Goal: Transaction & Acquisition: Purchase product/service

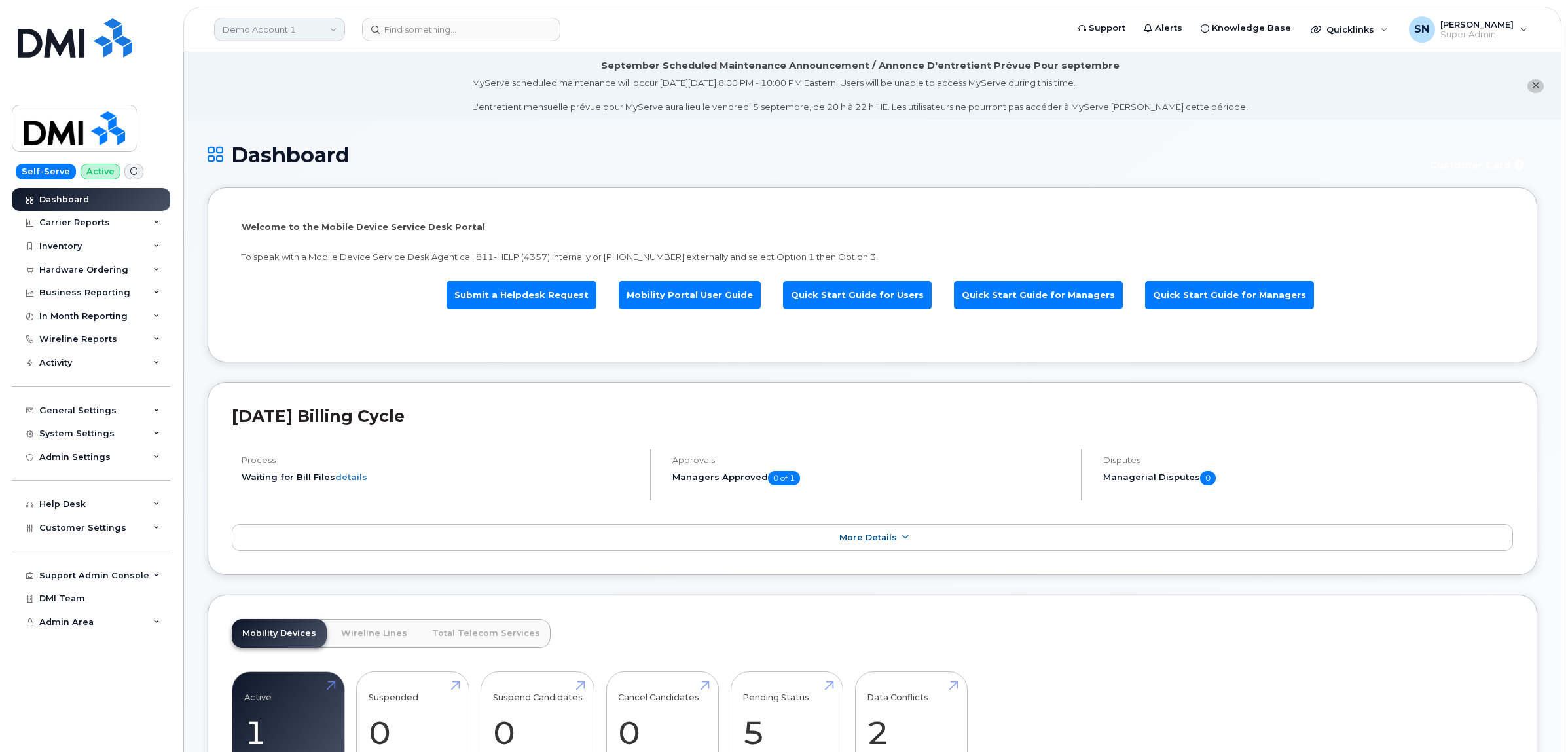
click at [312, 28] on link "Demo Account 1" at bounding box center [279, 30] width 131 height 23
type input "kiew"
click at [315, 151] on link "Kiewit Canada Inc" at bounding box center [312, 151] width 192 height 26
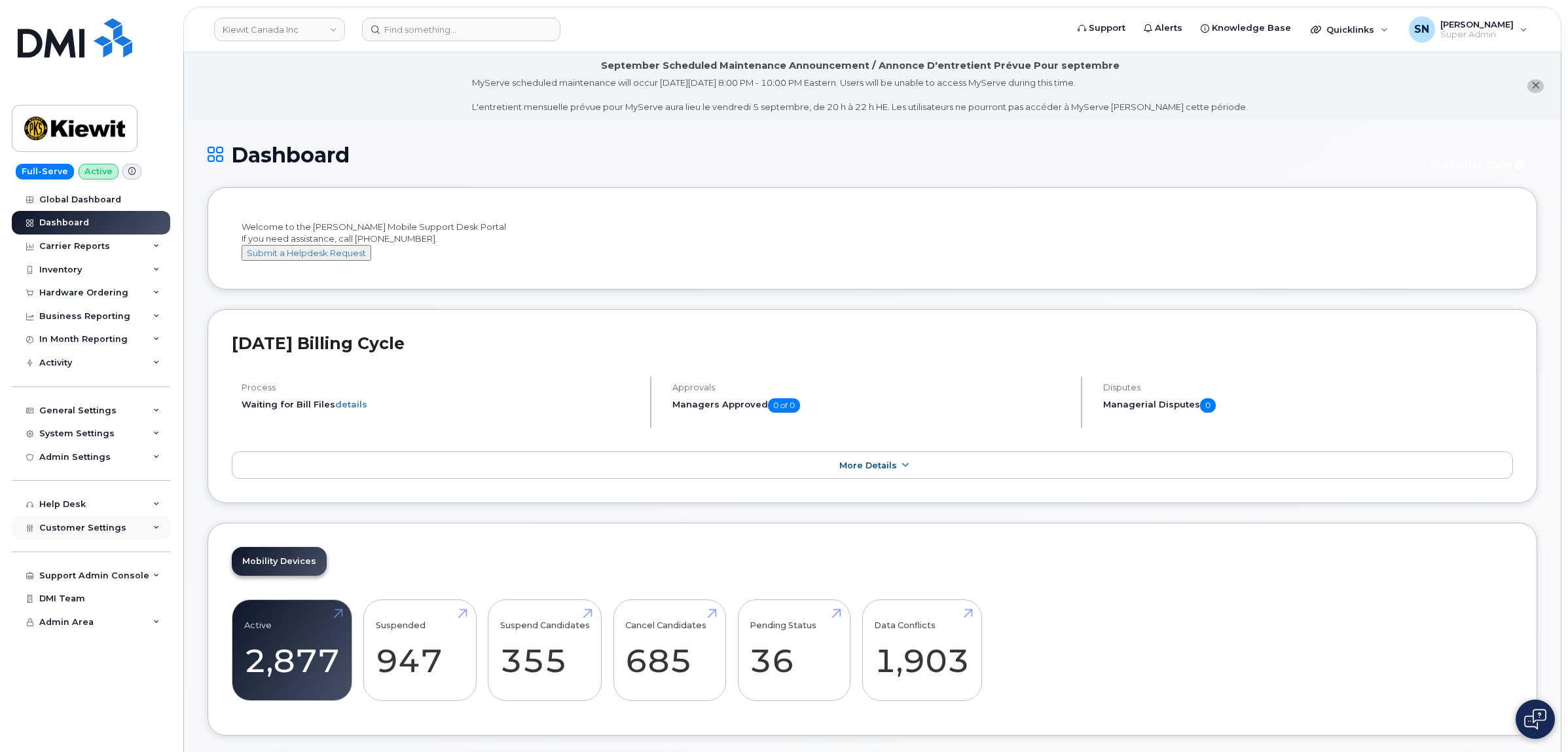
click at [106, 531] on span "Customer Settings" at bounding box center [82, 527] width 87 height 10
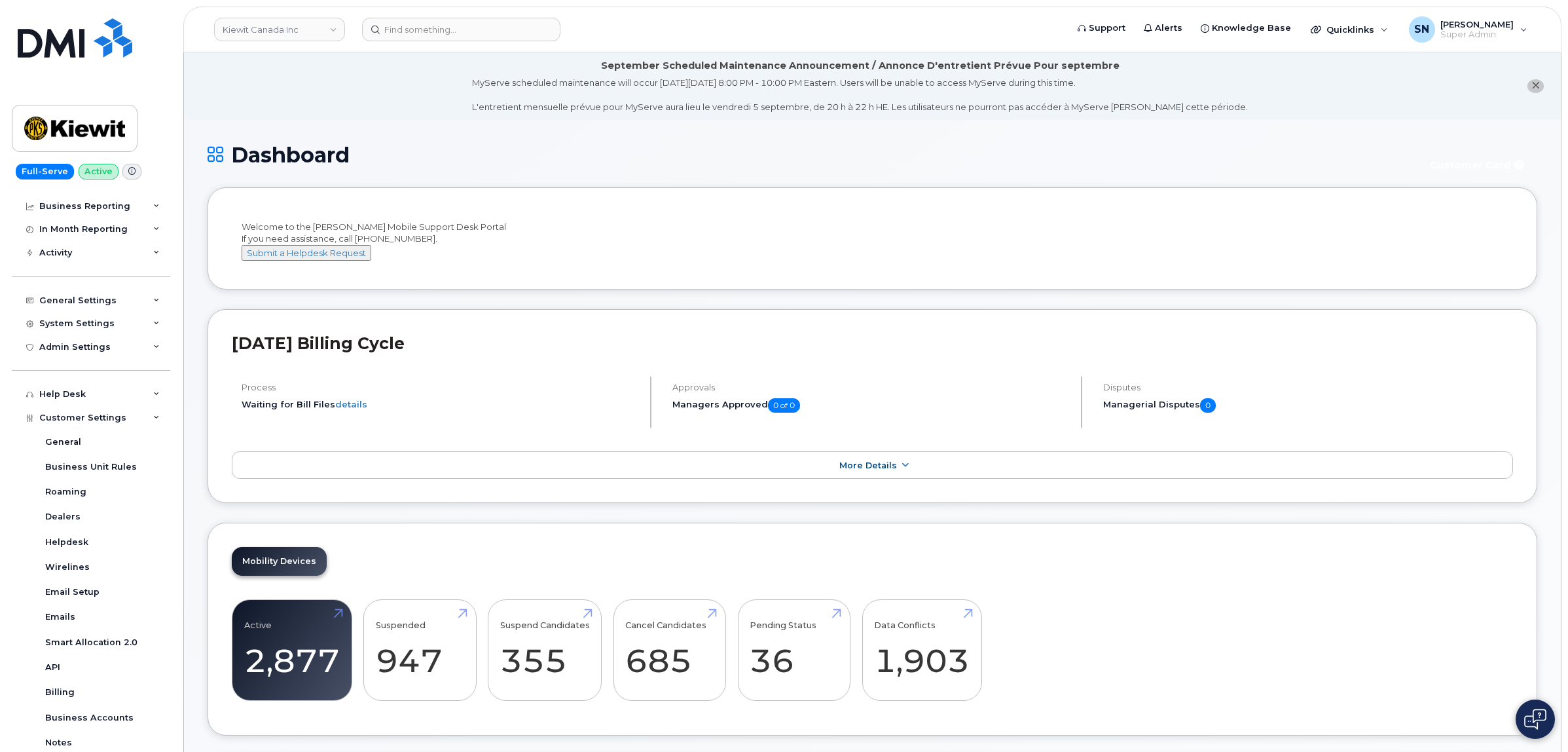
scroll to position [245, 0]
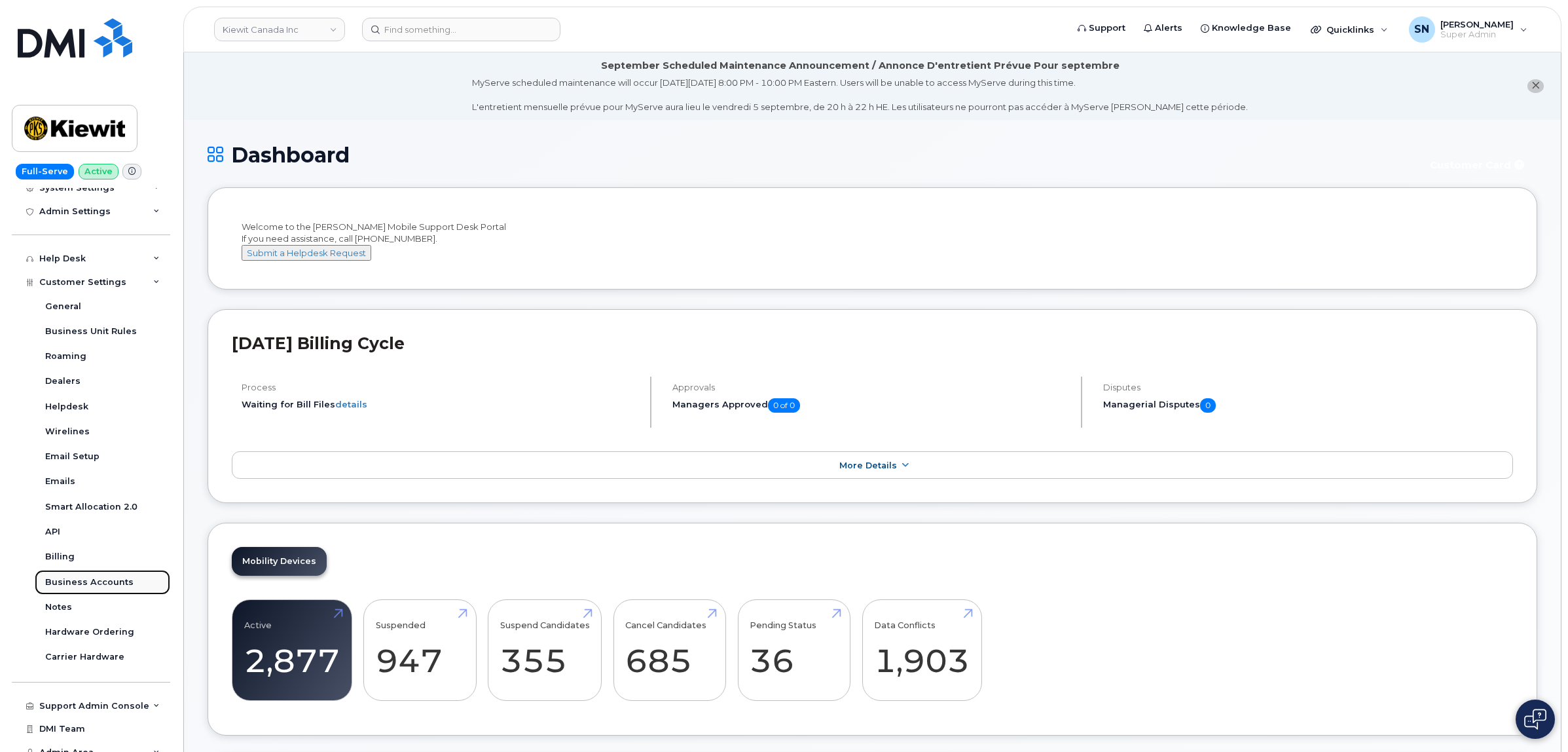
click at [102, 588] on div "Business Accounts" at bounding box center [89, 582] width 89 height 12
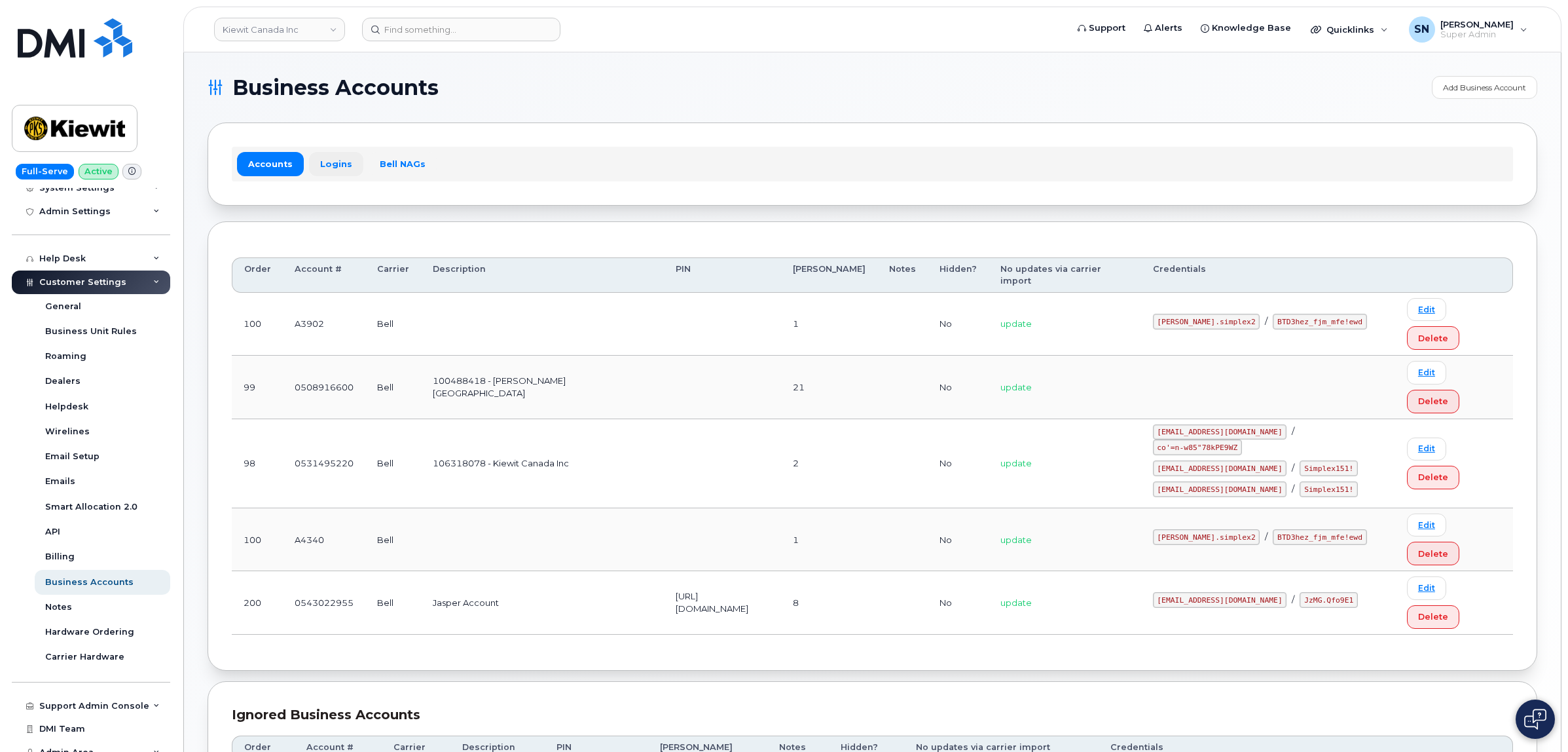
click at [331, 173] on link "Logins" at bounding box center [336, 164] width 54 height 23
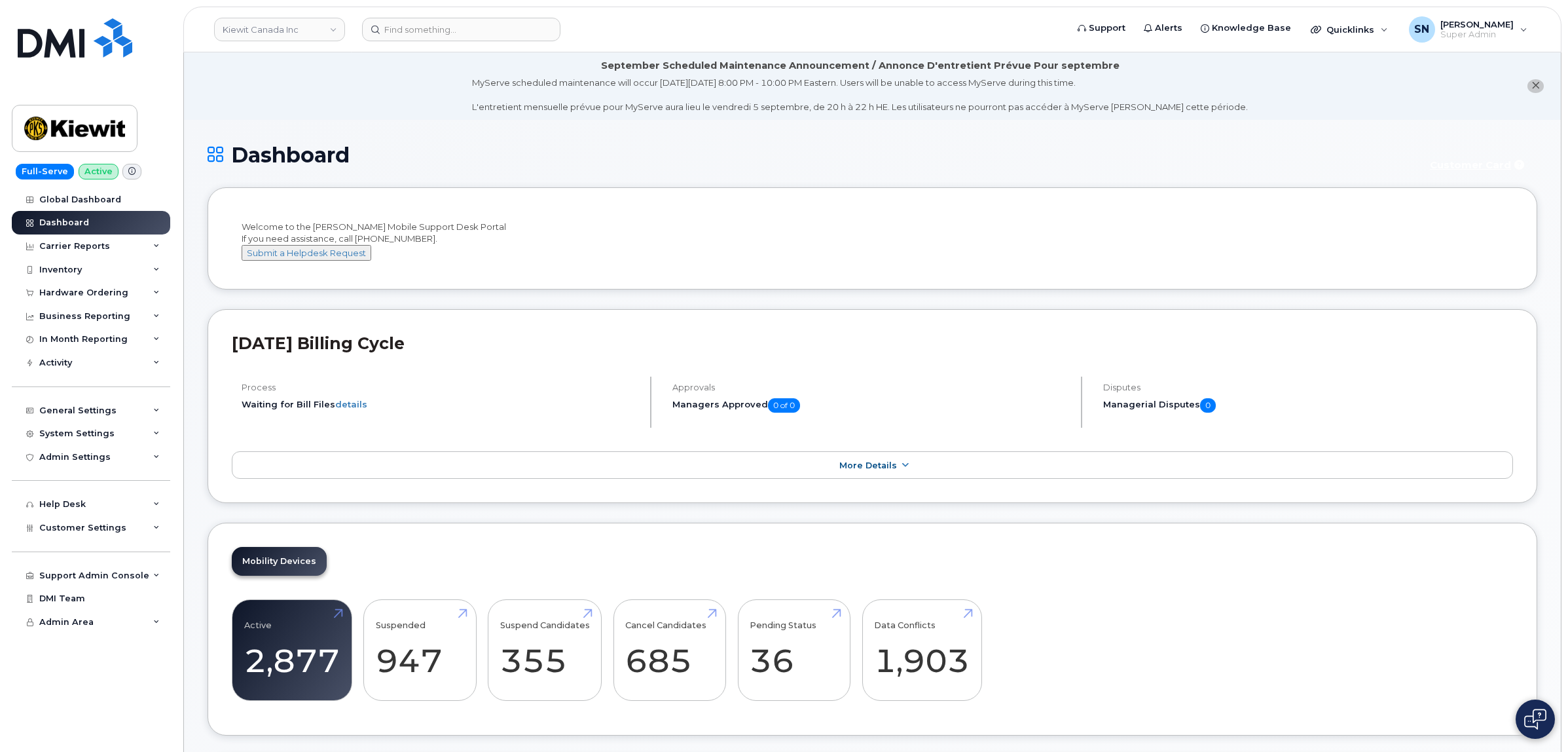
click at [1529, 86] on button "close notification" at bounding box center [1536, 86] width 16 height 14
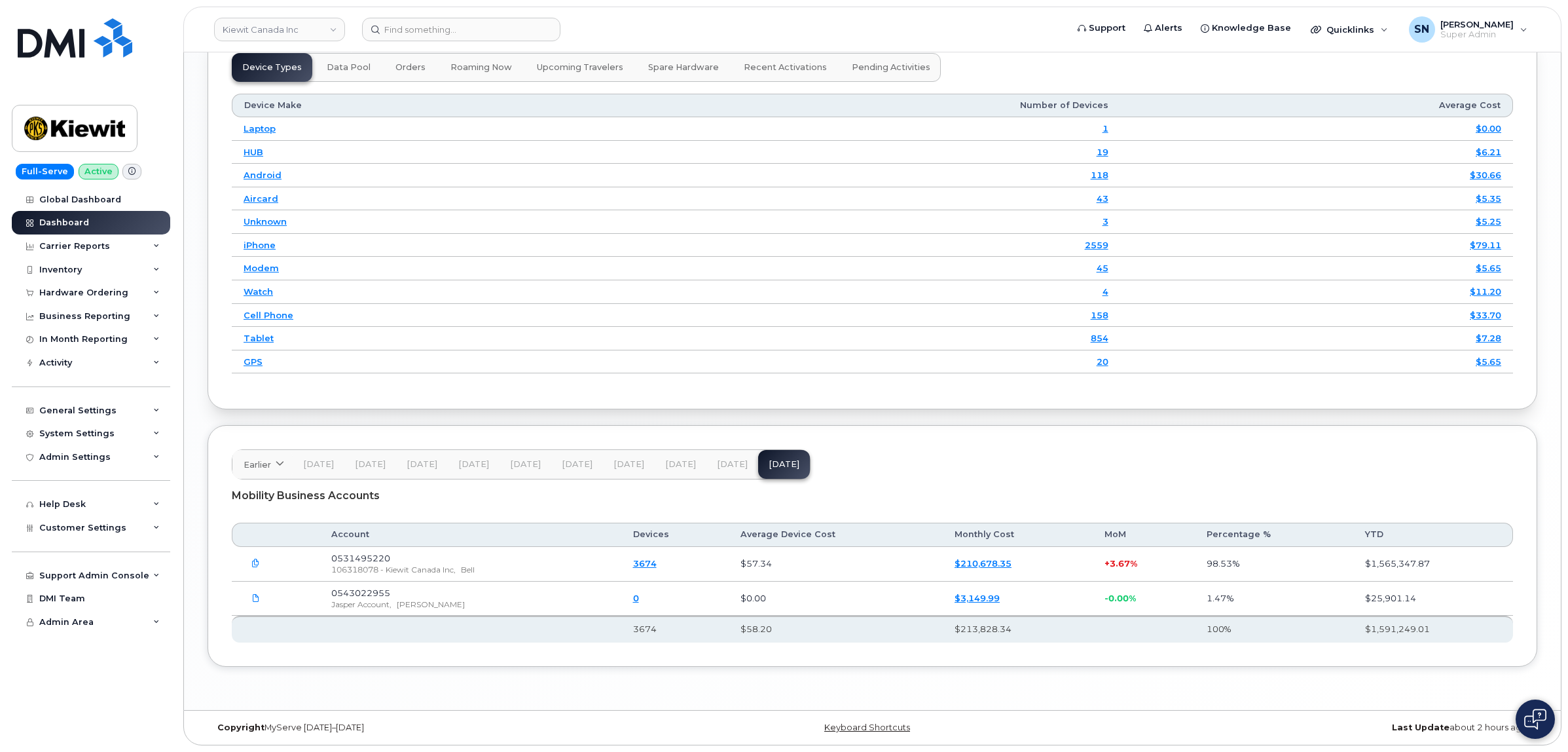
scroll to position [1720, 0]
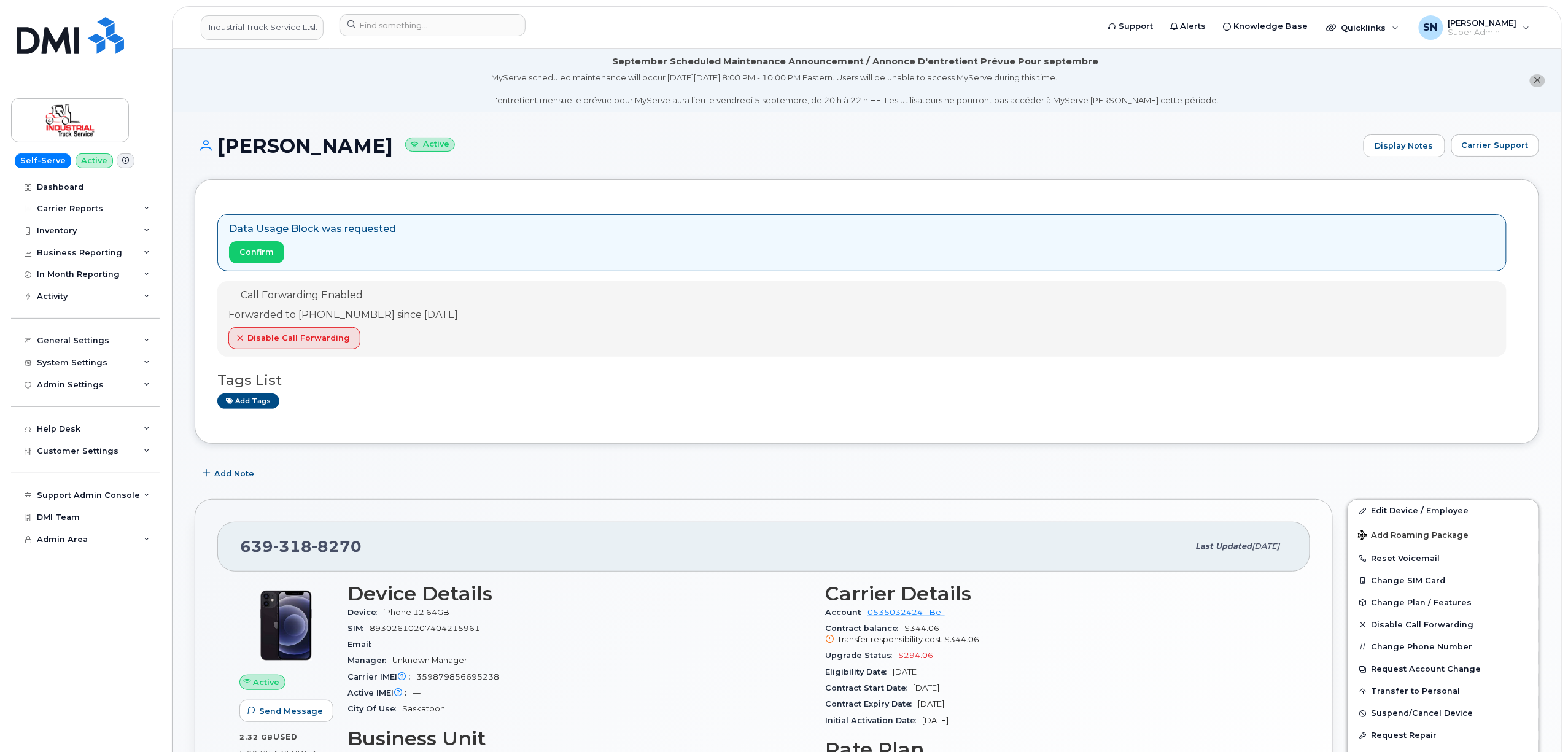
click at [351, 65] on li "September Scheduled Maintenance Announcement / Annonce D'entretient Prévue Pour…" at bounding box center [867, 81] width 1389 height 63
click at [293, 35] on link "Industrial Truck Service Ltd." at bounding box center [262, 28] width 123 height 24
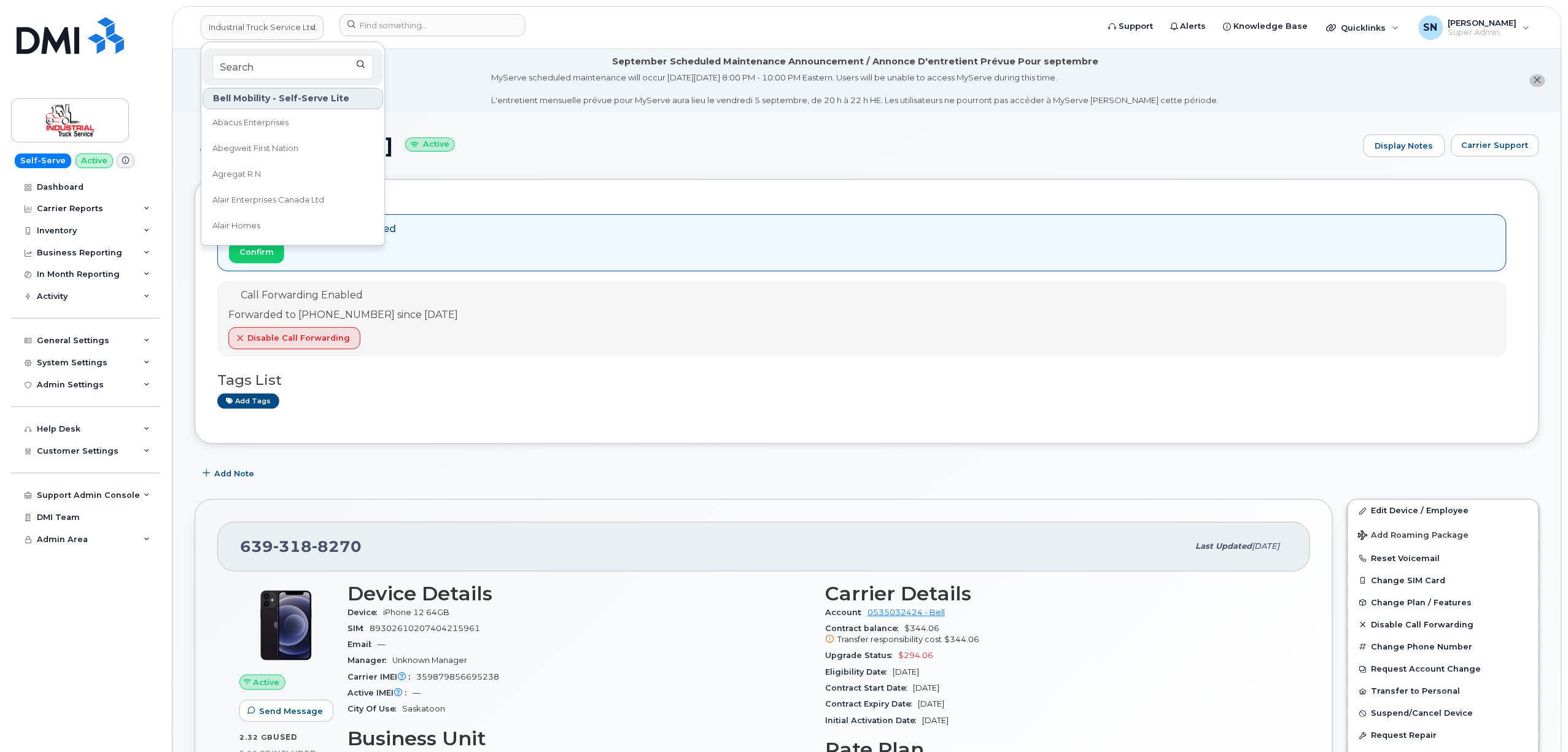
click at [487, 72] on li "September Scheduled Maintenance Announcement / Annonce D'entretient Prévue Pour…" at bounding box center [867, 81] width 1389 height 63
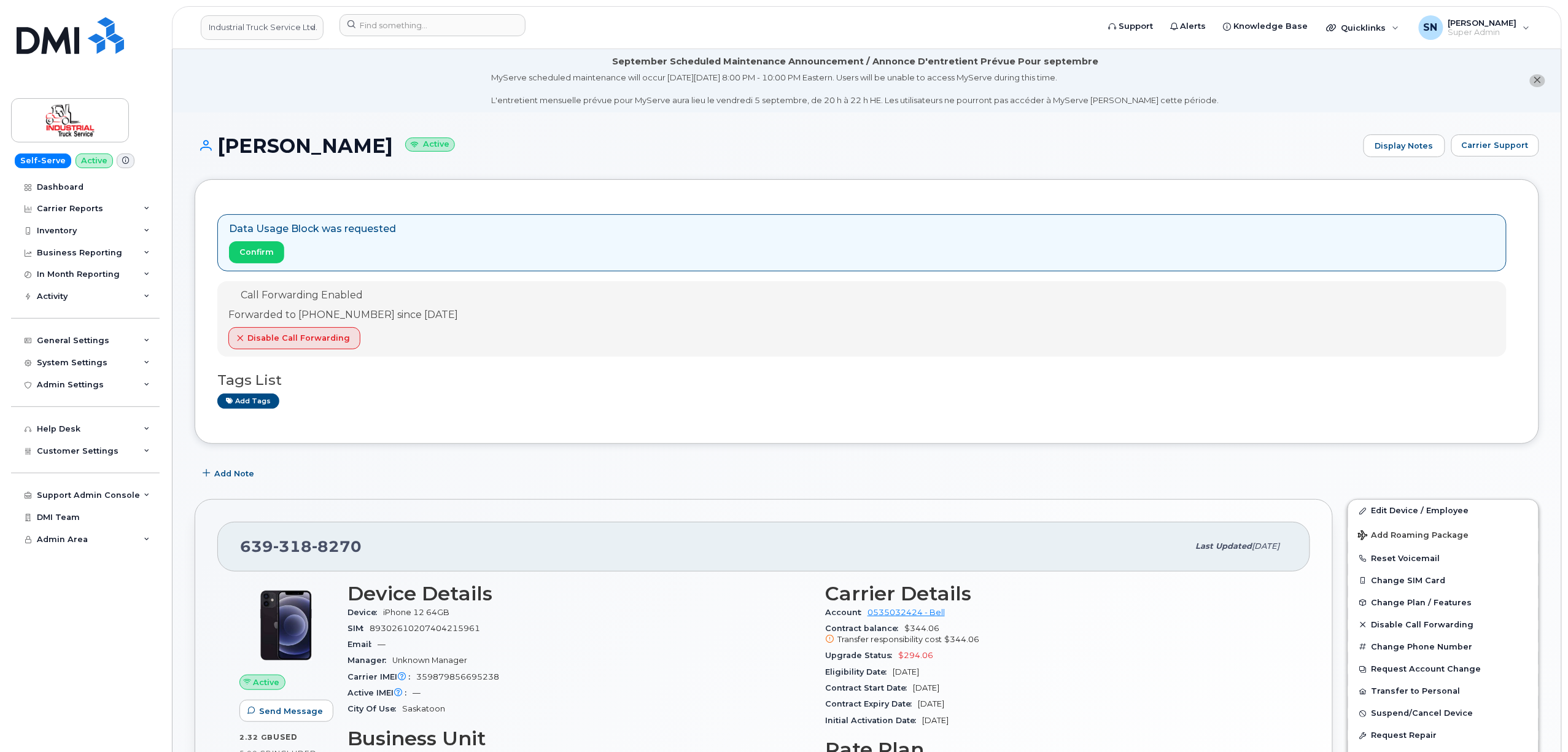
click at [1541, 81] on icon "close notification" at bounding box center [1538, 80] width 8 height 8
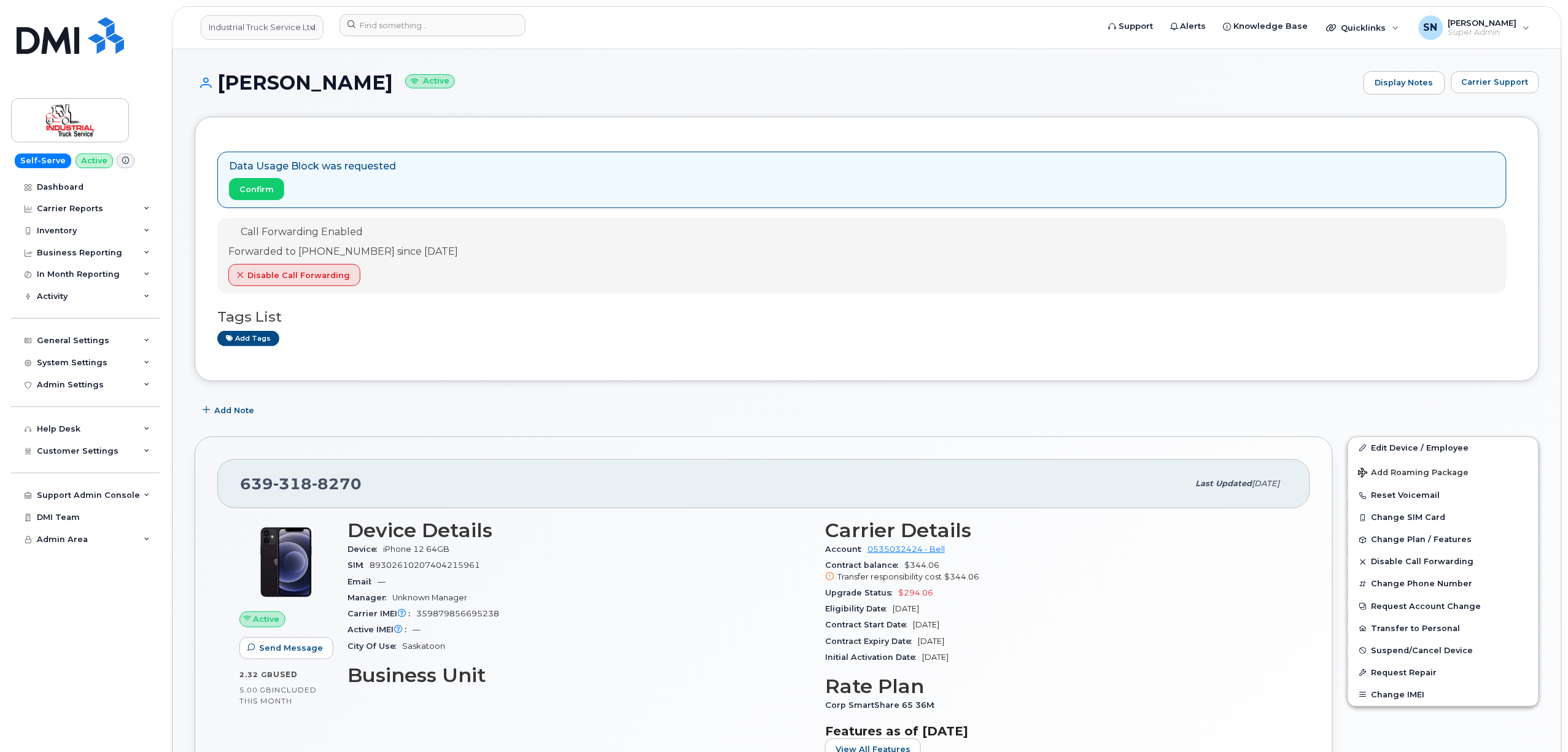
click at [288, 33] on link "Industrial Truck Service Ltd." at bounding box center [262, 28] width 123 height 24
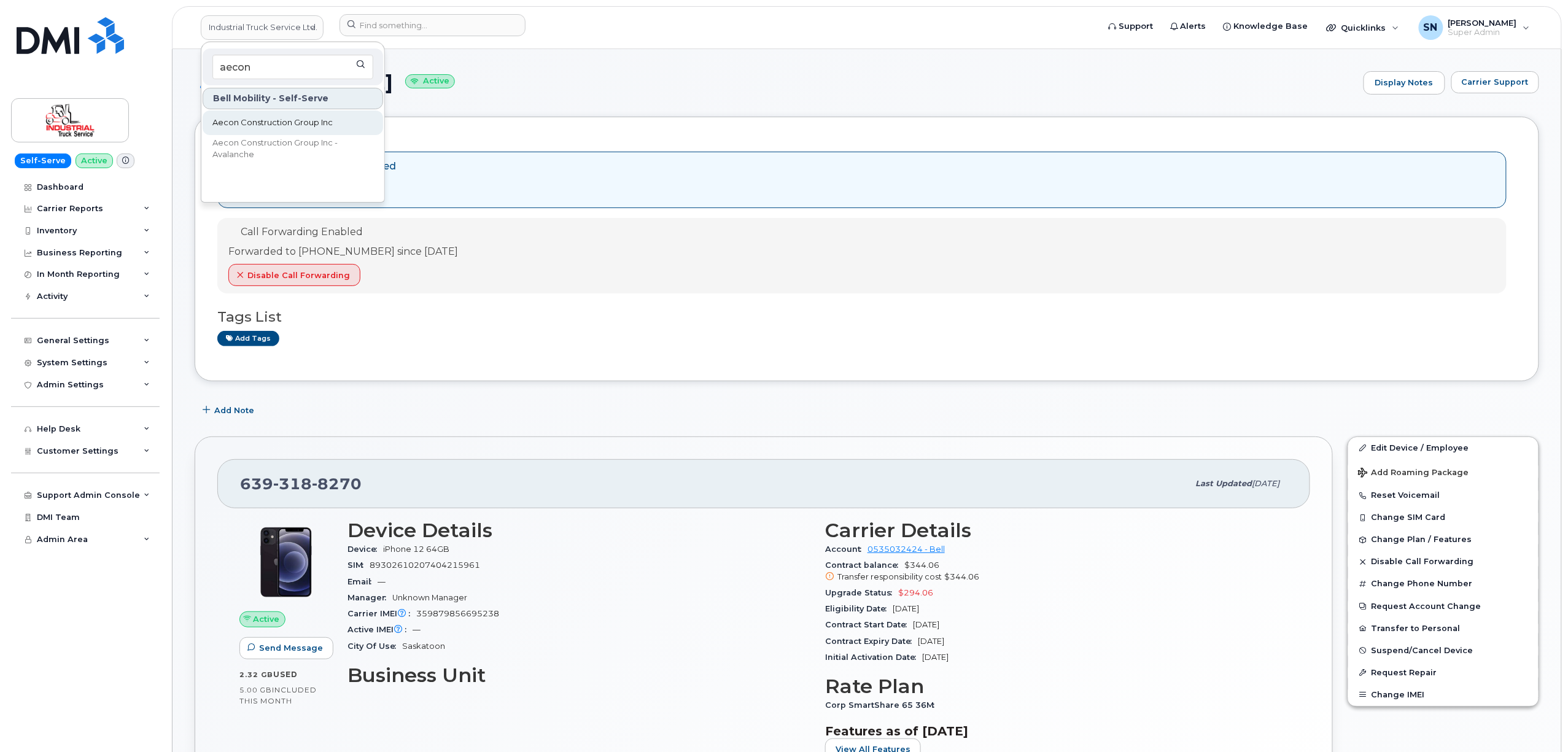
type input "aecon"
click at [324, 117] on span "Aecon Construction Group Inc" at bounding box center [273, 122] width 121 height 12
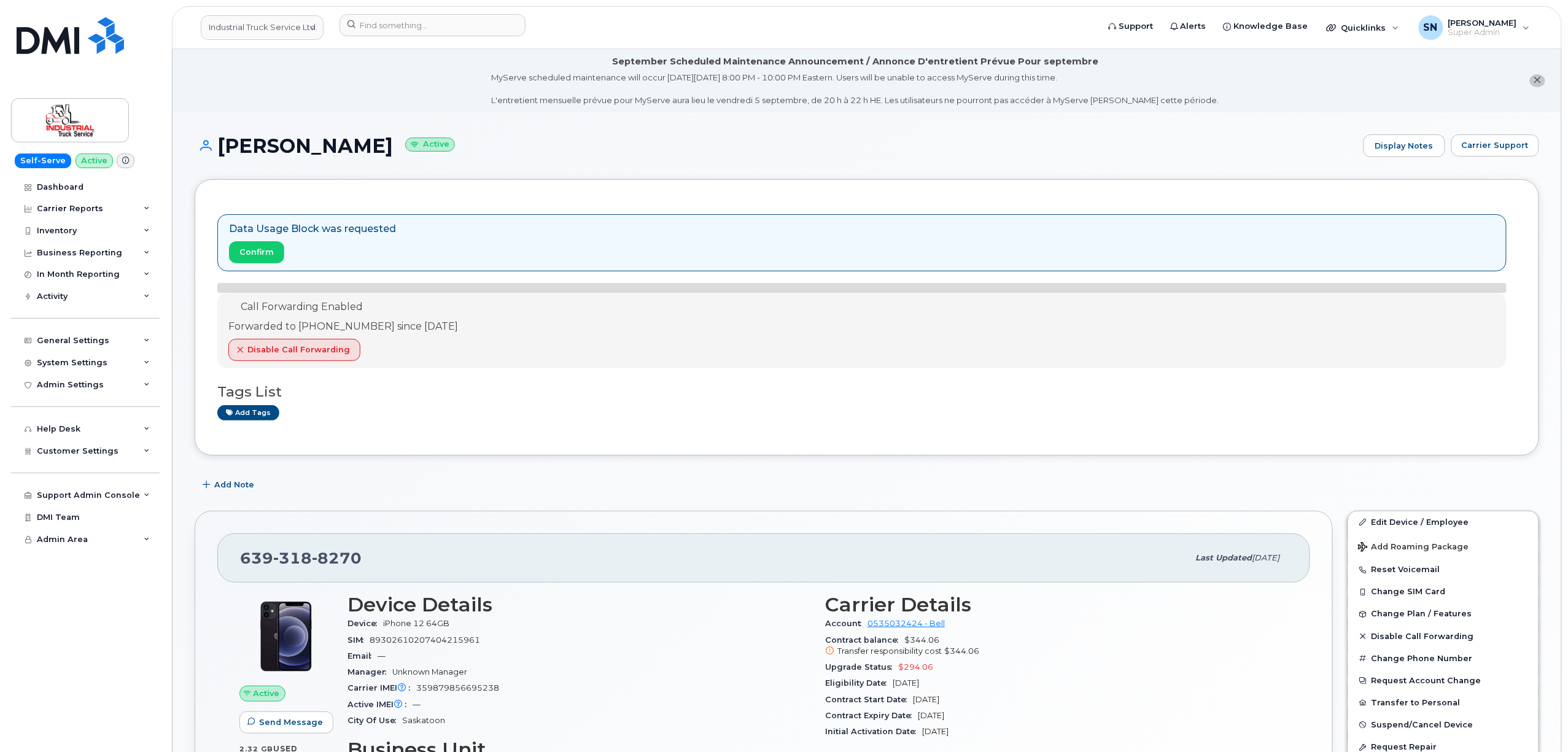
click at [400, 66] on li "September Scheduled Maintenance Announcement / Annonce D'entretient Prévue Pour…" at bounding box center [867, 81] width 1389 height 63
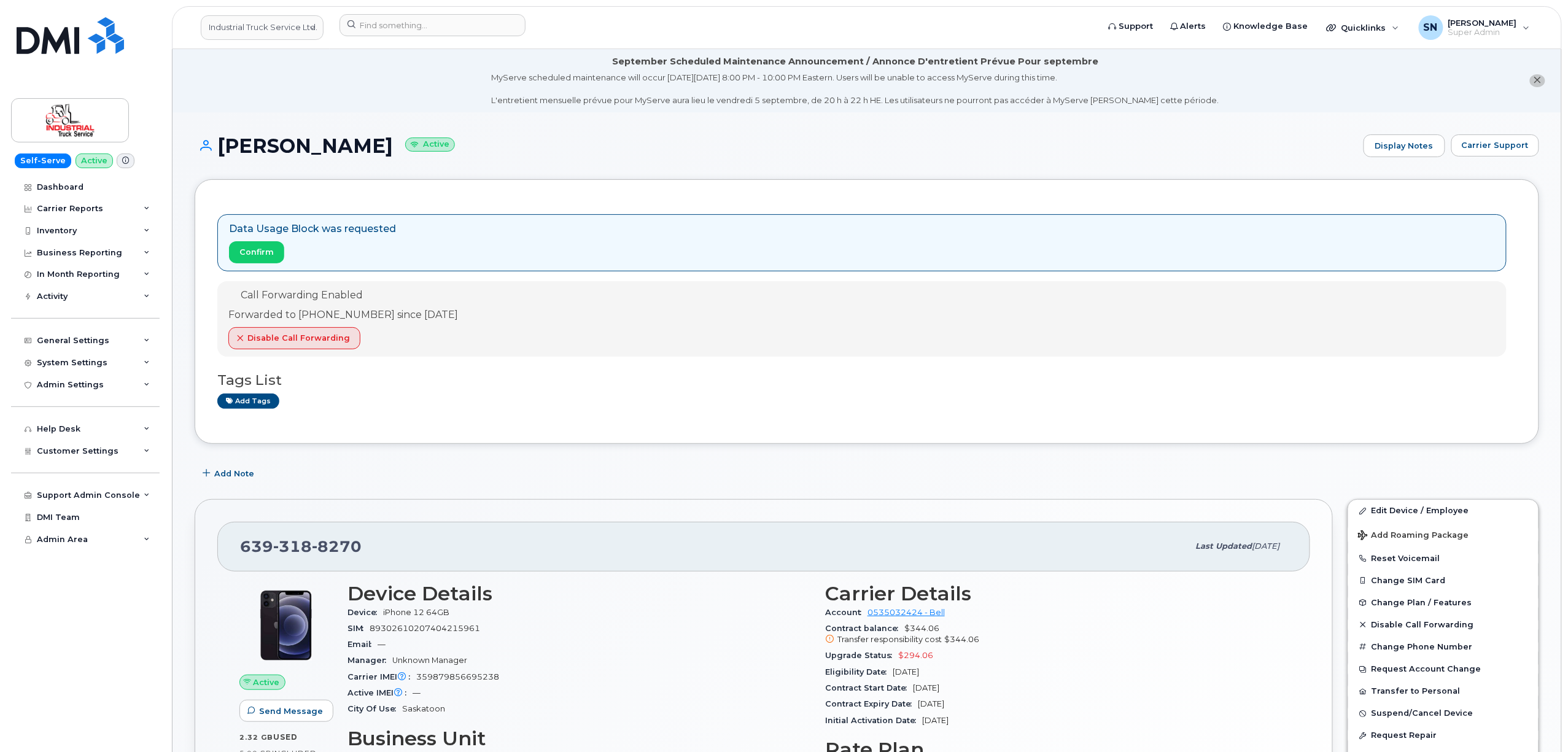
click at [1542, 81] on button "close notification" at bounding box center [1538, 81] width 15 height 13
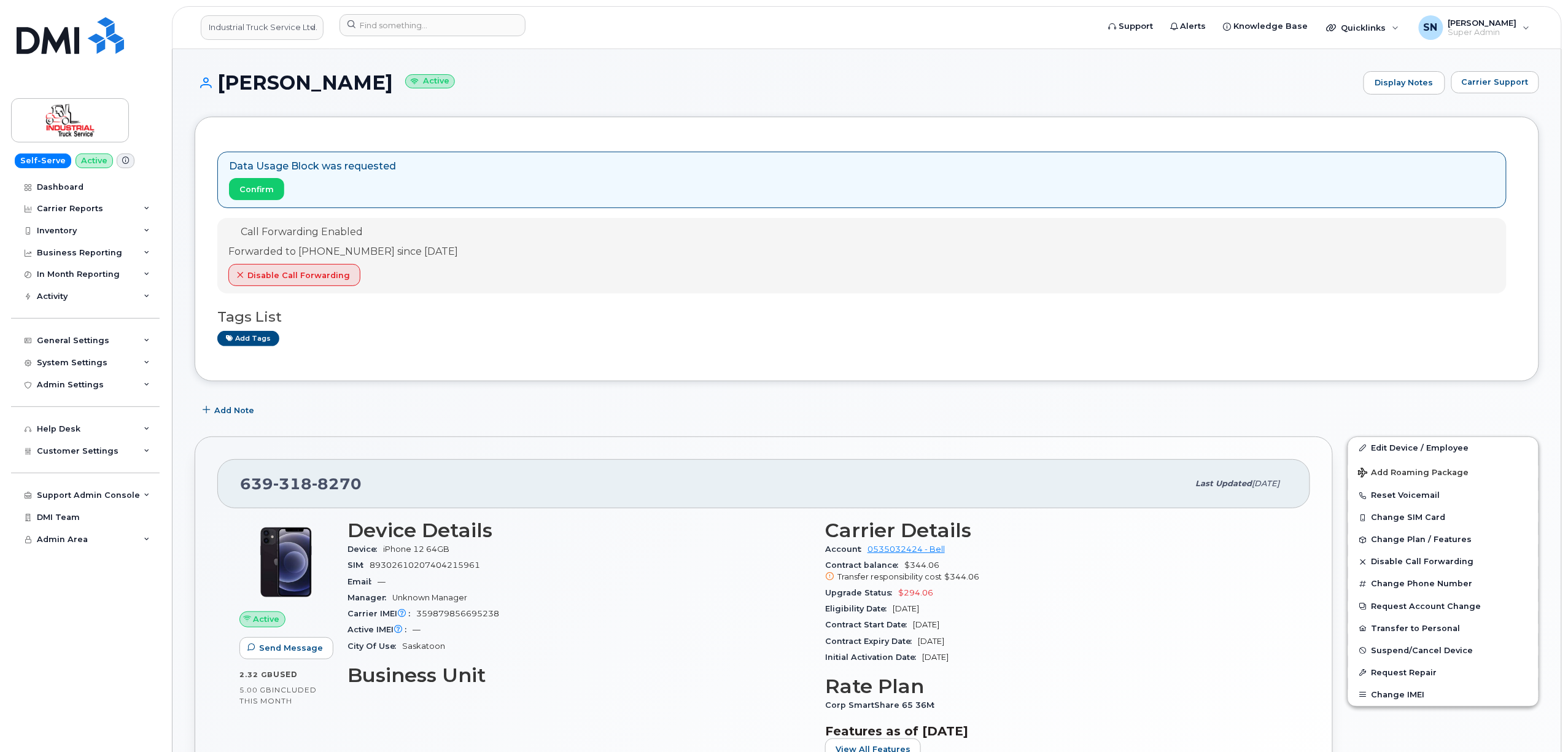
click at [622, 84] on h1 "Dallas Dosselmann Active" at bounding box center [776, 82] width 1163 height 21
click at [263, 35] on link "Industrial Truck Service Ltd." at bounding box center [262, 28] width 123 height 24
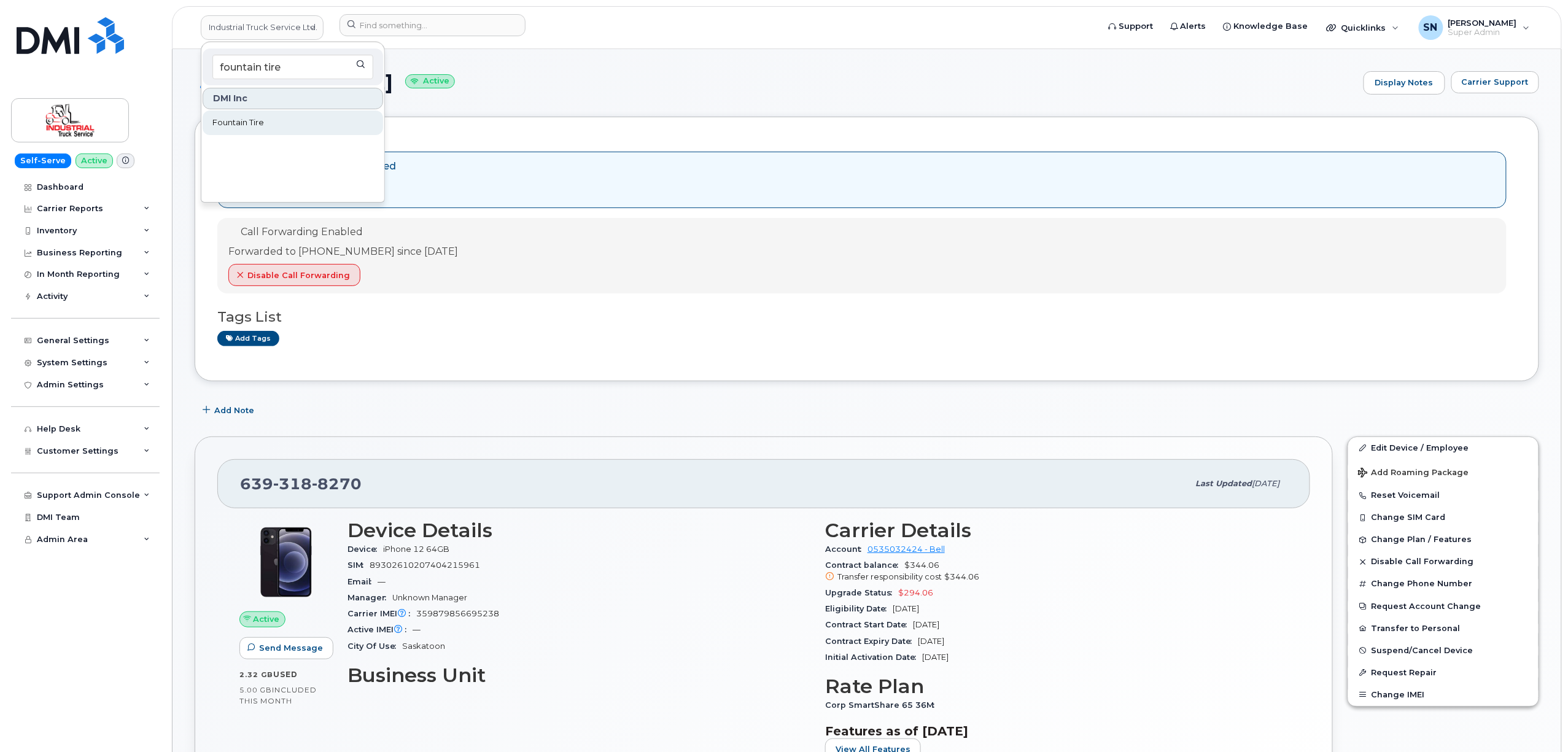
type input "fountain tire"
click at [276, 128] on link "Fountain Tire" at bounding box center [293, 122] width 180 height 24
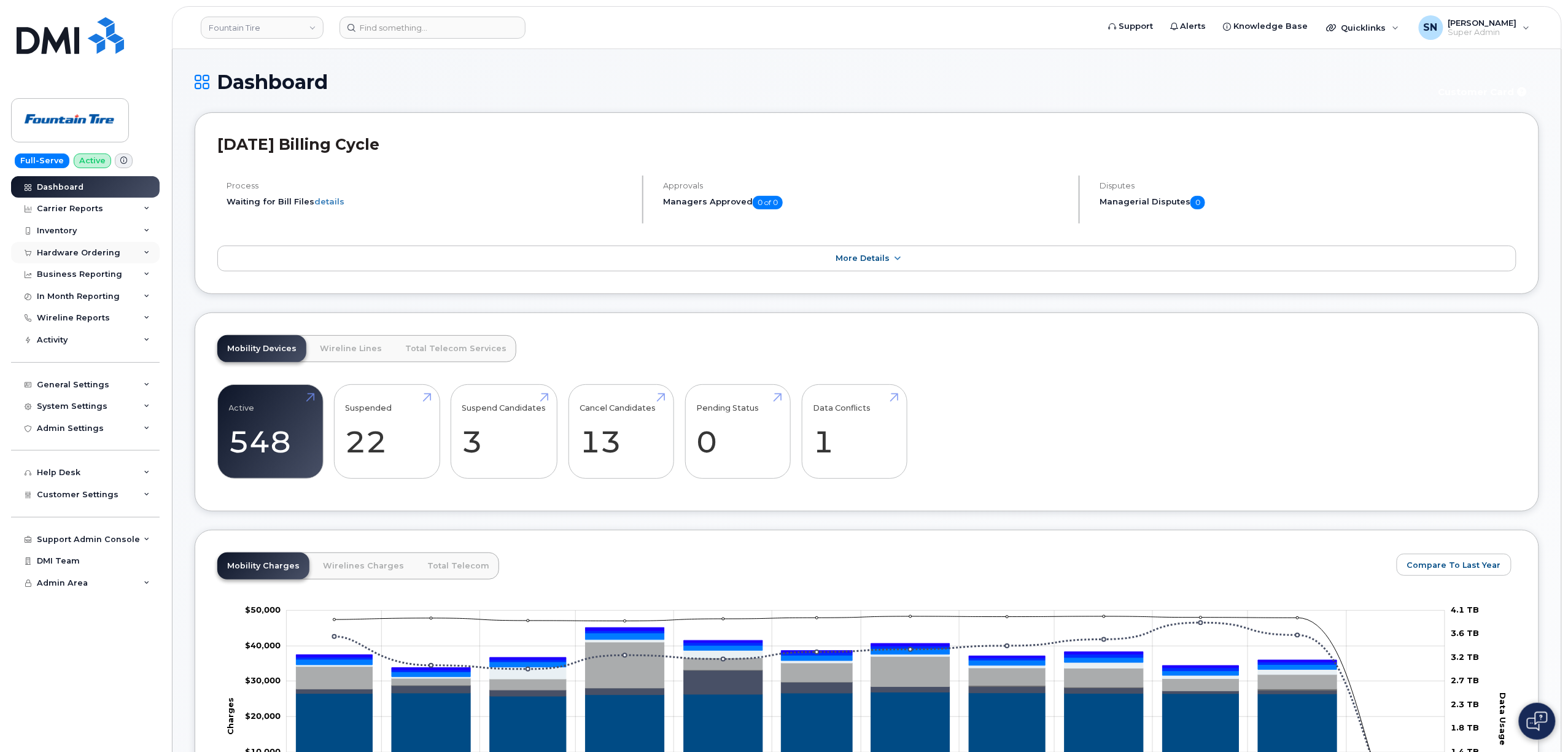
click at [109, 258] on div "Hardware Ordering" at bounding box center [85, 253] width 149 height 22
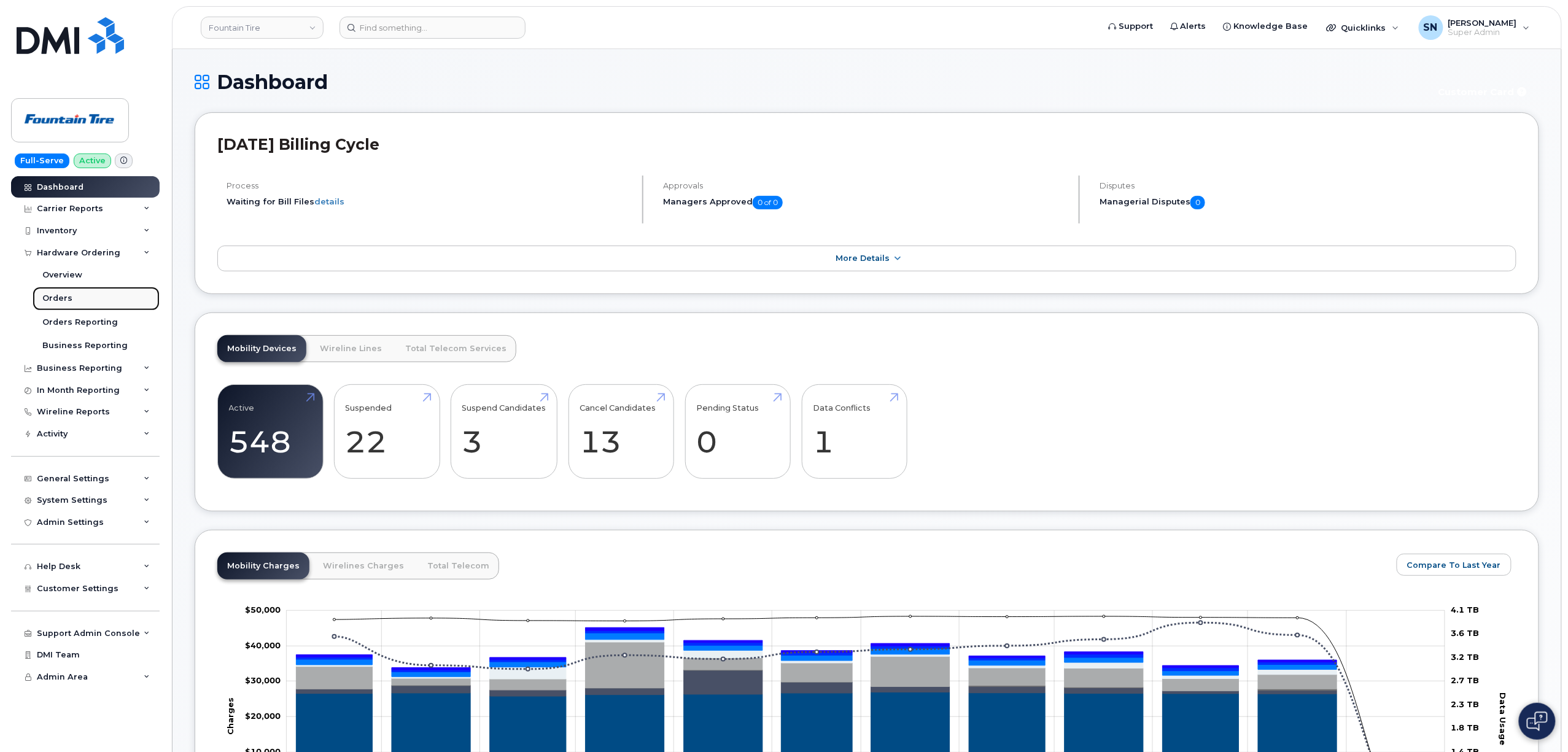
click at [77, 295] on link "Orders" at bounding box center [95, 298] width 127 height 23
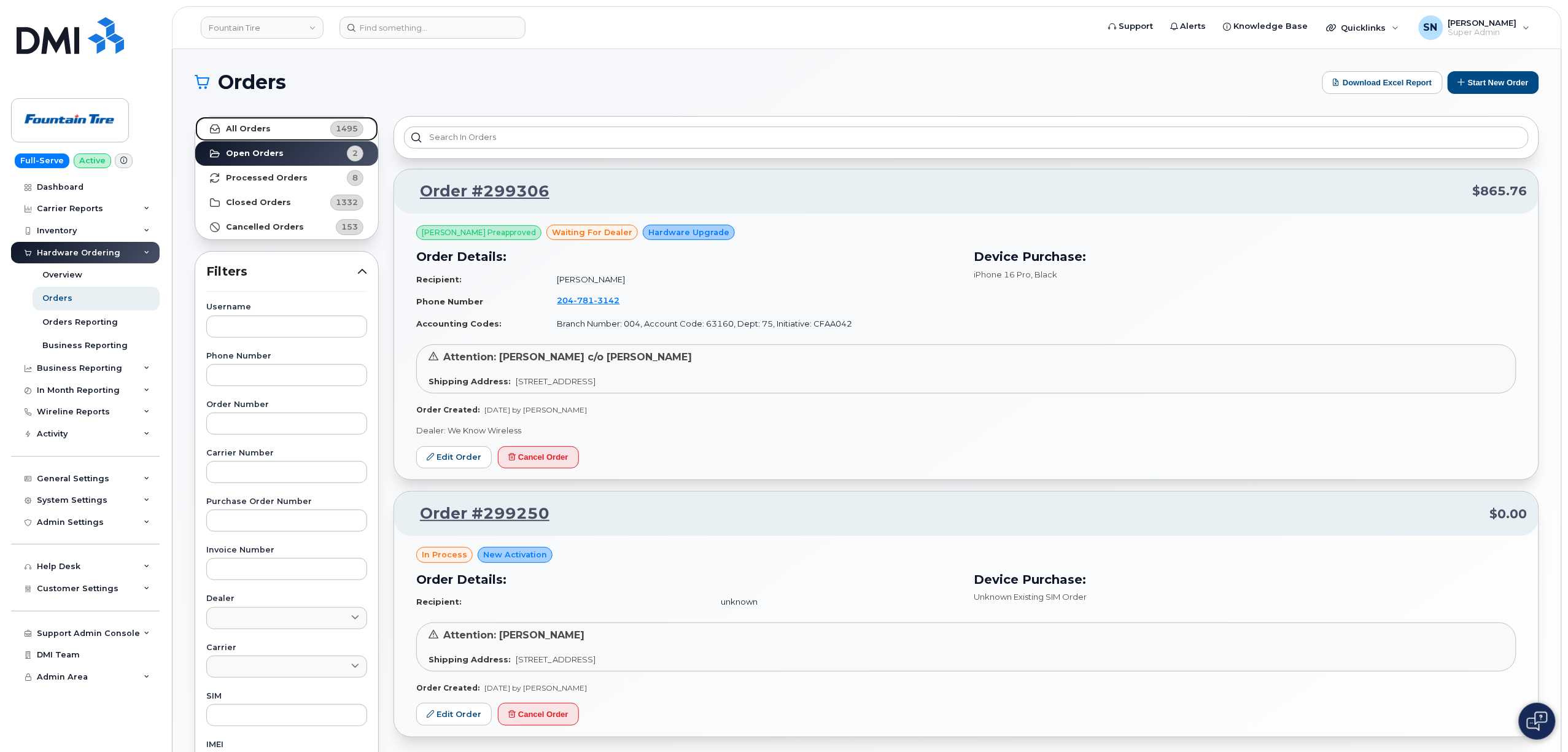
click at [264, 124] on strong "All Orders" at bounding box center [249, 128] width 45 height 10
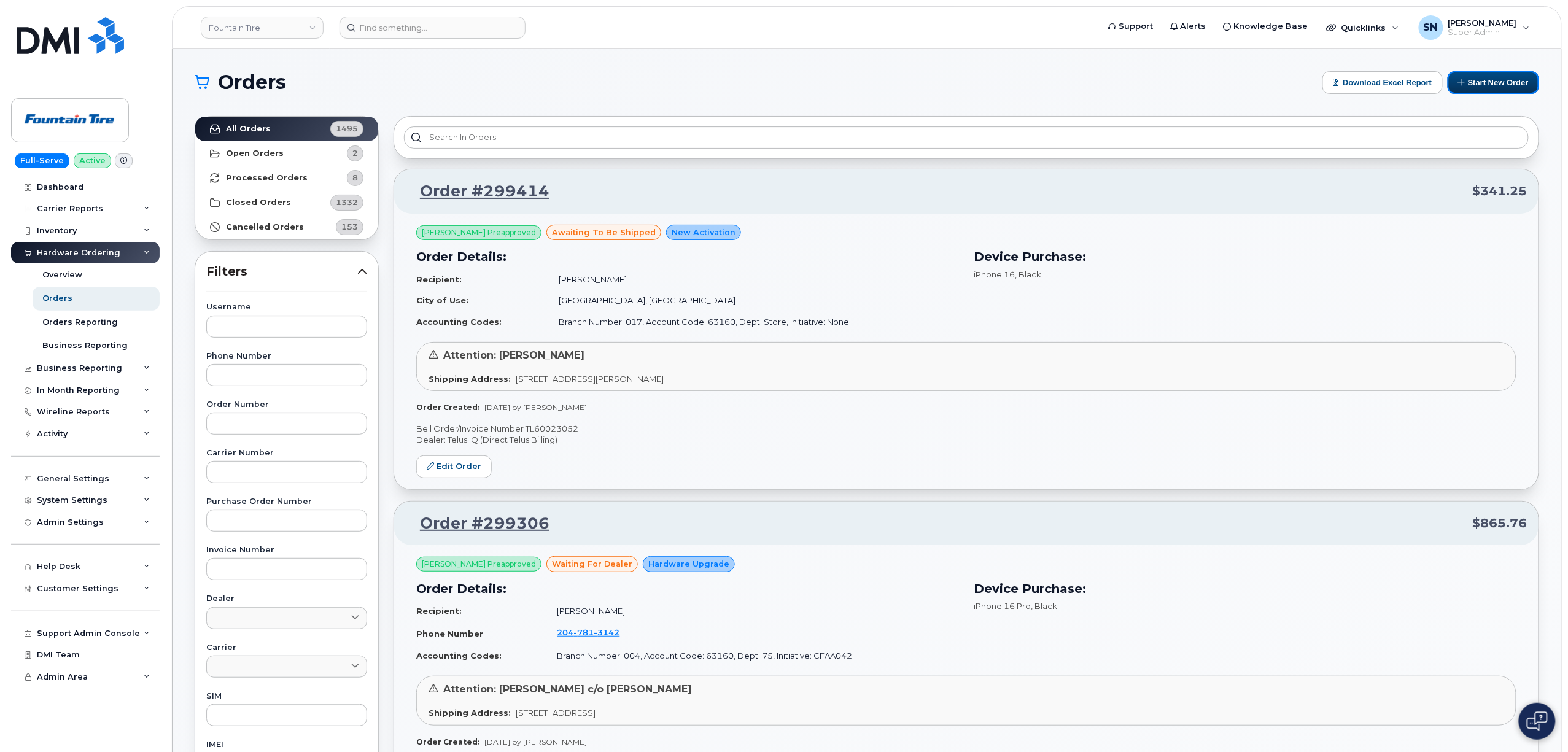
drag, startPoint x: 1487, startPoint y: 81, endPoint x: 1434, endPoint y: 104, distance: 57.8
click at [1489, 81] on button "Start New Order" at bounding box center [1493, 82] width 92 height 23
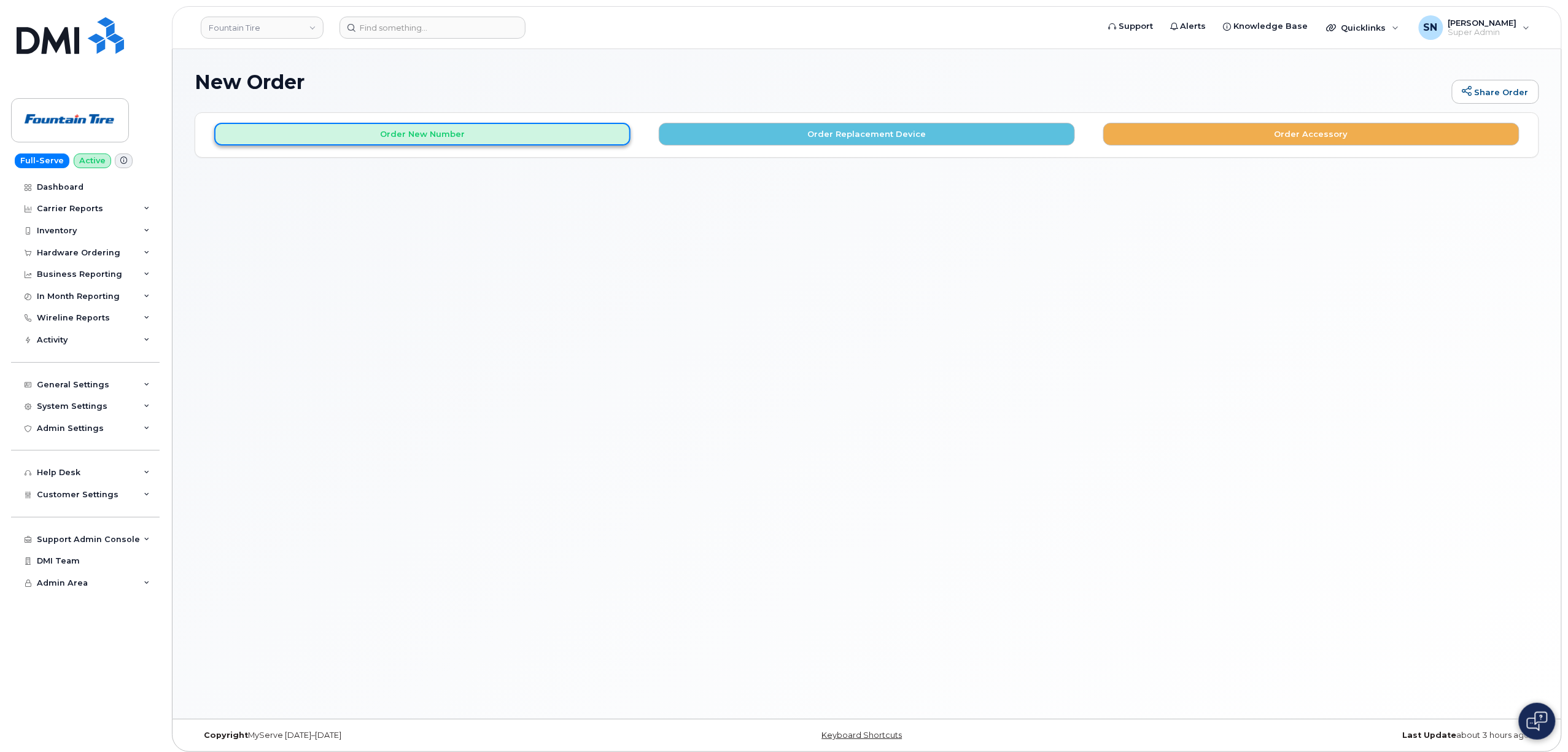
click at [480, 128] on button "Order New Number" at bounding box center [422, 134] width 416 height 23
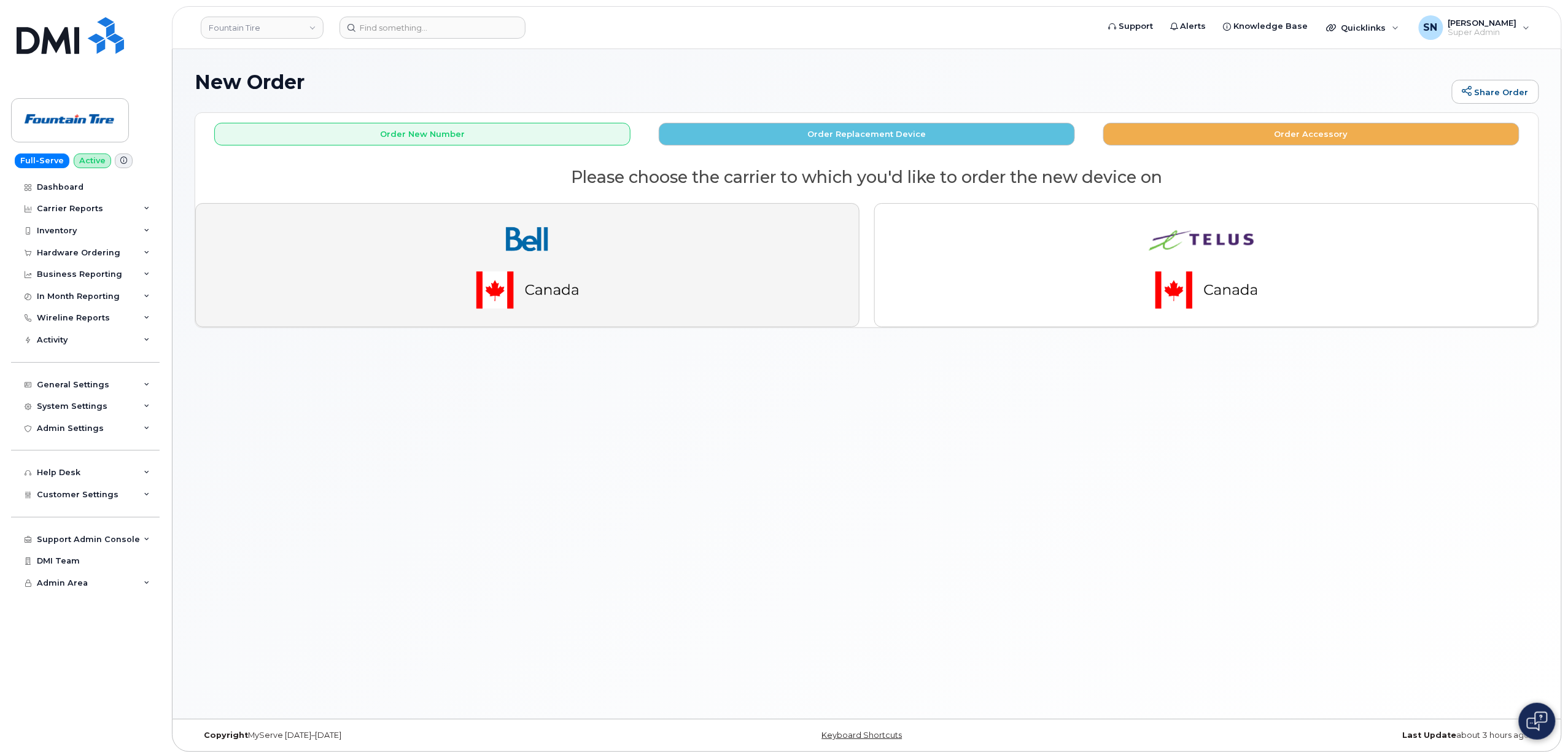
click at [510, 291] on img "button" at bounding box center [527, 265] width 172 height 103
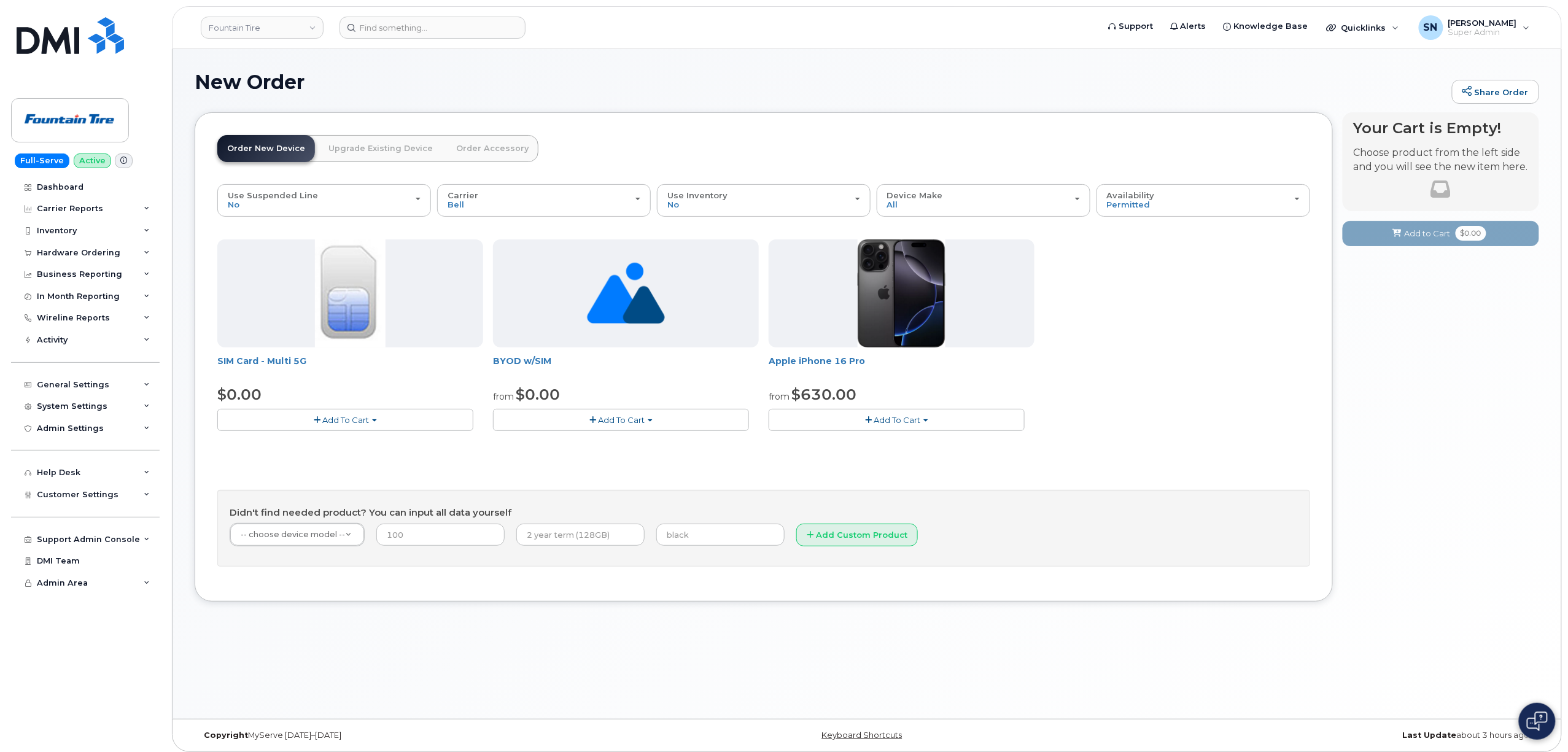
click at [960, 430] on button "Add To Cart" at bounding box center [896, 419] width 256 height 21
drag, startPoint x: 901, startPoint y: 477, endPoint x: 922, endPoint y: 477, distance: 21.0
click at [901, 477] on link "$773.00 - 3 year term (256GB)" at bounding box center [848, 473] width 154 height 15
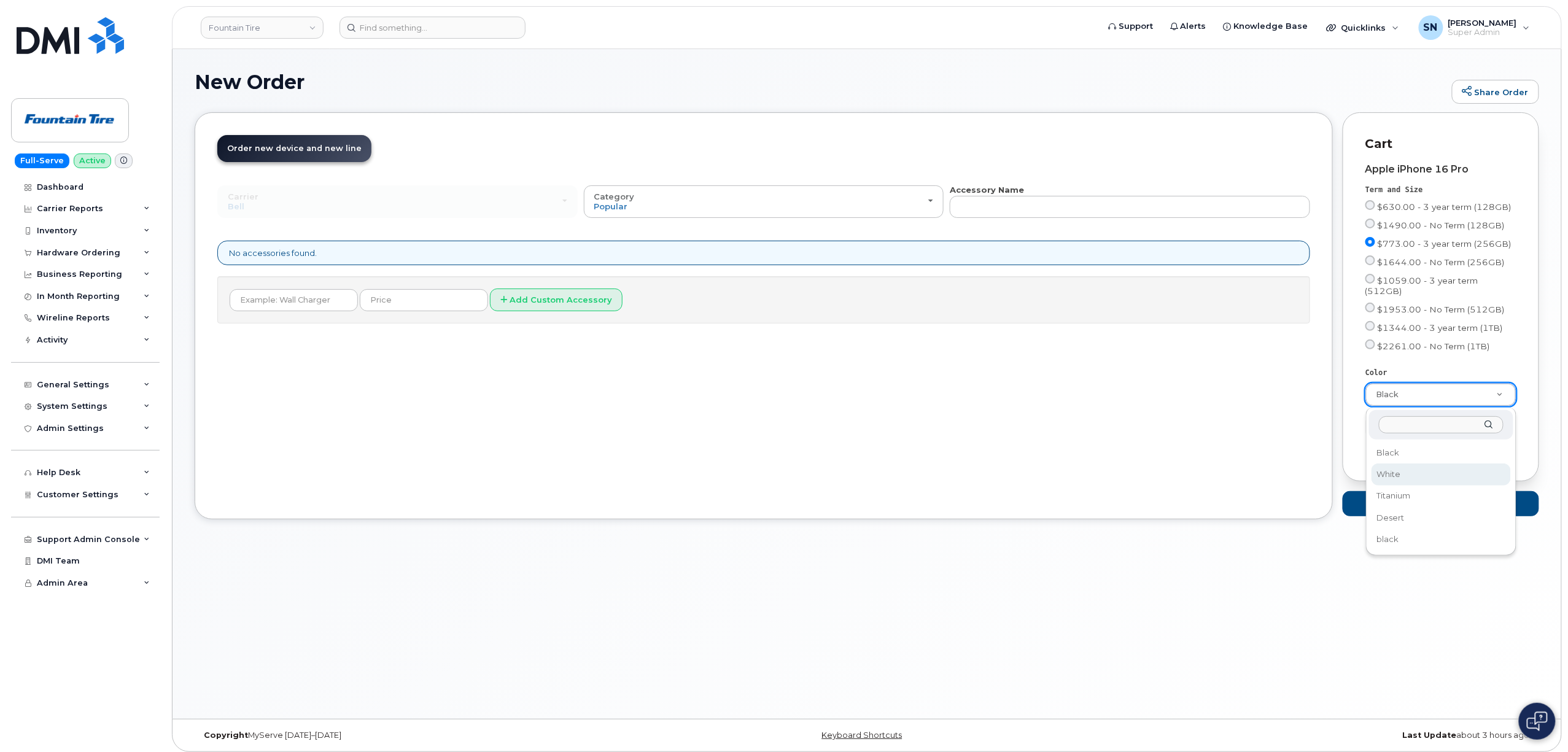
select select "White"
click at [1428, 505] on span "Add to Cart" at bounding box center [1422, 504] width 46 height 12
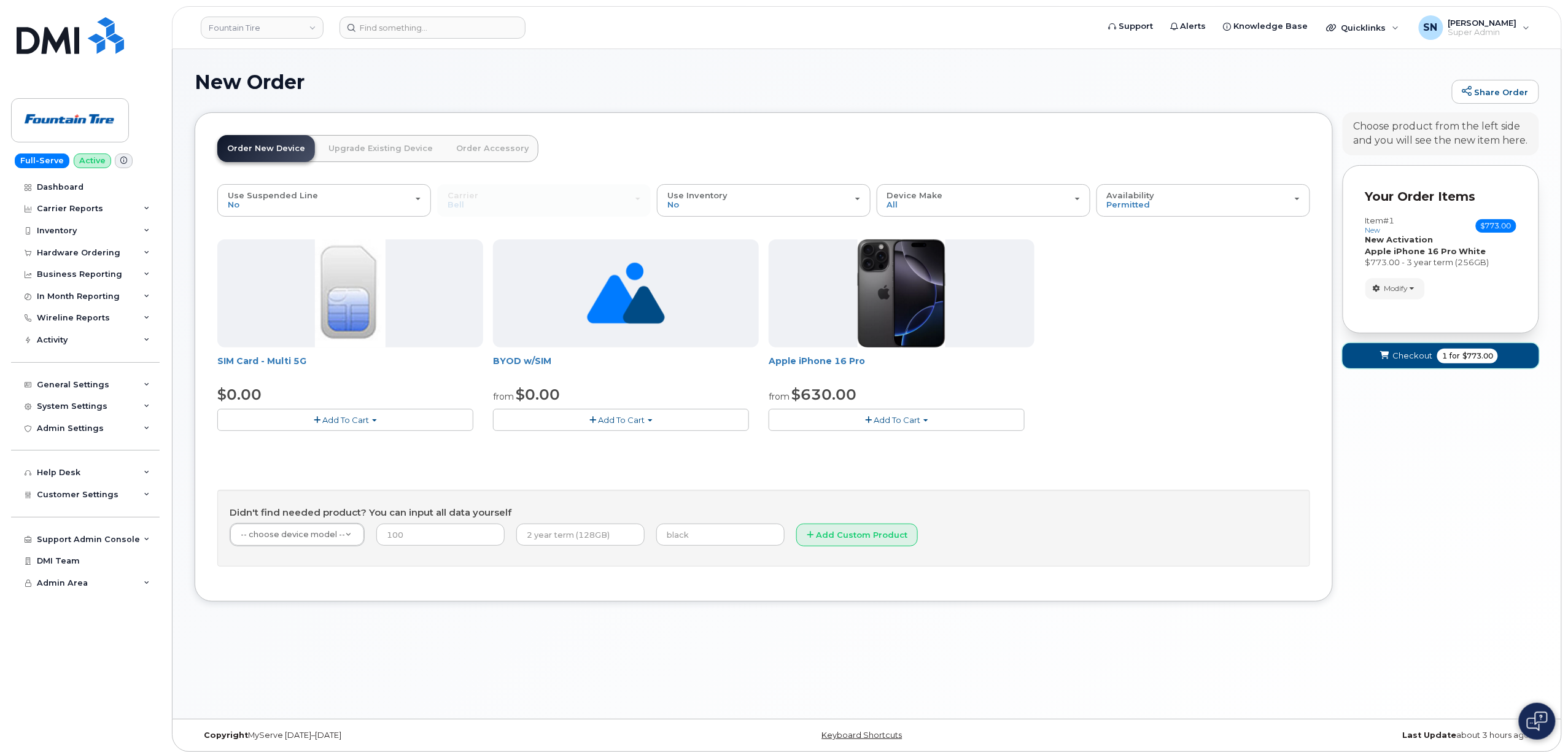
click at [1407, 363] on button "Checkout 1 for $773.00" at bounding box center [1440, 356] width 197 height 25
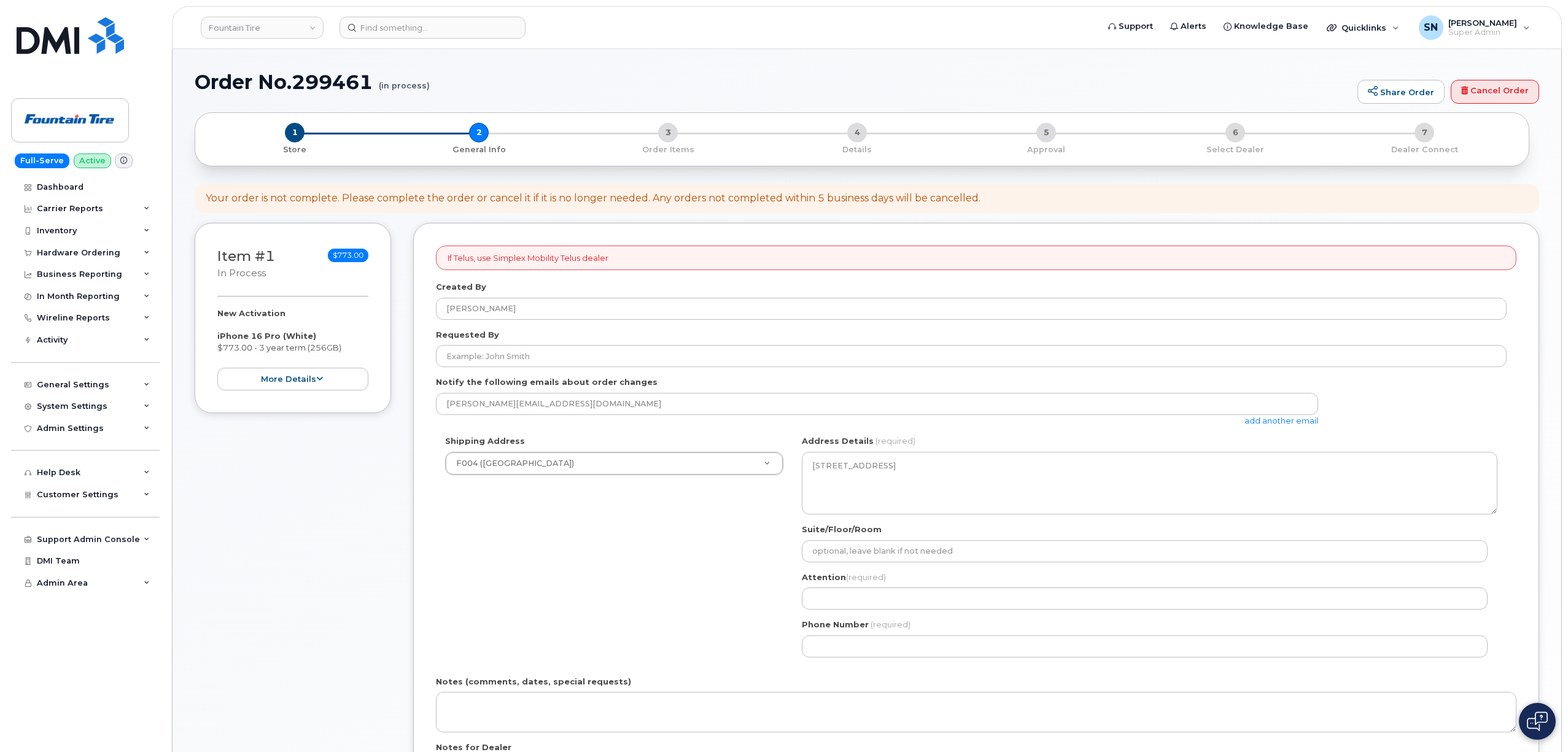
select select
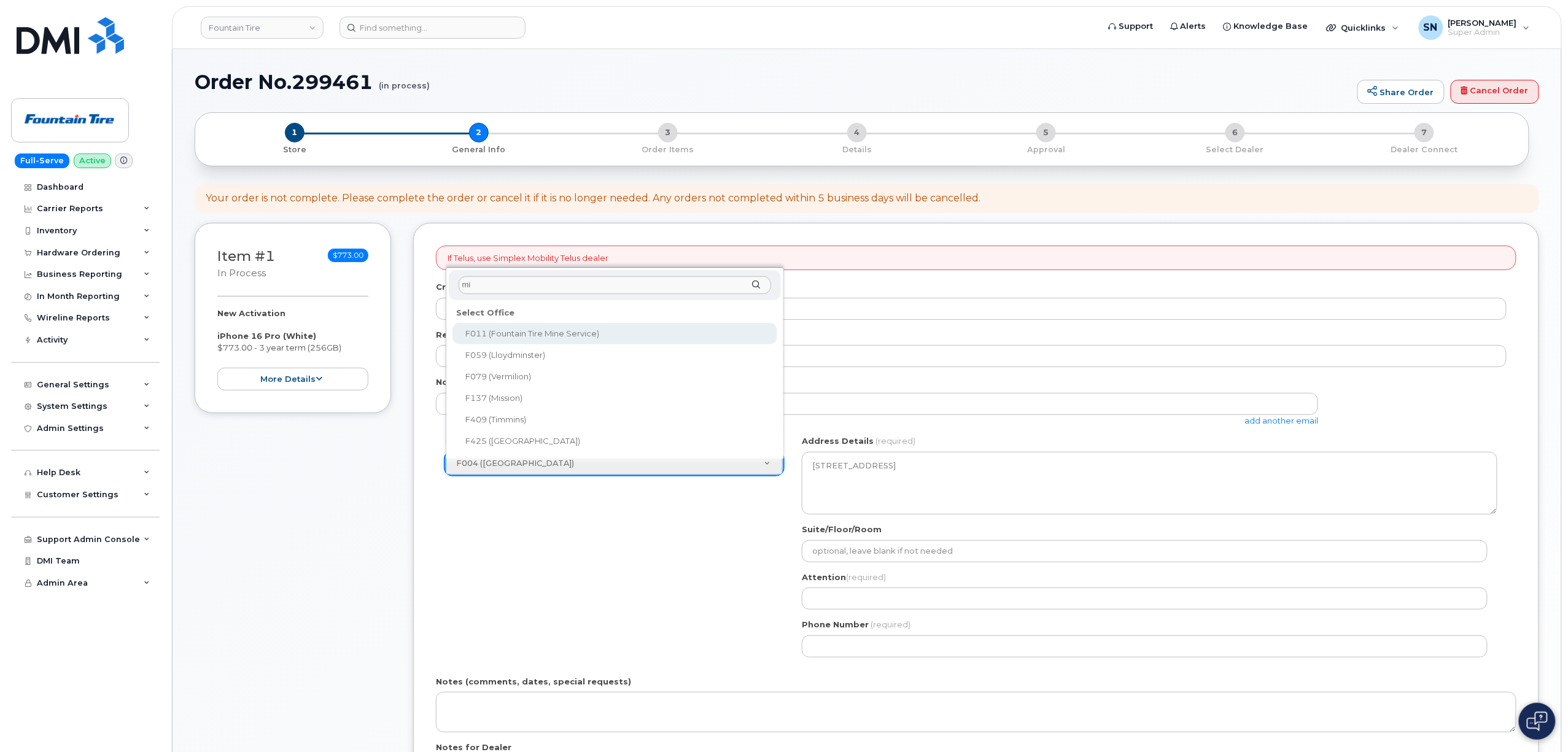
type input "m"
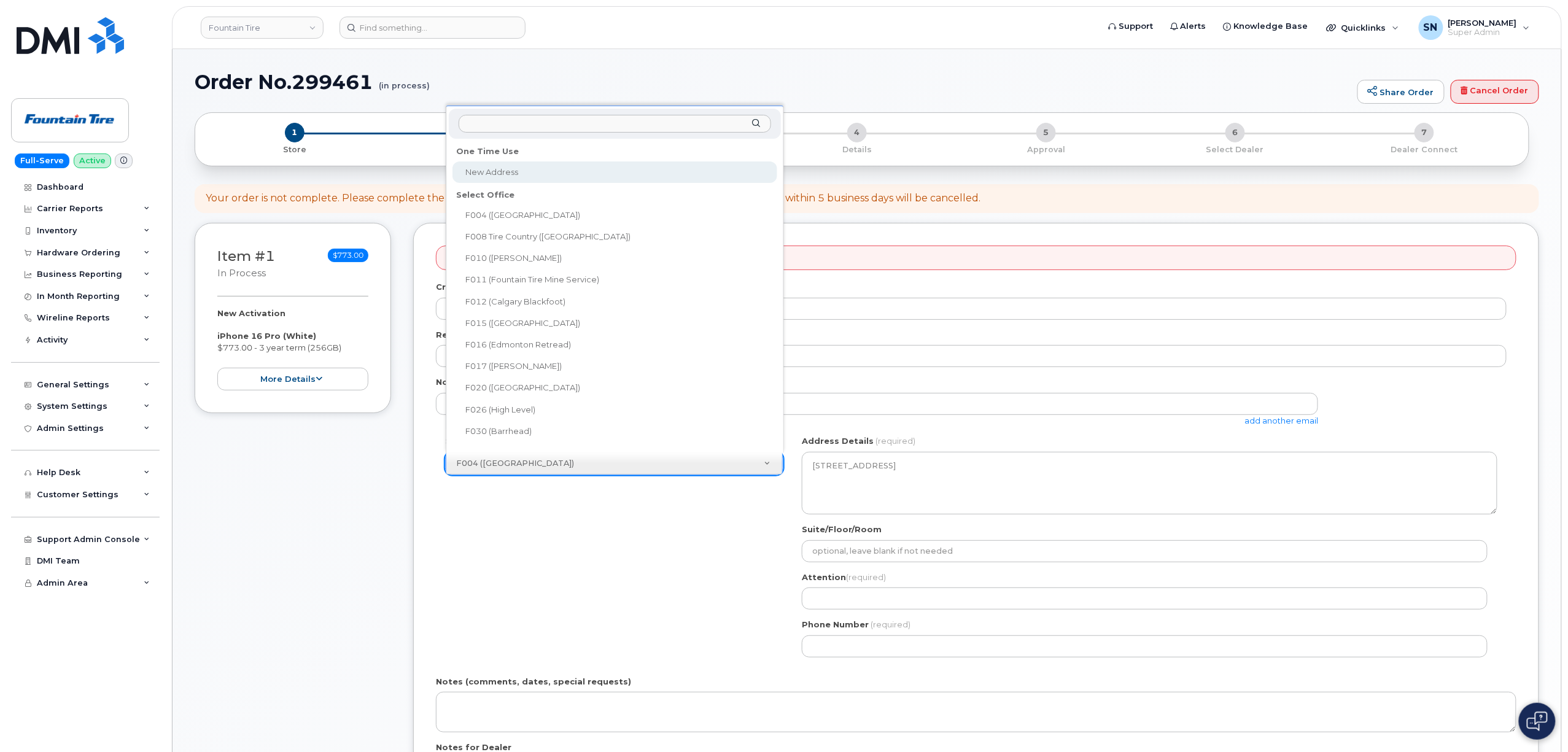
select select
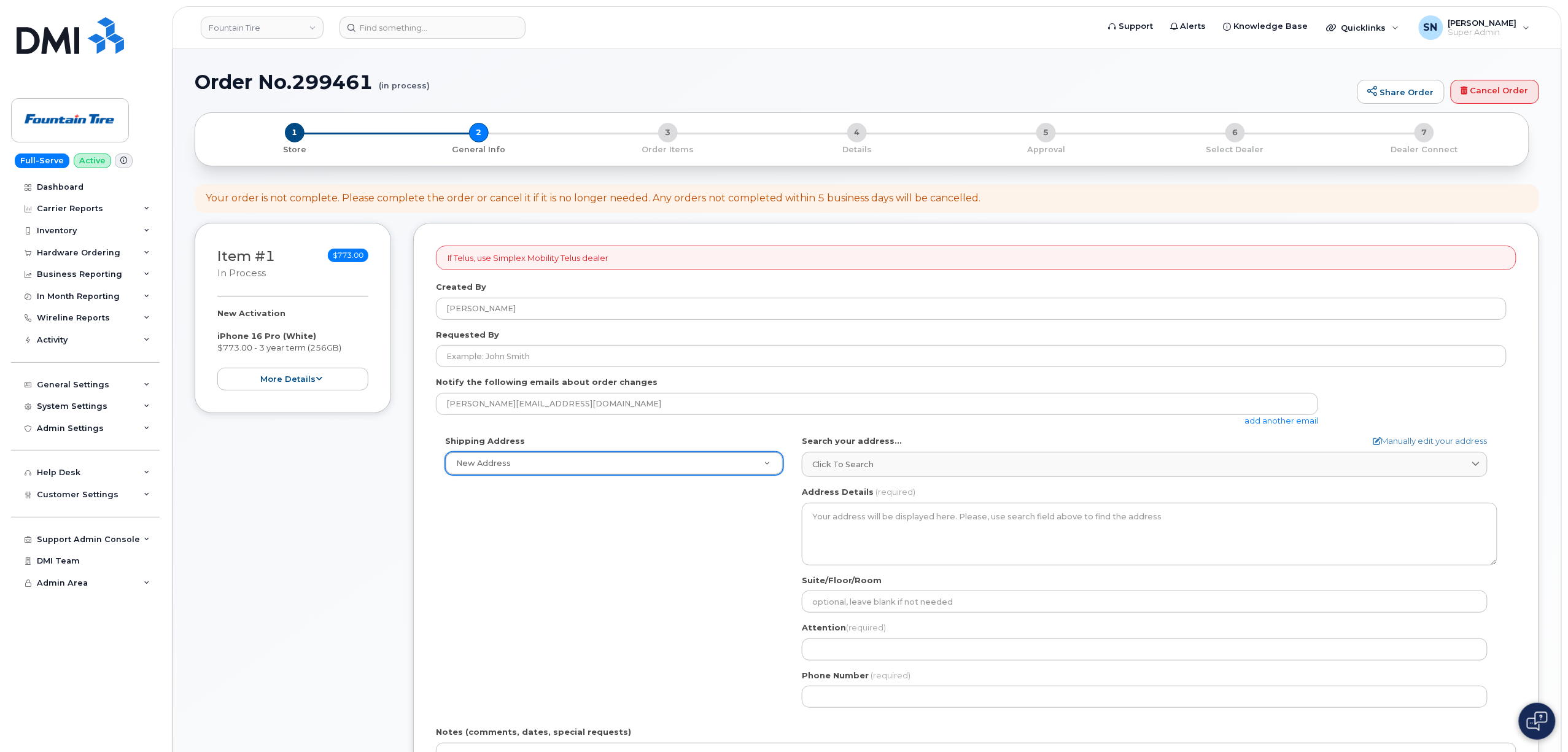
click at [696, 628] on div "Shipping Address New Address New Address F004 (Fountain Tire Place) F008 Tire C…" at bounding box center [971, 575] width 1070 height 282
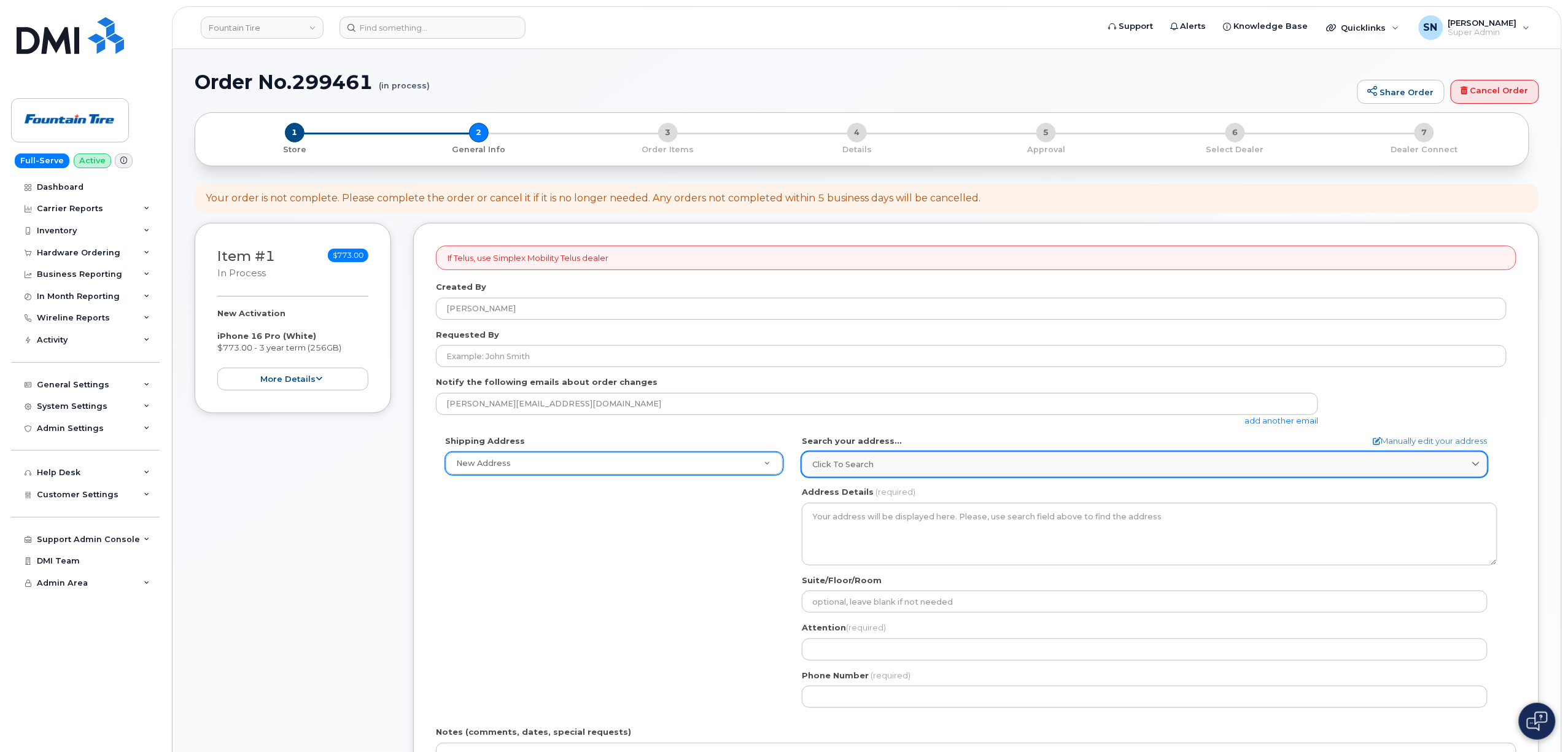
click at [1028, 456] on link "Click to search" at bounding box center [1145, 464] width 686 height 25
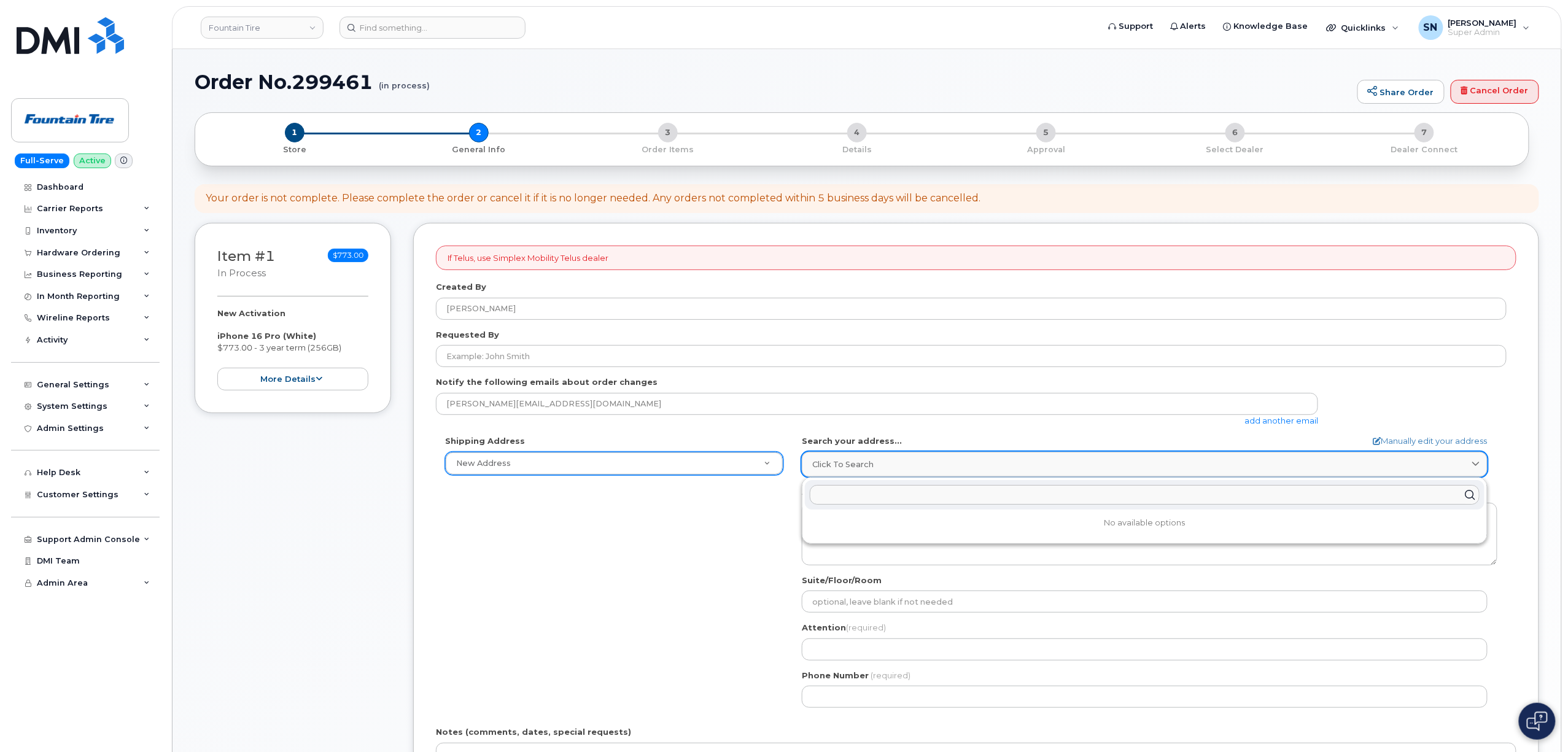
paste input "75 Mississauga Ave Elliot Lake, ON P5A 1E1"
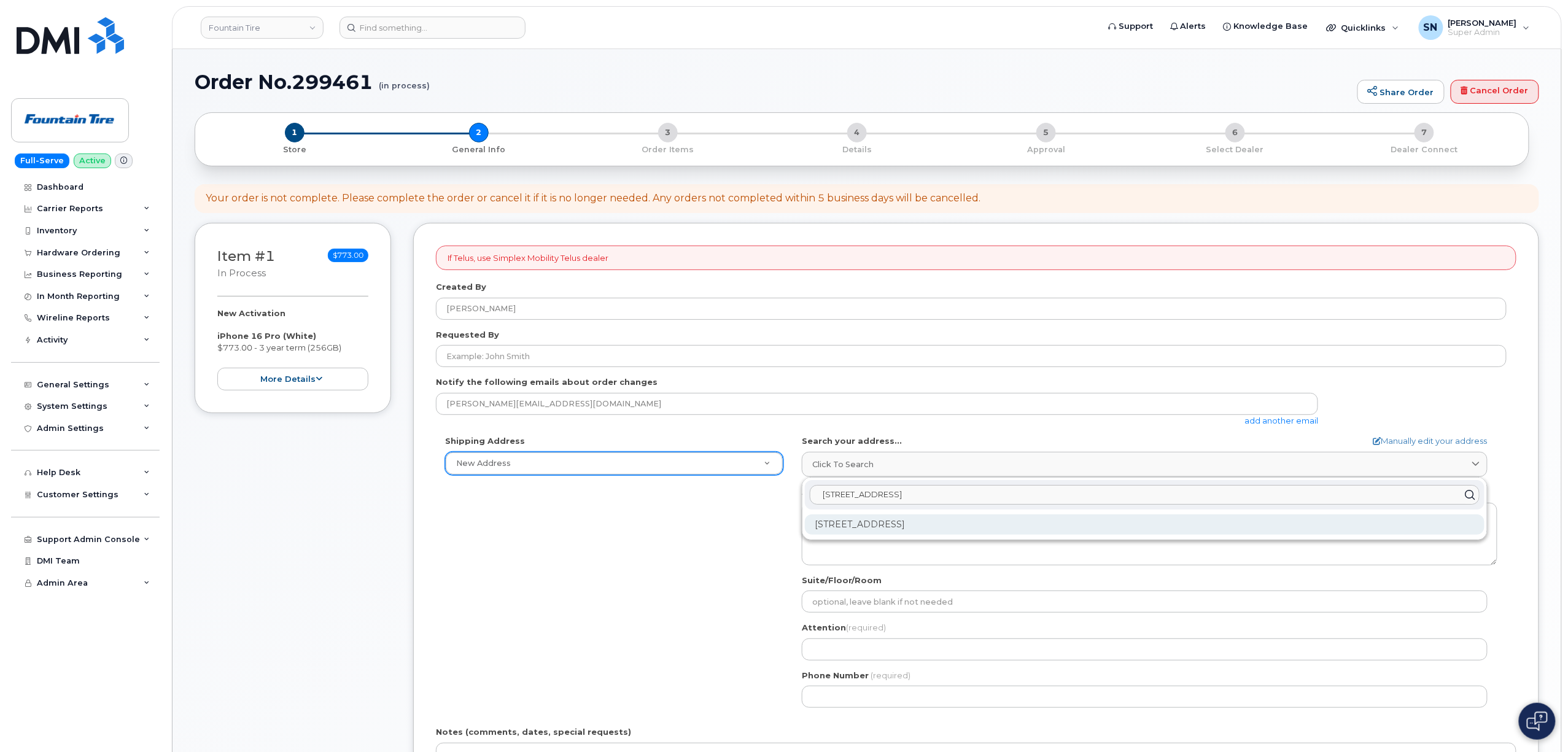
type input "75 Mississauga Ave Elliot Lake, ON P5A 1E1"
click at [987, 526] on div "75 Mississauga Ave Elliot Lake ON P5A 1E1" at bounding box center [1145, 524] width 680 height 20
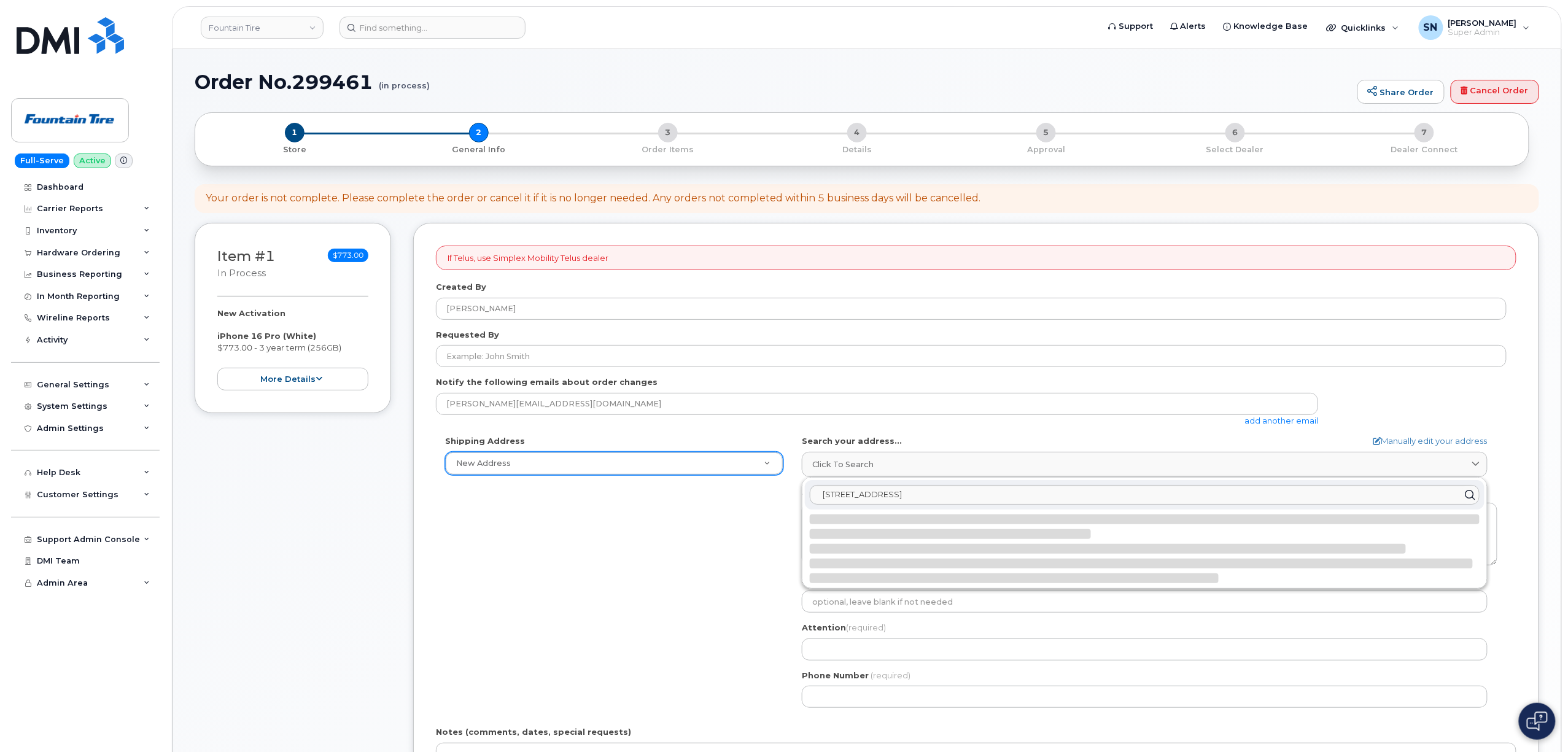
select select
type textarea "75 Mississauga Ave ELLIOT LAKE ON P5A 1E1 CANADA"
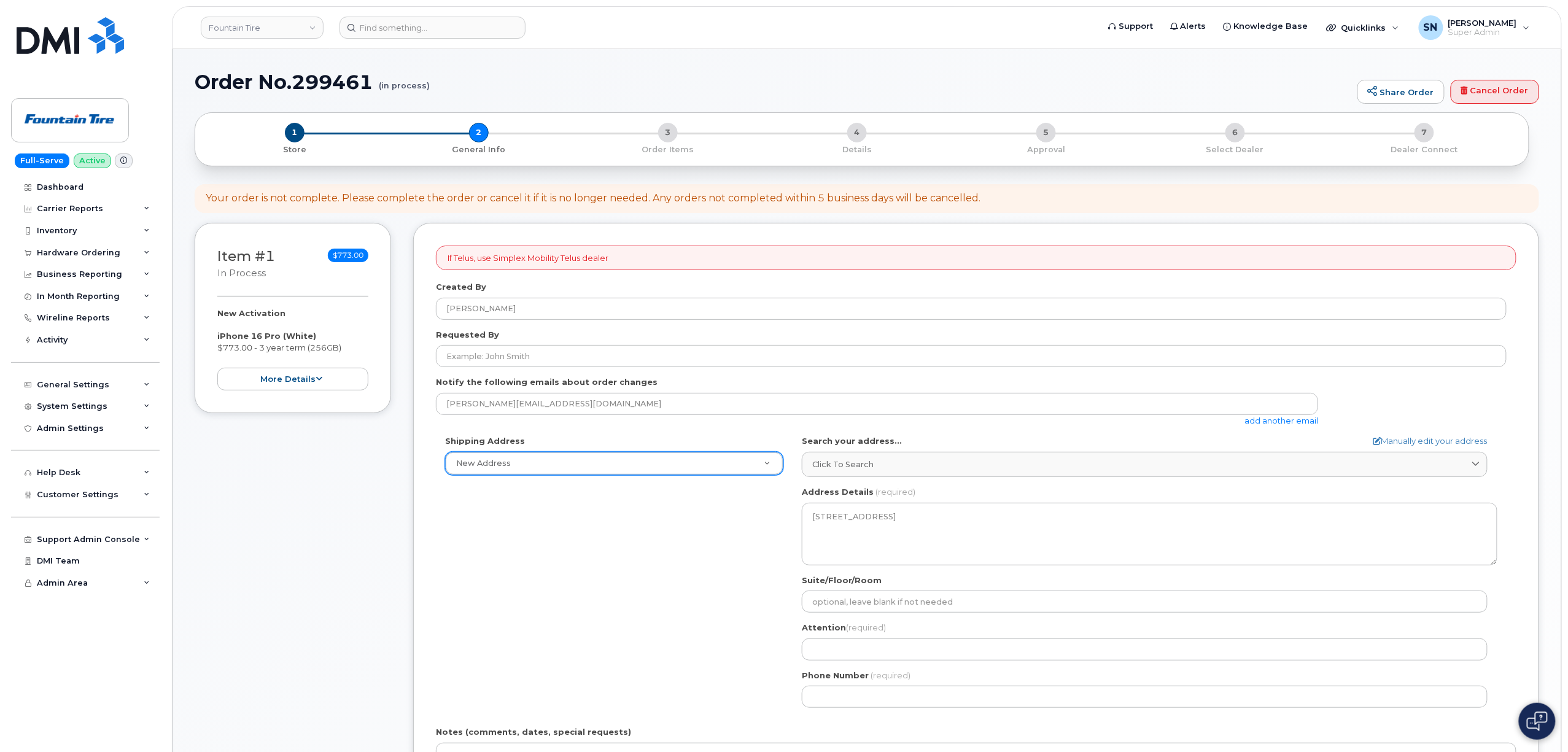
click at [621, 598] on div "Shipping Address New Address New Address F004 (Fountain Tire Place) F008 Tire C…" at bounding box center [971, 575] width 1070 height 282
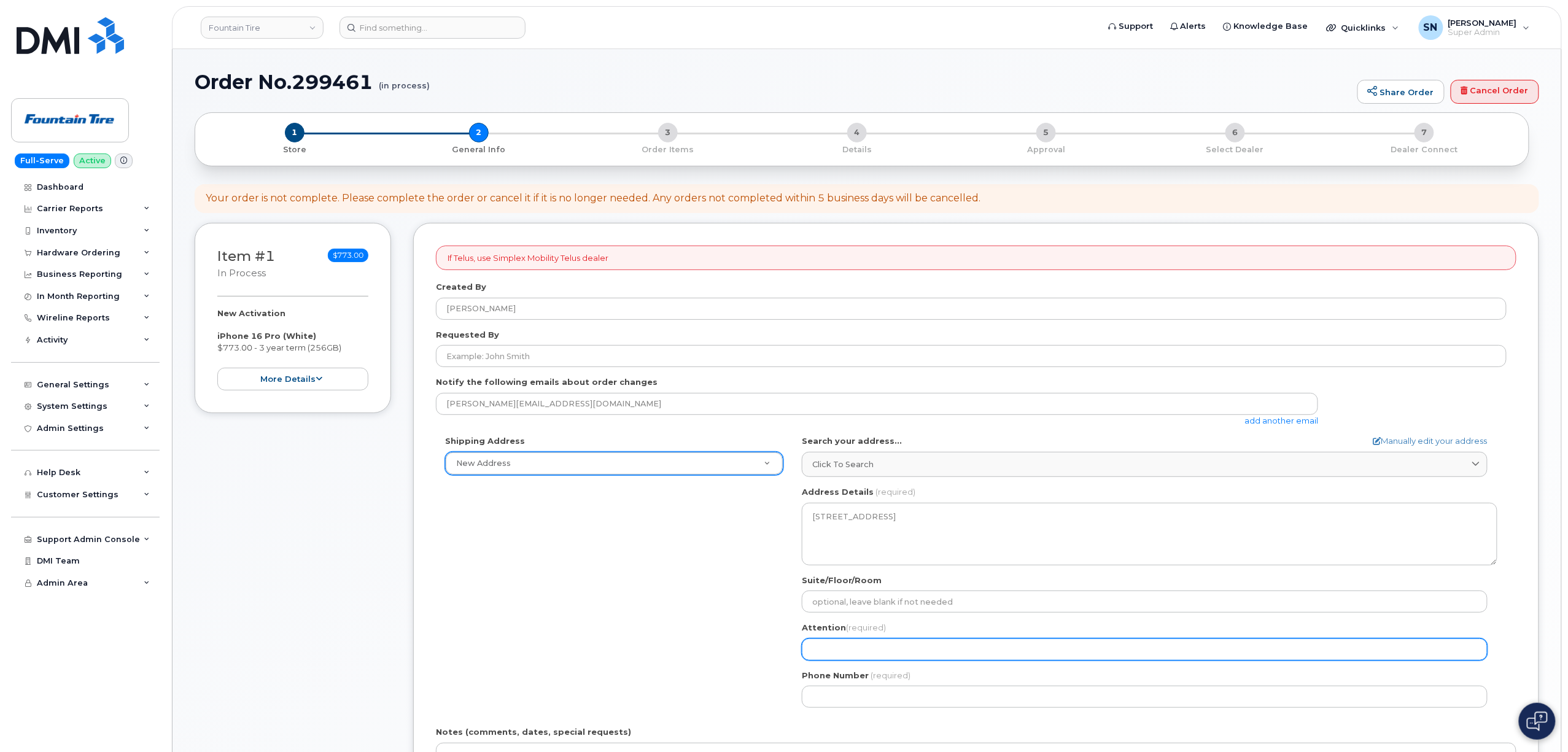
click at [933, 650] on input "Attention (required)" at bounding box center [1145, 650] width 686 height 22
paste input "[PERSON_NAME]"
select select
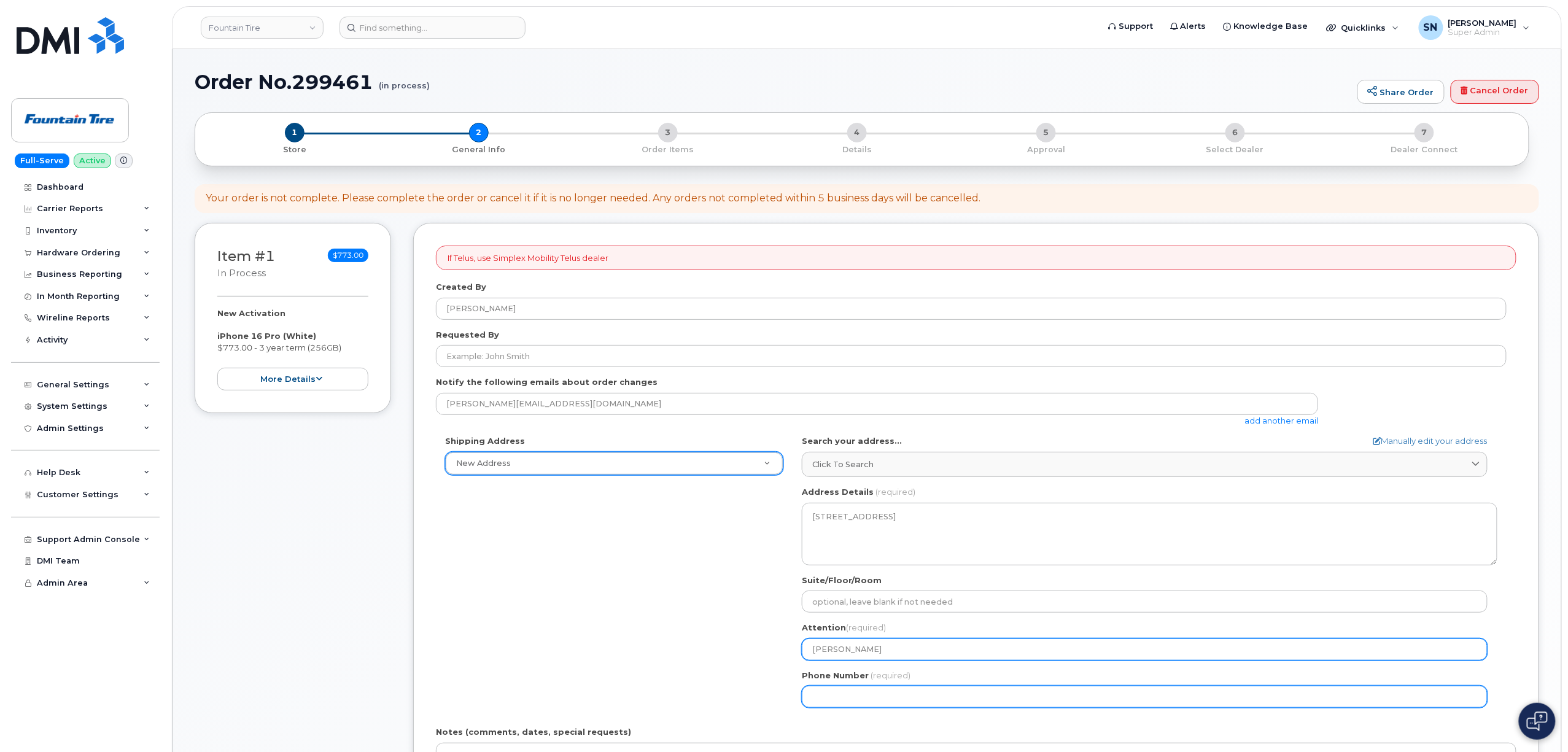
type input "[PERSON_NAME]"
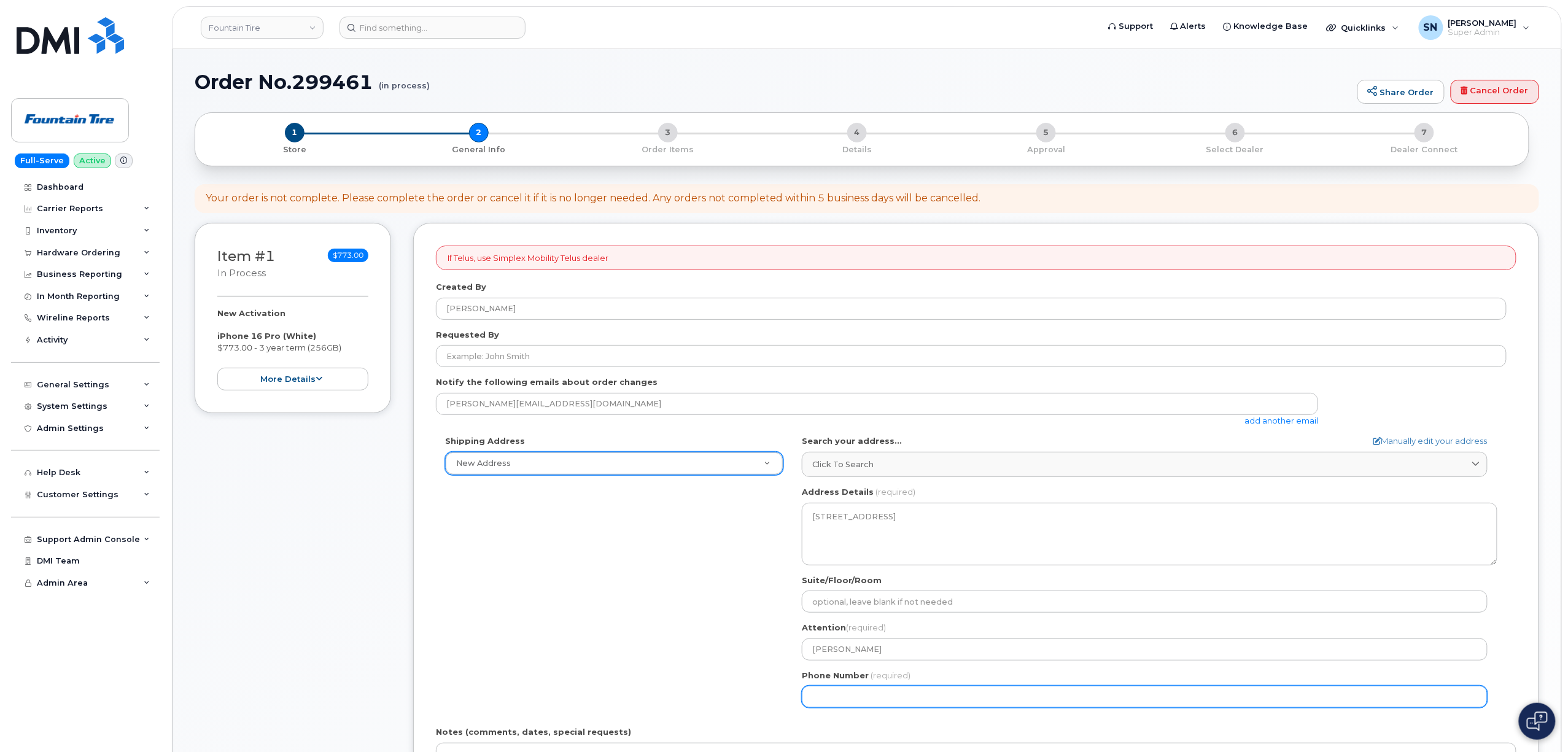
click at [855, 703] on input "Phone Number" at bounding box center [1145, 697] width 686 height 22
type input "705849877"
select select
type input "7058498774"
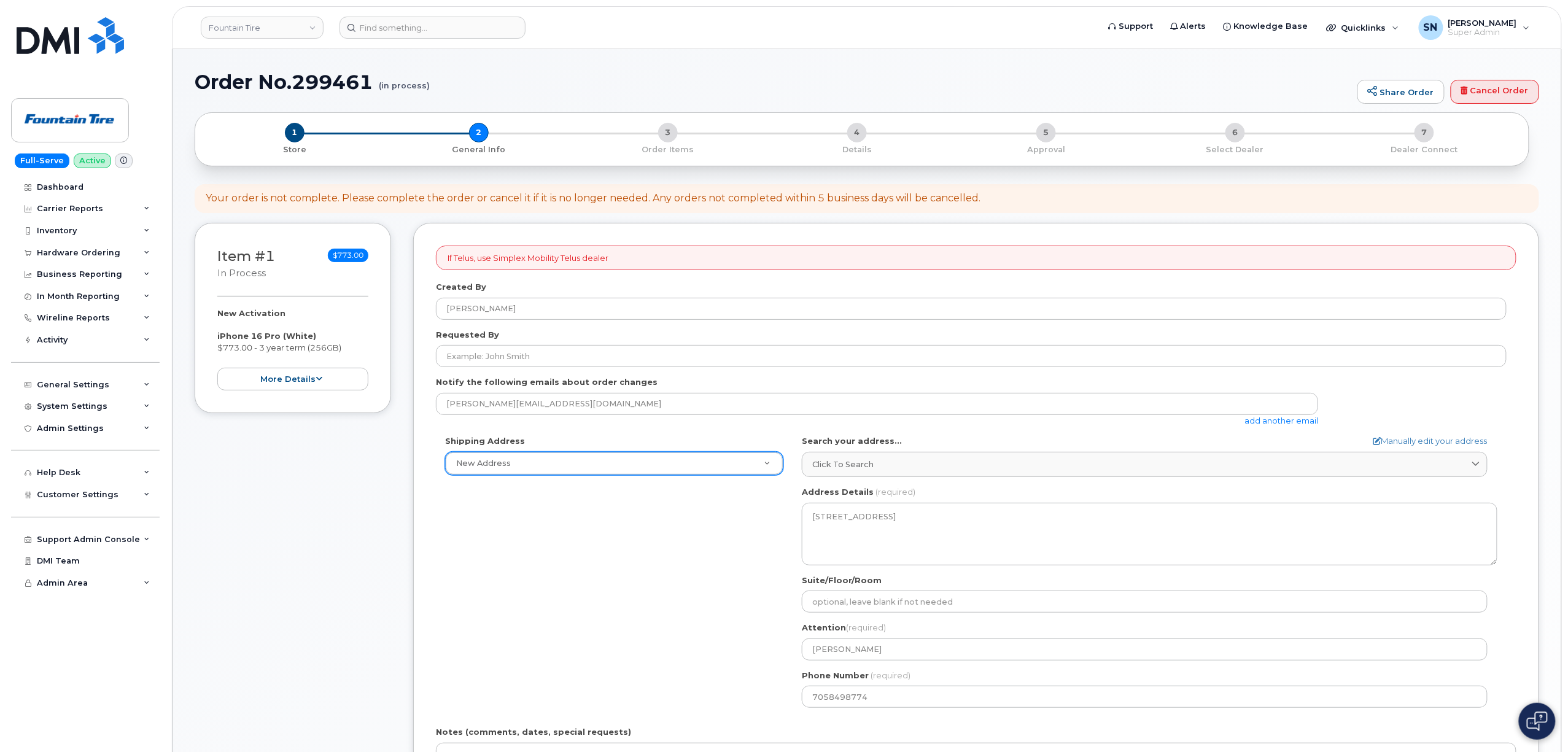
click at [740, 629] on div "Shipping Address New Address New Address F004 (Fountain Tire Place) F008 Tire C…" at bounding box center [971, 575] width 1070 height 282
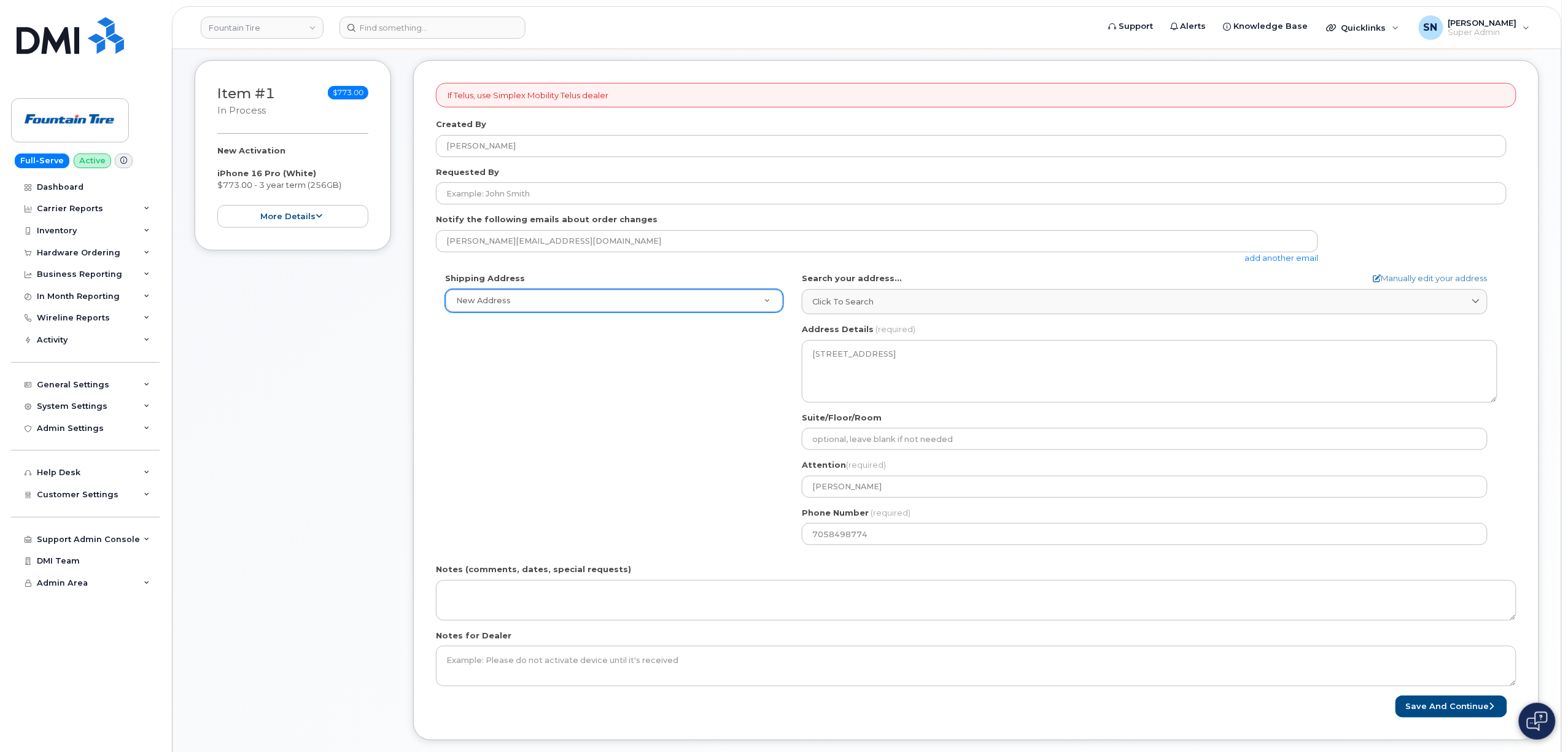
scroll to position [163, 0]
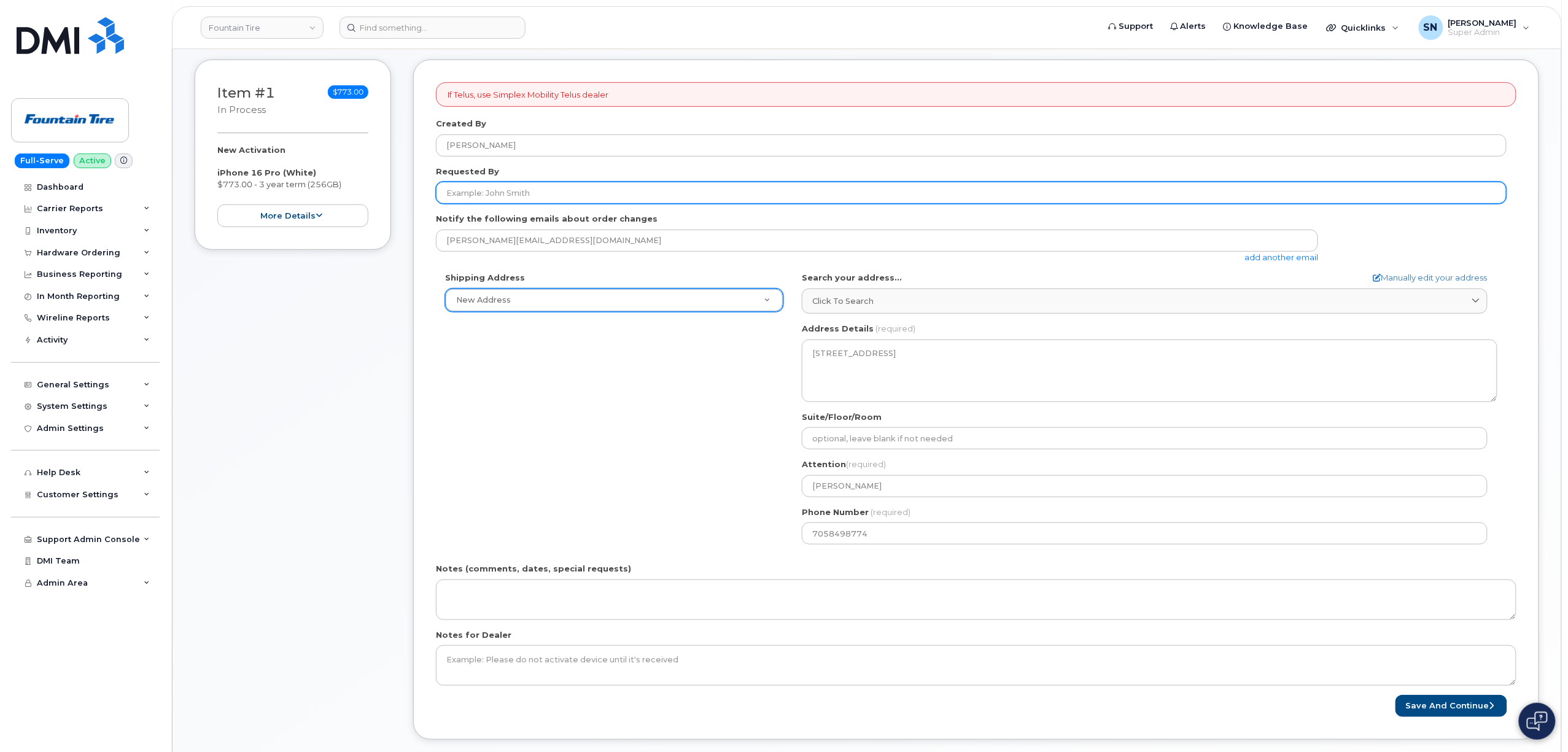
click at [570, 189] on input "Requested By" at bounding box center [971, 193] width 1070 height 22
paste input "CS0787988"
type input "CS0787988"
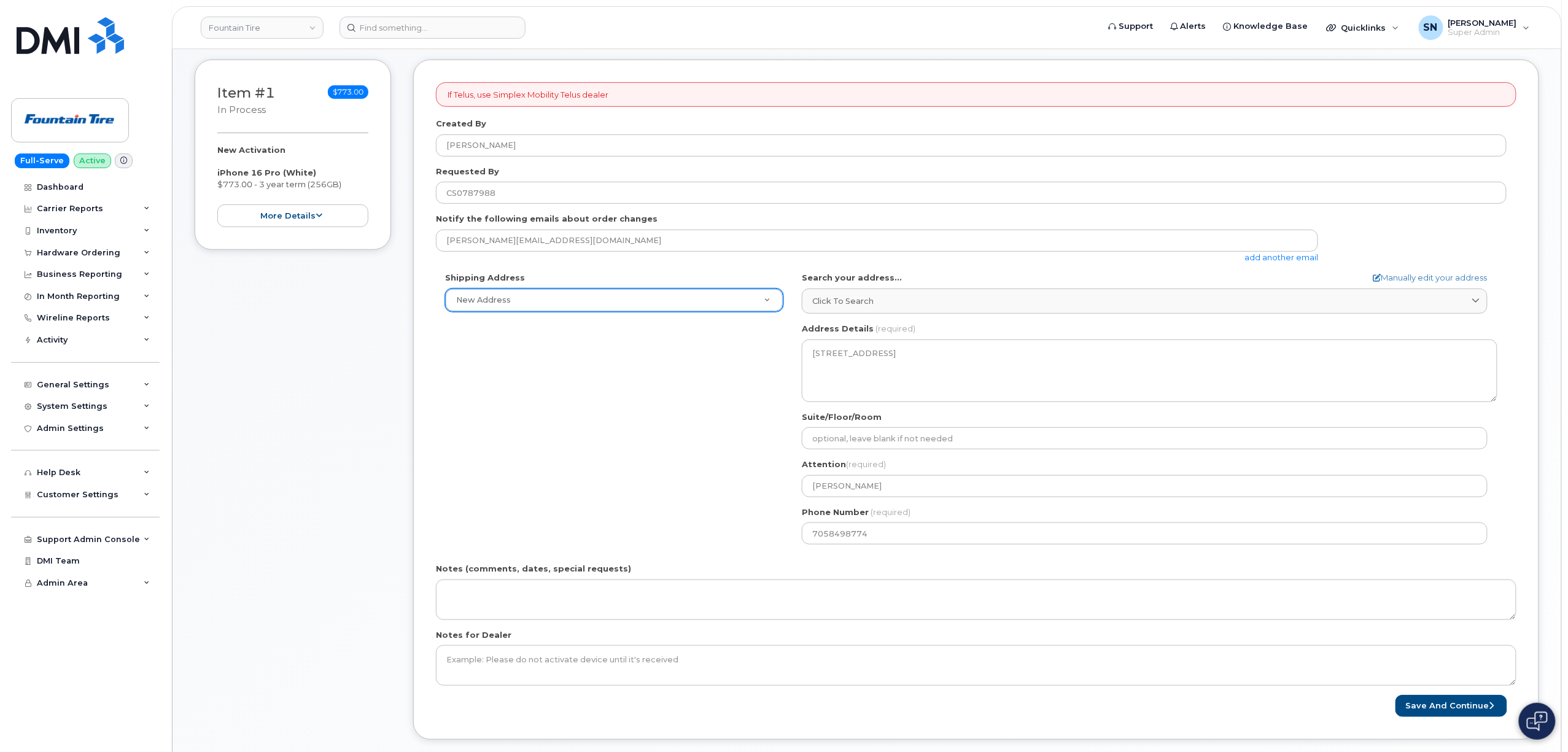
click at [621, 423] on div "Shipping Address New Address New Address F004 (Fountain Tire Place) F008 Tire C…" at bounding box center [971, 412] width 1070 height 282
click at [1446, 707] on button "Save and Continue" at bounding box center [1451, 706] width 111 height 23
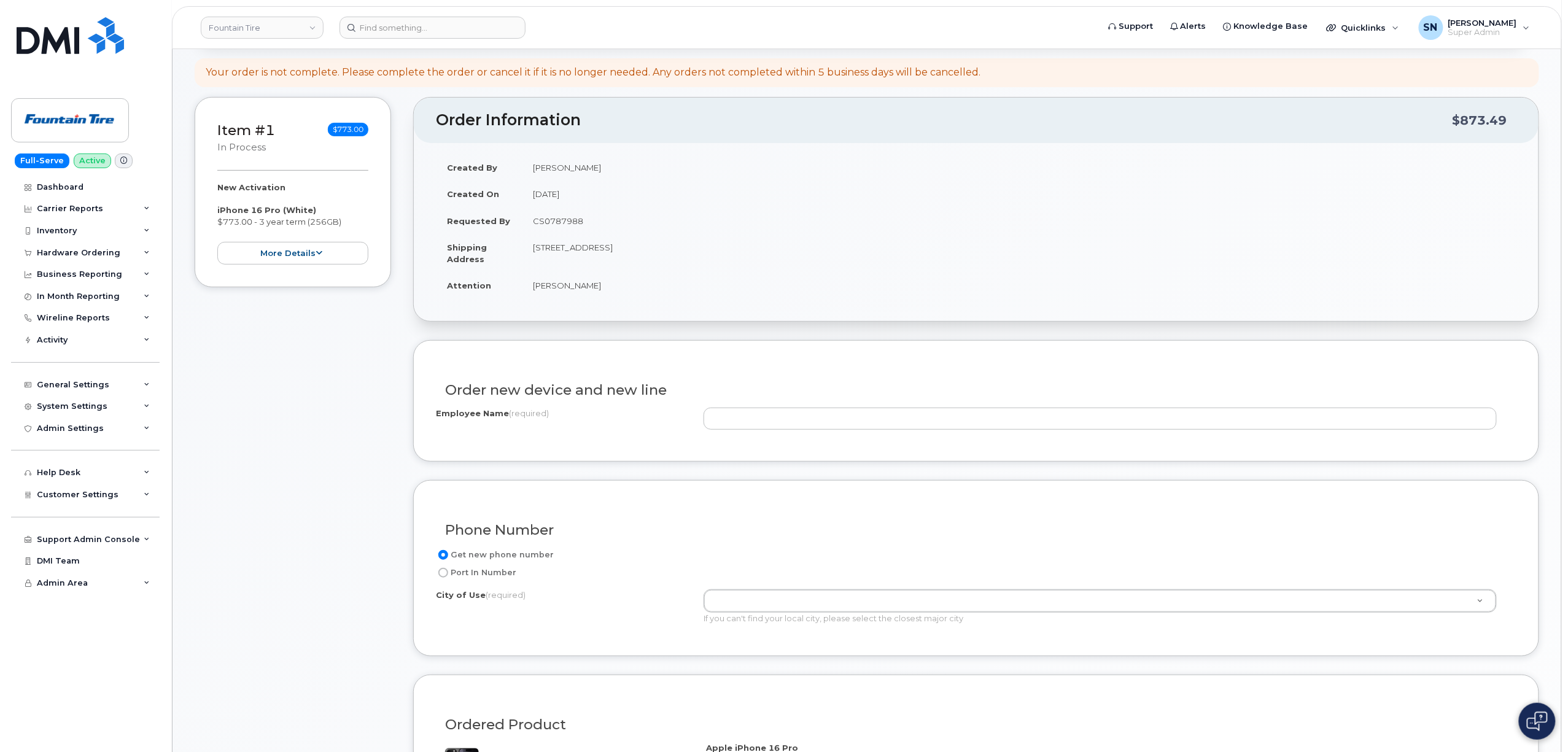
scroll to position [327, 0]
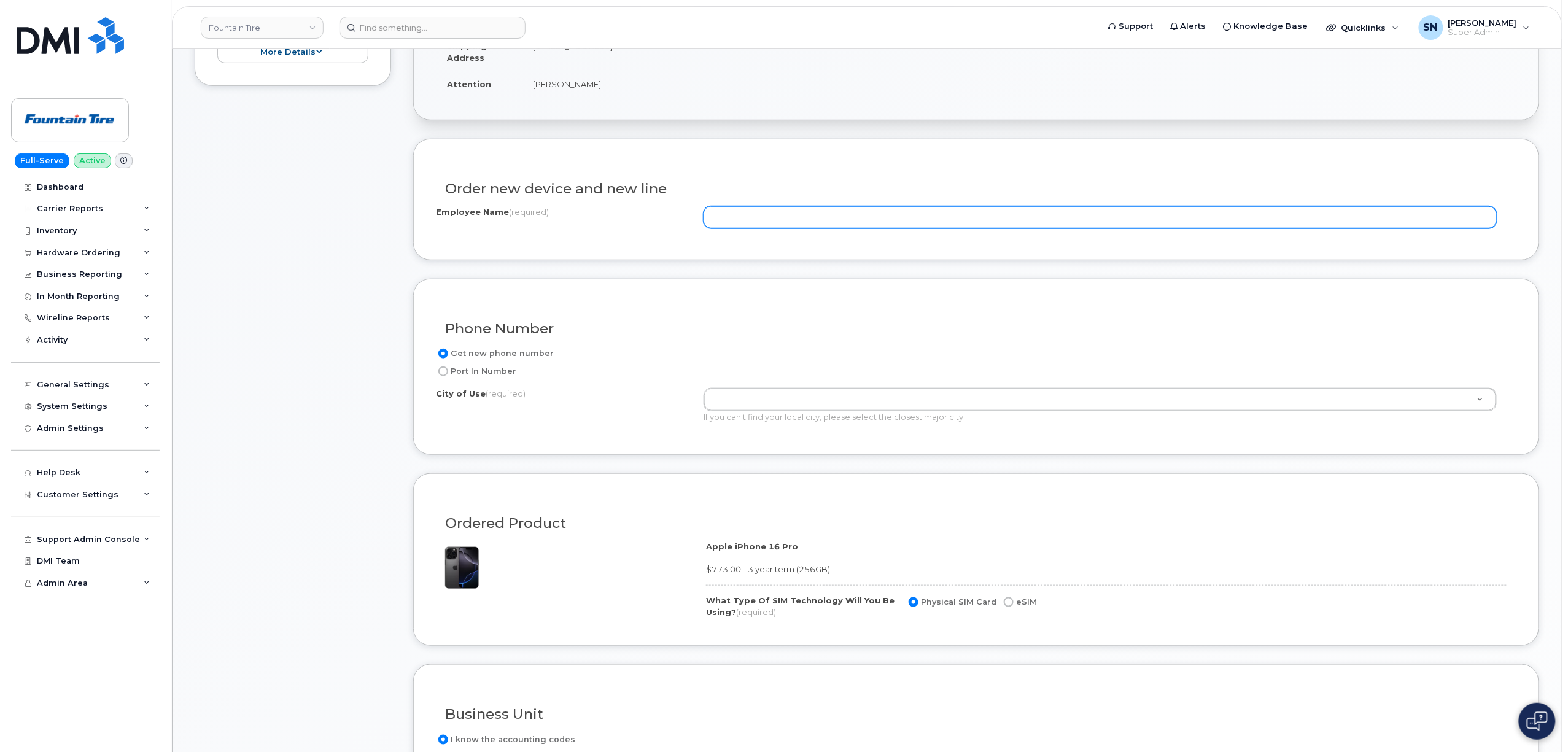
click at [724, 217] on input "Employee Name (required)" at bounding box center [1100, 217] width 793 height 22
paste input "[PERSON_NAME]"
type input "[PERSON_NAME]"
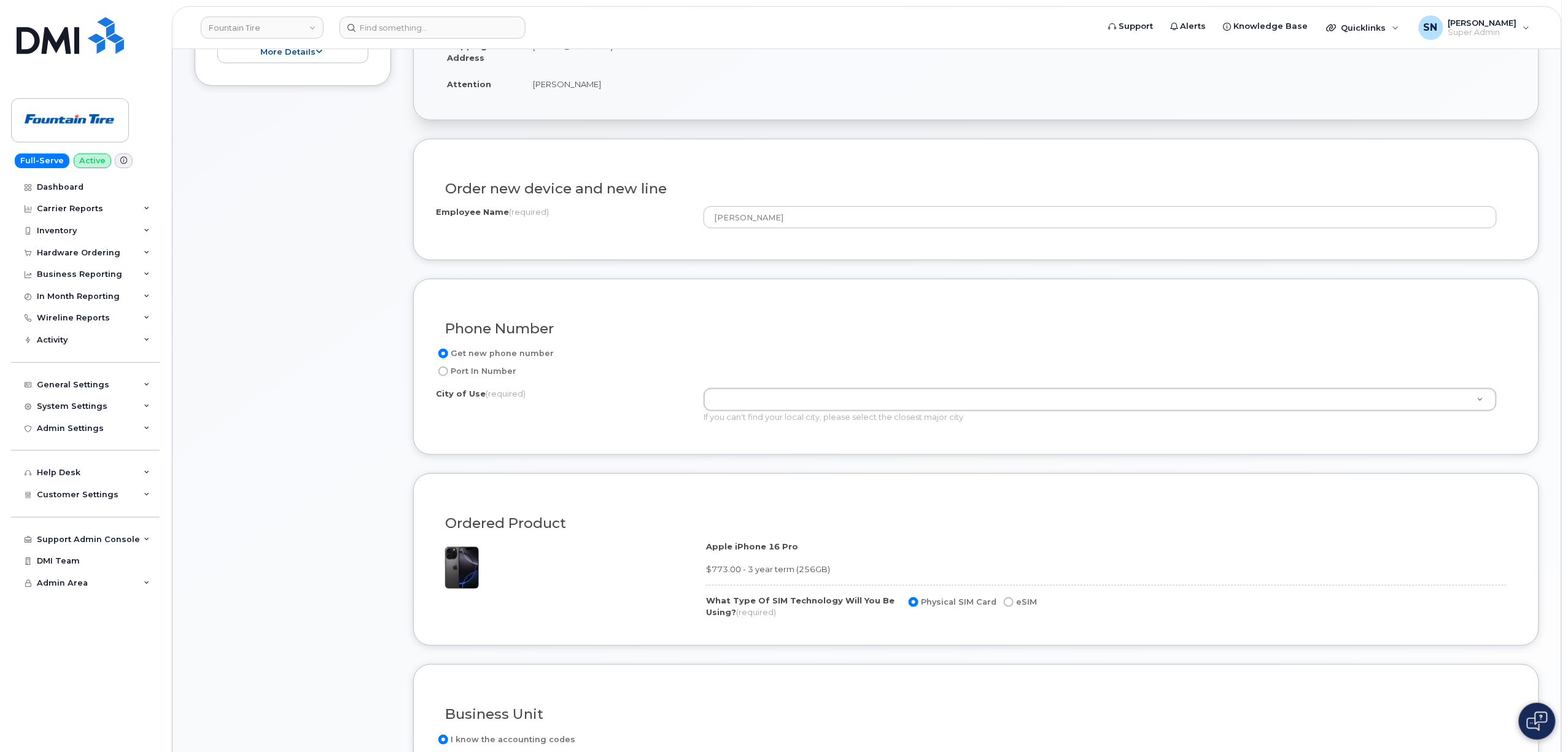
click at [843, 280] on div "Phone Number Get new phone number Port In Number City of Use (required) If you …" at bounding box center [976, 366] width 1126 height 176
click at [558, 412] on div "City of Use (required) If you can't find your local city, please select the clo…" at bounding box center [971, 405] width 1070 height 35
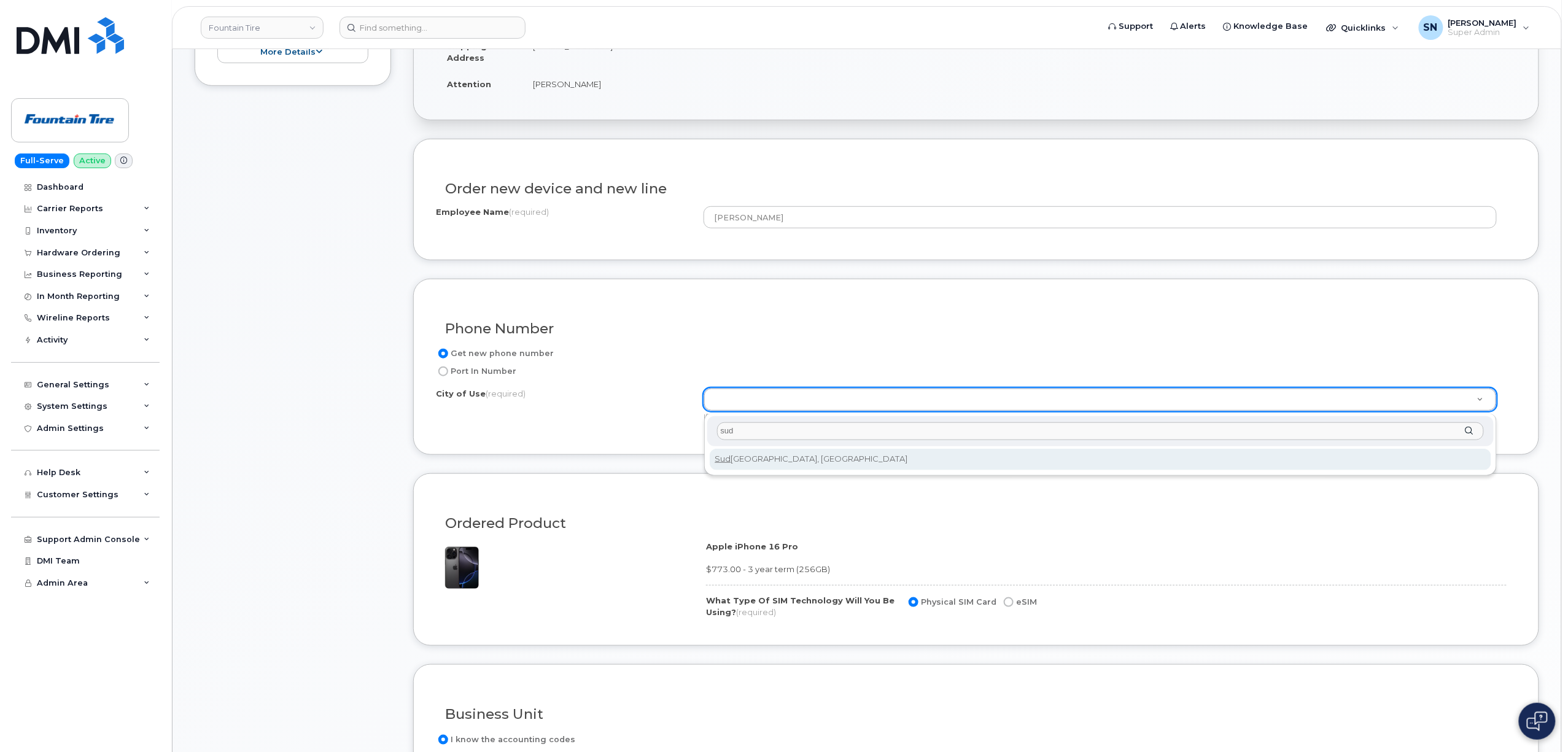
type input "sud"
type input "4878"
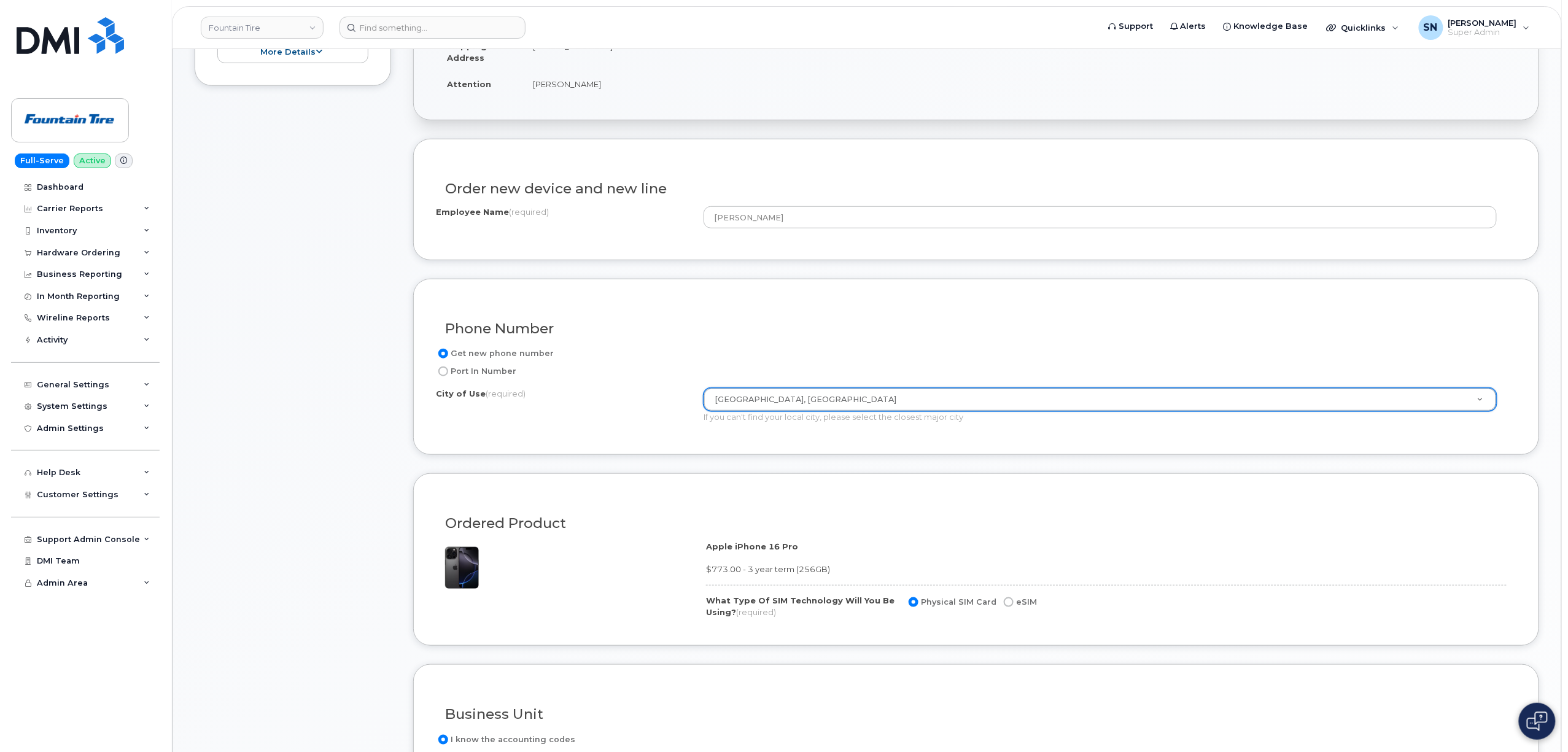
click at [615, 431] on div "Get new phone number Port In Number City of Use (required) Sudbury, Ontario 487…" at bounding box center [976, 389] width 1081 height 86
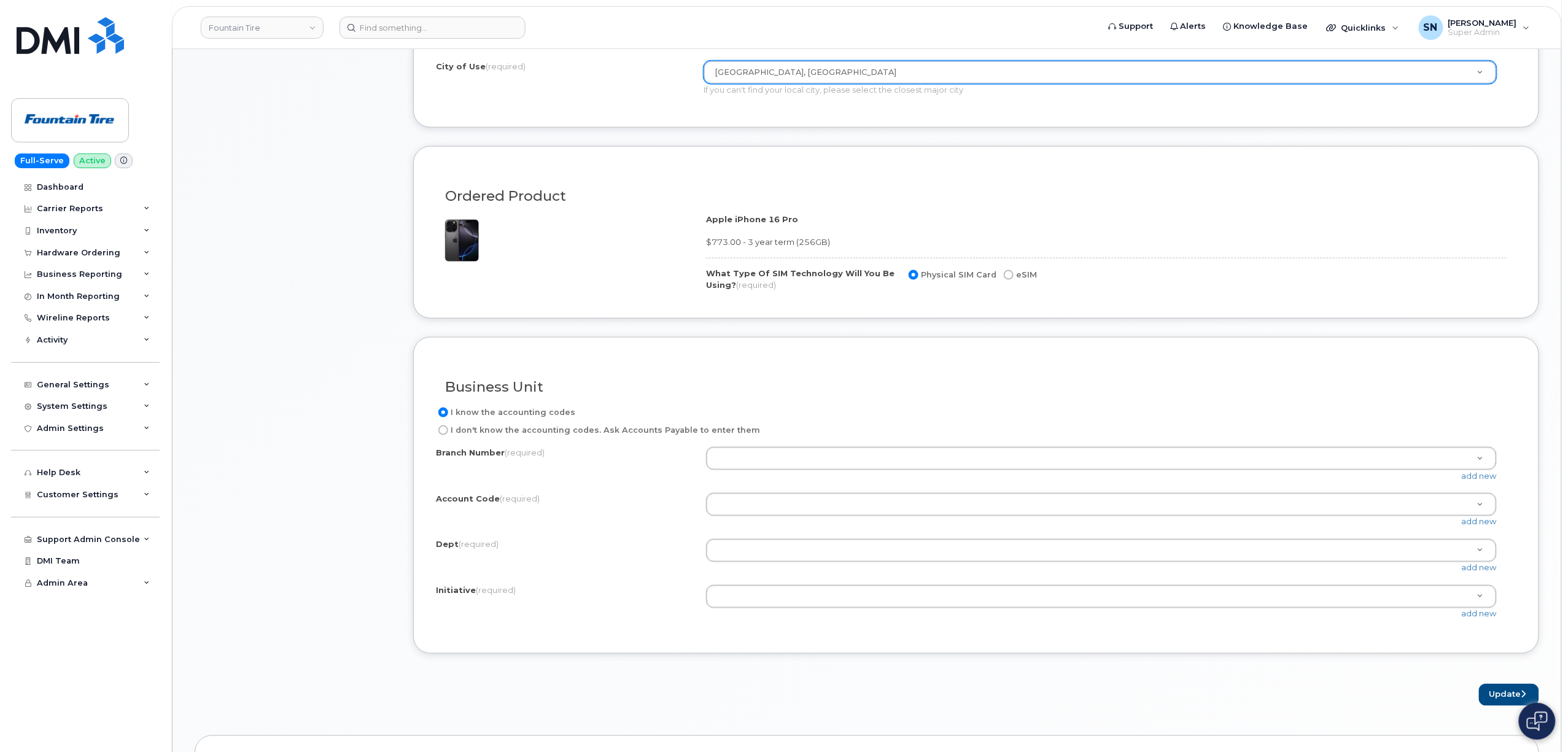
scroll to position [737, 0]
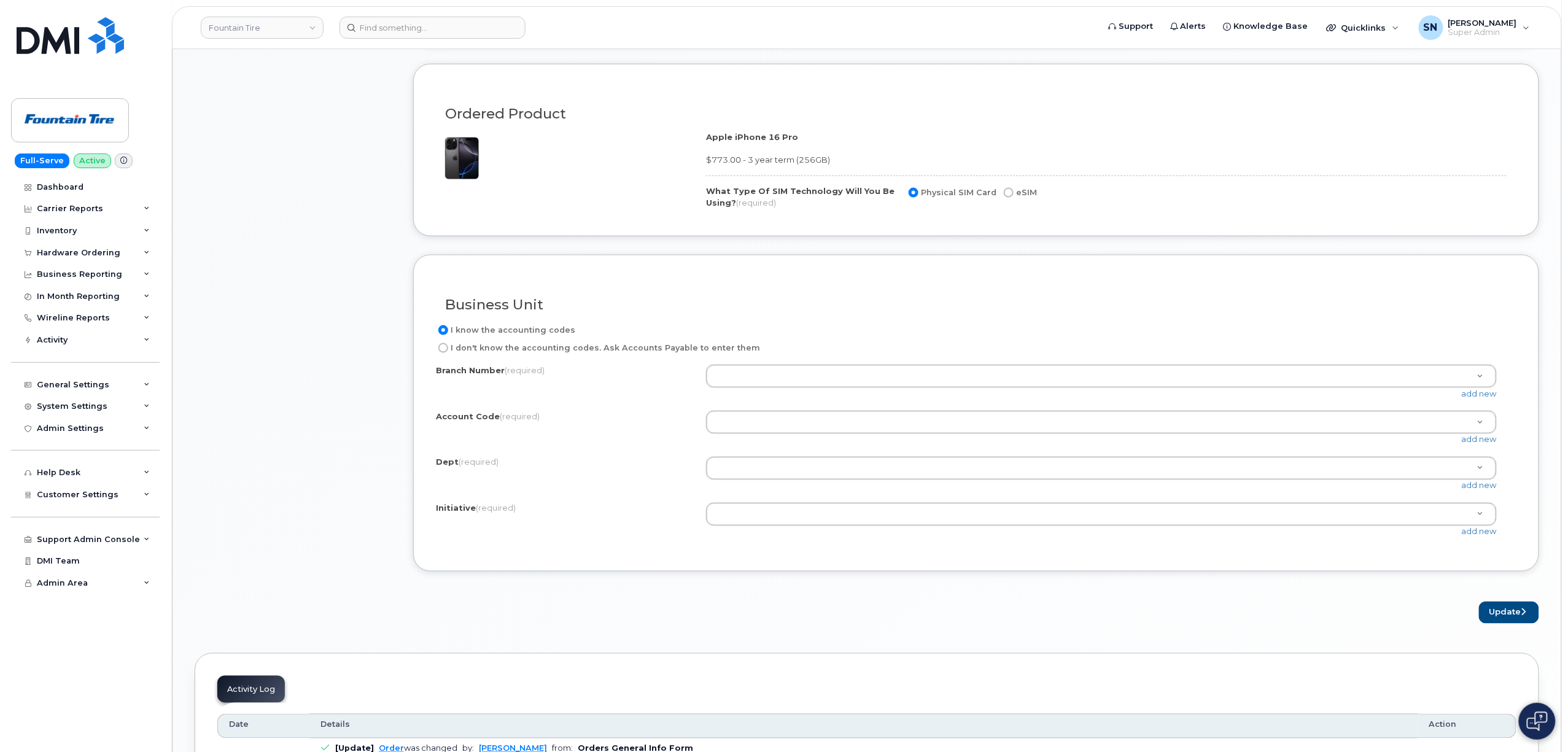
paste input "004"
type input "004"
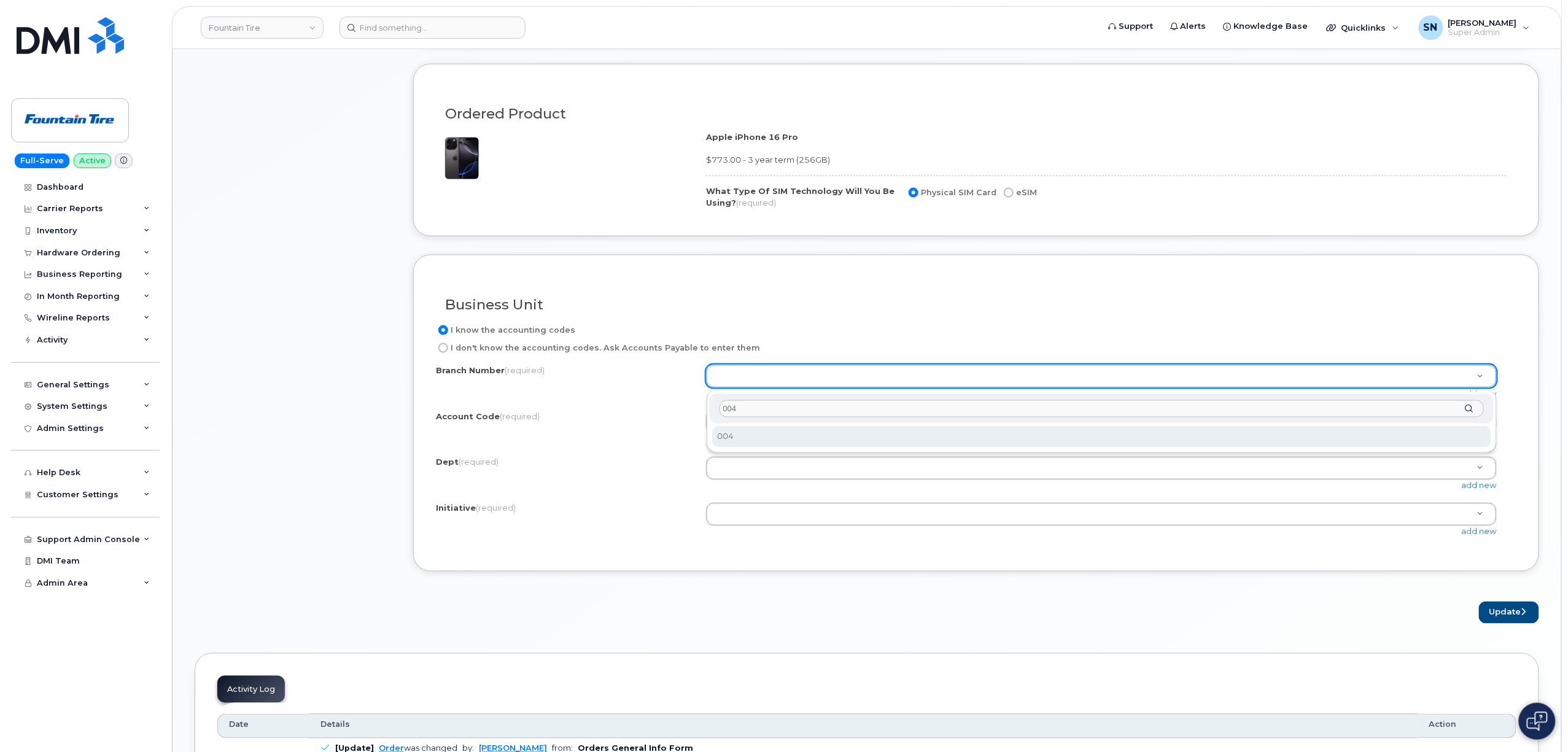
type input "004"
select select "004"
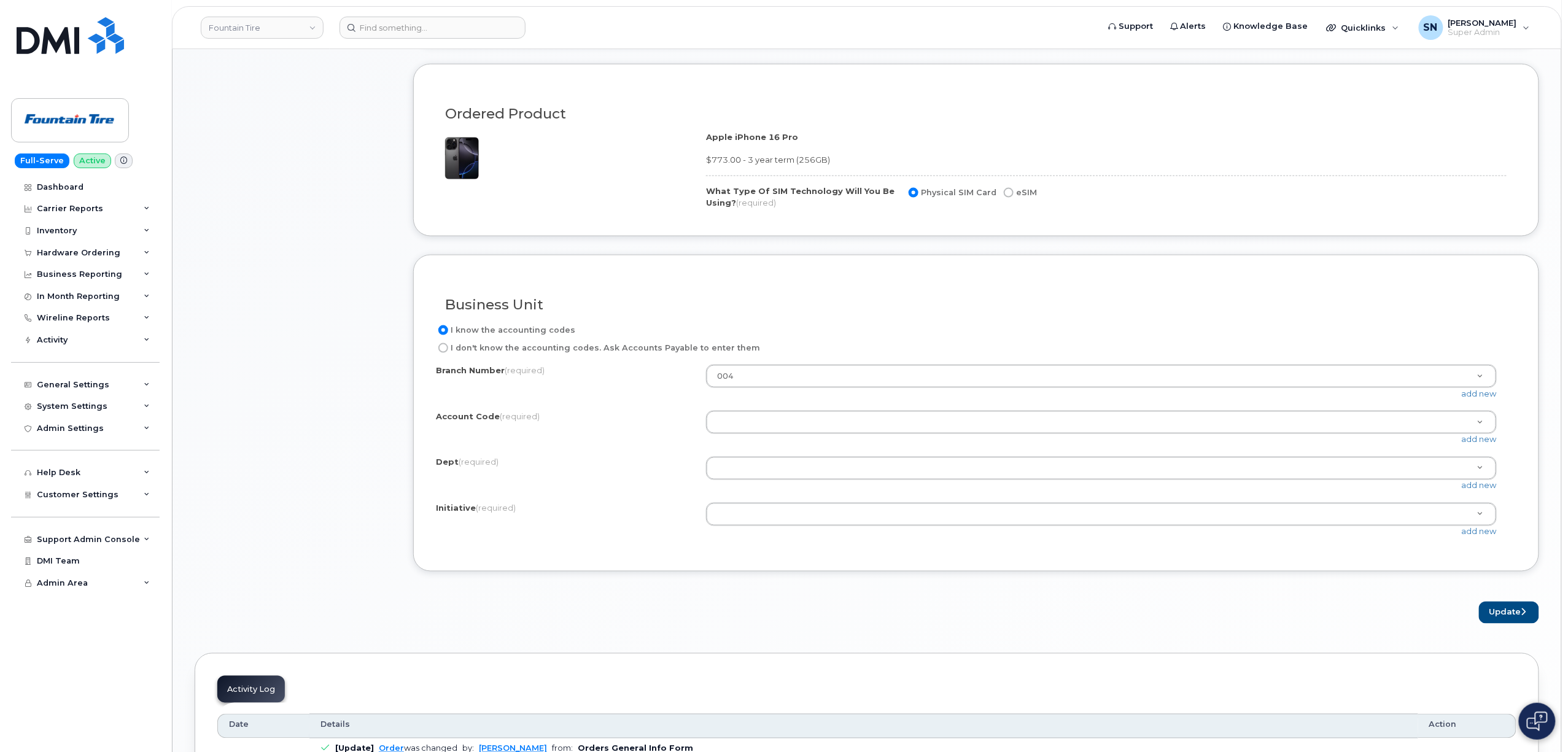
drag, startPoint x: 717, startPoint y: 430, endPoint x: 724, endPoint y: 432, distance: 7.3
paste input "63160"
type input "63160"
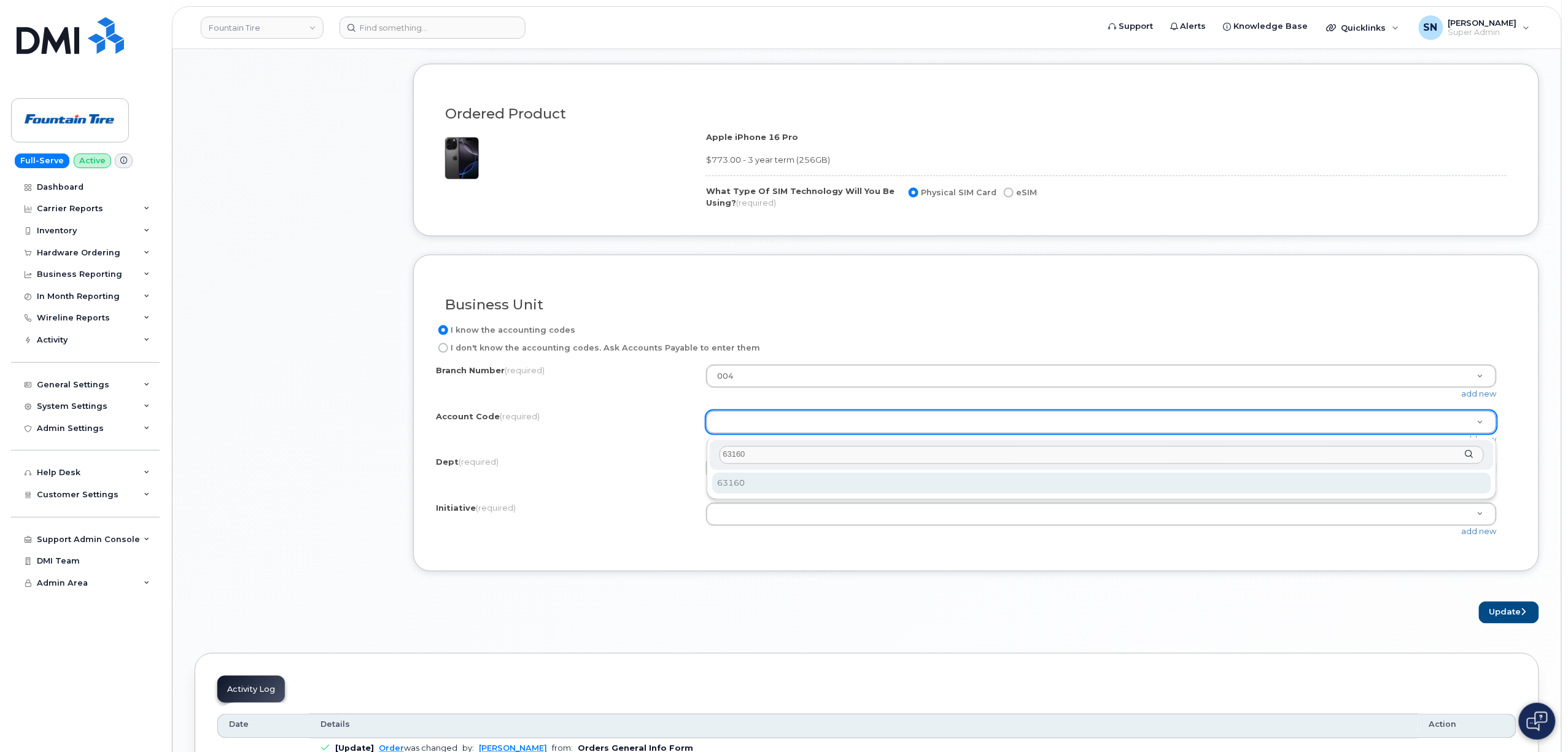
type input "63160"
select select "63160"
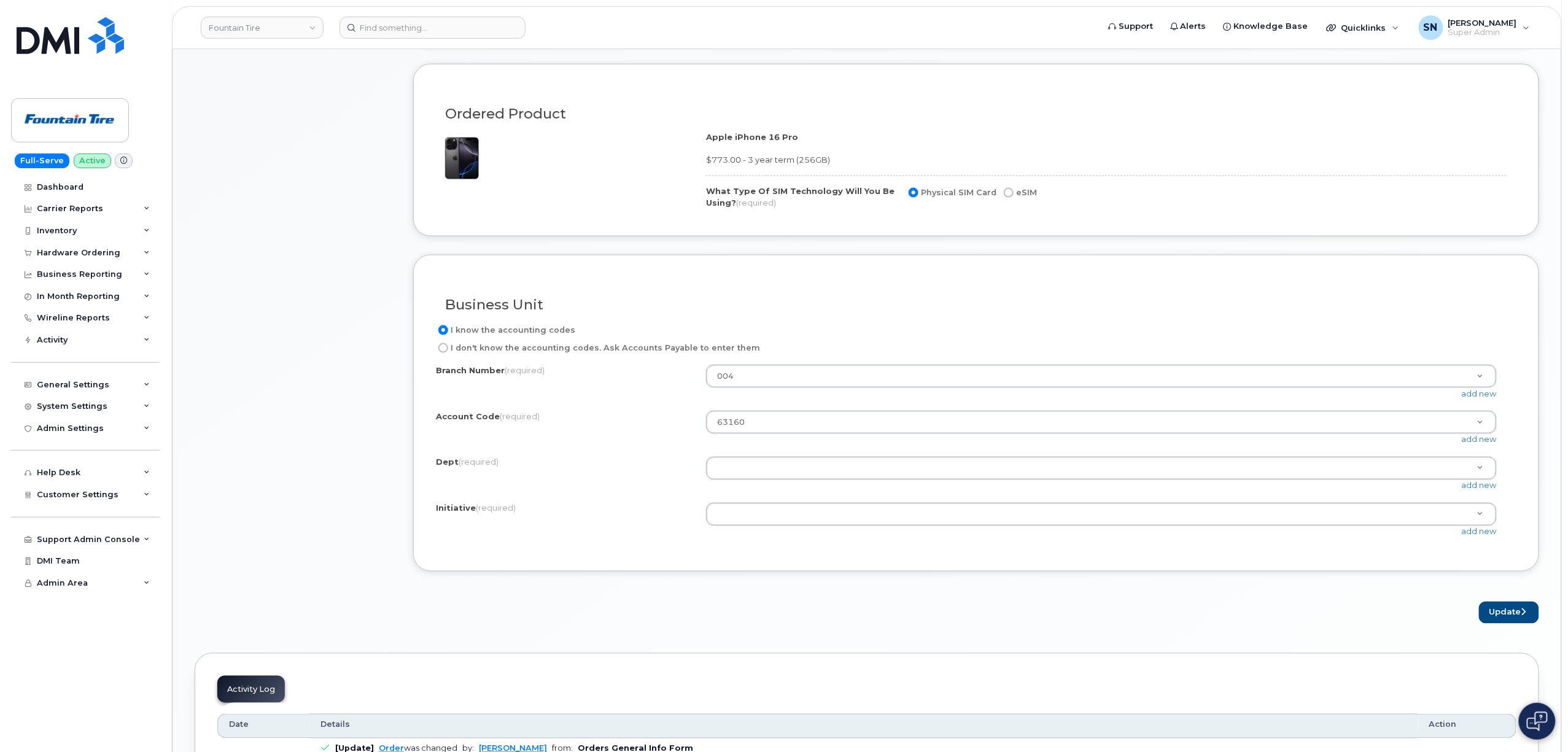
paste input "57"
type input "57"
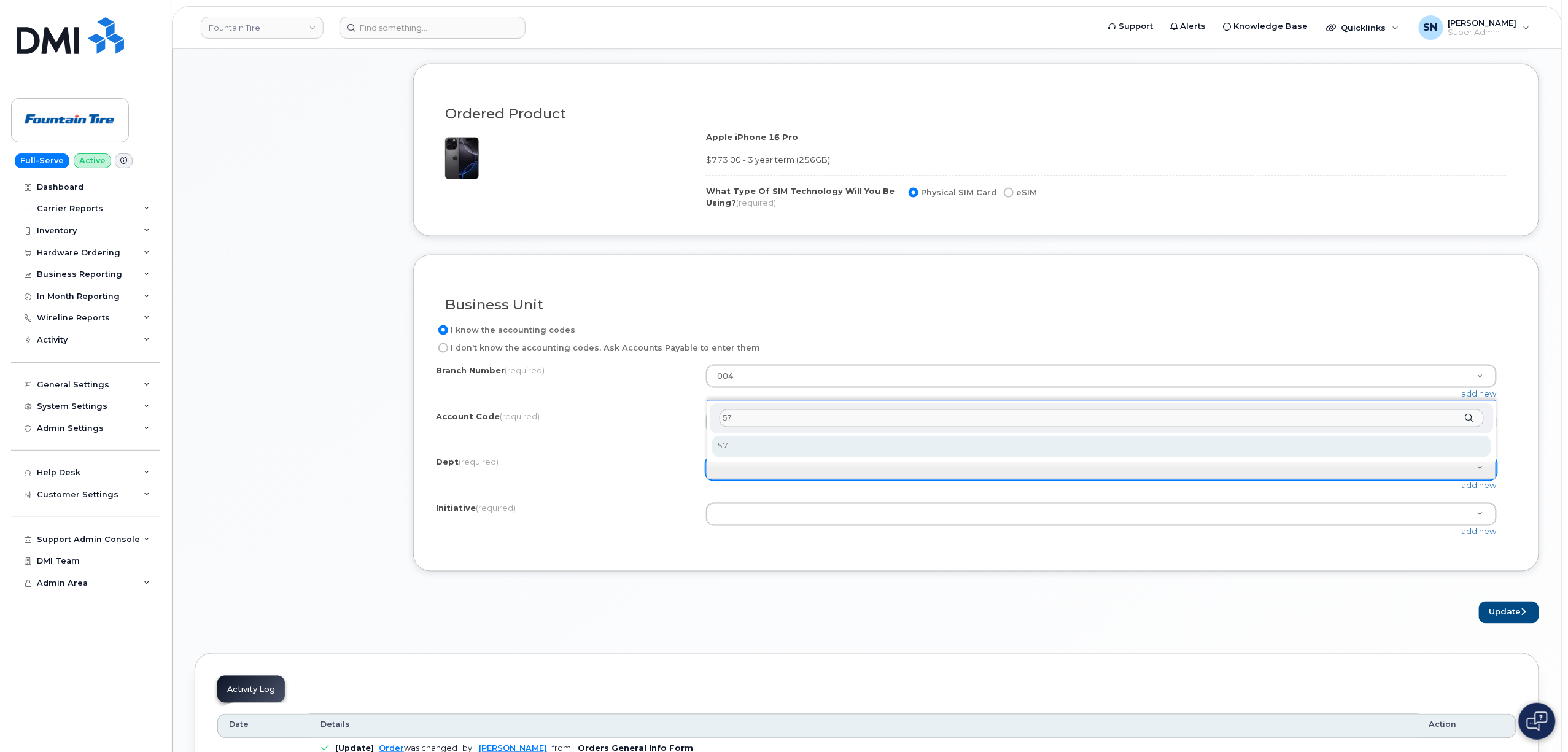
type input "57"
select select "57"
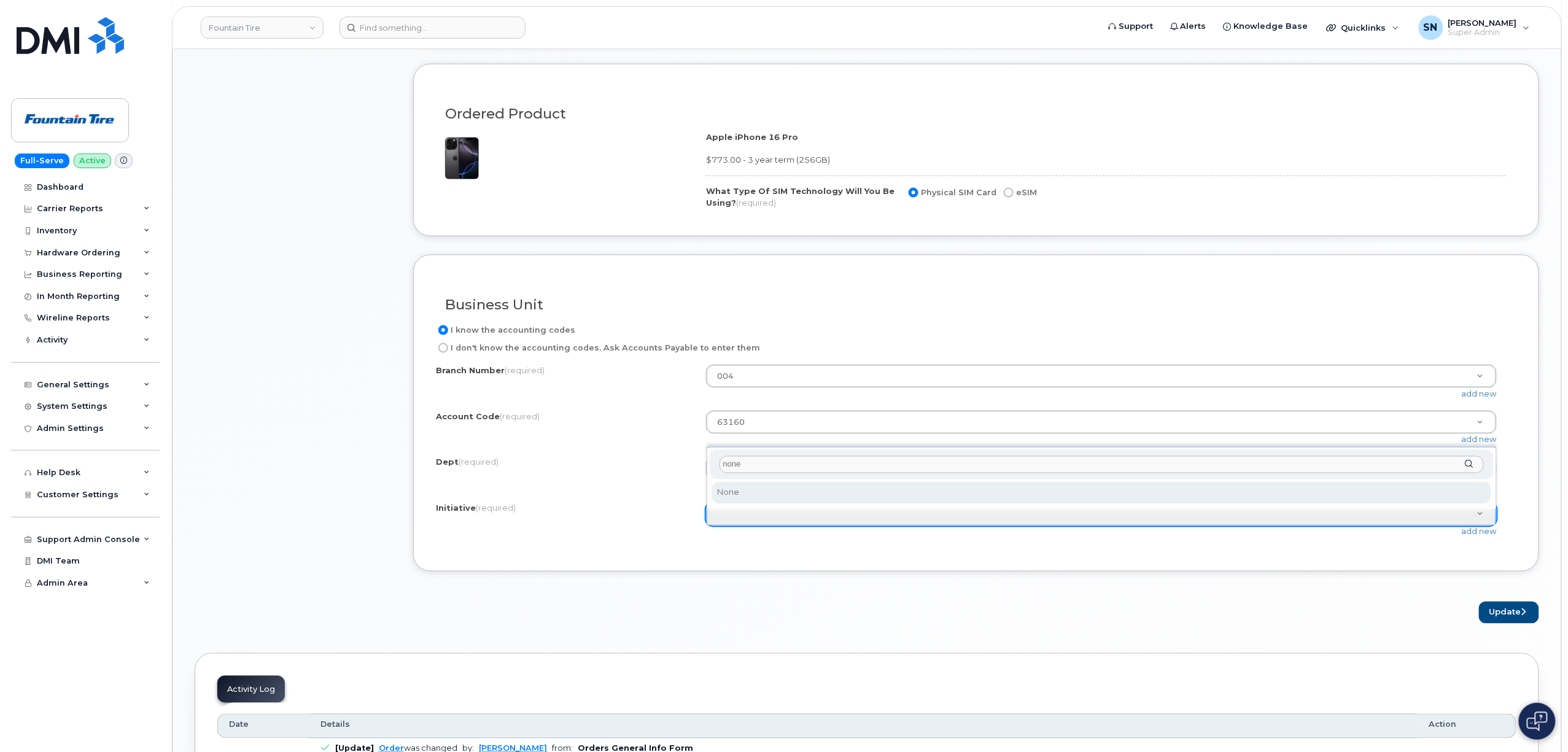
type input "none"
select select "None"
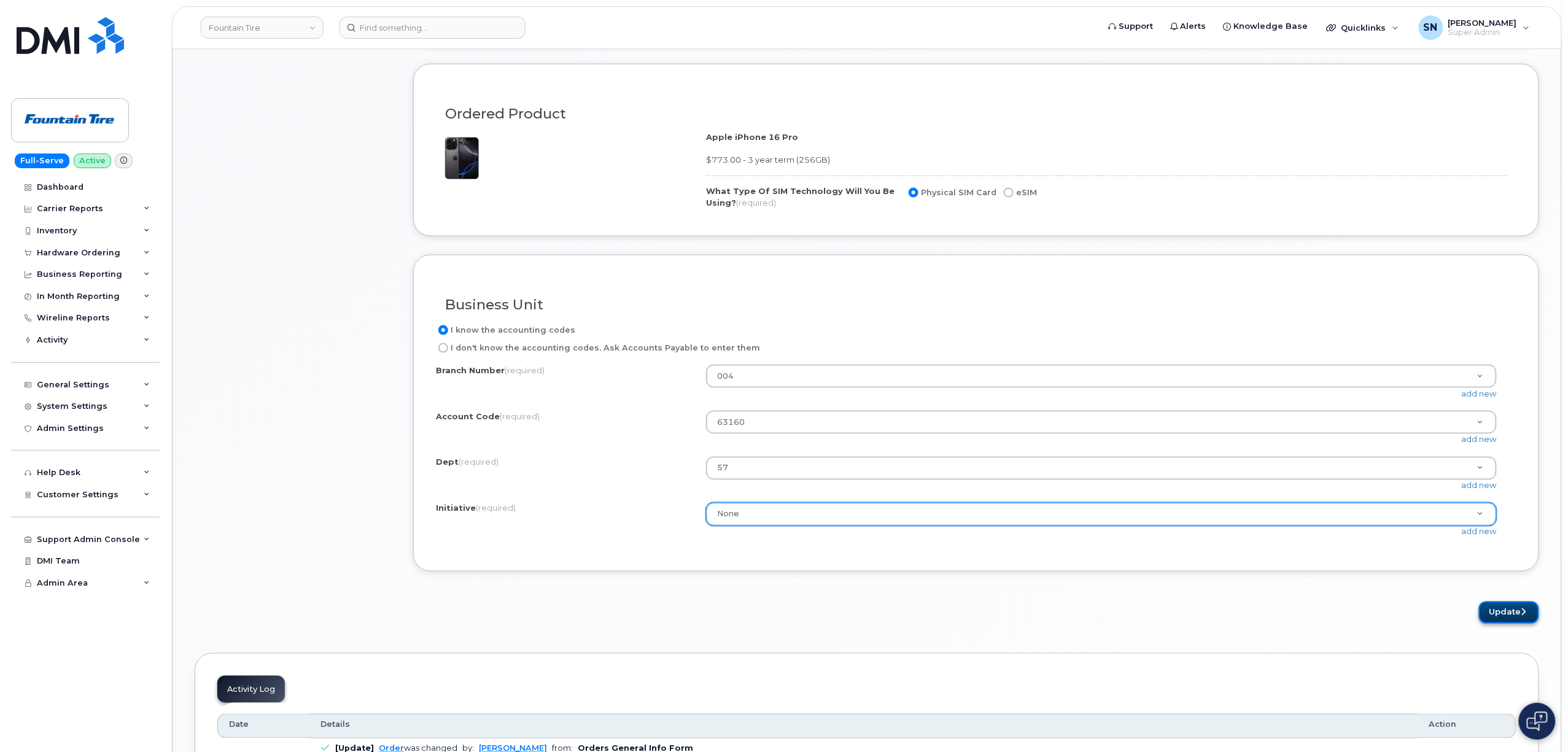
click at [1494, 619] on button "Update" at bounding box center [1509, 613] width 60 height 23
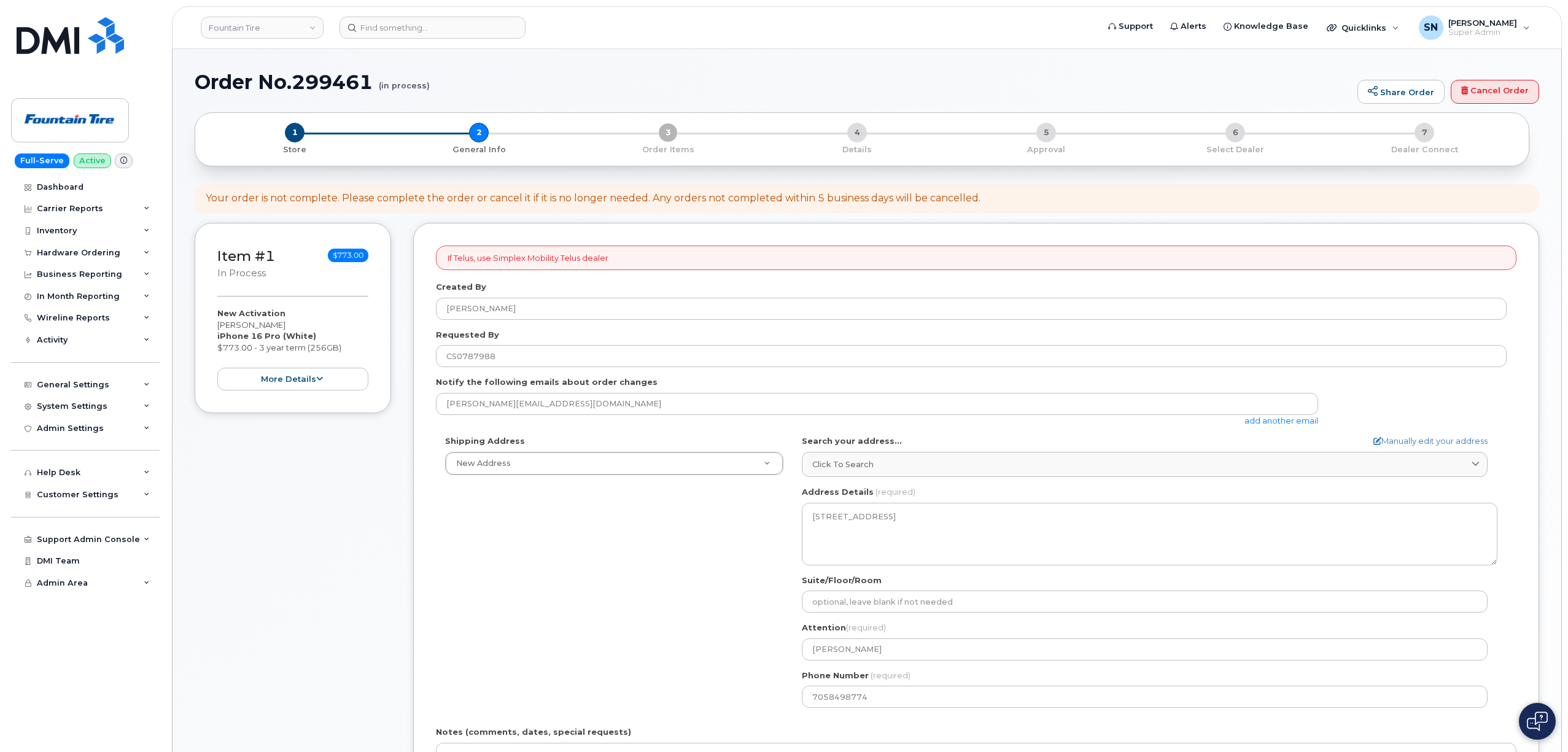
select select
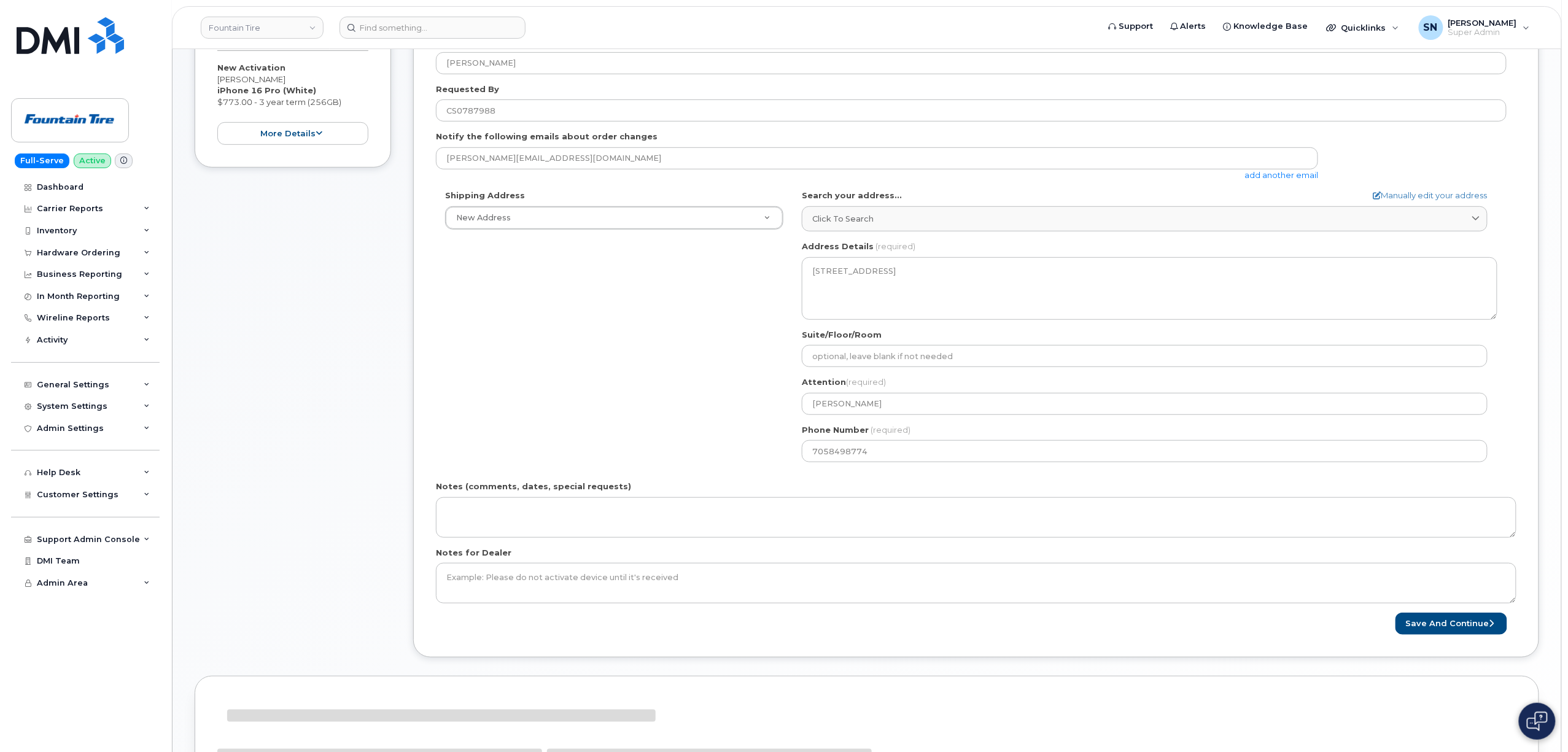
scroll to position [246, 0]
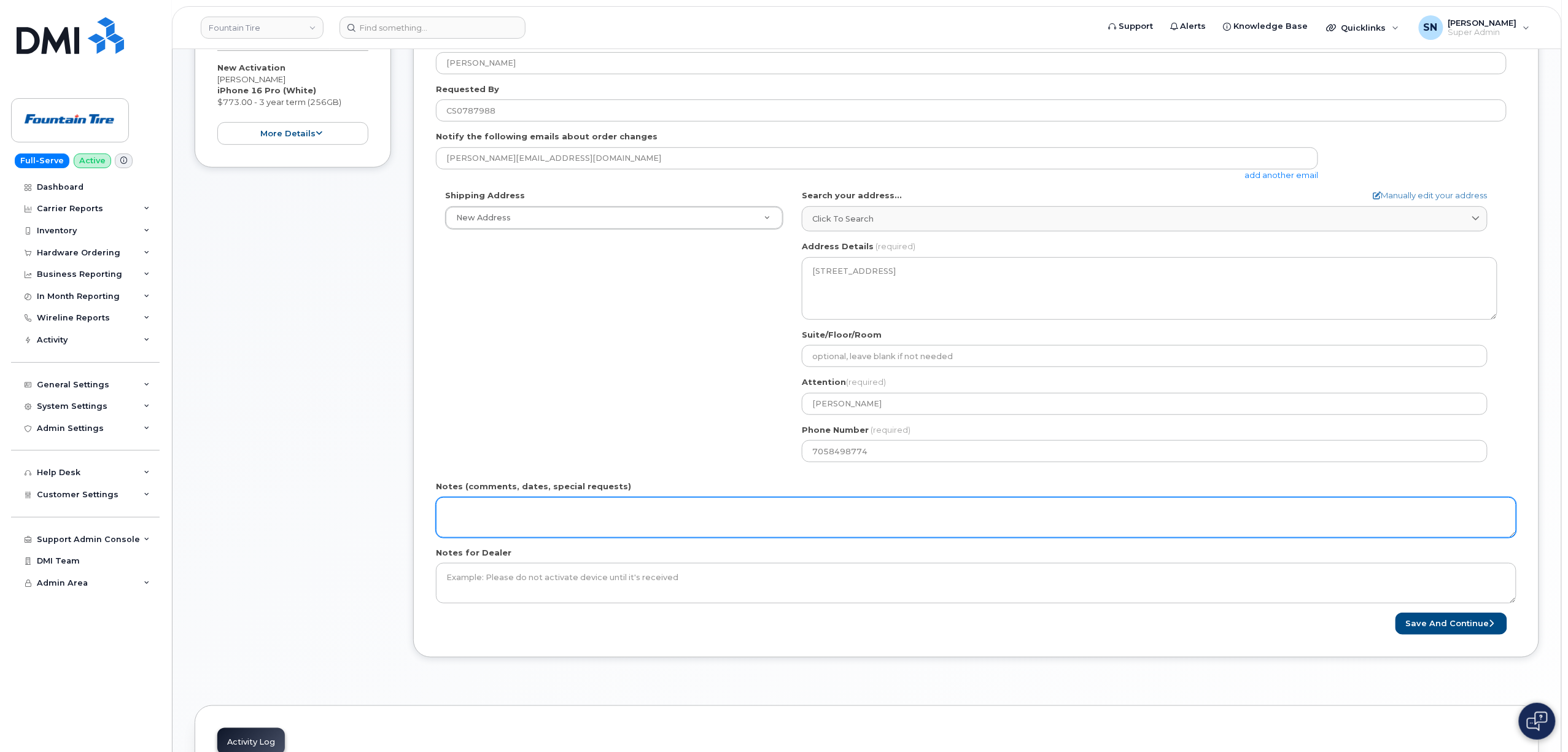
click at [696, 528] on textarea "Notes (comments, dates, special requests)" at bounding box center [976, 517] width 1081 height 41
drag, startPoint x: 400, startPoint y: 492, endPoint x: 325, endPoint y: 487, distance: 75.2
click at [324, 486] on div "Item #1 in process $773.00 New Activation Curtis Hamelin iPhone 16 Pro (White) …" at bounding box center [867, 327] width 1344 height 699
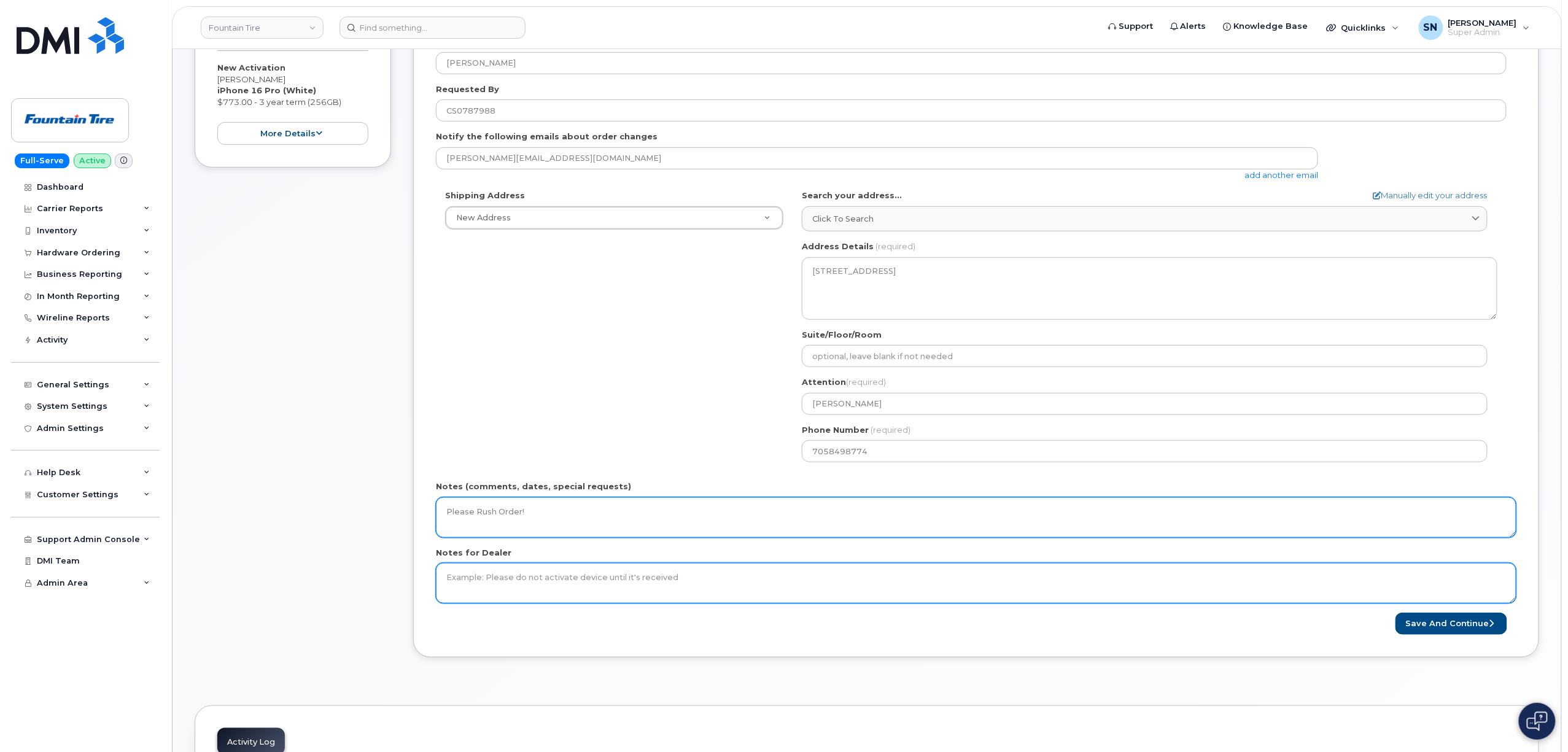
type textarea "Please Rush Order!"
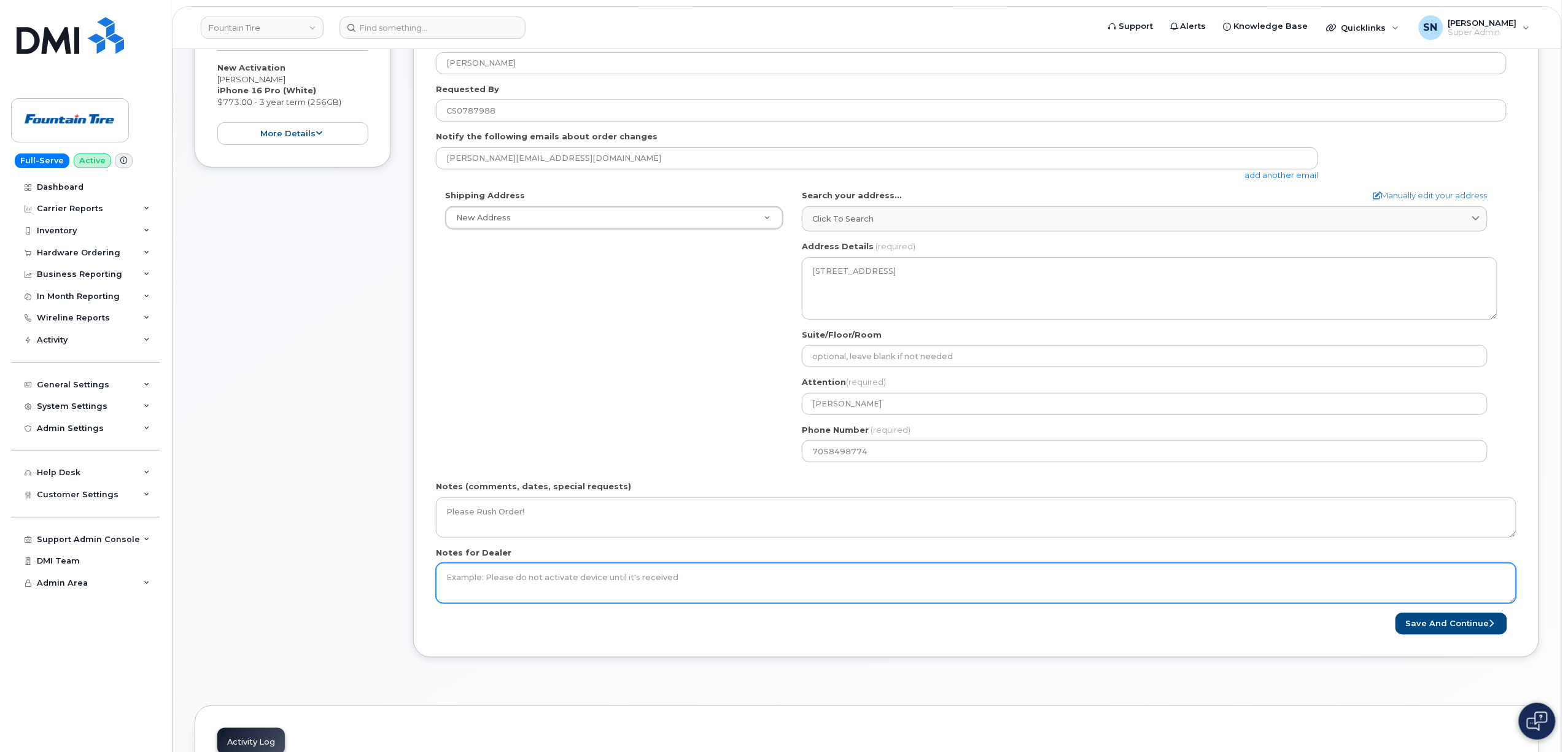
click at [497, 593] on textarea "Notes for Dealer" at bounding box center [976, 583] width 1081 height 41
paste textarea "Please Rush Order!"
type textarea "Please Rush Order!"
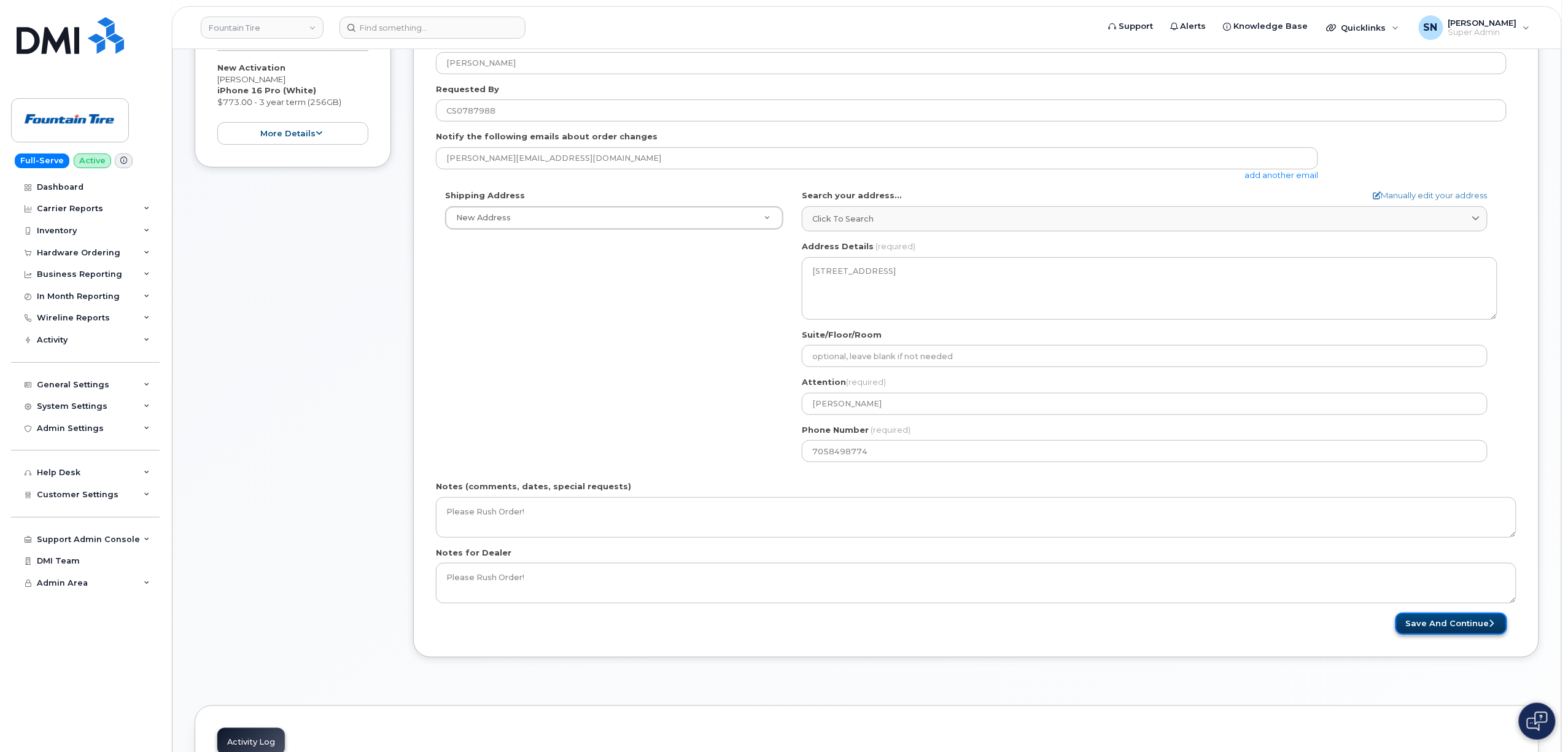
click at [1483, 629] on button "Save and Continue" at bounding box center [1451, 624] width 111 height 23
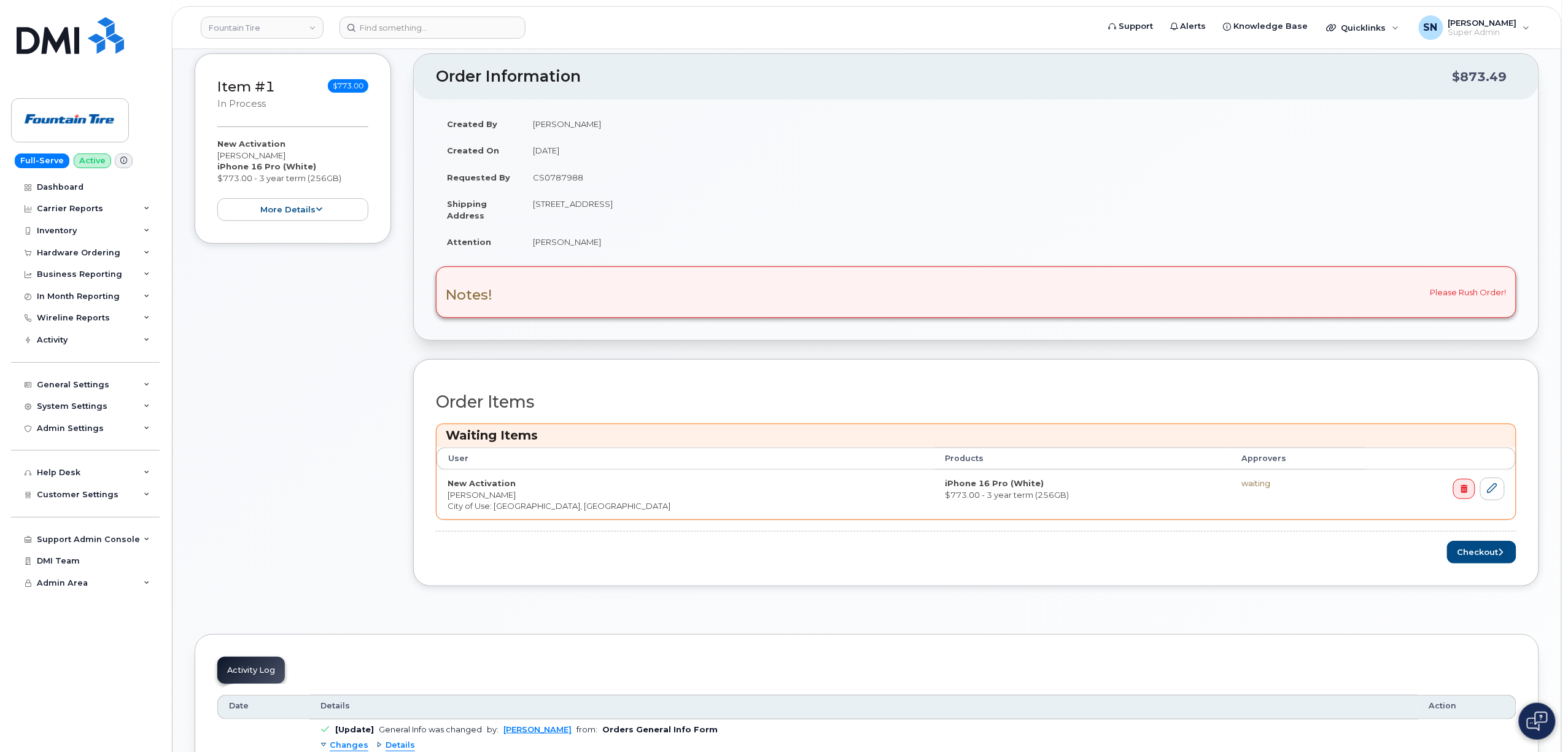
scroll to position [246, 0]
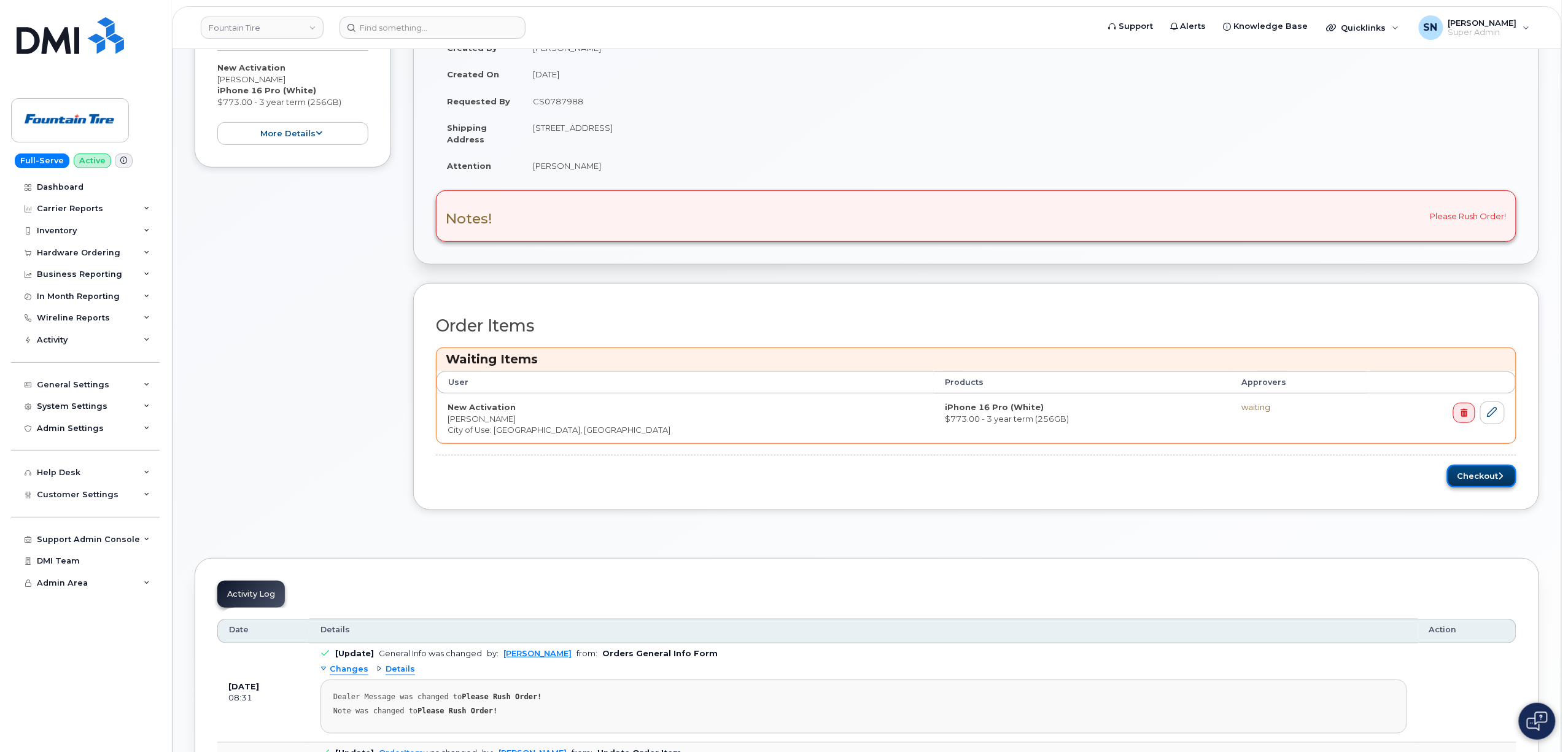
click at [1493, 477] on button "Checkout" at bounding box center [1482, 476] width 70 height 23
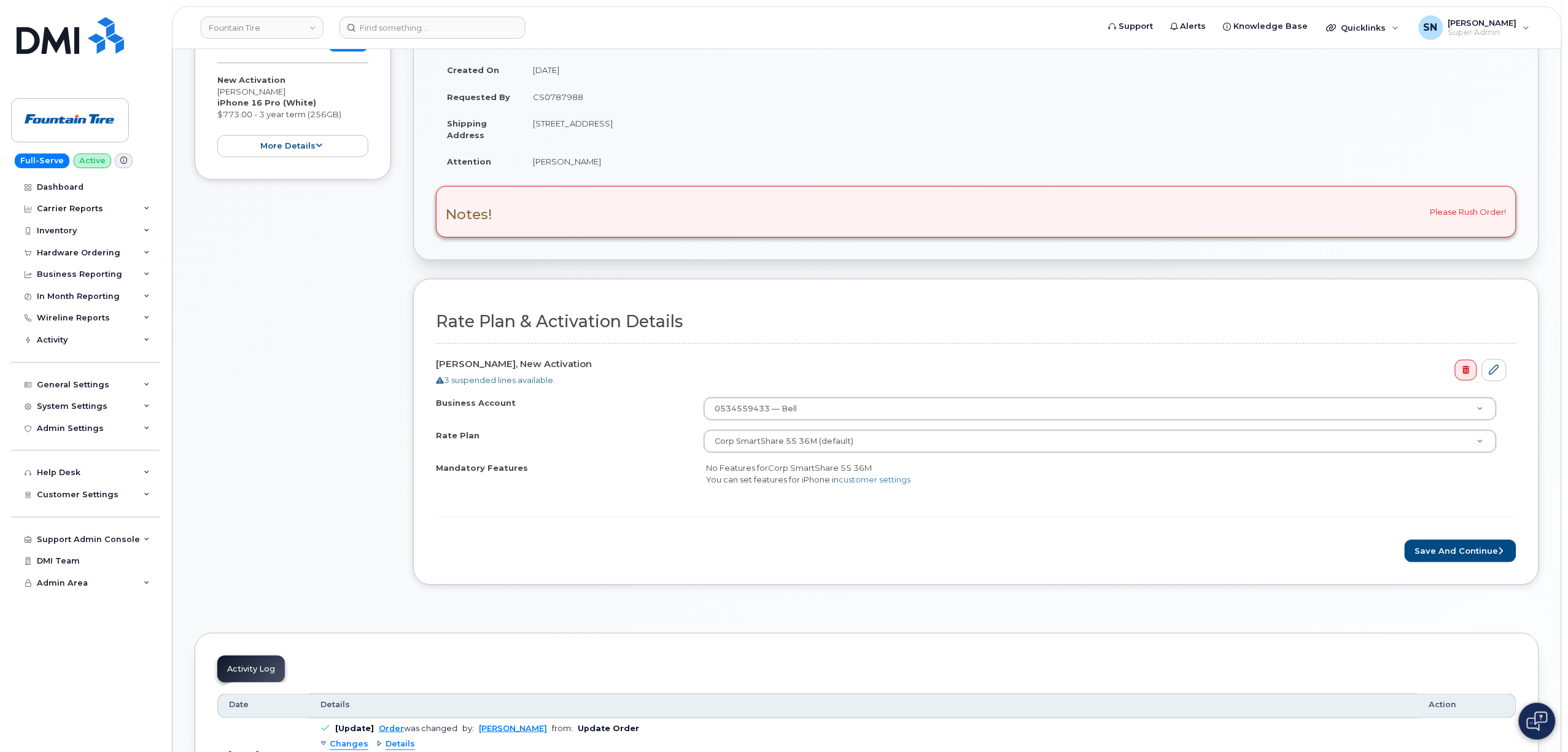
scroll to position [409, 0]
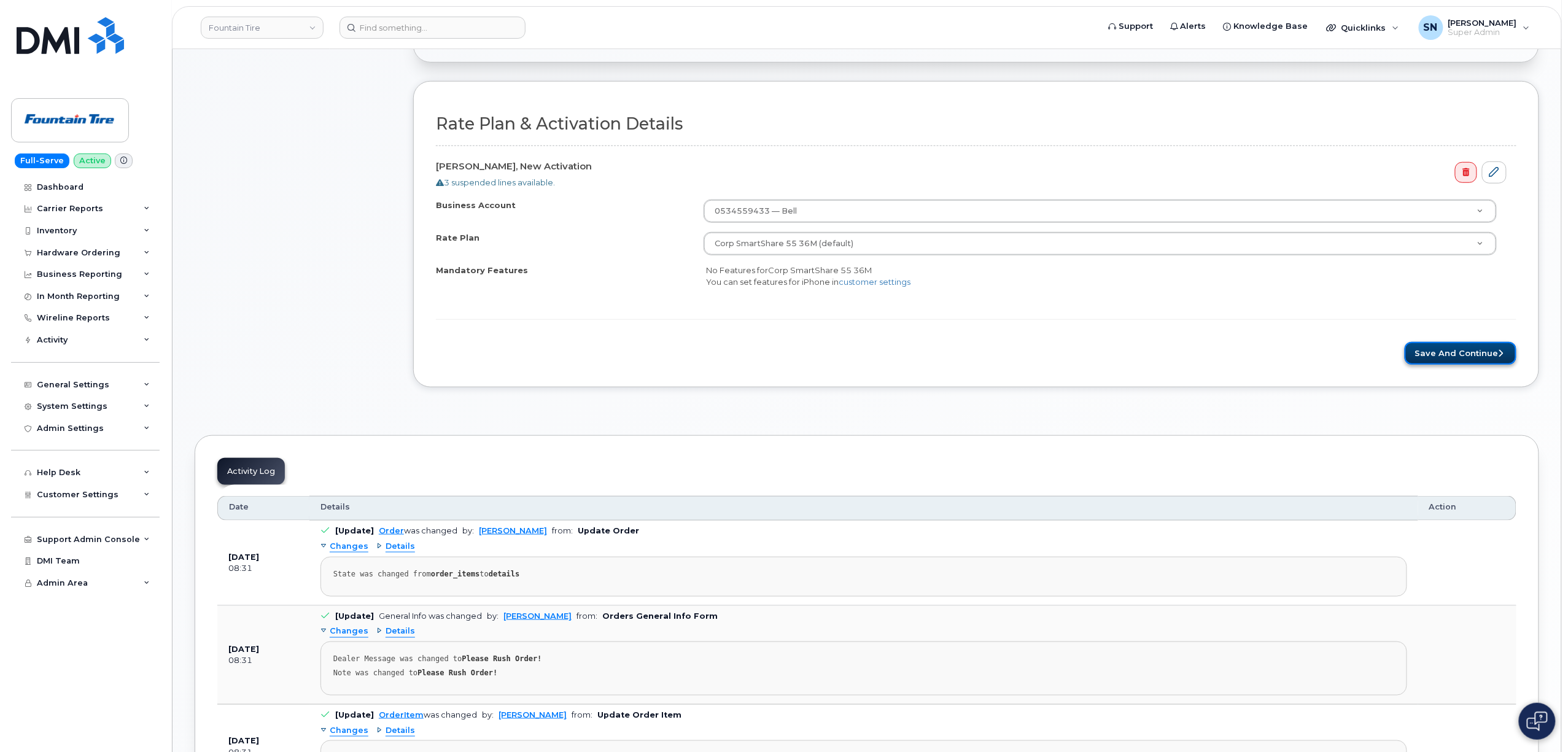
click at [1455, 347] on button "Save and Continue" at bounding box center [1460, 353] width 111 height 23
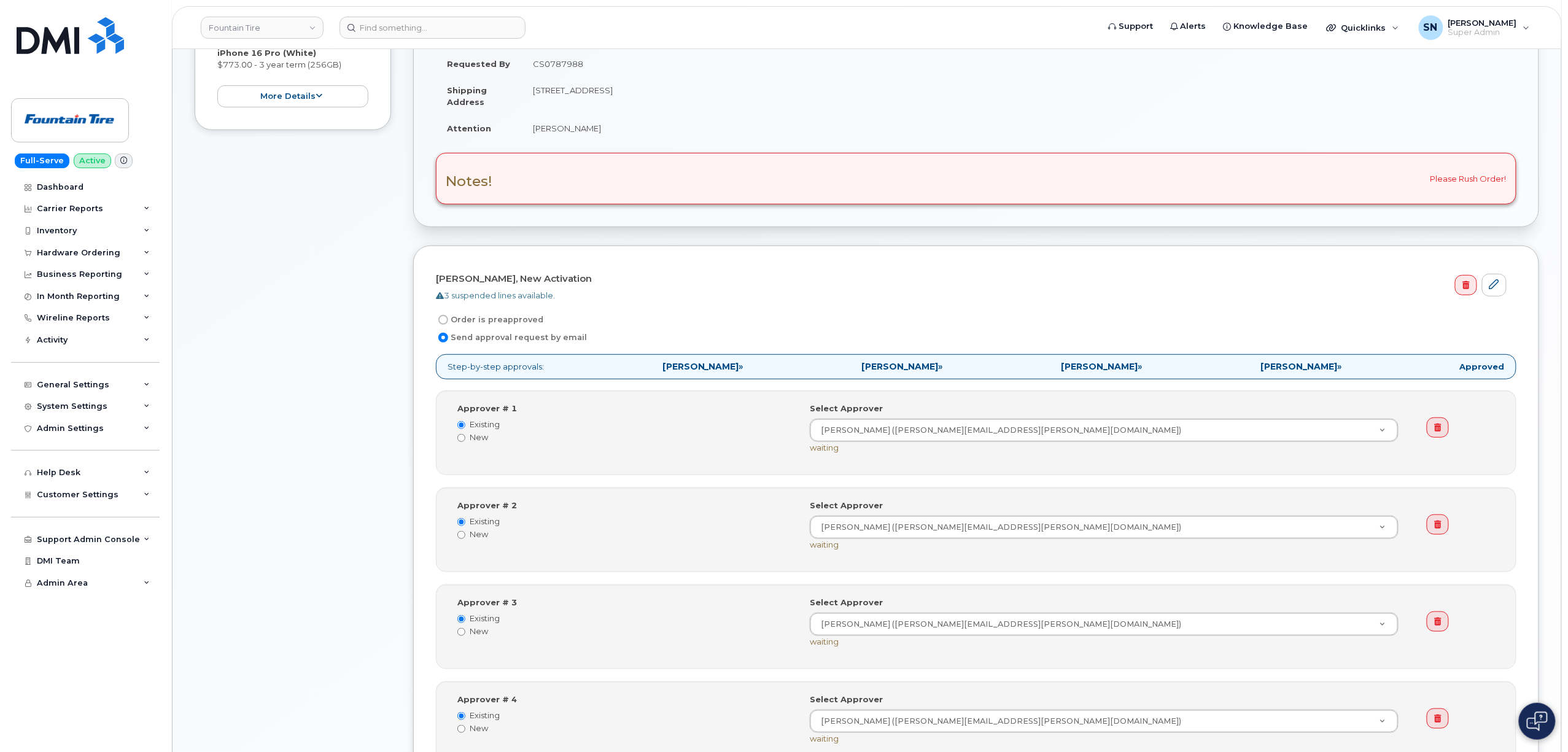
scroll to position [246, 0]
click at [445, 317] on input "Order is preapproved" at bounding box center [443, 318] width 10 height 10
radio input "true"
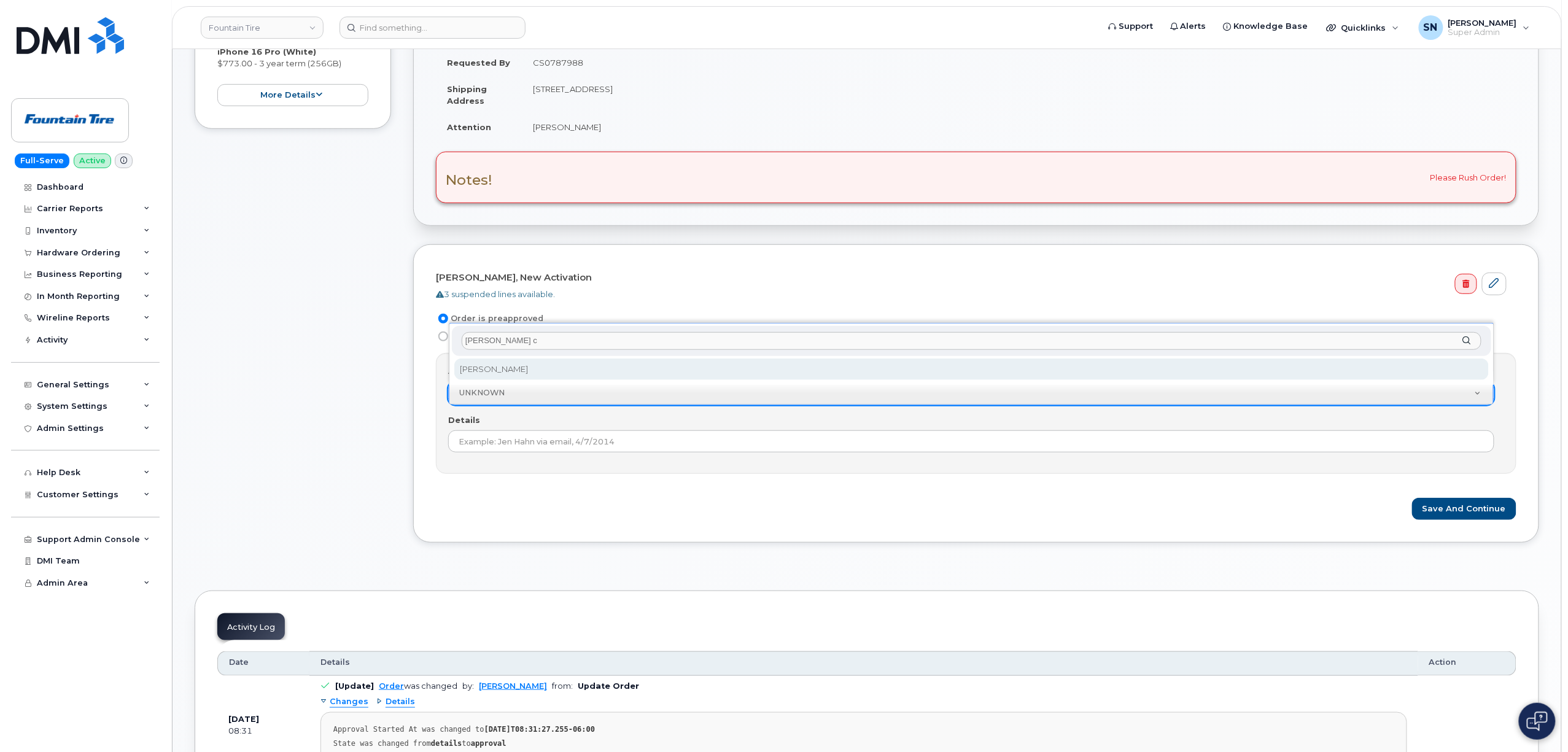
type input "dan c"
select select "273076"
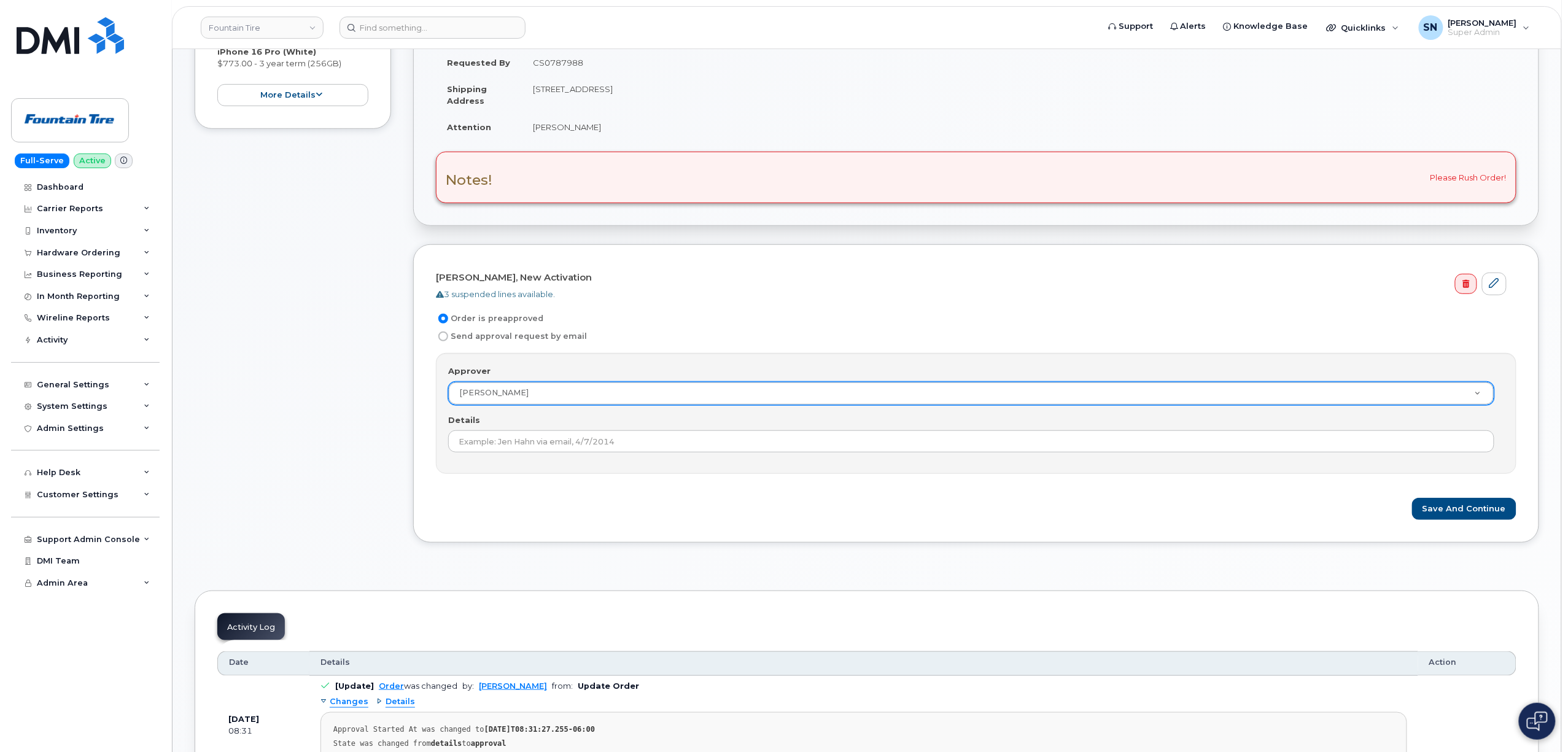
click at [539, 68] on td "CS0787988" at bounding box center [1019, 63] width 994 height 27
copy td "CS0787988"
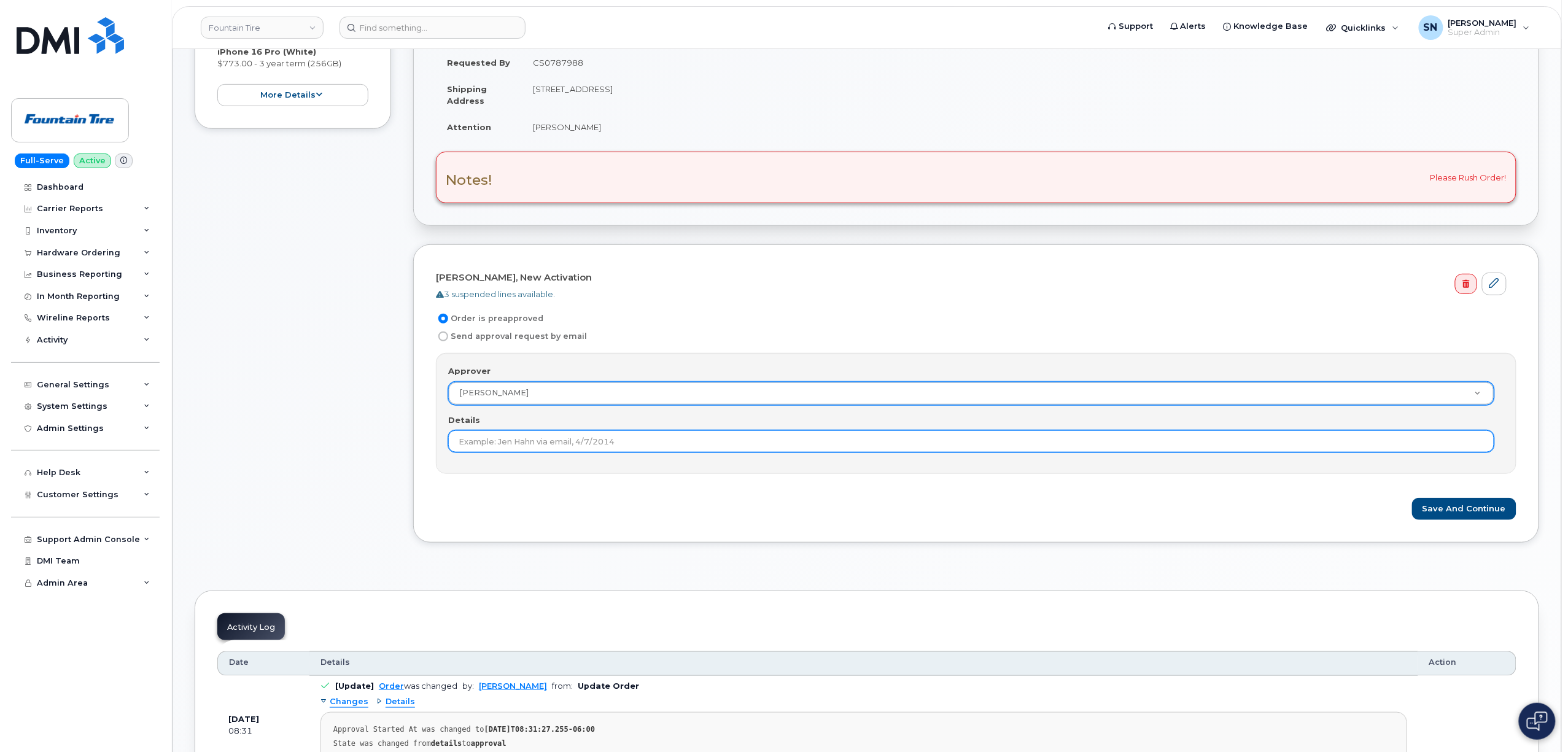
click at [539, 450] on input "Details" at bounding box center [971, 441] width 1046 height 22
paste input "CS0787988"
type input "CS0787988"
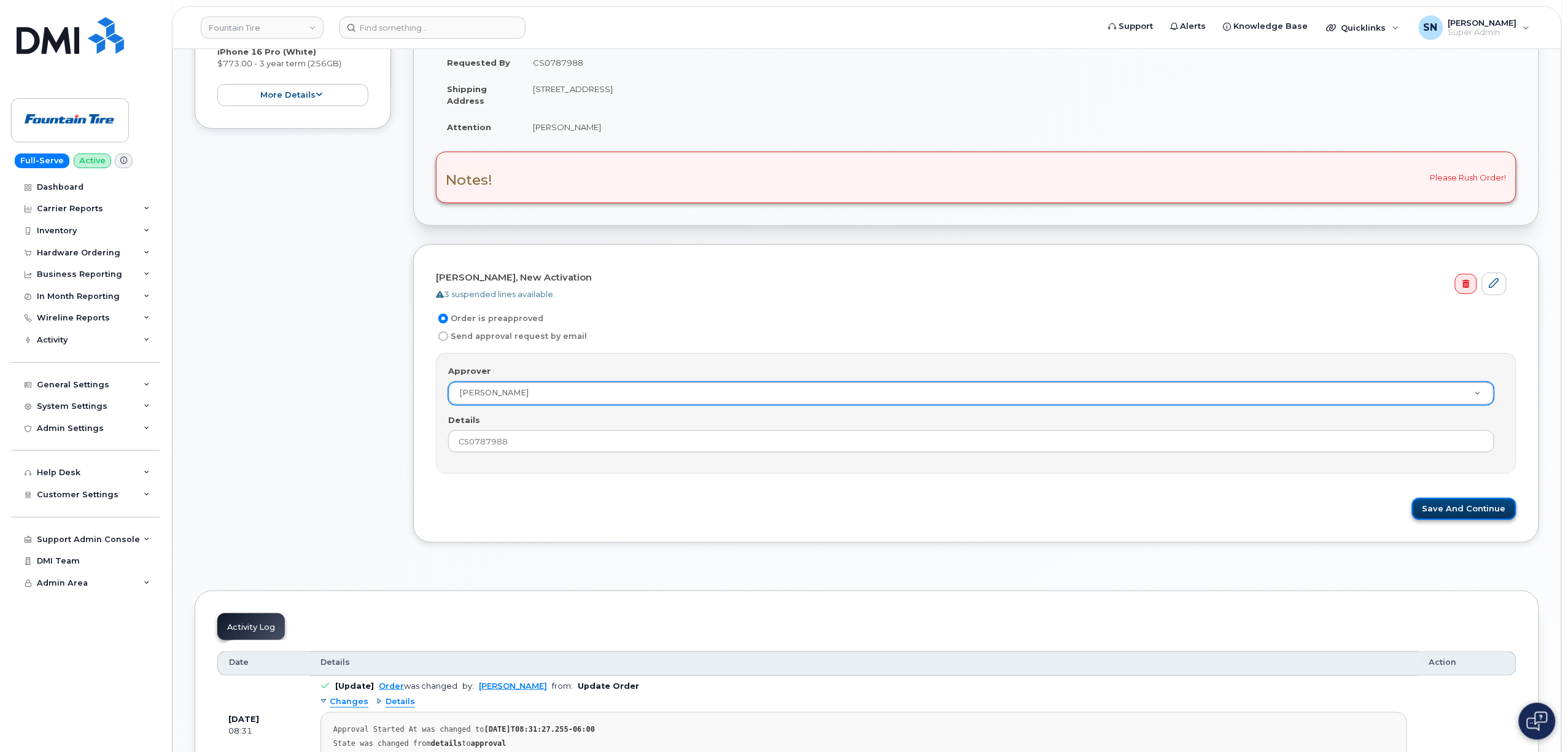
click at [1465, 513] on button "Save and Continue" at bounding box center [1464, 509] width 104 height 23
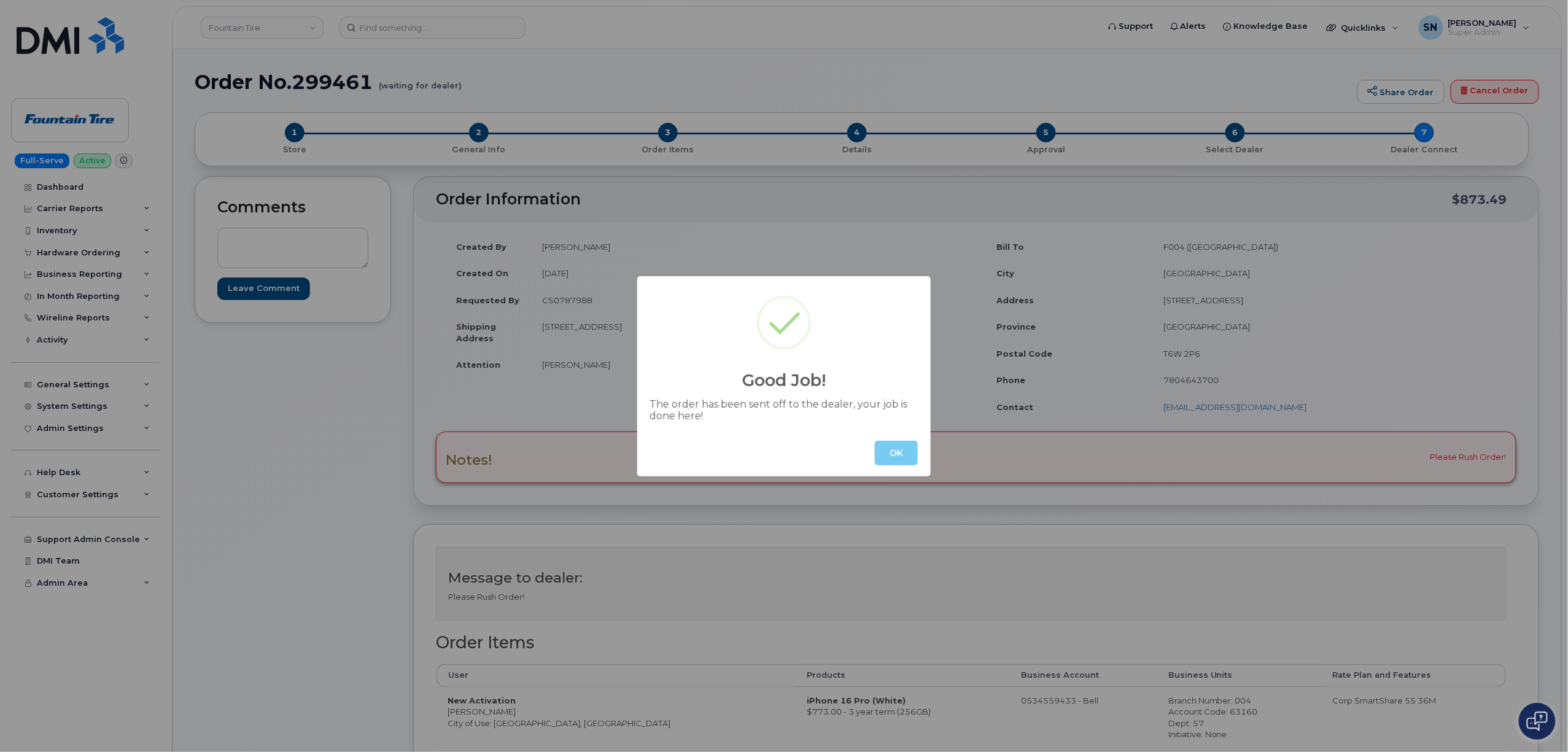
click at [892, 465] on button "OK" at bounding box center [896, 453] width 43 height 24
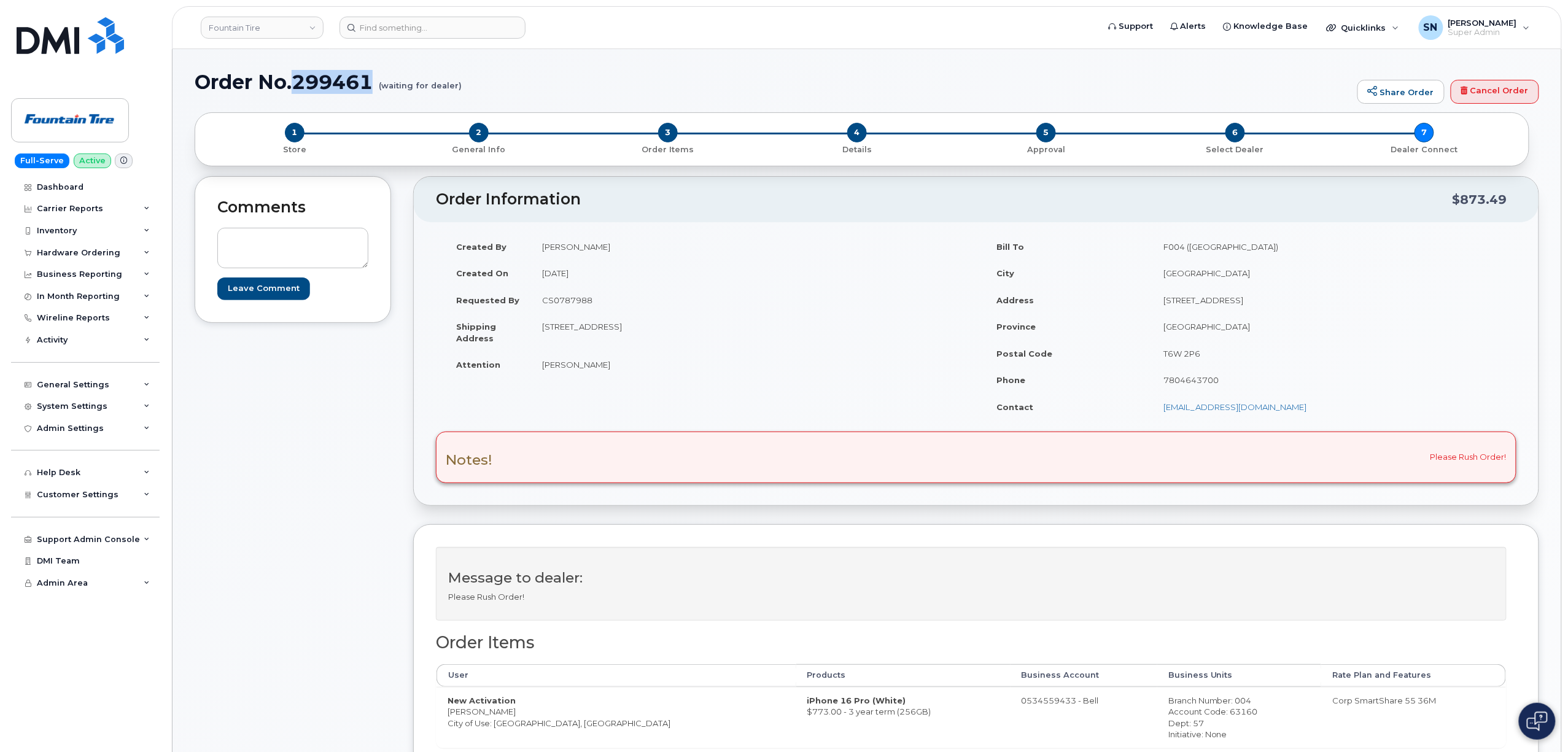
drag, startPoint x: 295, startPoint y: 84, endPoint x: 371, endPoint y: 87, distance: 76.1
click at [371, 87] on h1 "Order No.299461 (waiting for dealer)" at bounding box center [773, 82] width 1157 height 21
copy h1 "299461"
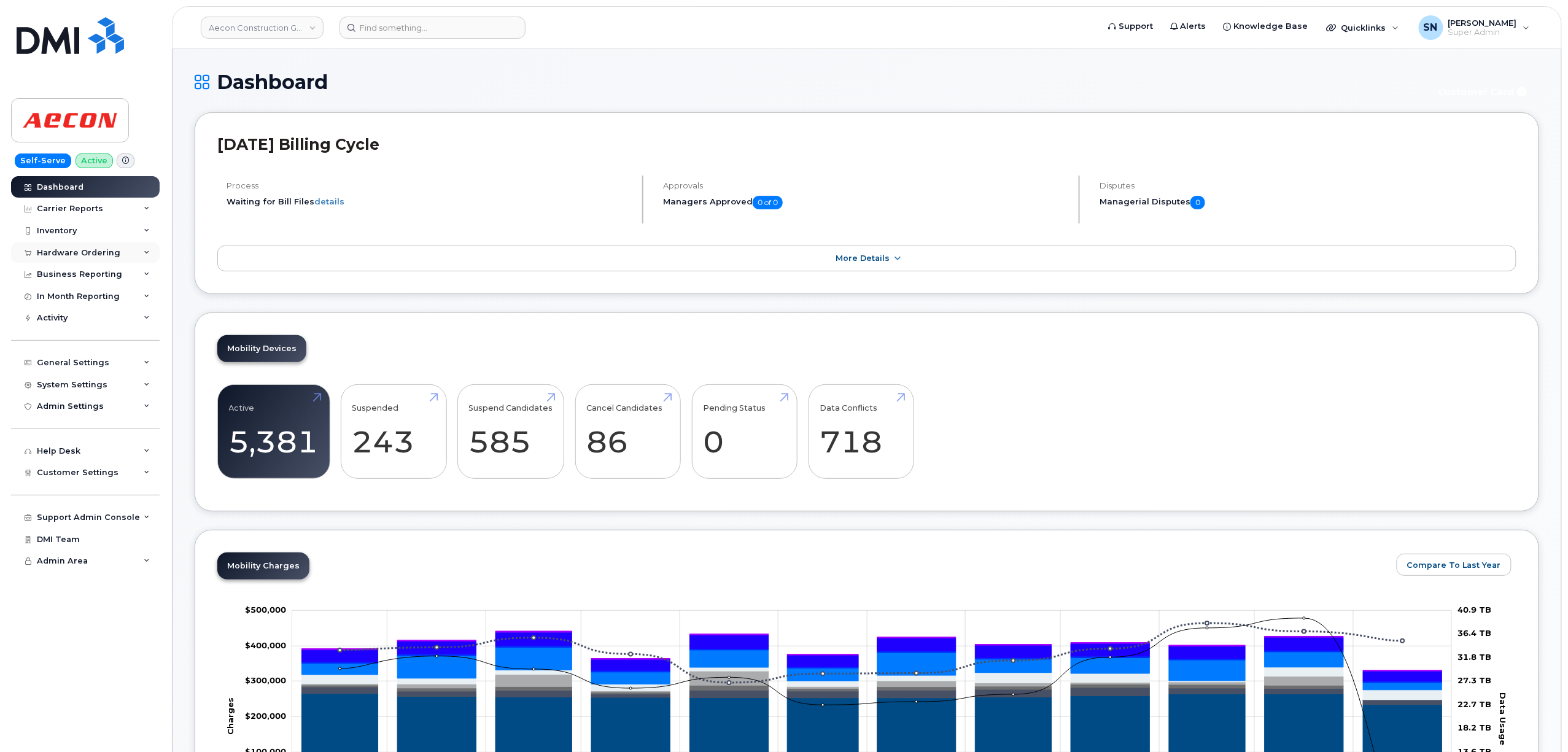
click at [92, 253] on div "Hardware Ordering" at bounding box center [79, 253] width 84 height 10
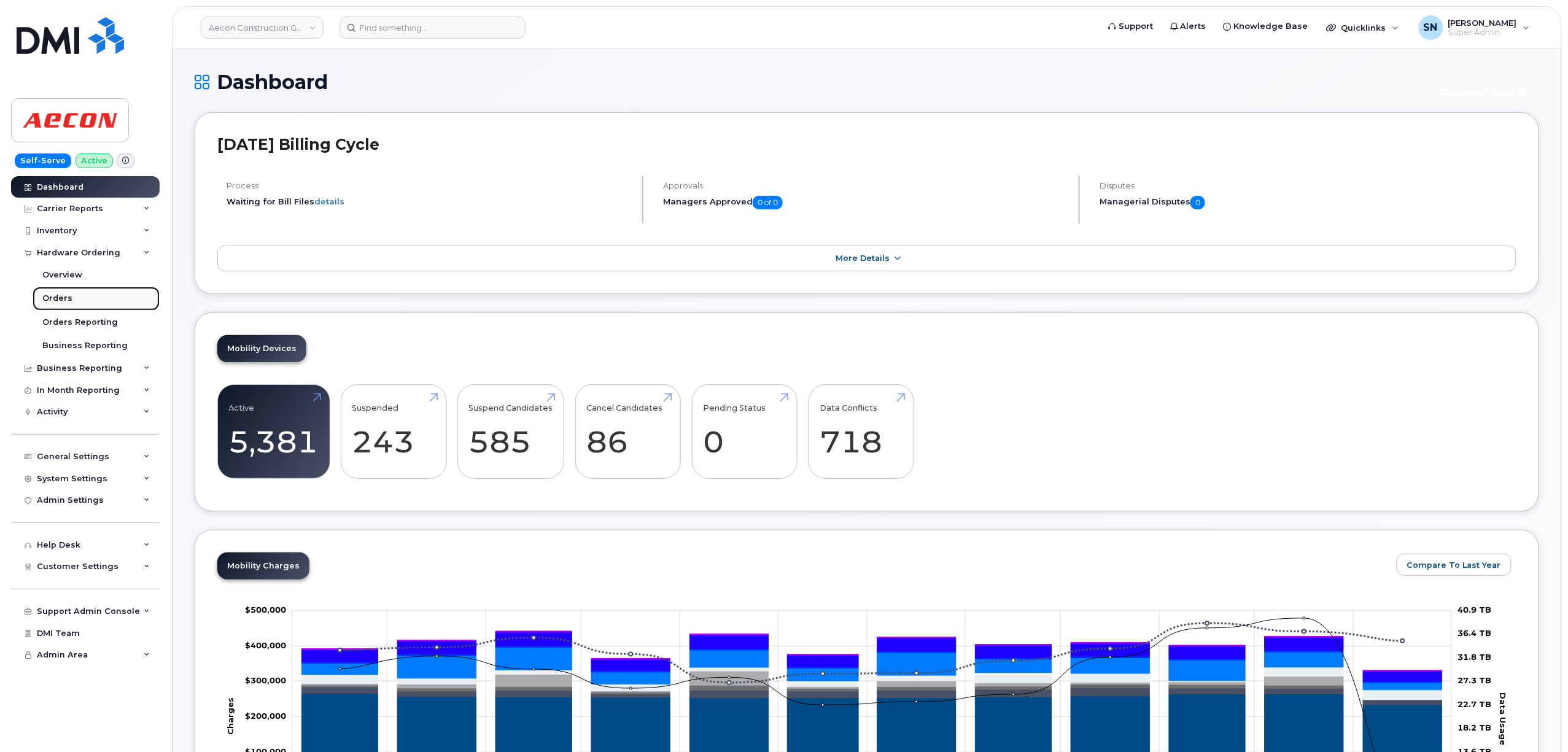
click at [59, 294] on div "Orders" at bounding box center [57, 298] width 30 height 11
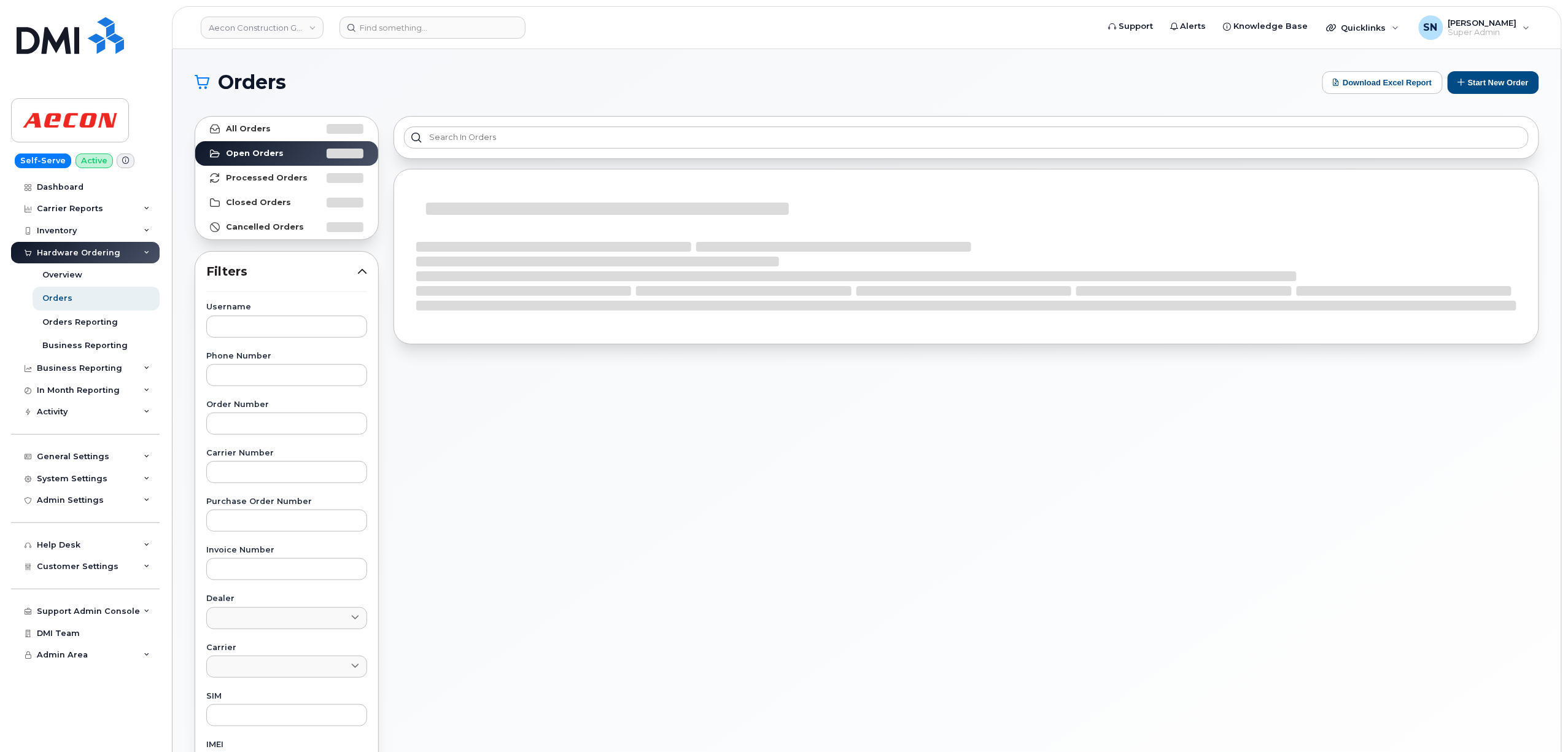
click at [467, 88] on h1 "Orders" at bounding box center [755, 82] width 1121 height 19
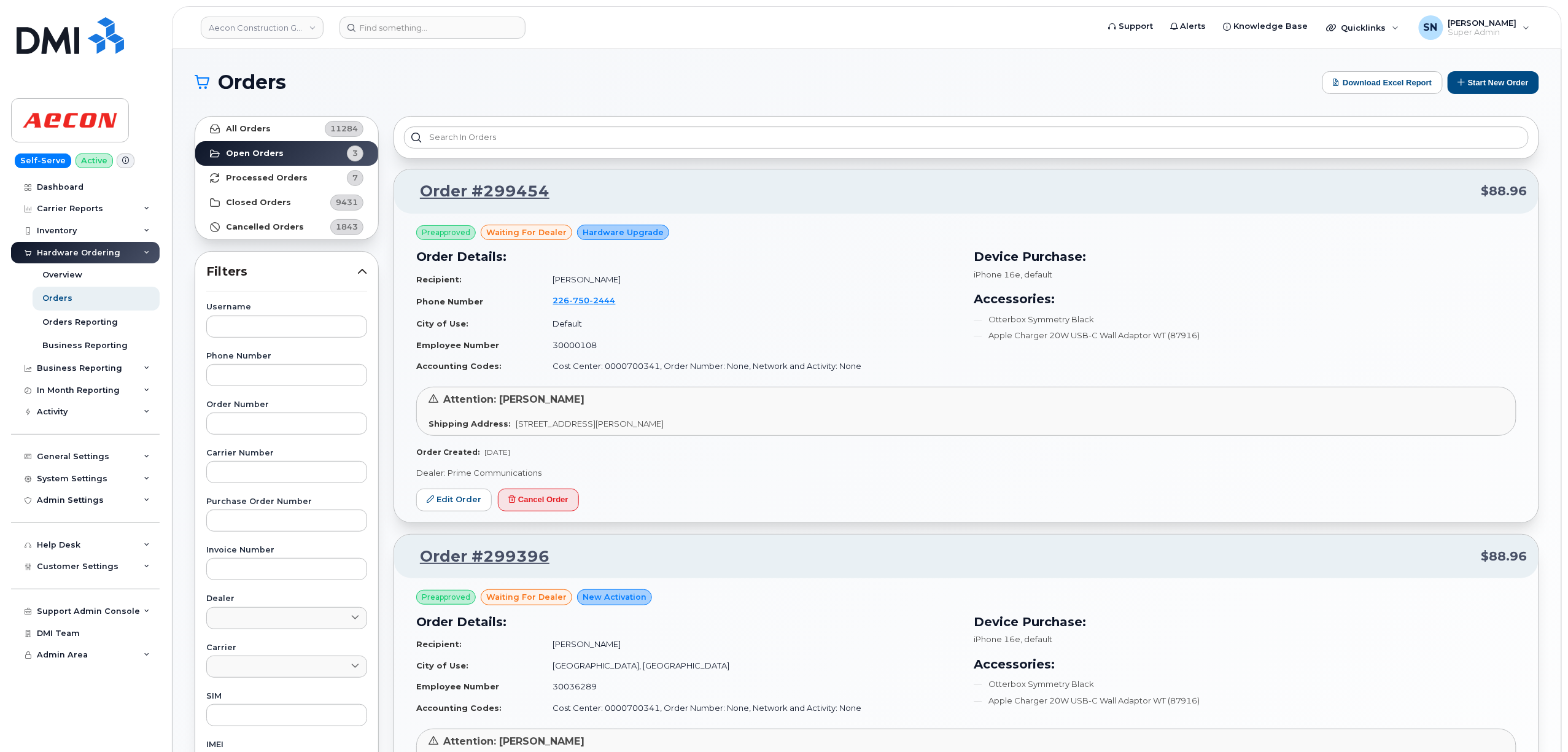
click at [450, 76] on h1 "Orders" at bounding box center [755, 82] width 1121 height 19
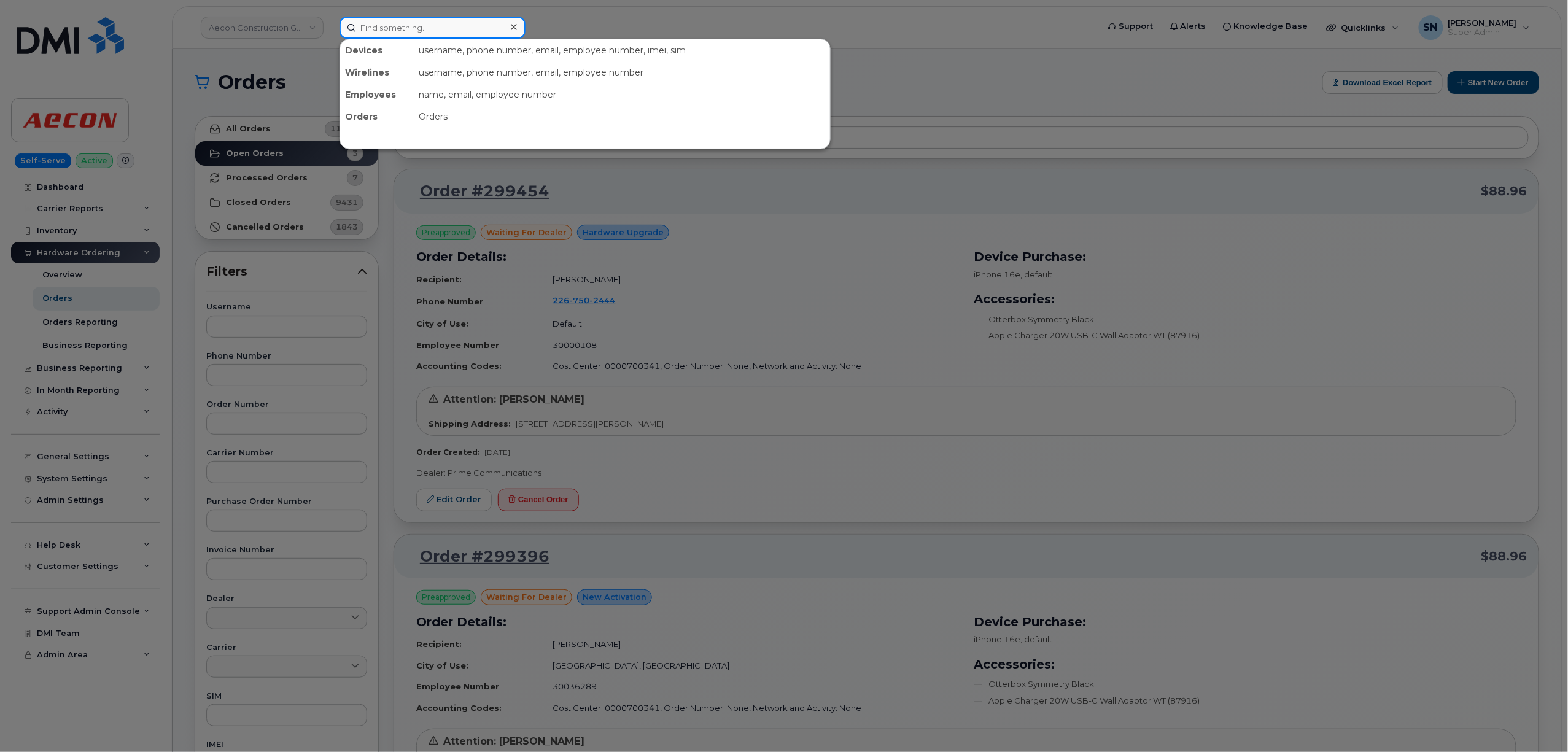
click at [486, 17] on input at bounding box center [432, 28] width 186 height 22
paste input "89302610202086723788"
type input "89302610202086723788"
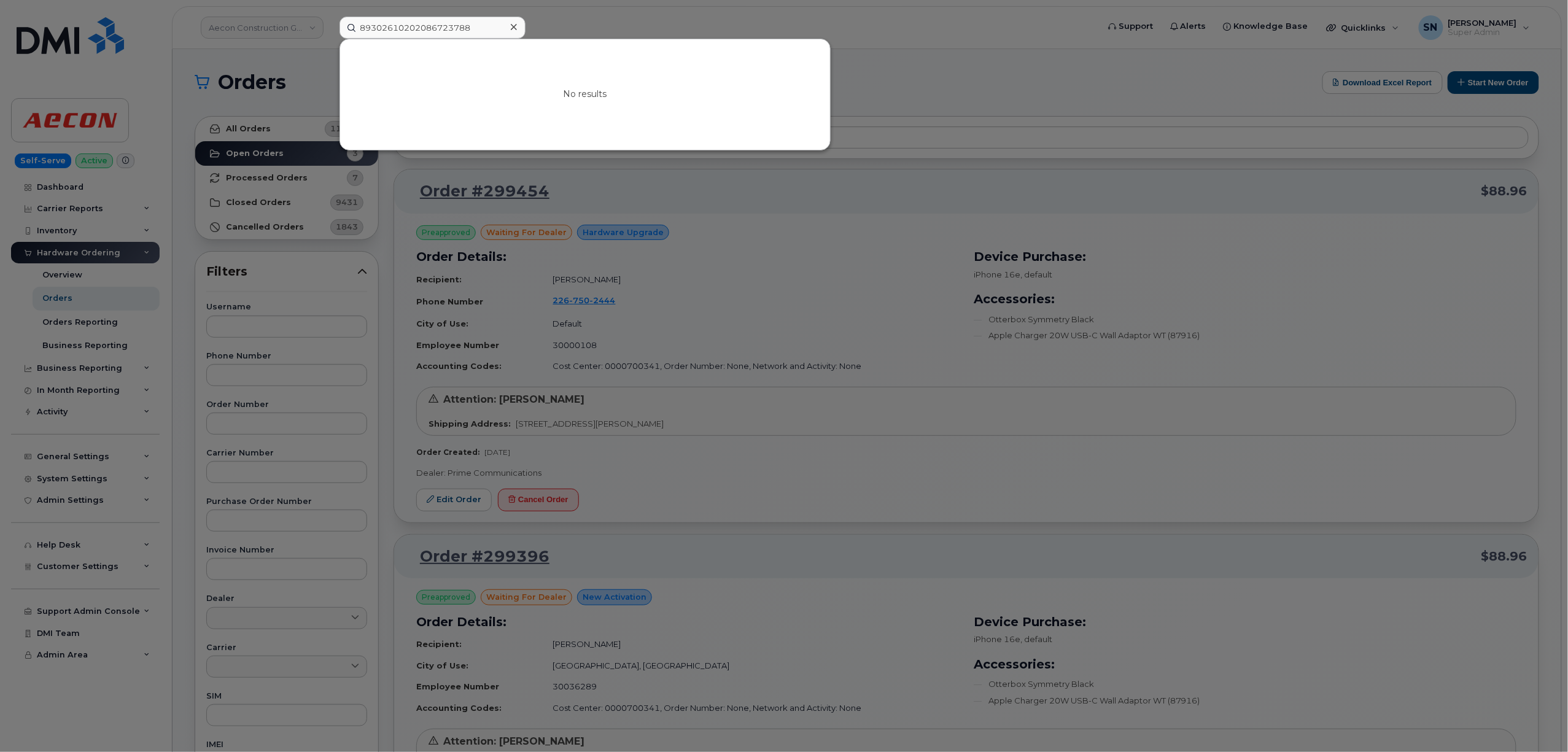
drag, startPoint x: 884, startPoint y: 54, endPoint x: 846, endPoint y: 12, distance: 56.6
click at [885, 54] on div at bounding box center [784, 376] width 1568 height 752
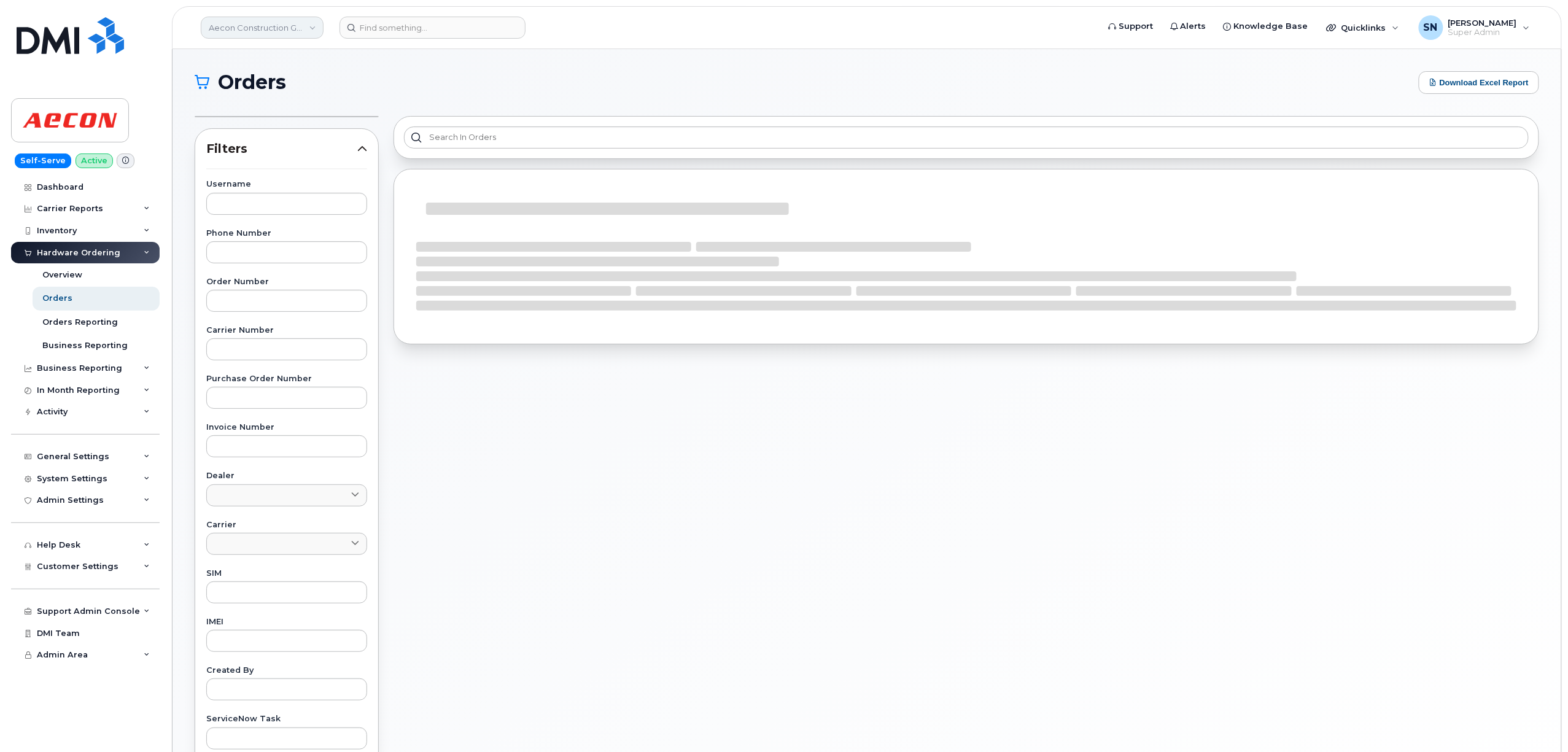
click at [304, 34] on link "Aecon Construction Group Inc" at bounding box center [262, 28] width 123 height 22
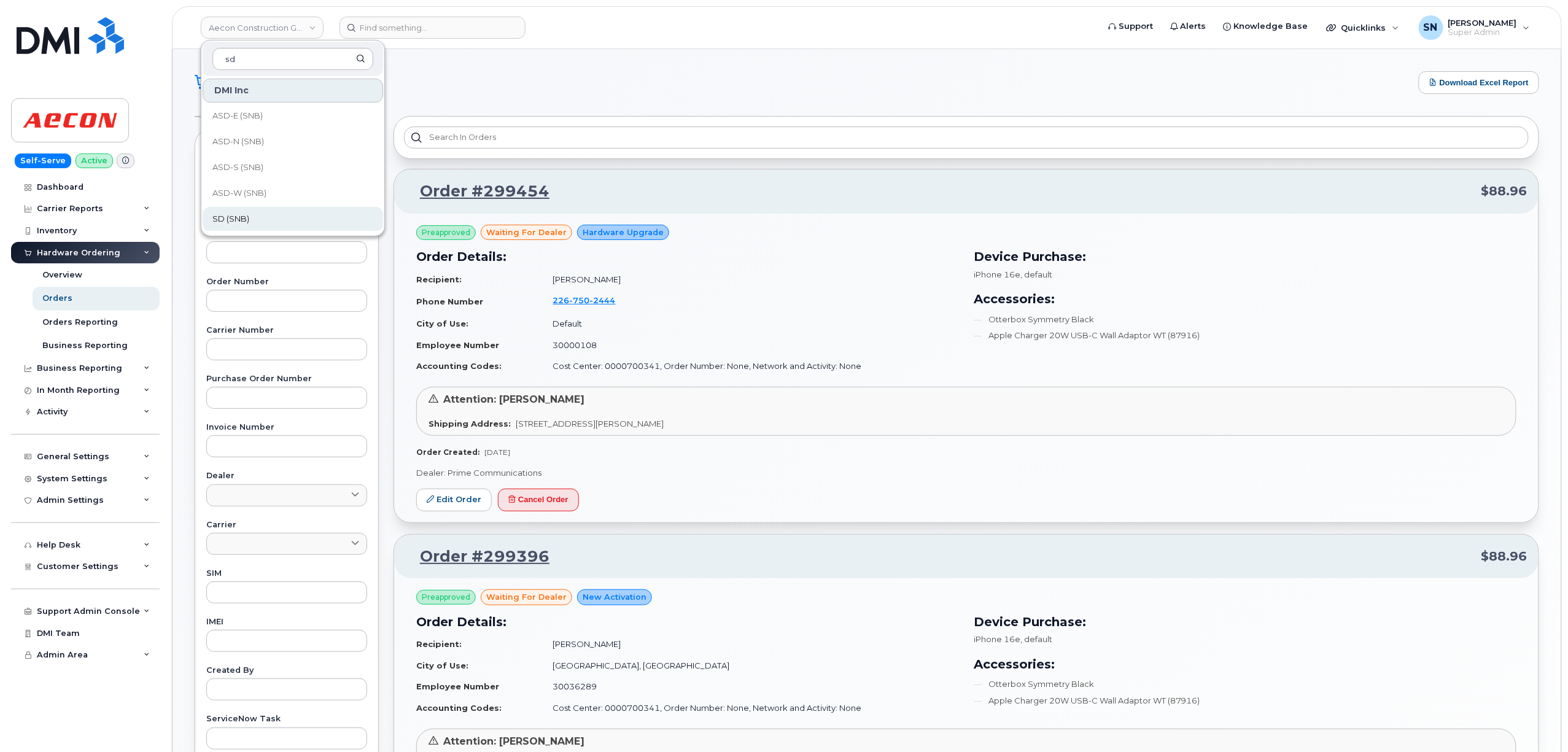
type input "sd"
click at [270, 212] on link "SD (SNB)" at bounding box center [293, 219] width 180 height 24
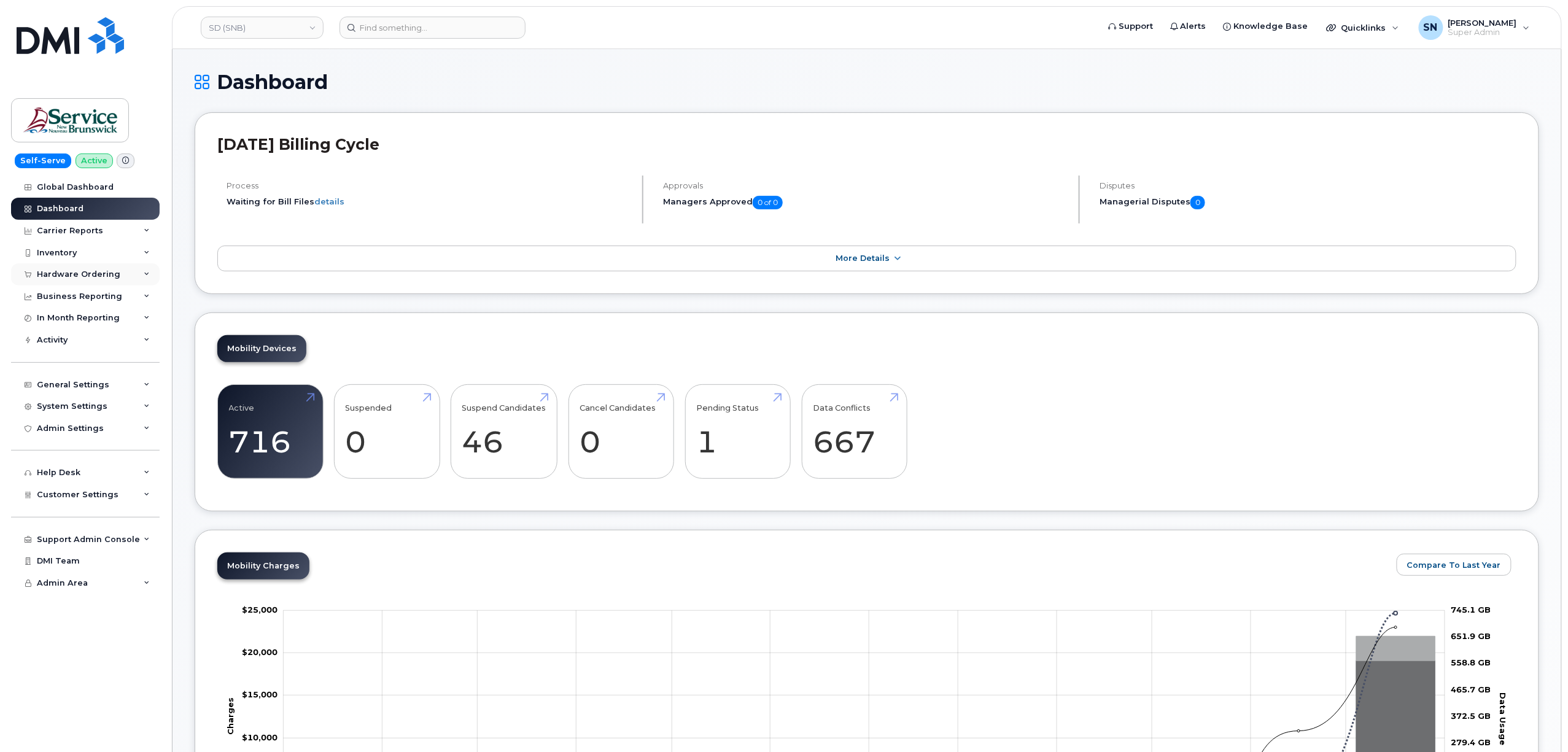
click at [97, 273] on div "Hardware Ordering" at bounding box center [79, 274] width 84 height 10
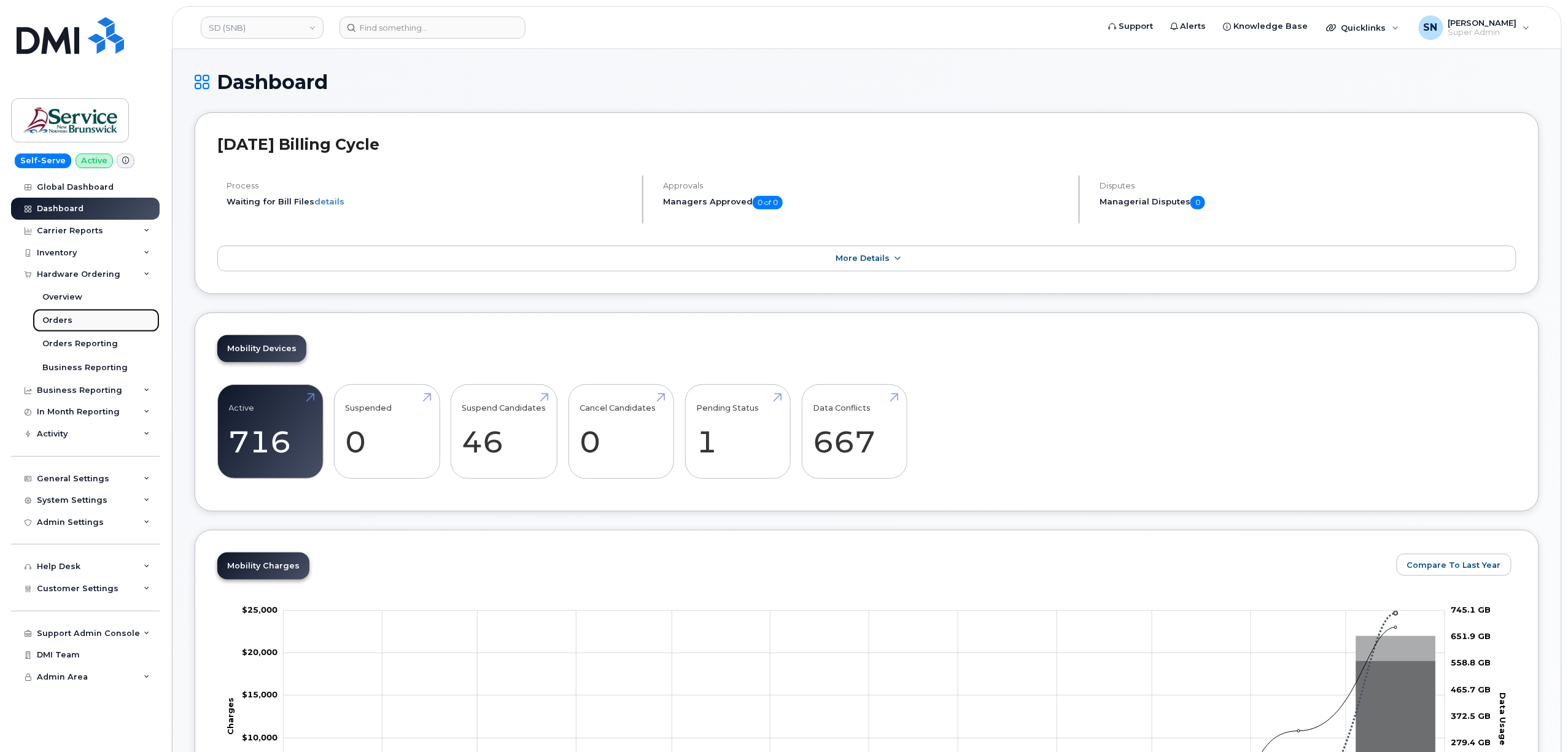
click at [79, 319] on link "Orders" at bounding box center [95, 320] width 127 height 23
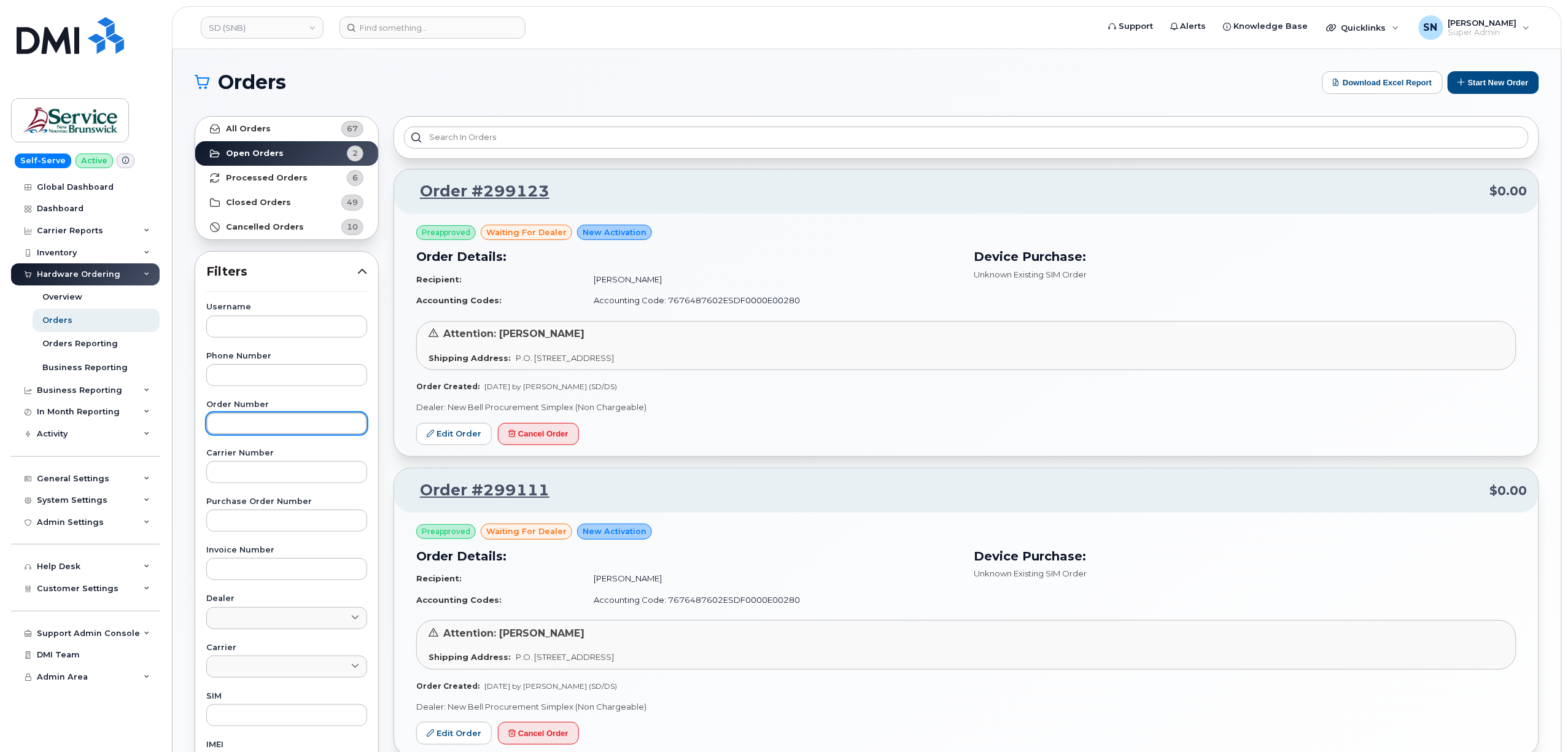
click at [302, 427] on input "text" at bounding box center [287, 423] width 161 height 22
paste input "299227"
type input "299227"
click at [278, 130] on link "All Orders 67" at bounding box center [287, 129] width 183 height 24
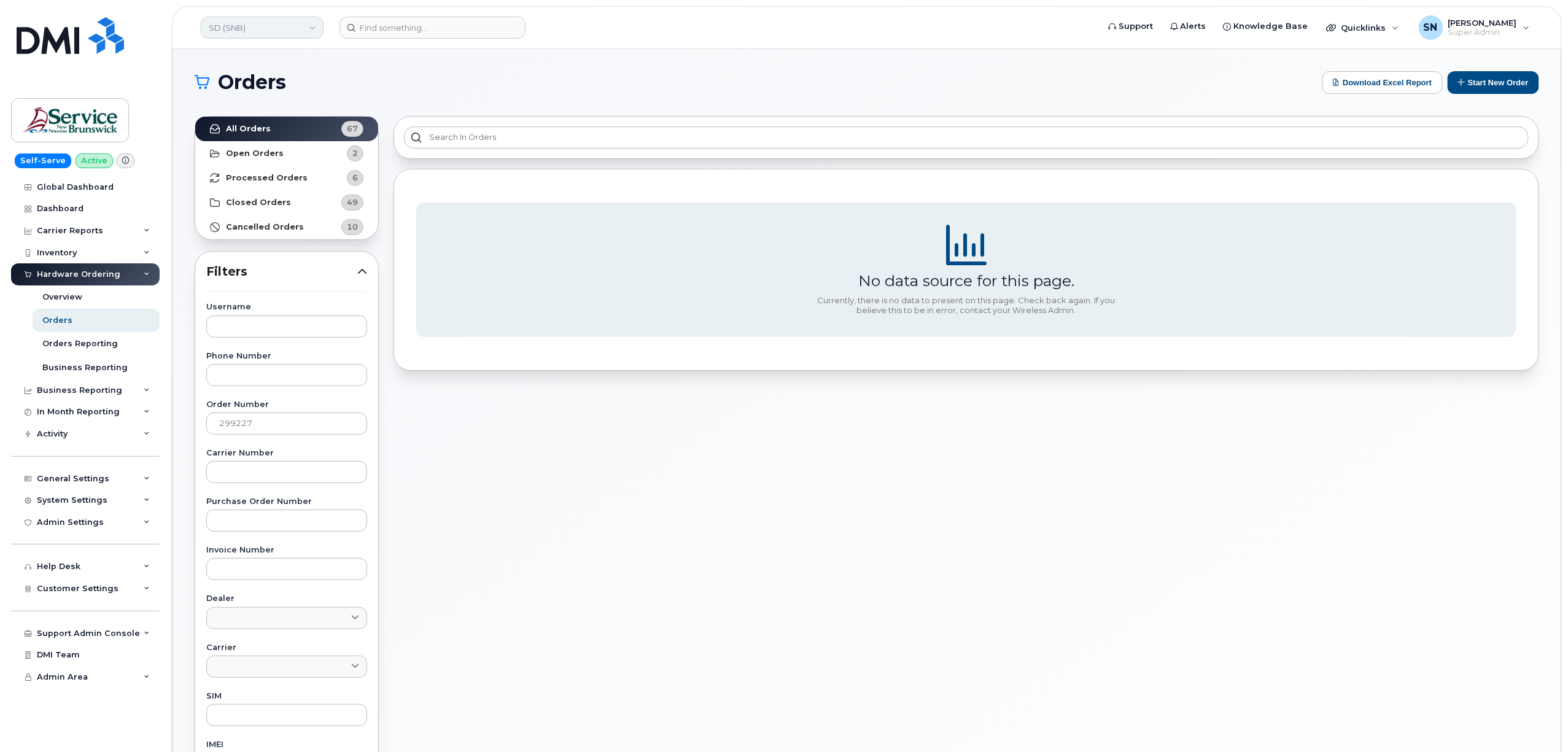
click at [292, 30] on link "SD (SNB)" at bounding box center [262, 28] width 123 height 22
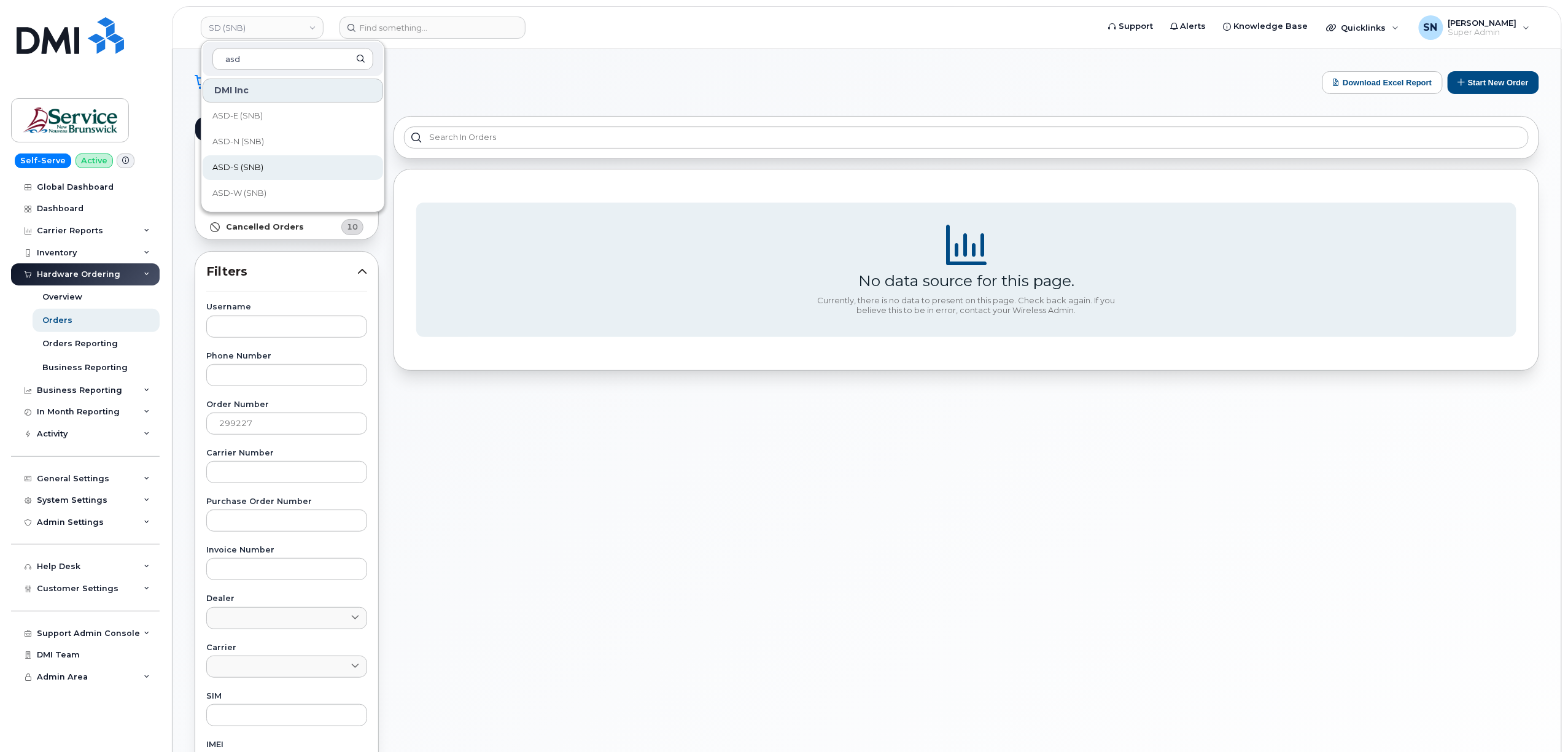
type input "asd"
click at [278, 164] on link "ASD-S (SNB)" at bounding box center [293, 168] width 180 height 24
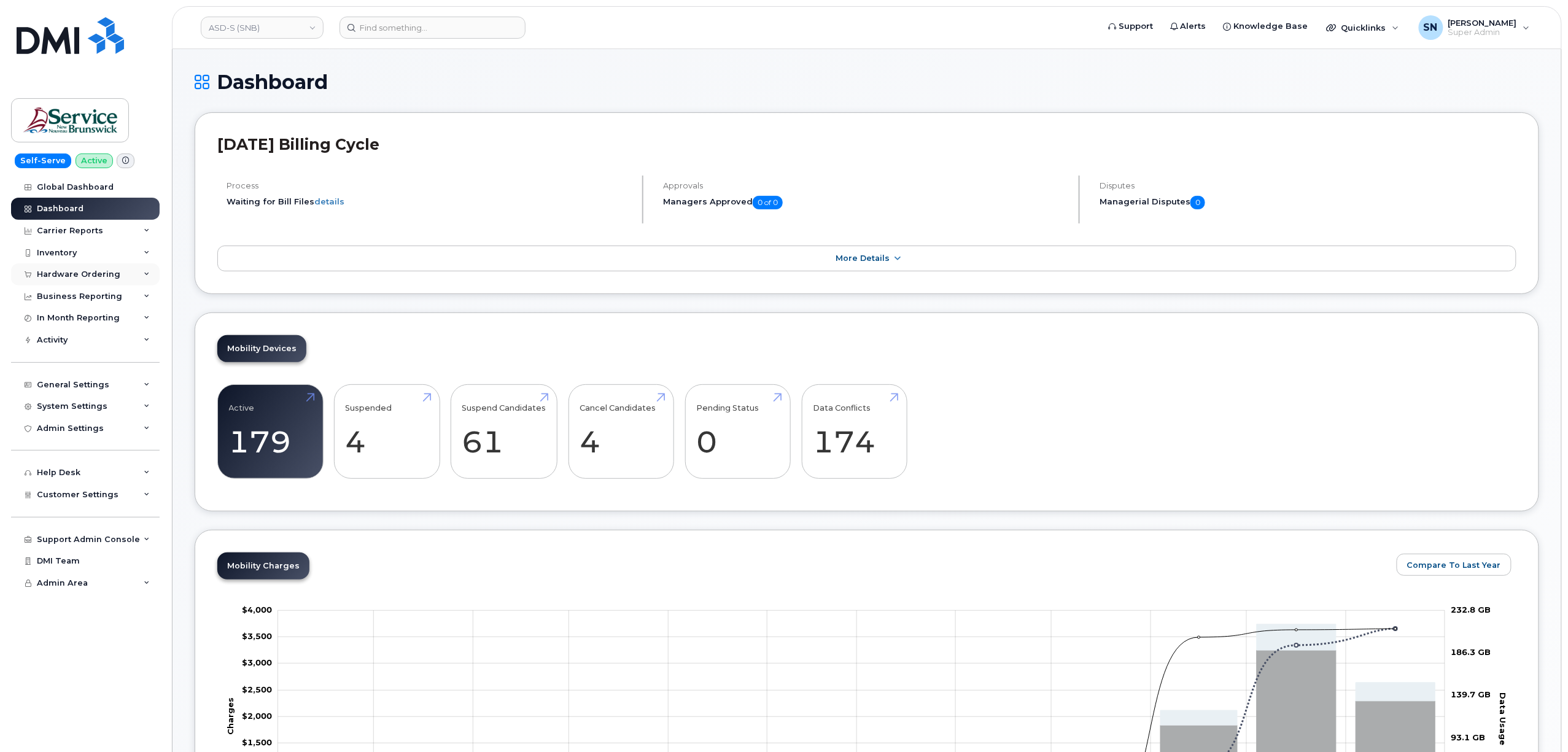
click at [95, 275] on div "Hardware Ordering" at bounding box center [79, 274] width 84 height 10
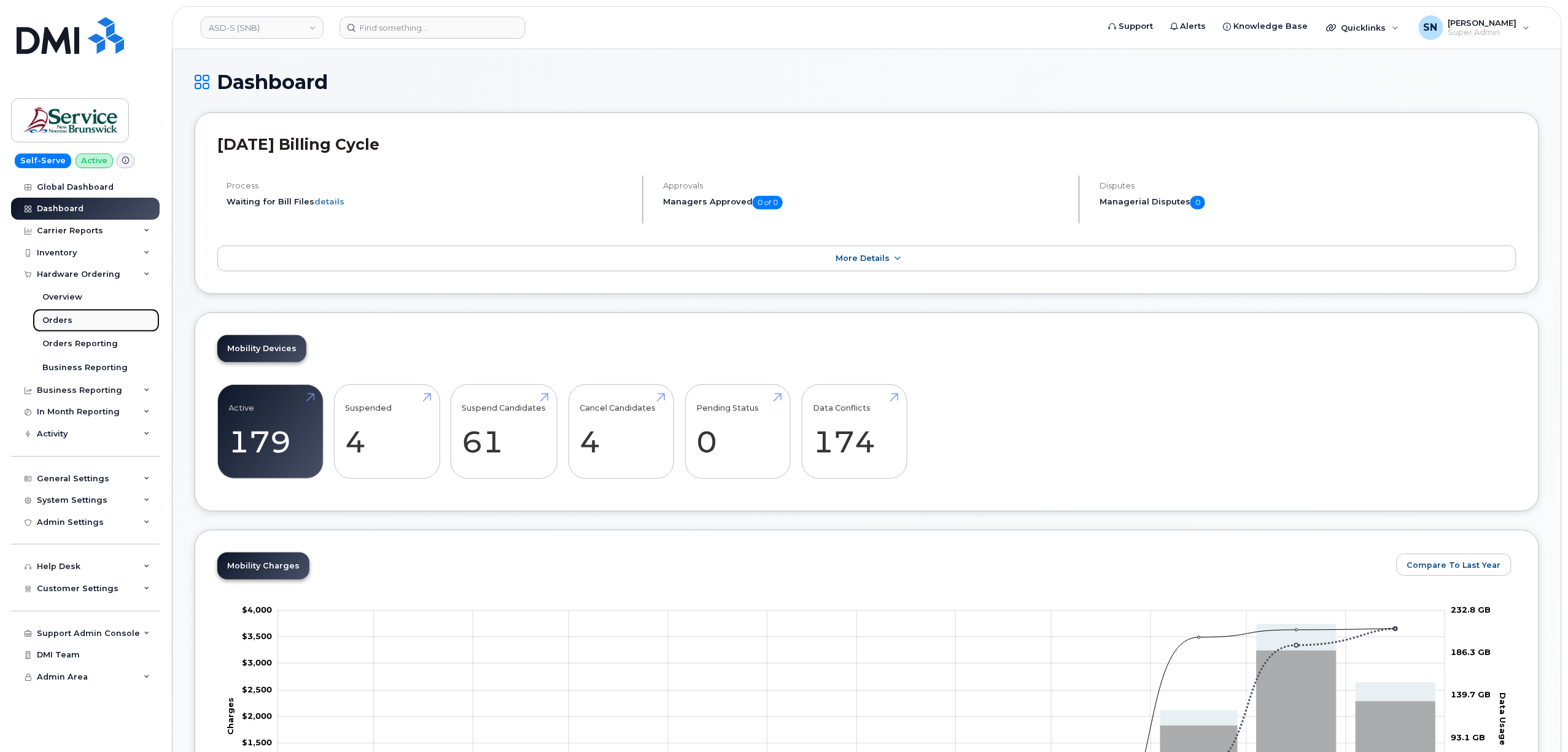
click at [75, 319] on link "Orders" at bounding box center [95, 320] width 127 height 23
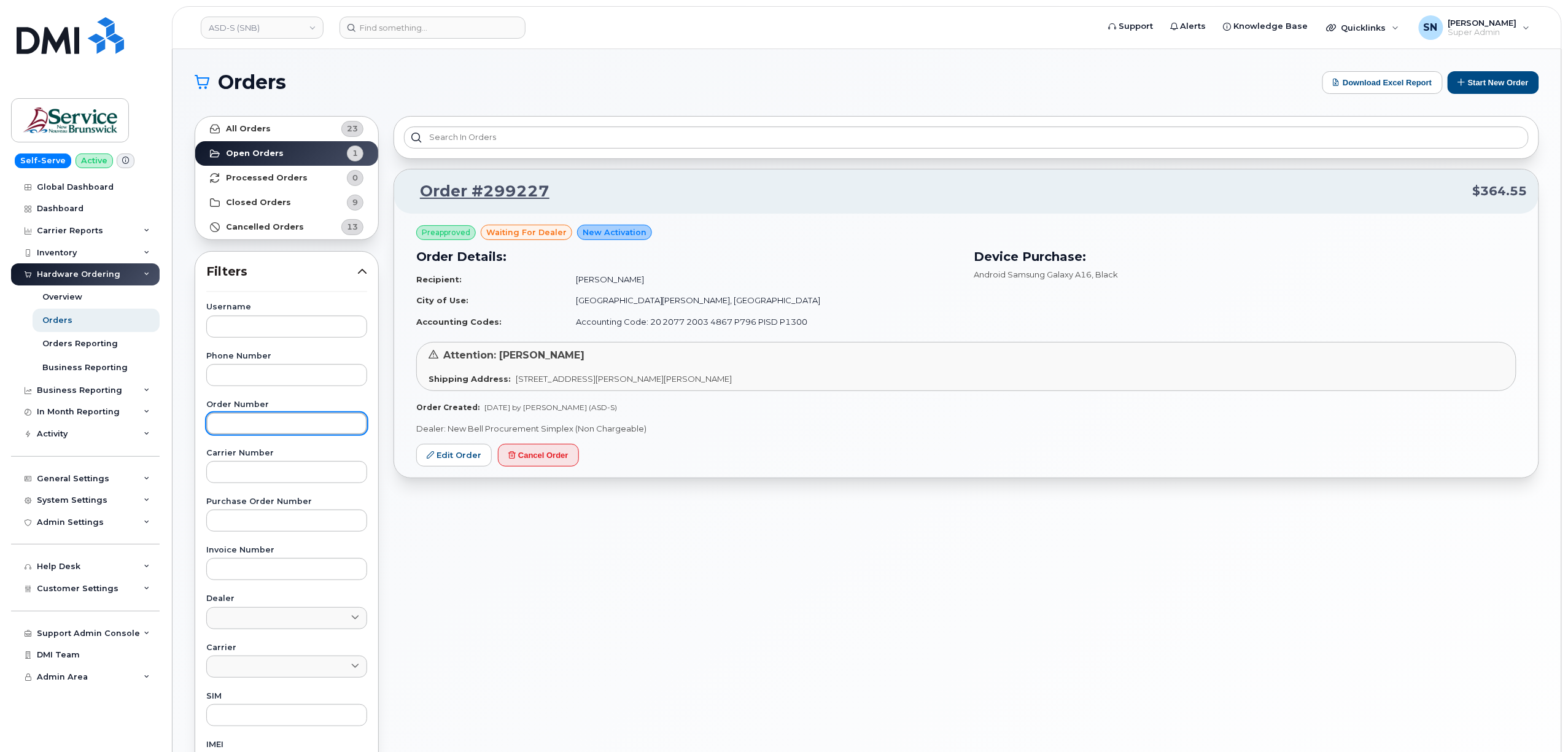
click at [246, 425] on input "text" at bounding box center [287, 423] width 161 height 22
paste input "299227"
type input "299227"
click at [291, 113] on div "All Orders 23 Open Orders 1 Processed Orders 0 Closed Orders 9 Cancelled Orders…" at bounding box center [287, 540] width 199 height 862
click at [291, 123] on link "All Orders 23" at bounding box center [287, 129] width 183 height 24
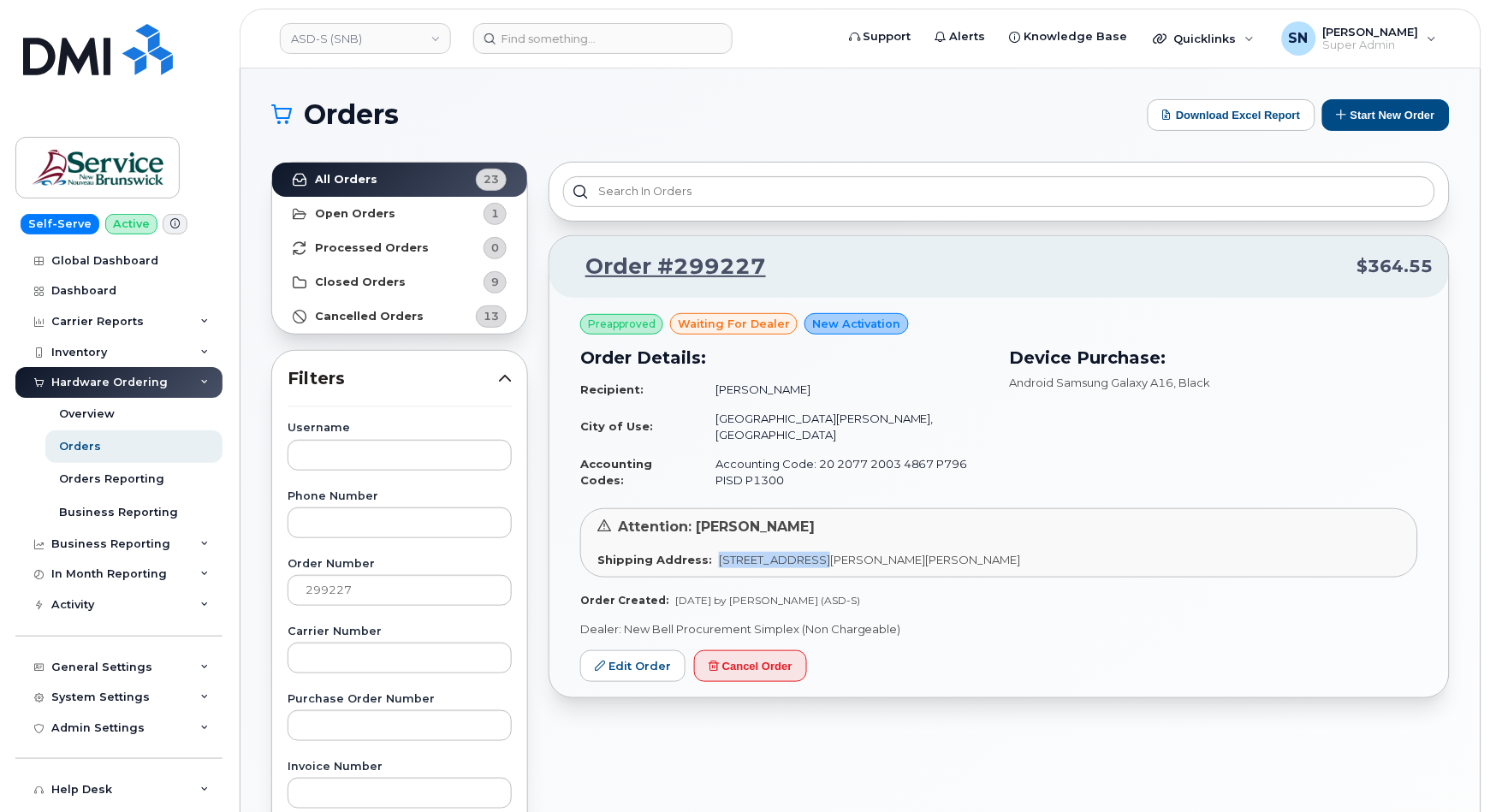
copy span "490 Woodward Ave"
drag, startPoint x: 714, startPoint y: 545, endPoint x: 821, endPoint y: 551, distance: 107.2
click at [821, 552] on span "490 Woodward Ave Saint John New Brunswick E2K 5N3" at bounding box center [869, 559] width 301 height 13
copy span "Saint John"
drag, startPoint x: 824, startPoint y: 544, endPoint x: 883, endPoint y: 552, distance: 59.5
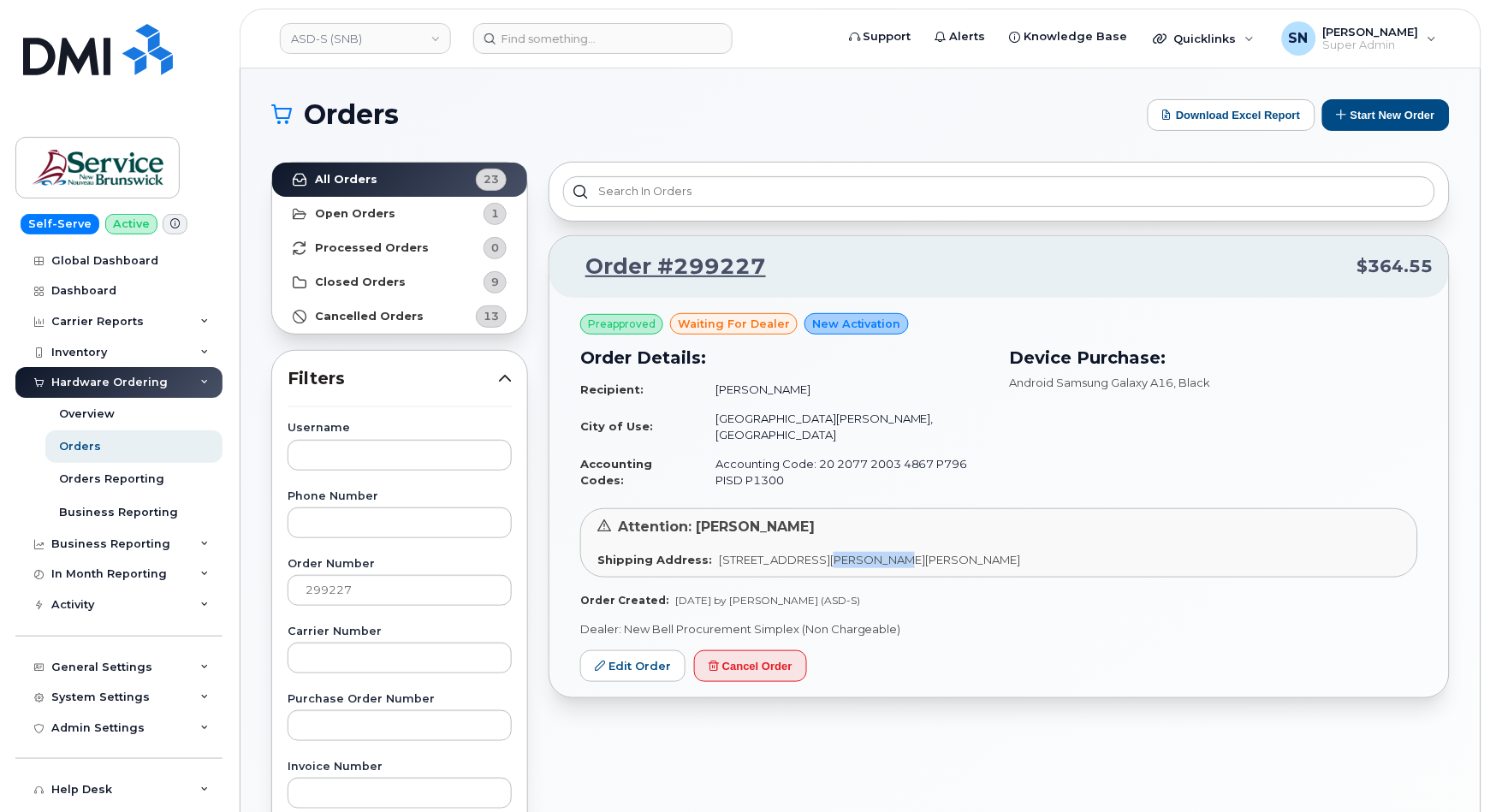
click at [883, 552] on div "Shipping Address: 490 Woodward Ave Saint John New Brunswick E2K 5N3" at bounding box center [999, 560] width 803 height 16
drag, startPoint x: 978, startPoint y: 547, endPoint x: 1027, endPoint y: 556, distance: 49.8
click at [1027, 556] on div "Attention: Wendy hueser Shipping Address: 490 Woodward Ave Saint John New Bruns…" at bounding box center [999, 543] width 838 height 68
copy span "E2K 5N3"
click at [333, 36] on link "ASD-S (SNB)" at bounding box center [365, 39] width 172 height 31
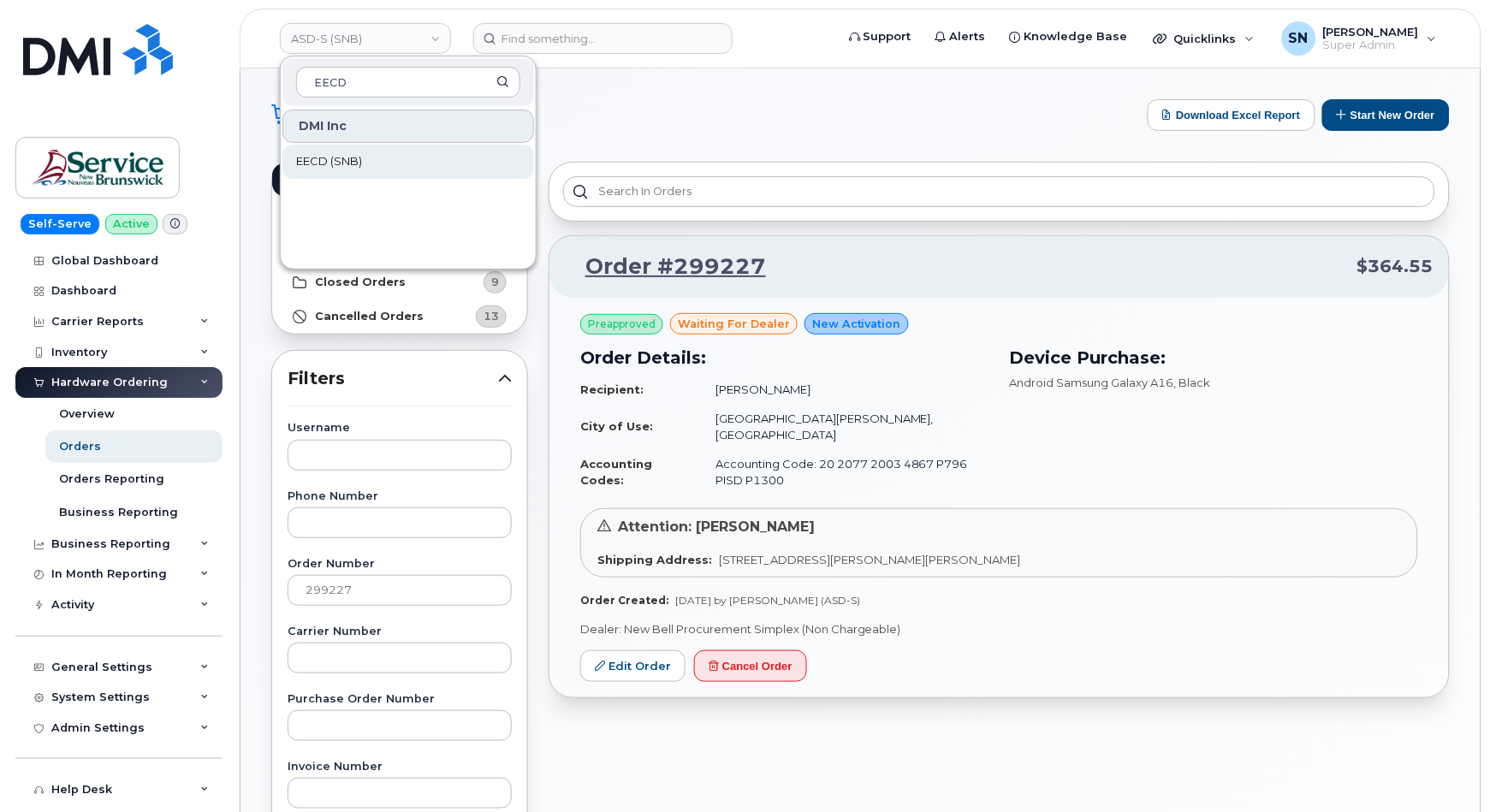
type input "EECD"
drag, startPoint x: 354, startPoint y: 163, endPoint x: 265, endPoint y: 26, distance: 163.4
click at [356, 163] on span "EECD (SNB)" at bounding box center [329, 162] width 66 height 17
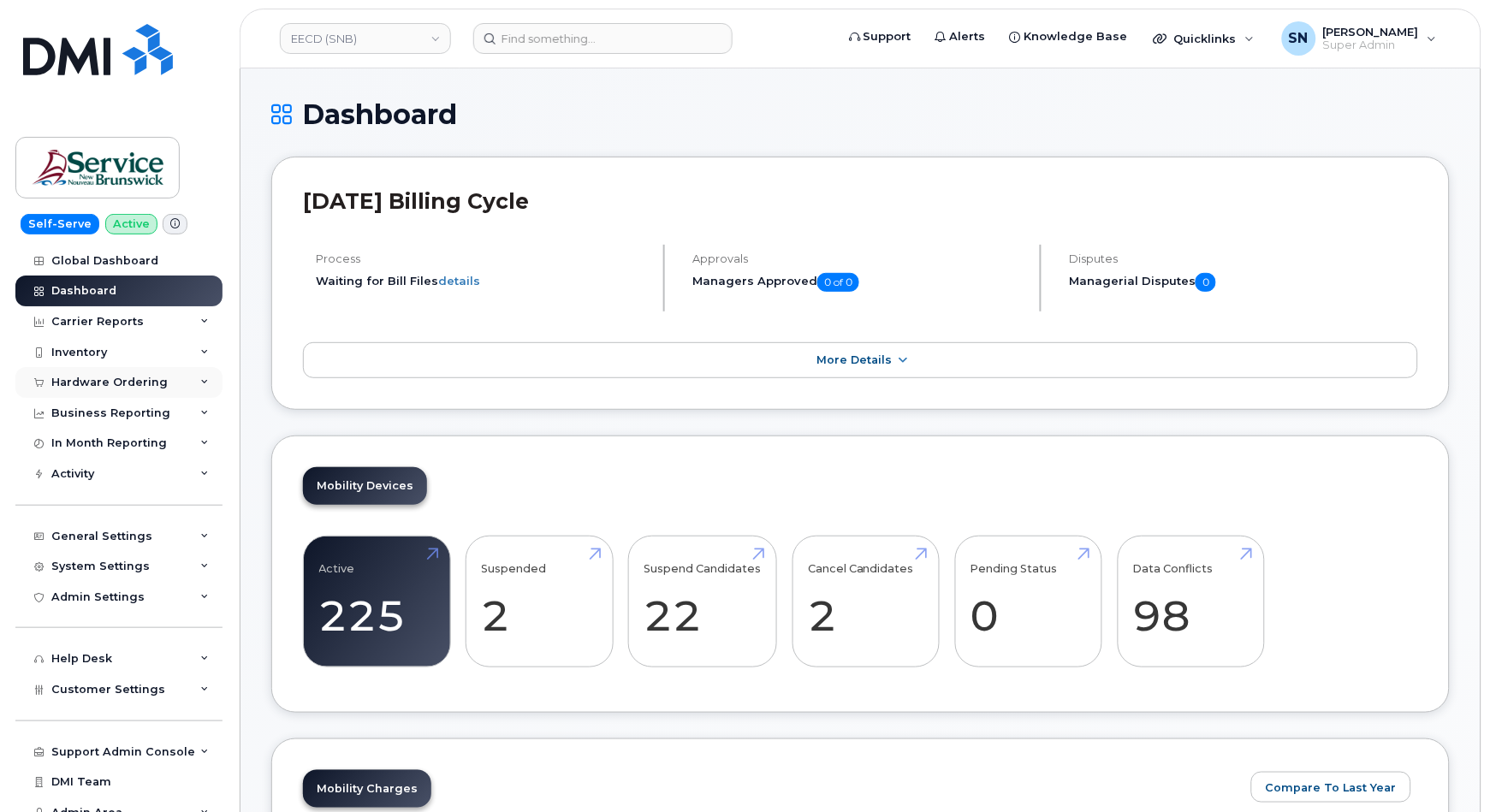
click at [129, 393] on div "Hardware Ordering" at bounding box center [119, 383] width 208 height 31
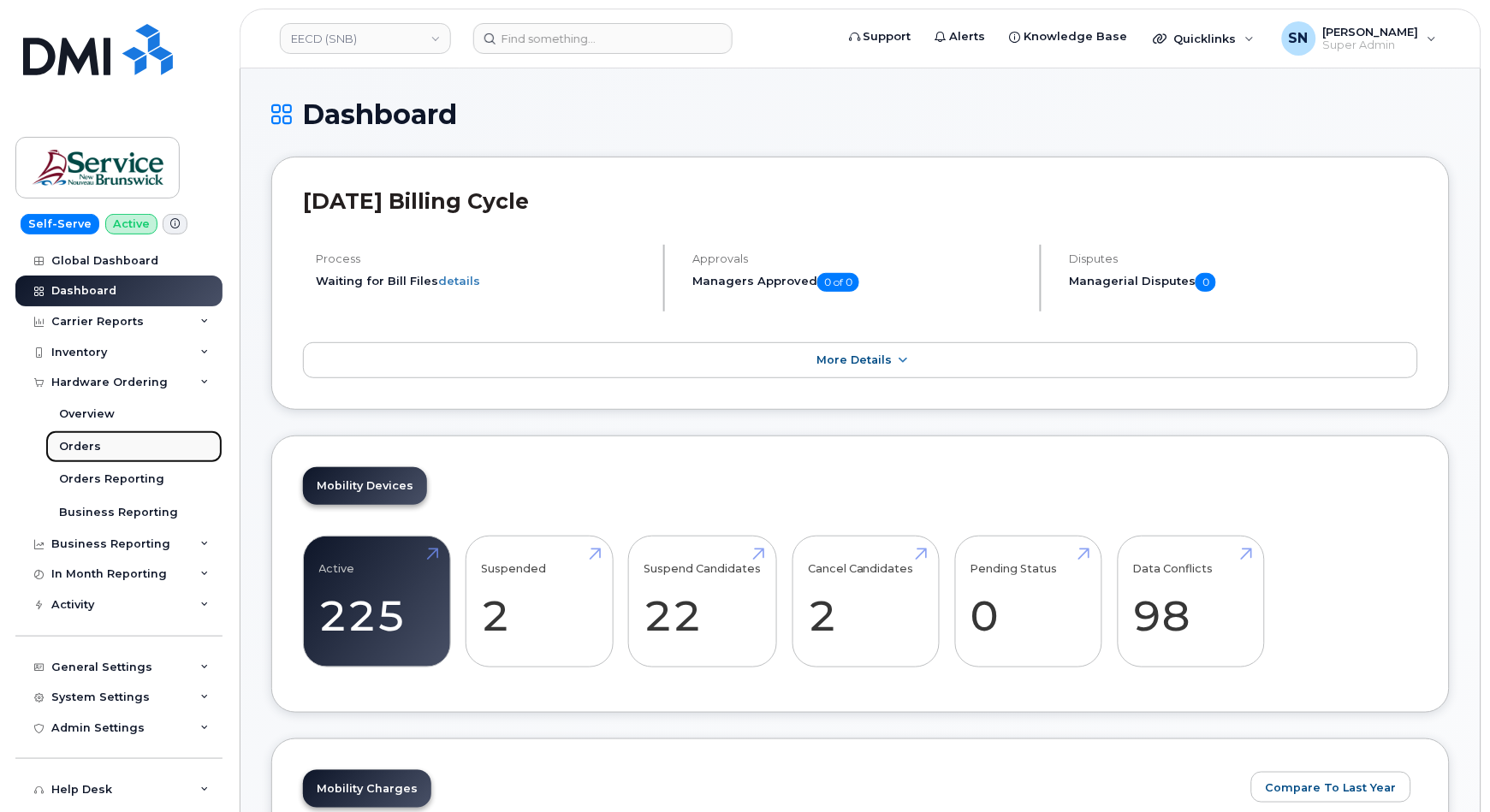
click at [103, 437] on link "Orders" at bounding box center [133, 446] width 177 height 32
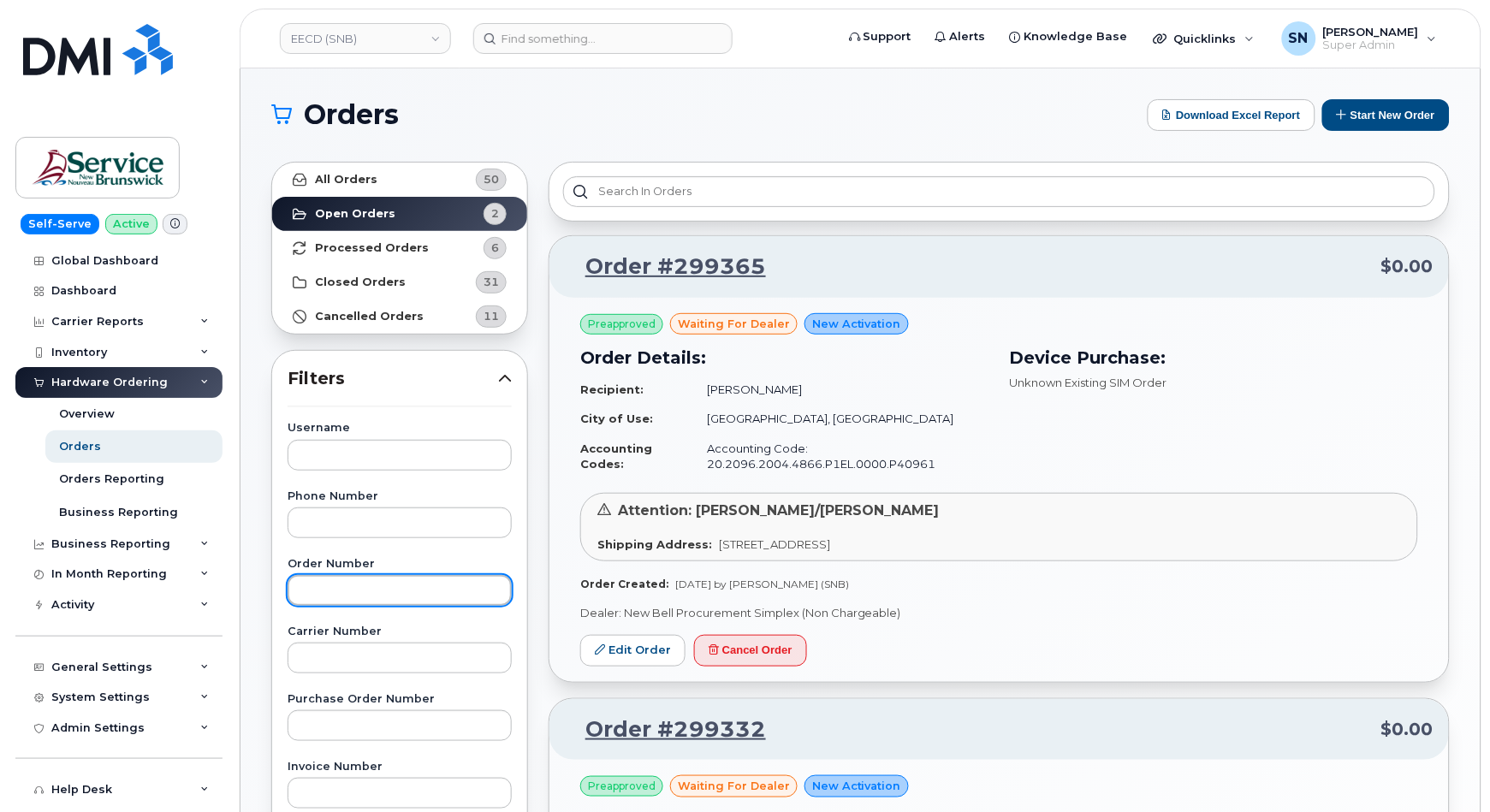
paste input "299365"
click at [447, 596] on input "text" at bounding box center [400, 590] width 225 height 31
type input "299365"
click at [400, 171] on link "All Orders 50" at bounding box center [400, 180] width 255 height 34
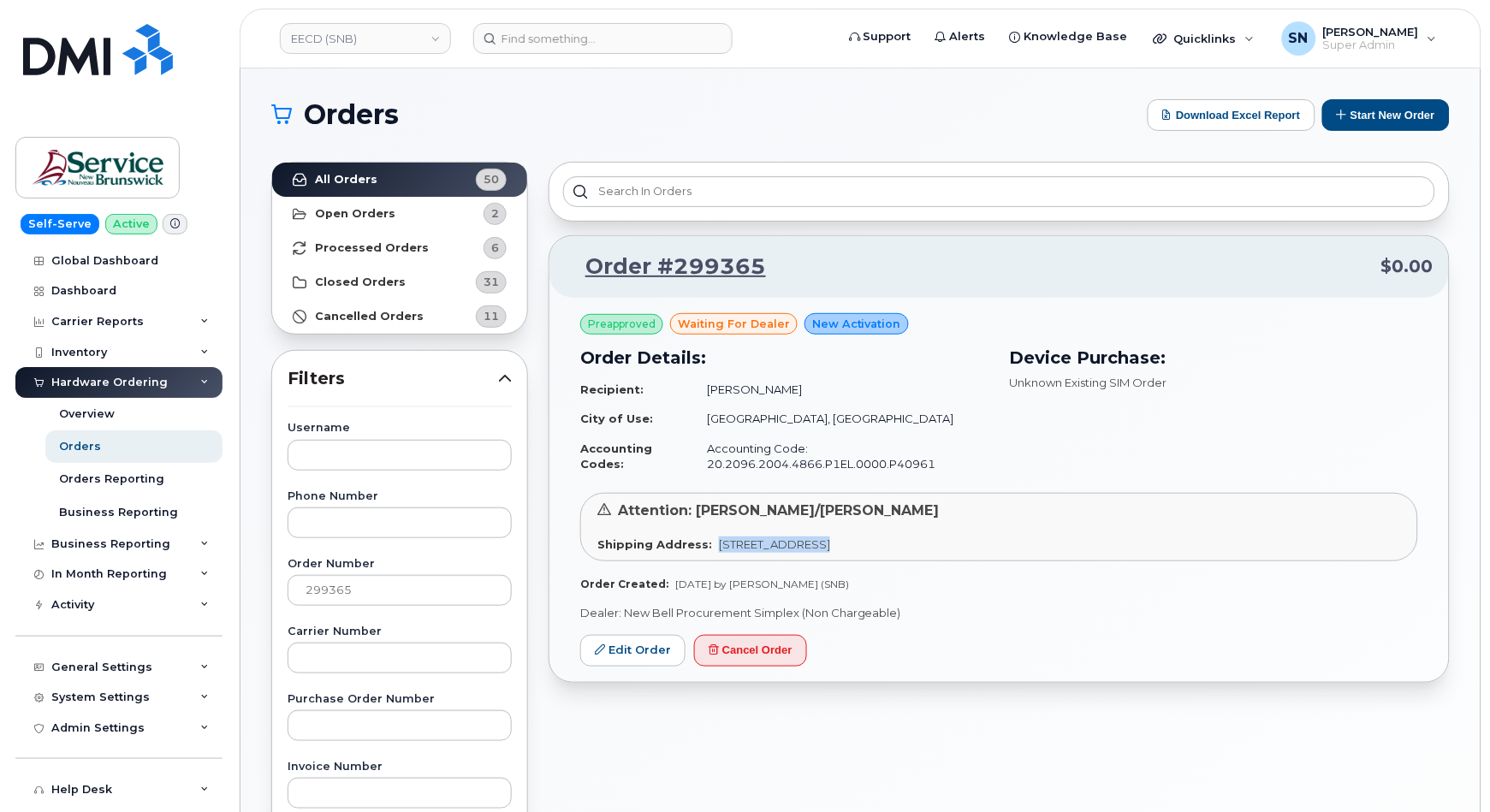
drag, startPoint x: 714, startPoint y: 547, endPoint x: 813, endPoint y: 553, distance: 99.2
click at [813, 553] on div "Attention: Fred Doiron/Jeff McIntyre Shipping Address: 105-1600 Main St Moncton…" at bounding box center [999, 527] width 838 height 68
copy span "105-1600 Main St"
click at [830, 542] on span "105-1600 Main St Moncton New Brunswick E1E 1G5" at bounding box center [775, 543] width 111 height 13
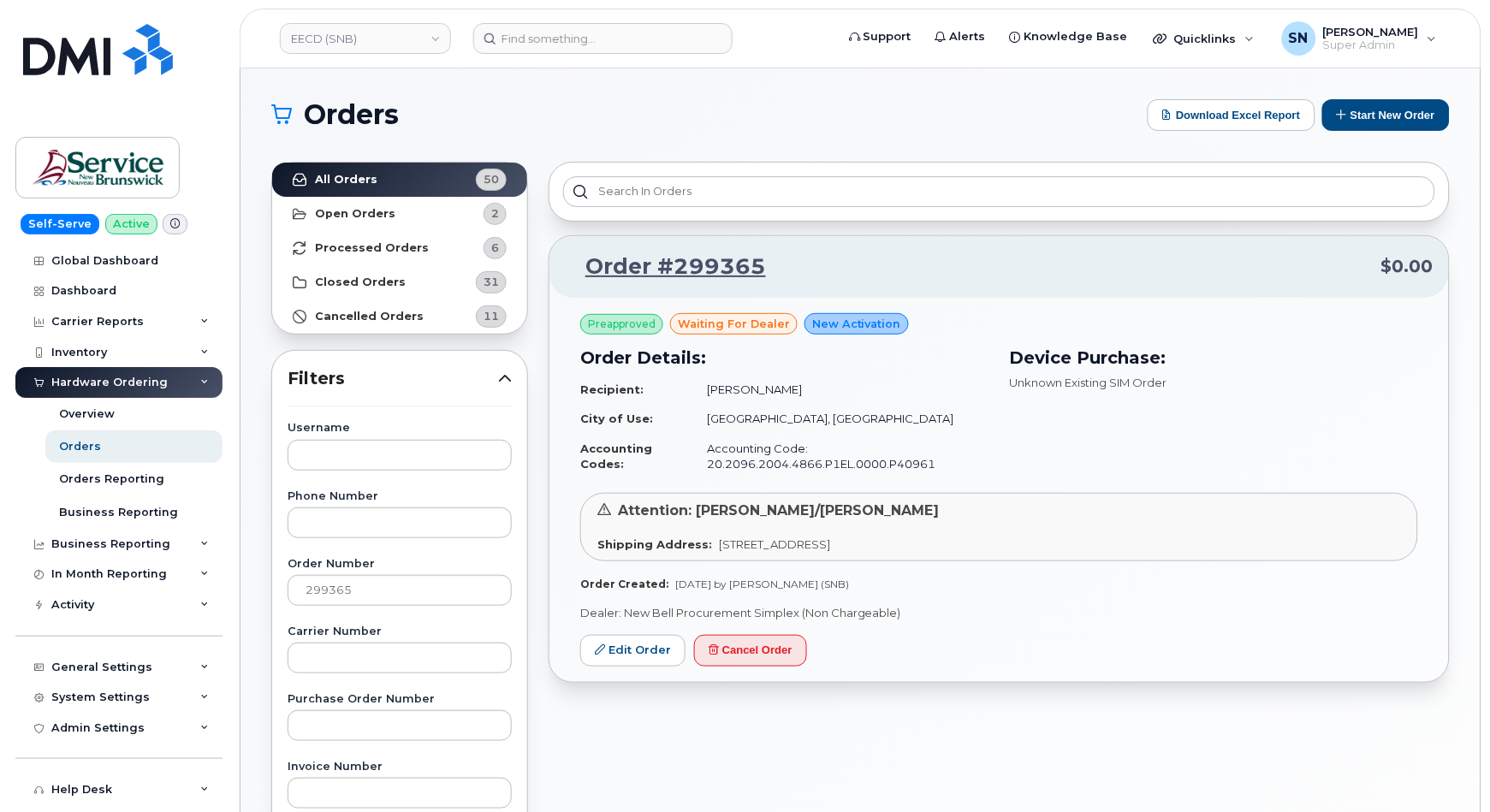
copy span "Moncton"
click at [882, 553] on div "Attention: Fred Doiron/Jeff McIntyre Shipping Address: 105-1600 Main St Moncton…" at bounding box center [999, 527] width 838 height 68
drag, startPoint x: 870, startPoint y: 545, endPoint x: 954, endPoint y: 552, distance: 84.3
click at [954, 552] on div "Shipping Address: 105-1600 Main St Moncton New Brunswick E1E 1G5" at bounding box center [999, 544] width 803 height 16
copy span "New Brunswick"
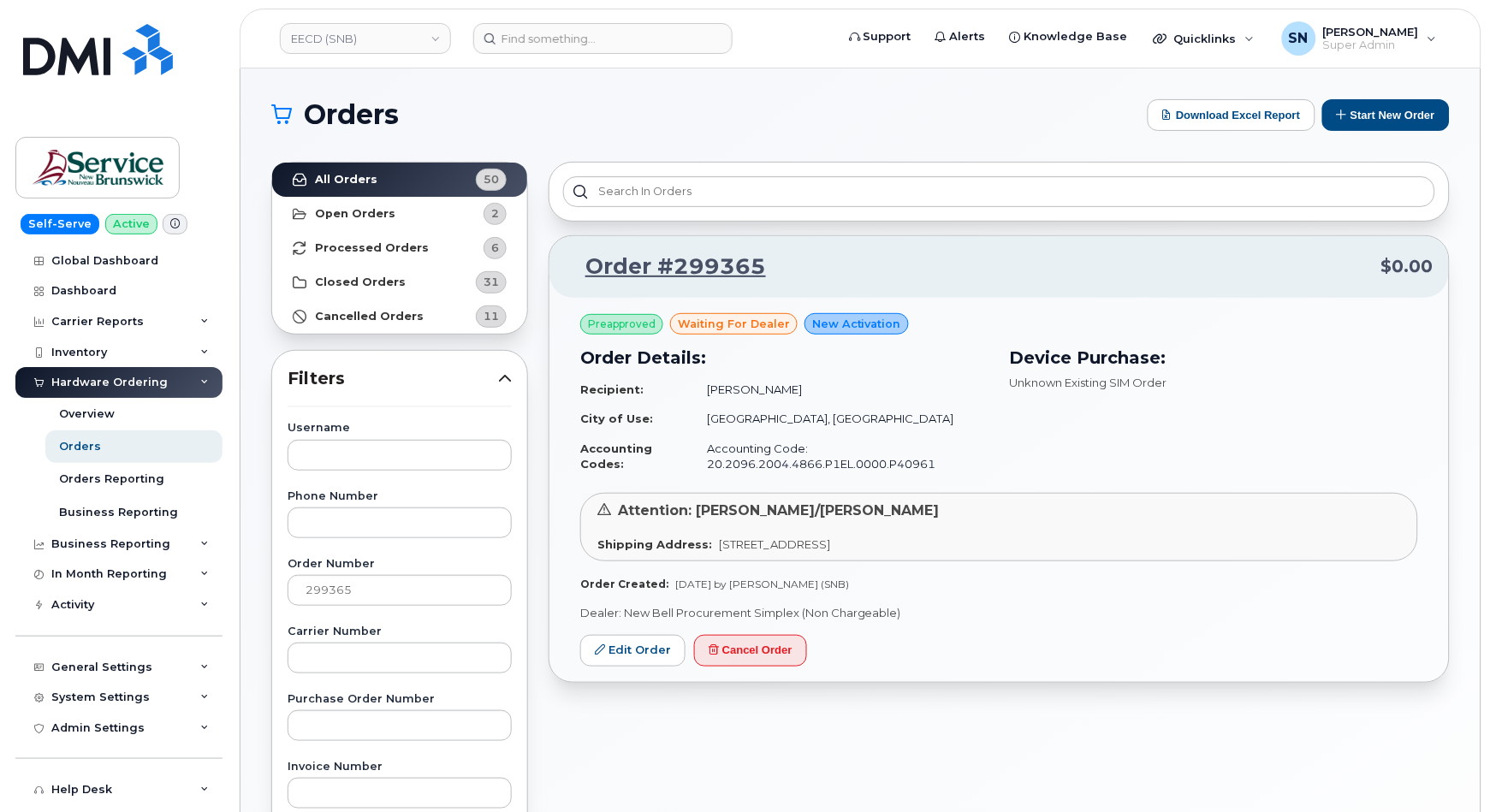
click at [972, 580] on div "Order Created: Aug 27, 2025 by Slattery, Matthew (SNB)" at bounding box center [999, 584] width 838 height 14
drag, startPoint x: 962, startPoint y: 543, endPoint x: 1007, endPoint y: 545, distance: 45.0
click at [830, 545] on span "105-1600 Main St Moncton New Brunswick E1E 1G5" at bounding box center [775, 543] width 111 height 13
copy span "E1E 1G5"
click at [428, 36] on link "EECD (SNB)" at bounding box center [365, 39] width 172 height 31
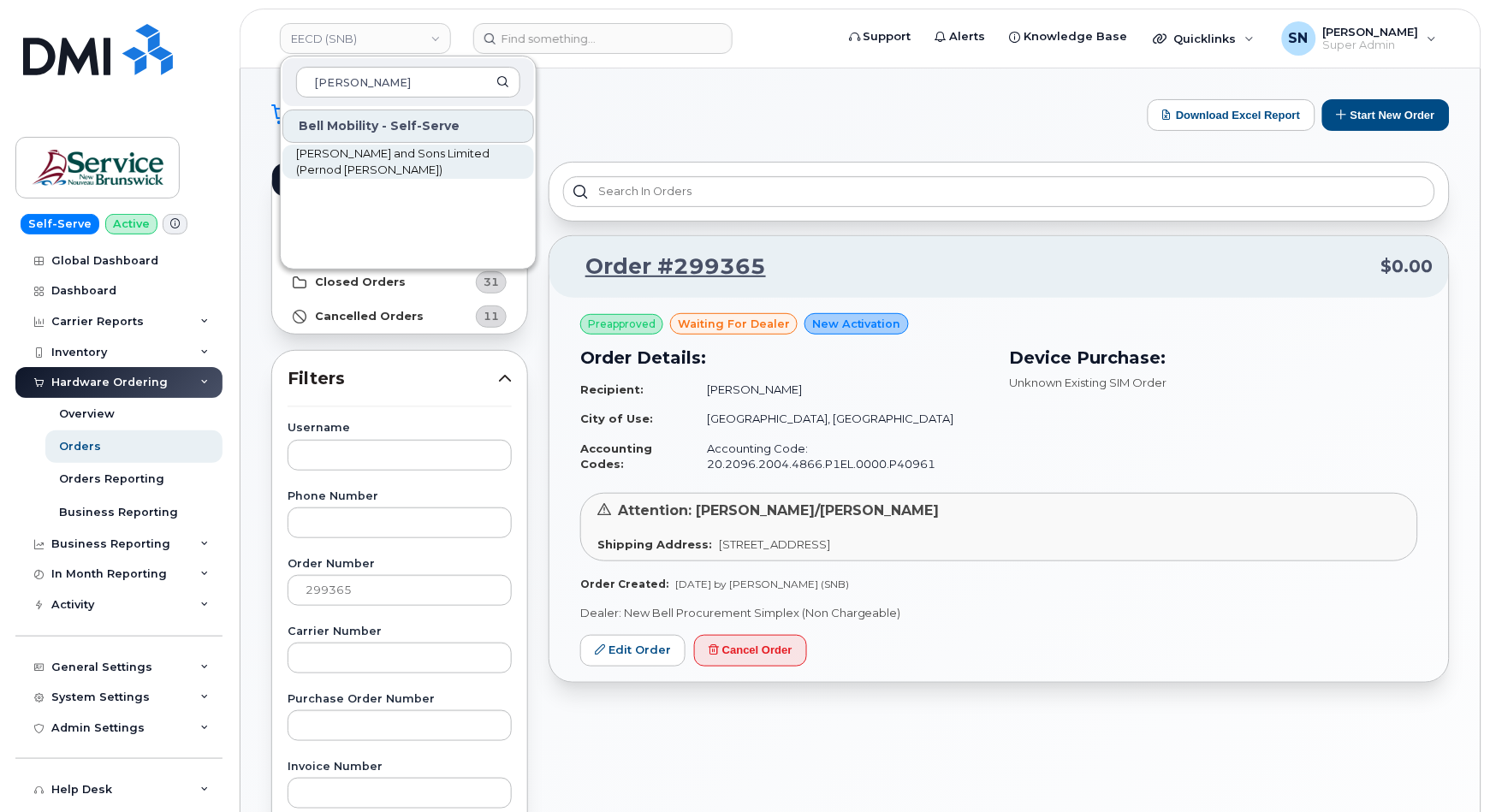
type input "HIRAM"
click at [439, 162] on span "Hiram Walker and Sons Limited (Pernod Ricard)" at bounding box center [395, 162] width 197 height 33
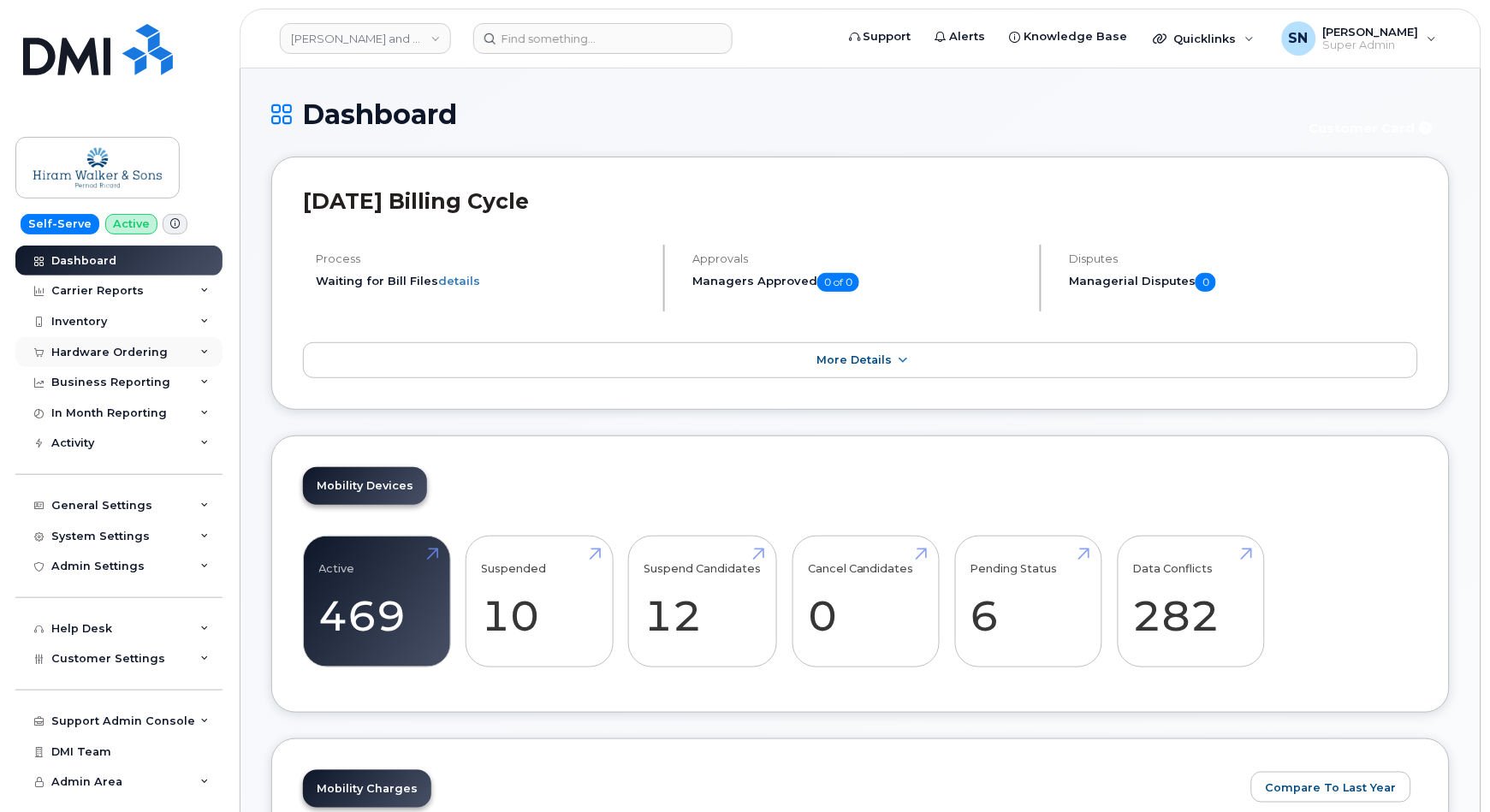
click at [110, 350] on div "Hardware Ordering" at bounding box center [110, 352] width 117 height 13
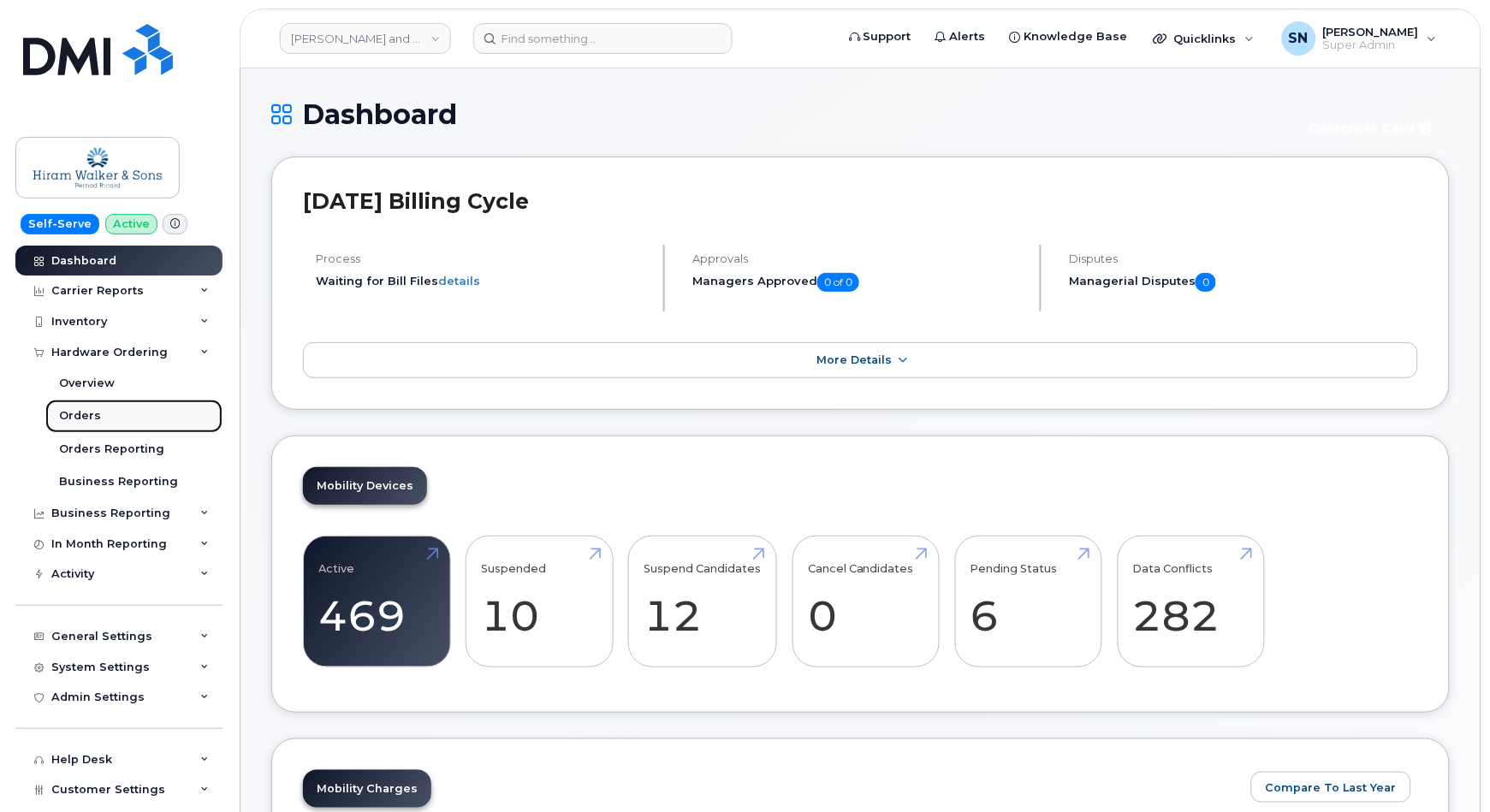
click at [91, 426] on link "Orders" at bounding box center [133, 416] width 177 height 32
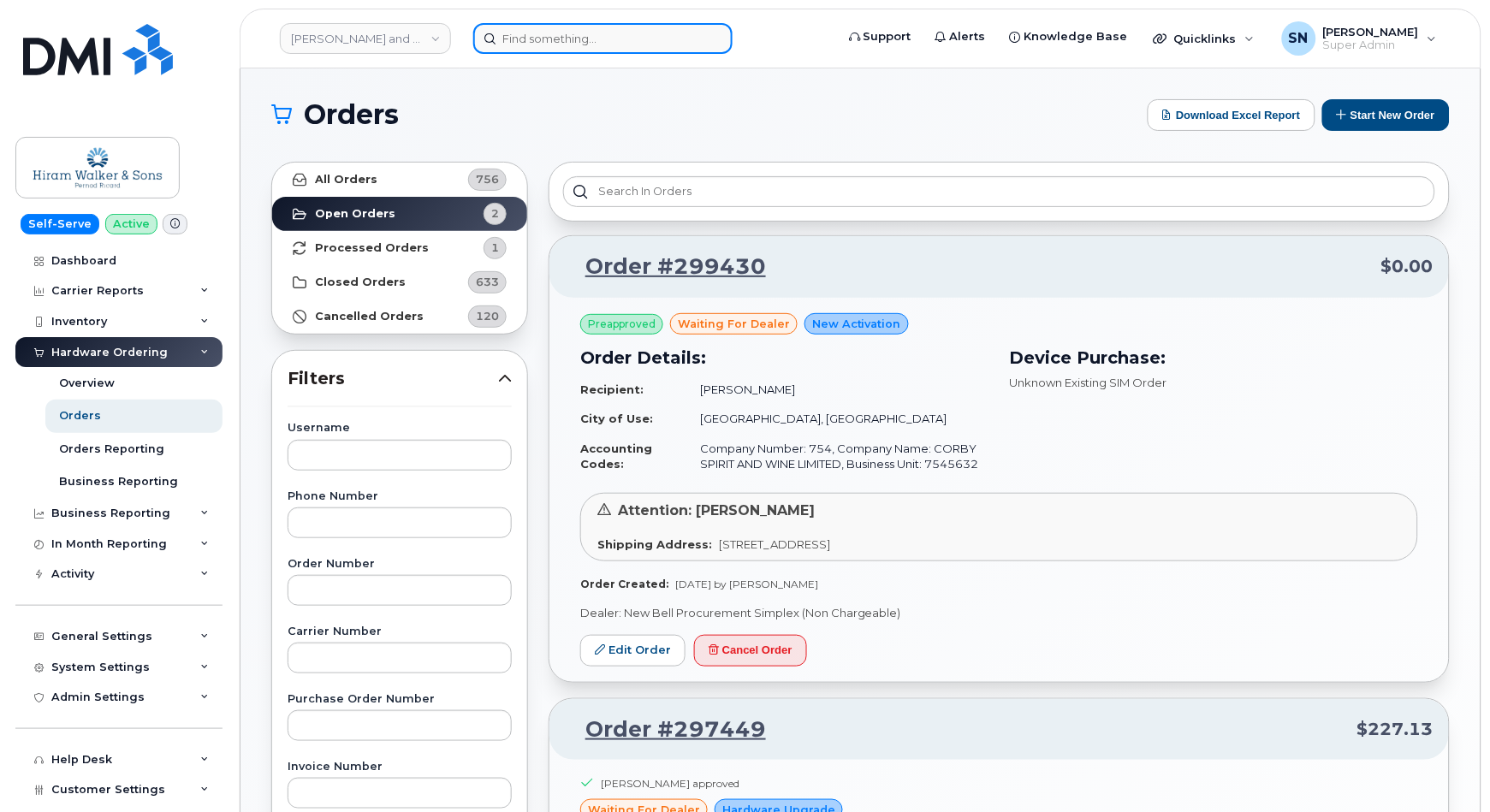
click at [585, 24] on input at bounding box center [603, 39] width 260 height 31
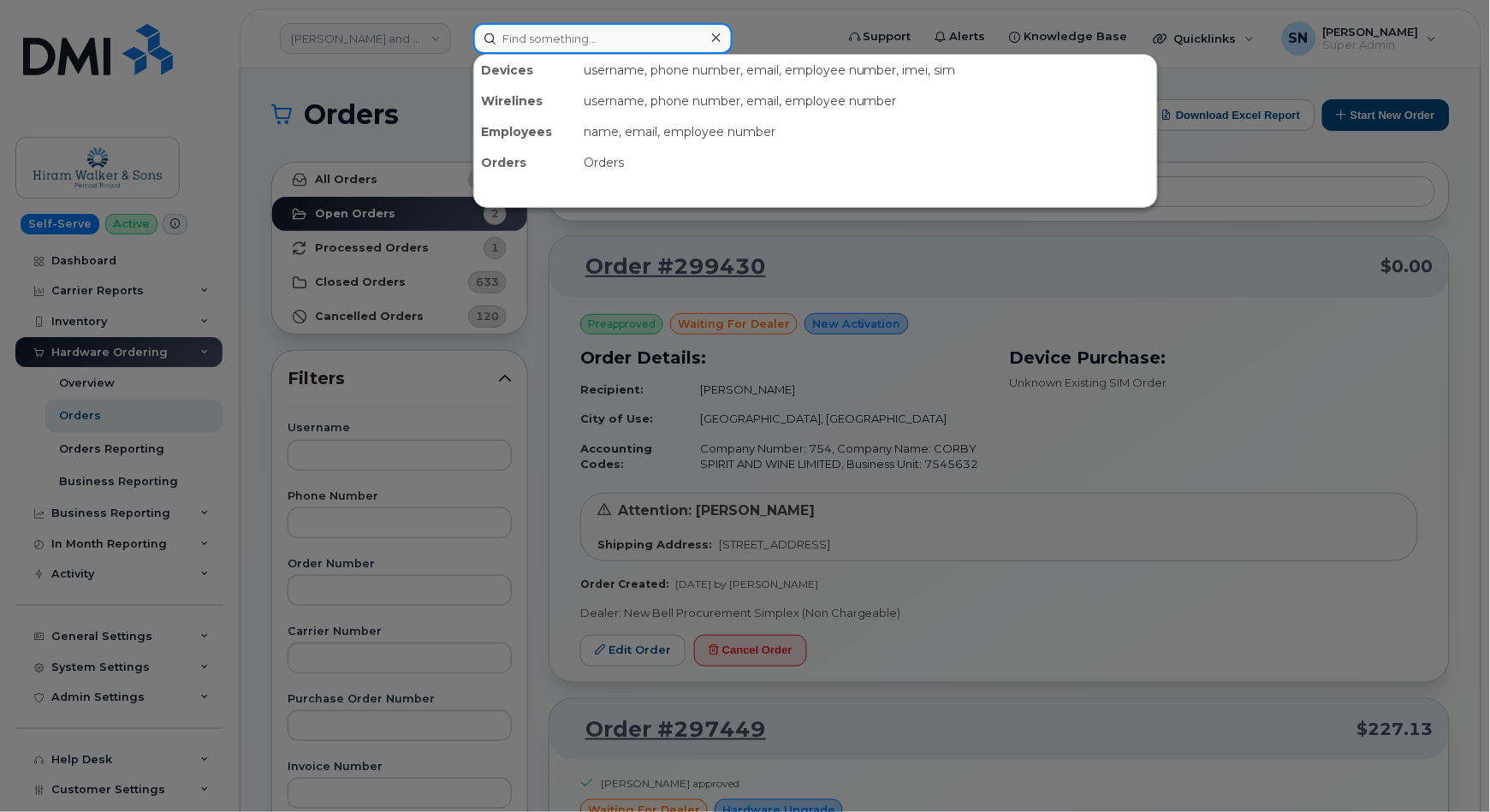
paste input "299430"
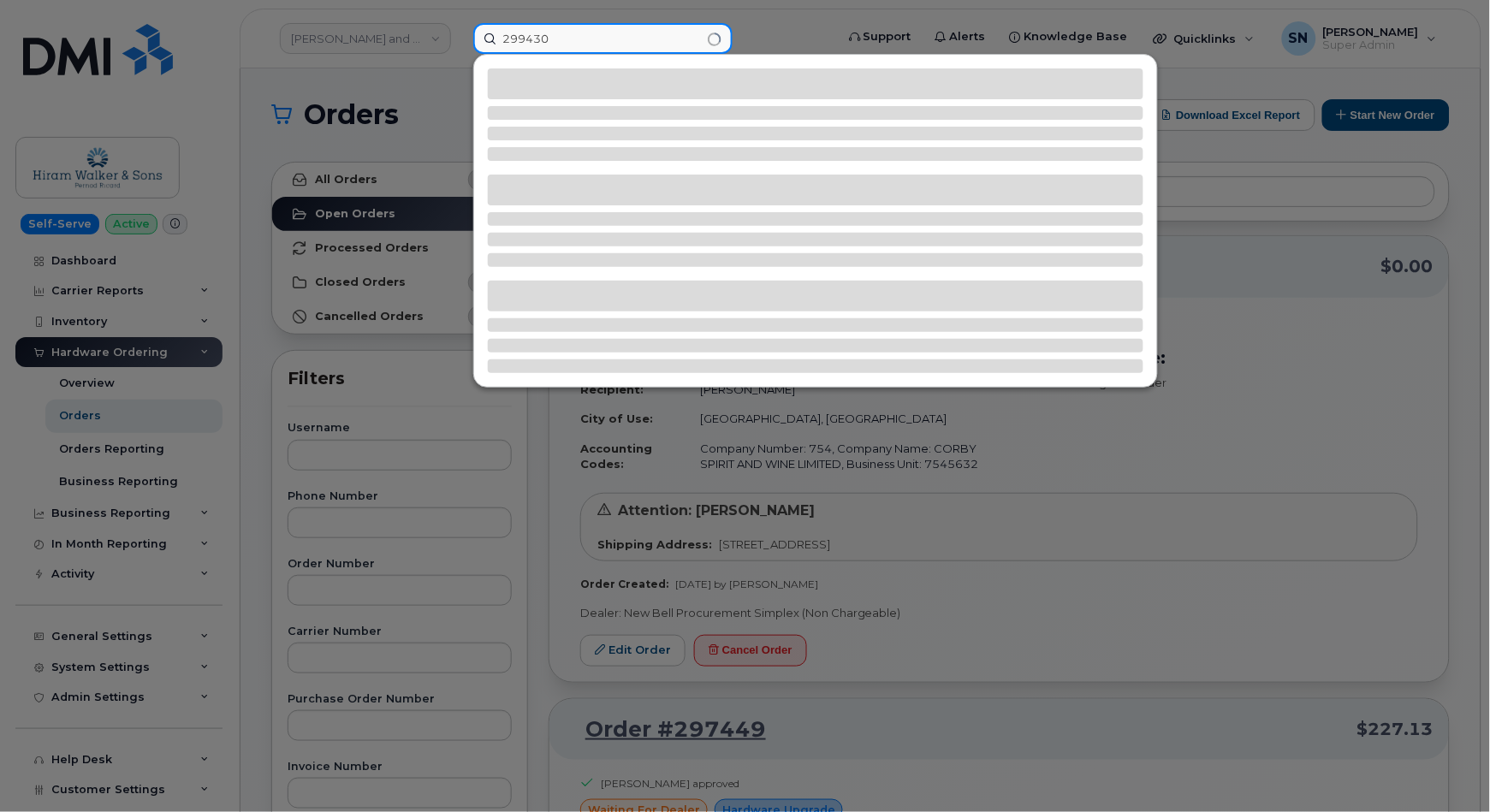
type input "299430"
click at [390, 502] on div at bounding box center [745, 406] width 1490 height 812
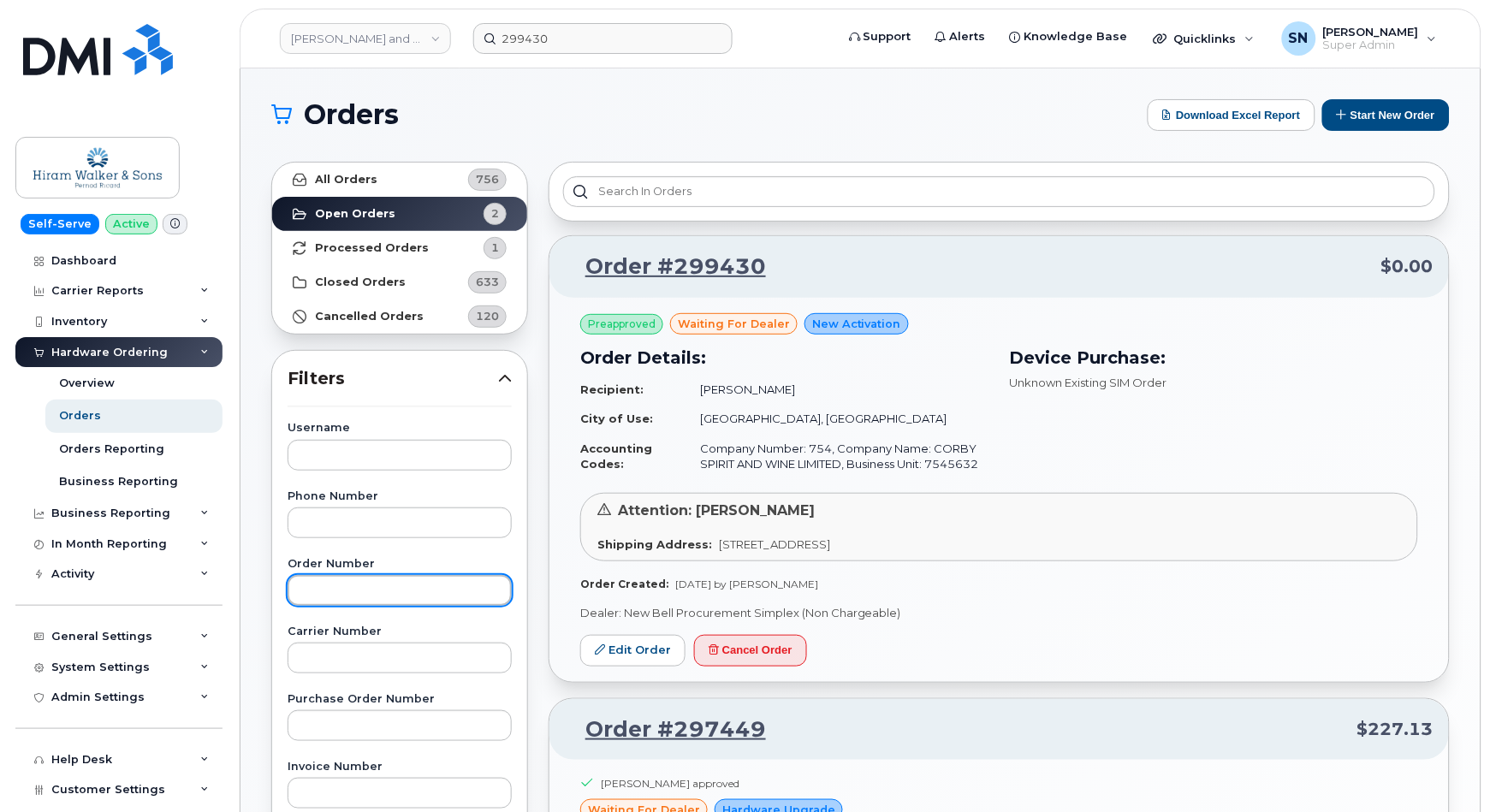
click at [378, 587] on input "text" at bounding box center [400, 590] width 225 height 31
paste input "299430"
type input "299430"
click at [373, 178] on link "All Orders 756" at bounding box center [400, 180] width 255 height 34
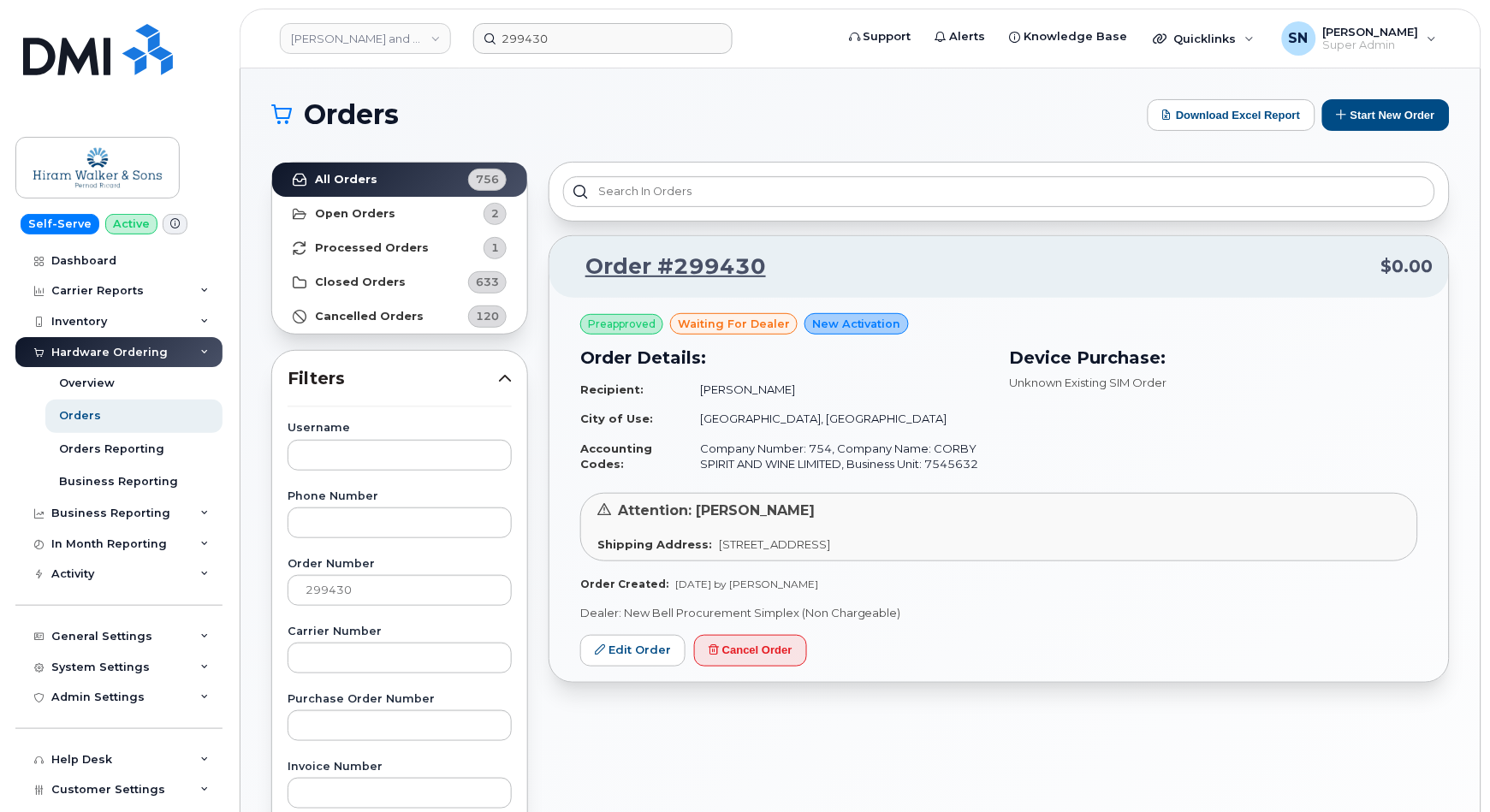
copy span "225 King St. West, Suite 1100"
drag, startPoint x: 713, startPoint y: 545, endPoint x: 875, endPoint y: 560, distance: 162.7
click at [875, 560] on div "Attention: Ian Winters Shipping Address: 225 King St. West, Suite 1100 Toronto …" at bounding box center [999, 527] width 838 height 68
click at [830, 537] on span "225 King St. West, Suite 1100 Toronto Ontario M5V 3M2" at bounding box center [775, 543] width 111 height 13
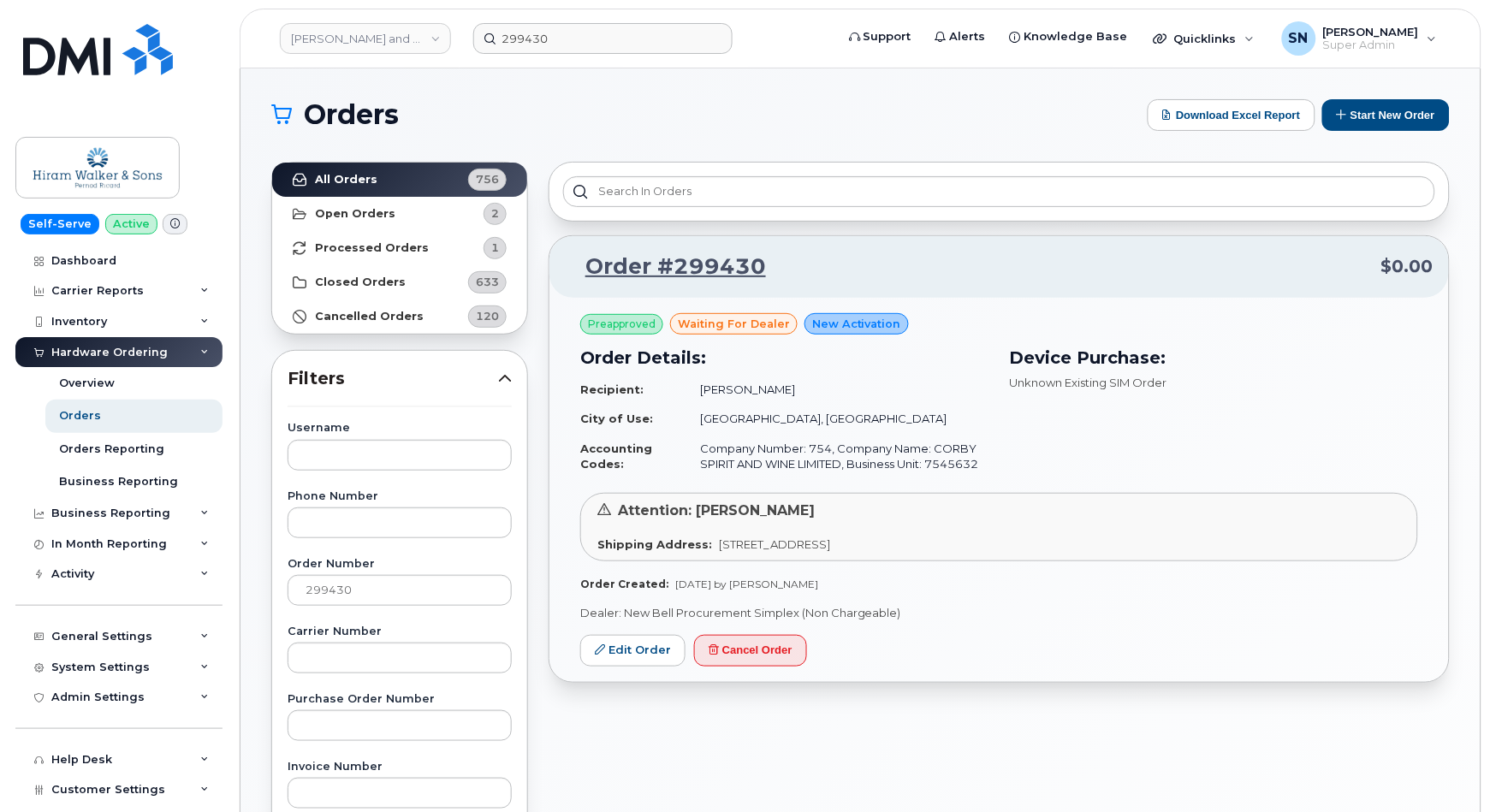
copy span "Toronto"
drag, startPoint x: 975, startPoint y: 540, endPoint x: 1022, endPoint y: 551, distance: 48.3
click at [830, 551] on span "225 King St. West, Suite 1100 Toronto Ontario M5V 3M2" at bounding box center [775, 543] width 111 height 13
copy span "M5V 3M"
click at [991, 569] on div "Preapproved waiting for dealer New Activation Order Details: Recipient: Todd Po…" at bounding box center [999, 453] width 838 height 279
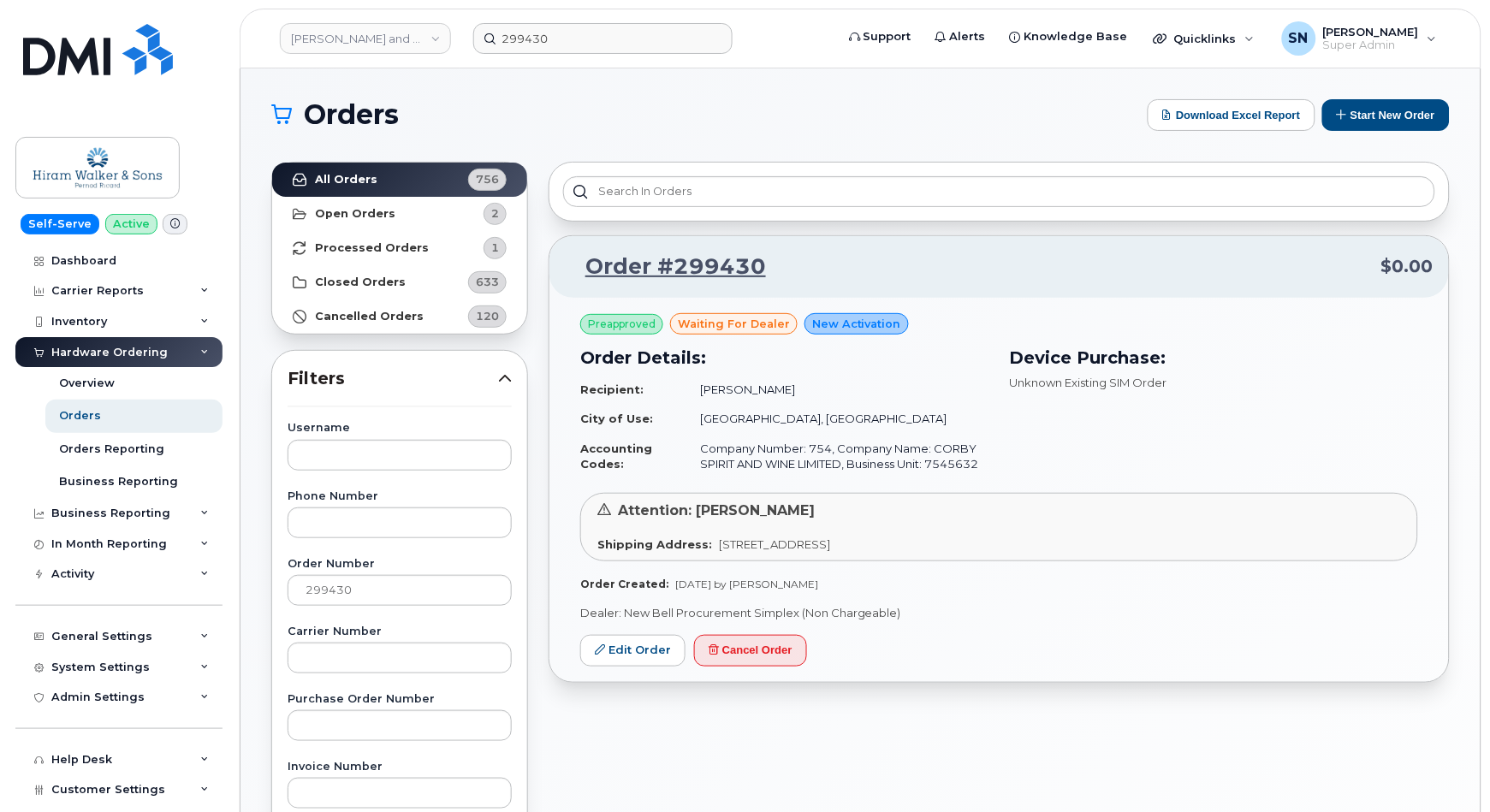
drag, startPoint x: 975, startPoint y: 548, endPoint x: 1028, endPoint y: 552, distance: 53.2
click at [1028, 552] on div "Shipping Address: 225 King St. West, Suite 1100 Toronto Ontario M5V 3M2" at bounding box center [999, 544] width 803 height 16
copy span "M5V 3M2"
click at [542, 32] on input "299430" at bounding box center [603, 39] width 260 height 31
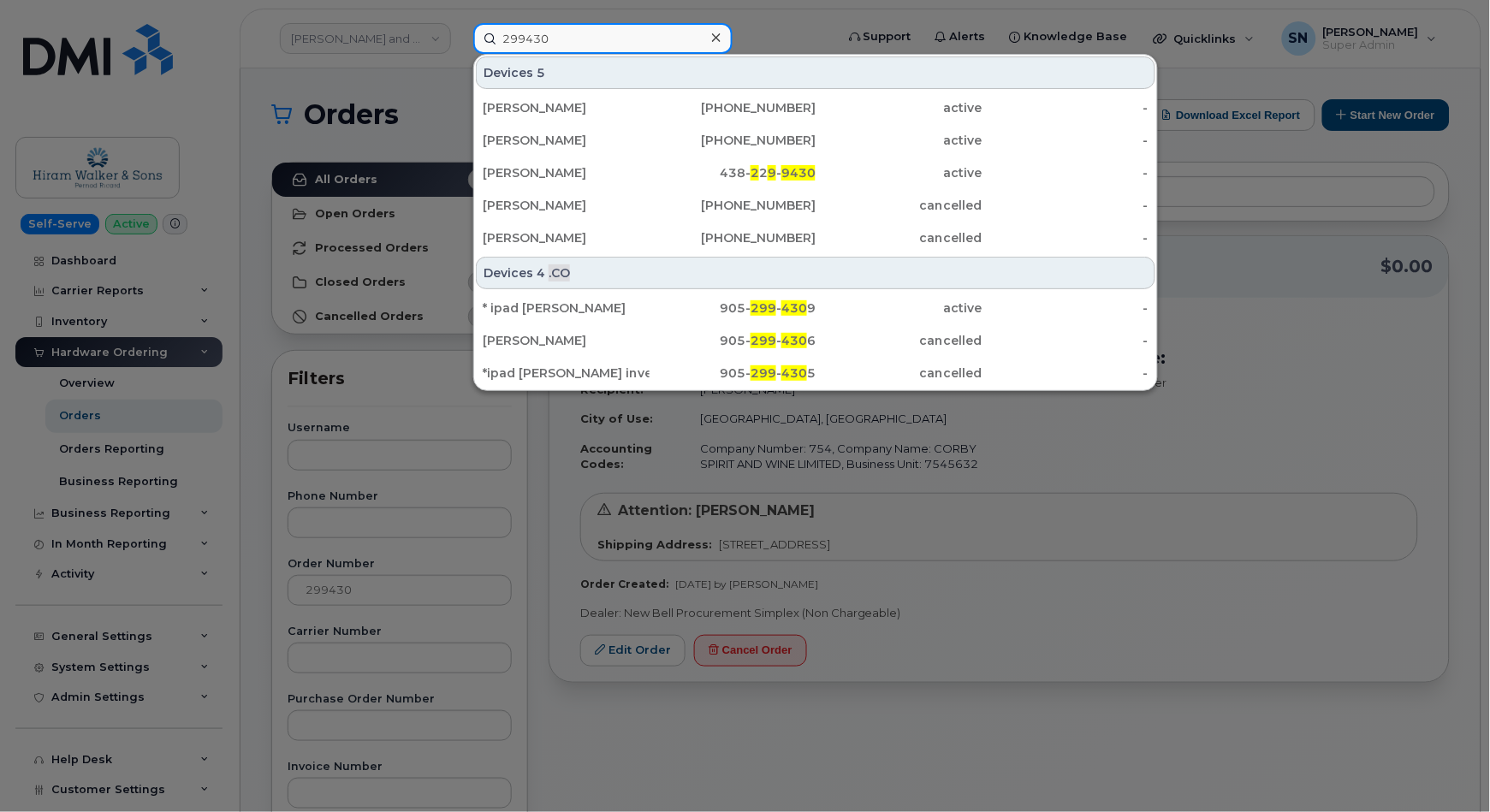
drag, startPoint x: 566, startPoint y: 33, endPoint x: 423, endPoint y: 31, distance: 143.0
click at [460, 31] on div "299430 Devices 5 ANDREA CHANEY 917-741-9542 active - JONAS DESIR 347-443-4165 a…" at bounding box center [649, 39] width 377 height 31
paste input "7802373652"
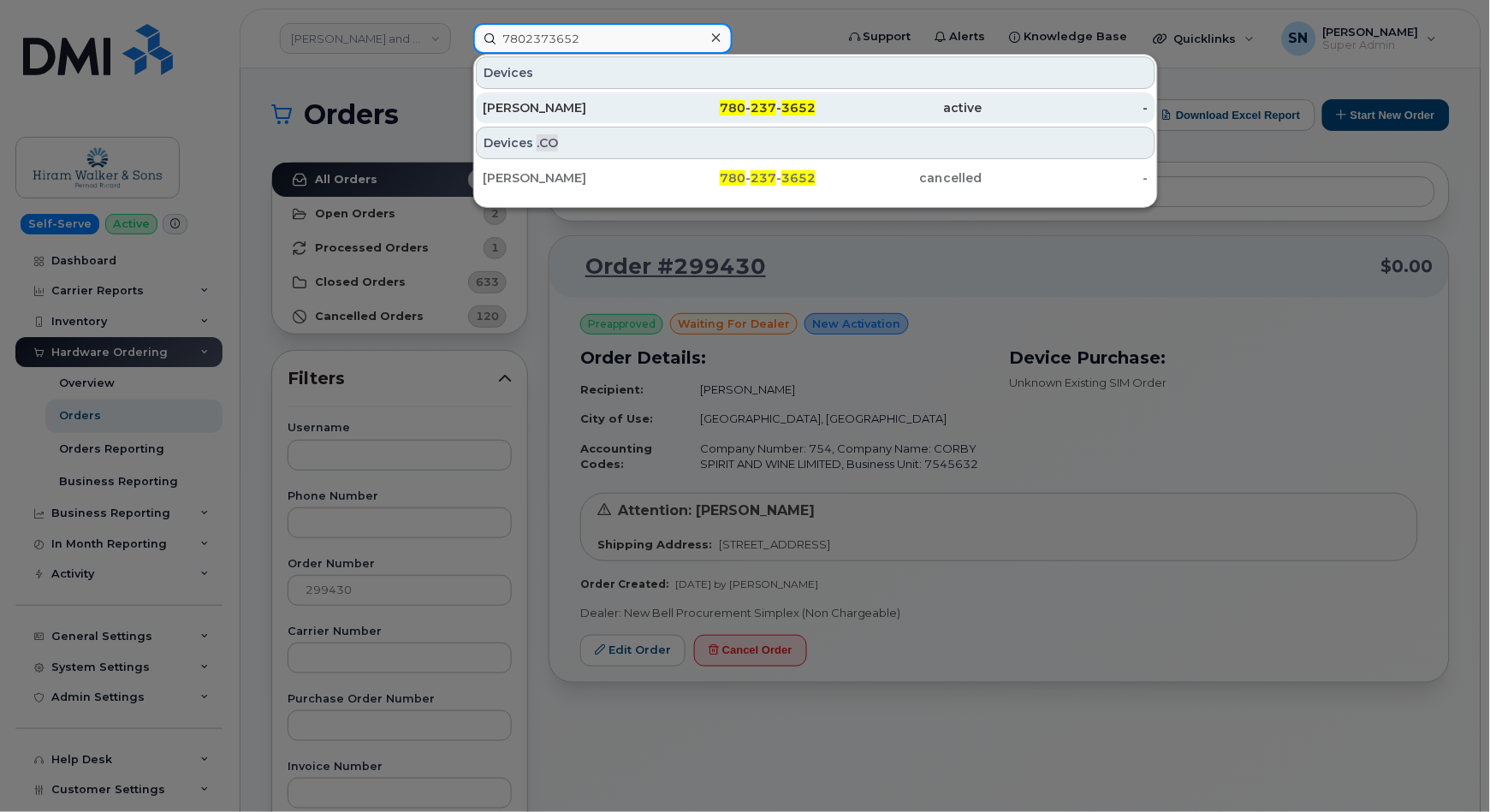
type input "7802373652"
click at [571, 115] on div "Philippe Savoie" at bounding box center [566, 108] width 167 height 17
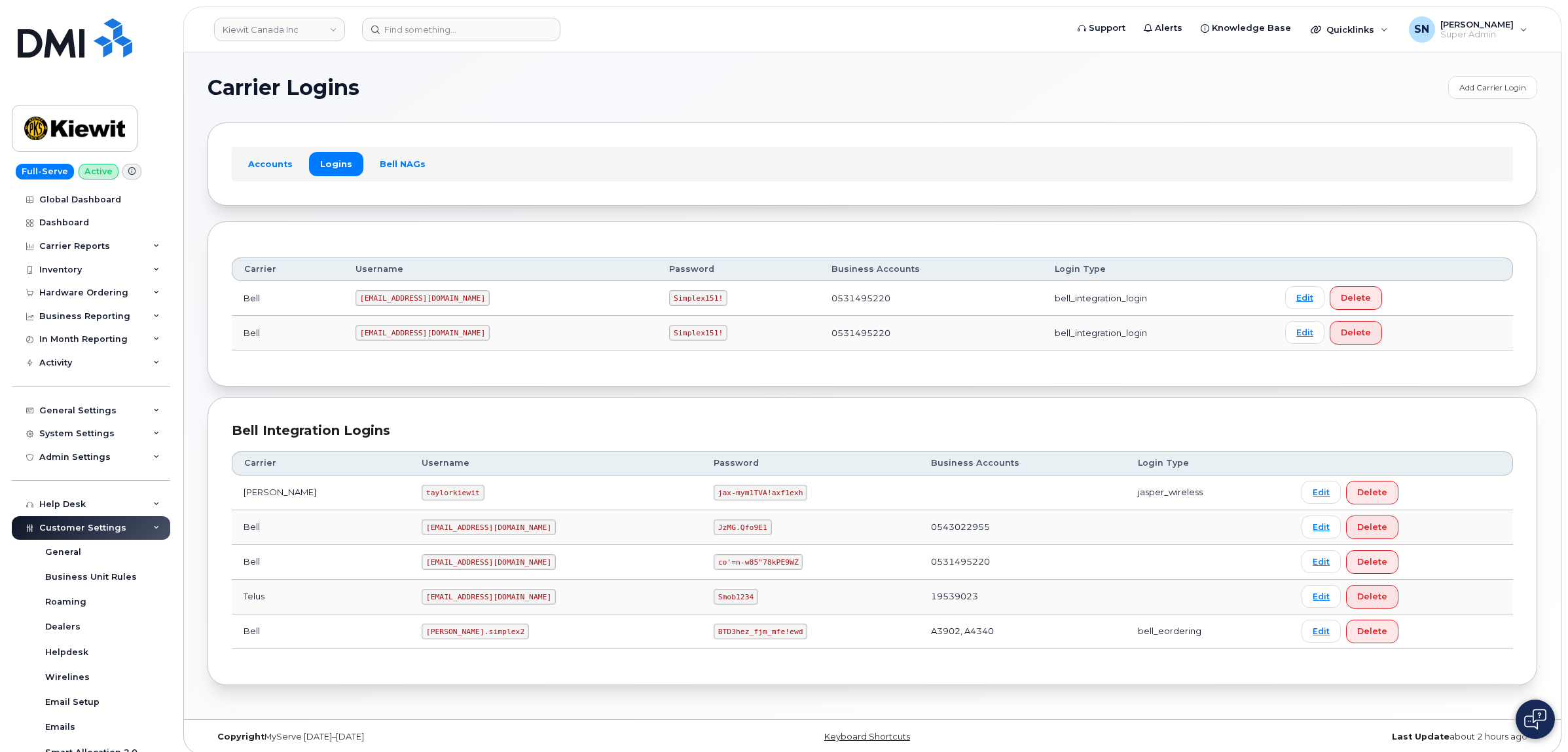
scroll to position [245, 0]
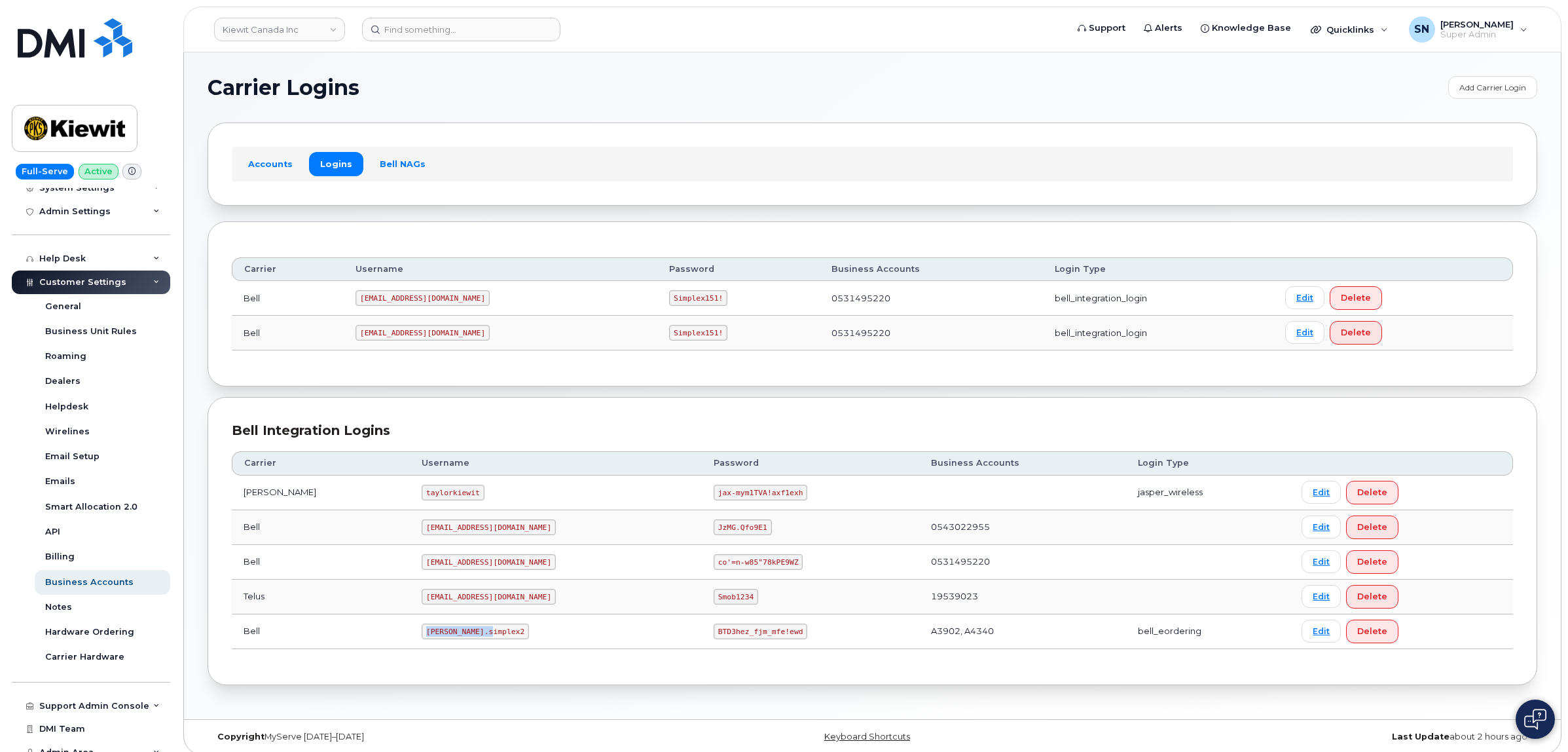
drag, startPoint x: 390, startPoint y: 639, endPoint x: 455, endPoint y: 642, distance: 65.1
click at [455, 642] on td "[PERSON_NAME].simplex2" at bounding box center [555, 632] width 292 height 34
copy code "[PERSON_NAME].simplex2"
drag, startPoint x: 653, startPoint y: 637, endPoint x: 734, endPoint y: 630, distance: 81.3
click at [731, 647] on td "BTD3hez_fjm_mfe!ewd" at bounding box center [810, 632] width 217 height 34
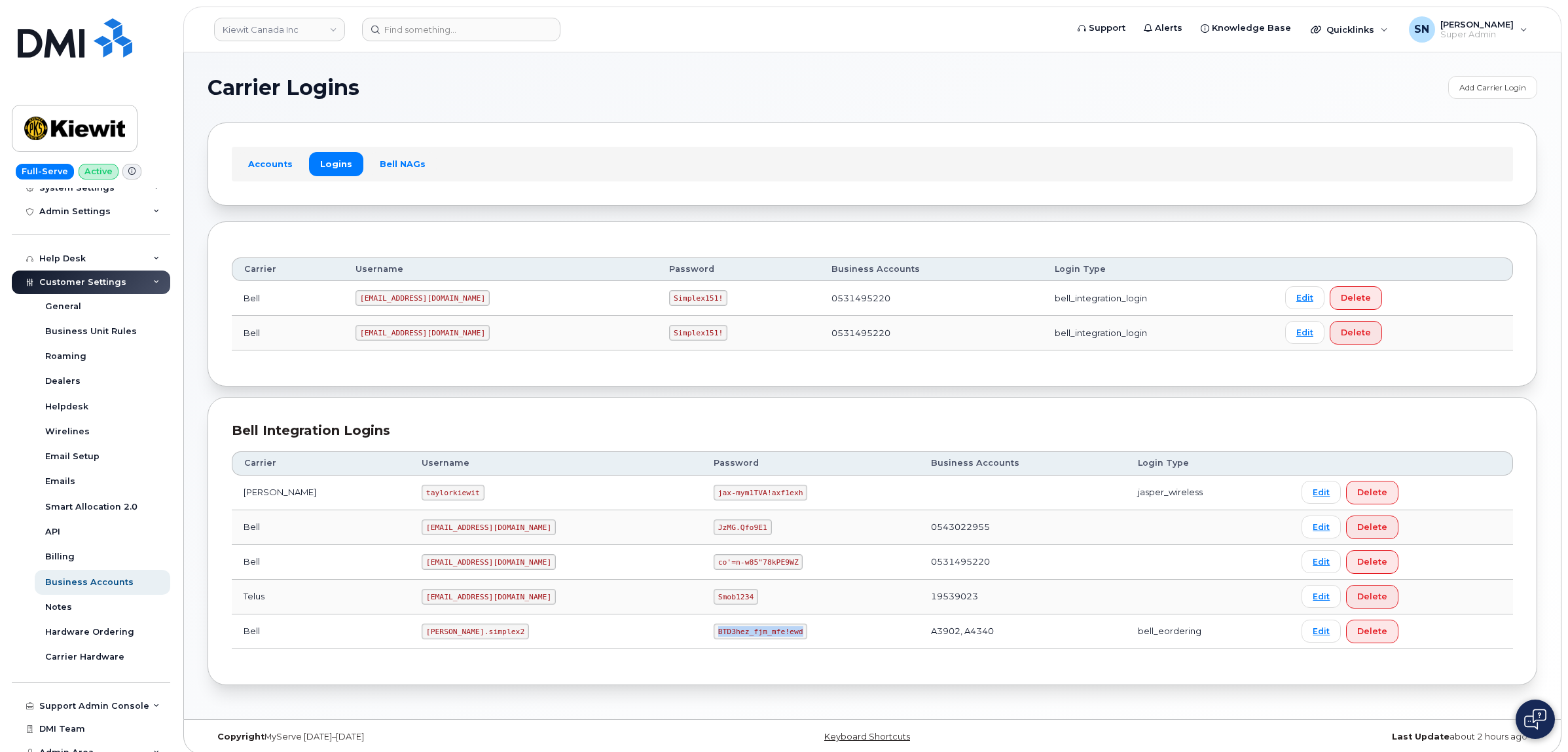
copy code "BTD3hez_fjm_mfe!ewd"
drag, startPoint x: 763, startPoint y: 10, endPoint x: 175, endPoint y: 354, distance: 681.2
click at [175, 354] on div "Full-Serve Active Global Dashboard Dashboard Carrier Reports Monthly Billing Da…" at bounding box center [89, 376] width 177 height 752
click at [85, 256] on div "Help Desk" at bounding box center [91, 258] width 159 height 23
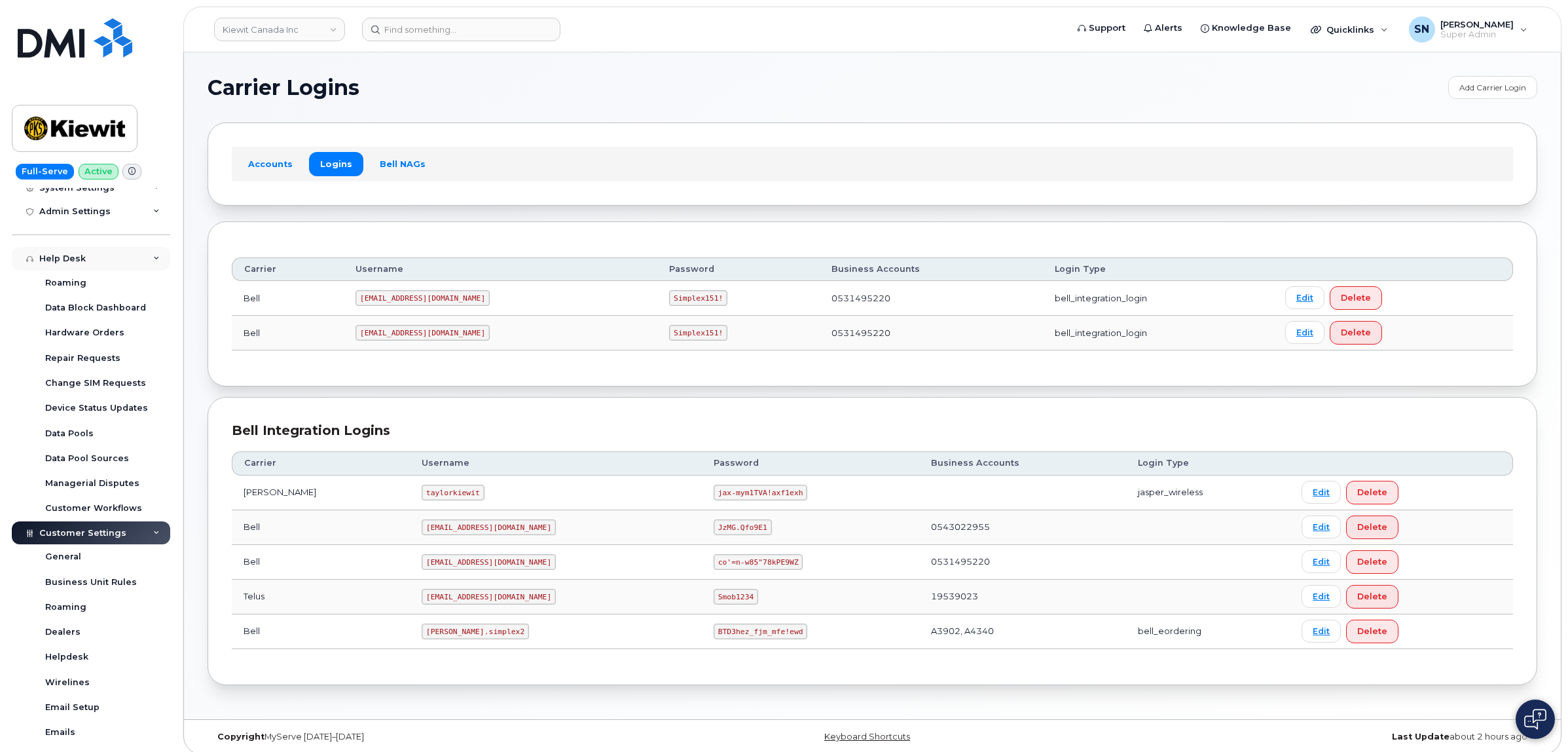
click at [69, 254] on div "Help Desk" at bounding box center [91, 258] width 159 height 23
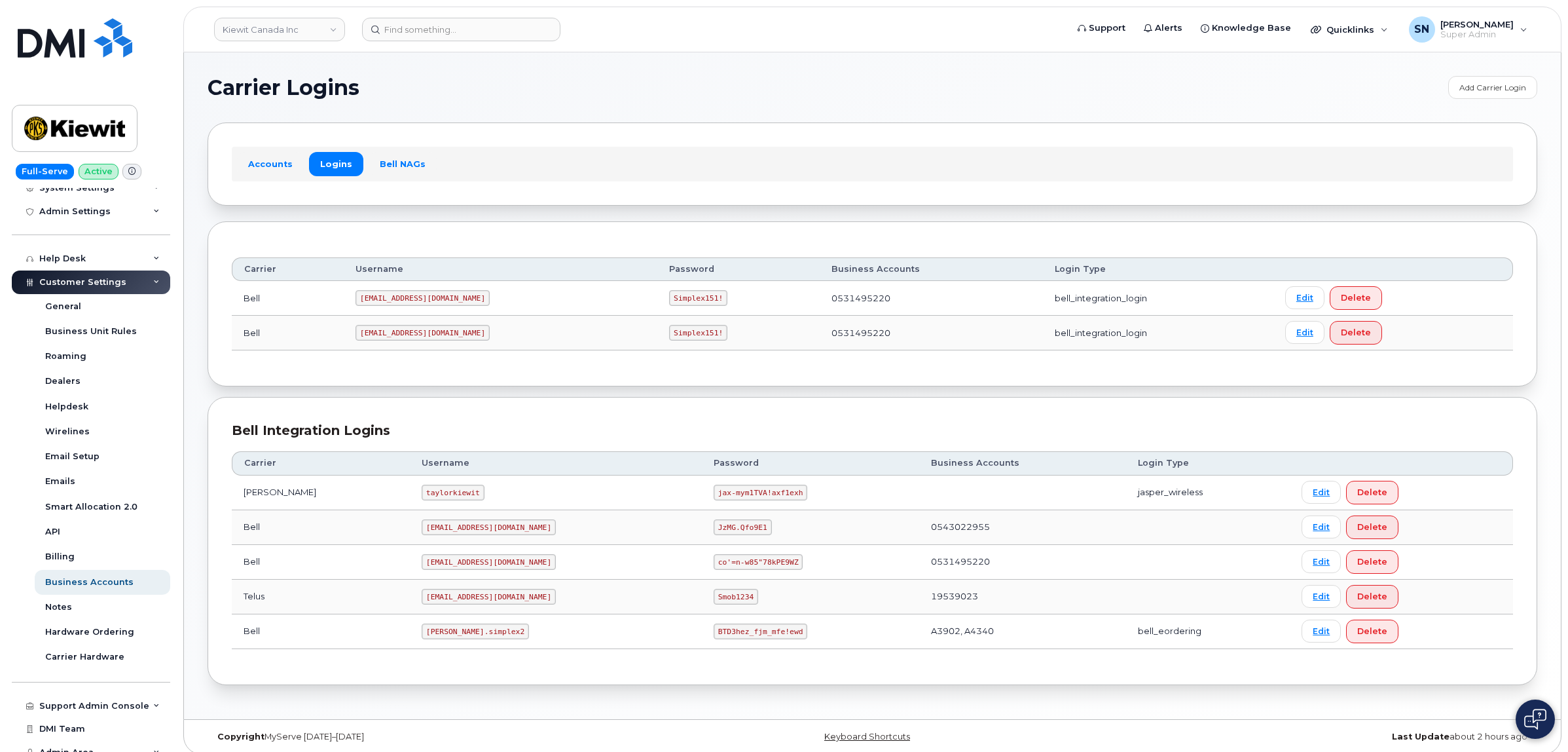
click at [76, 282] on span "Customer Settings" at bounding box center [82, 282] width 87 height 10
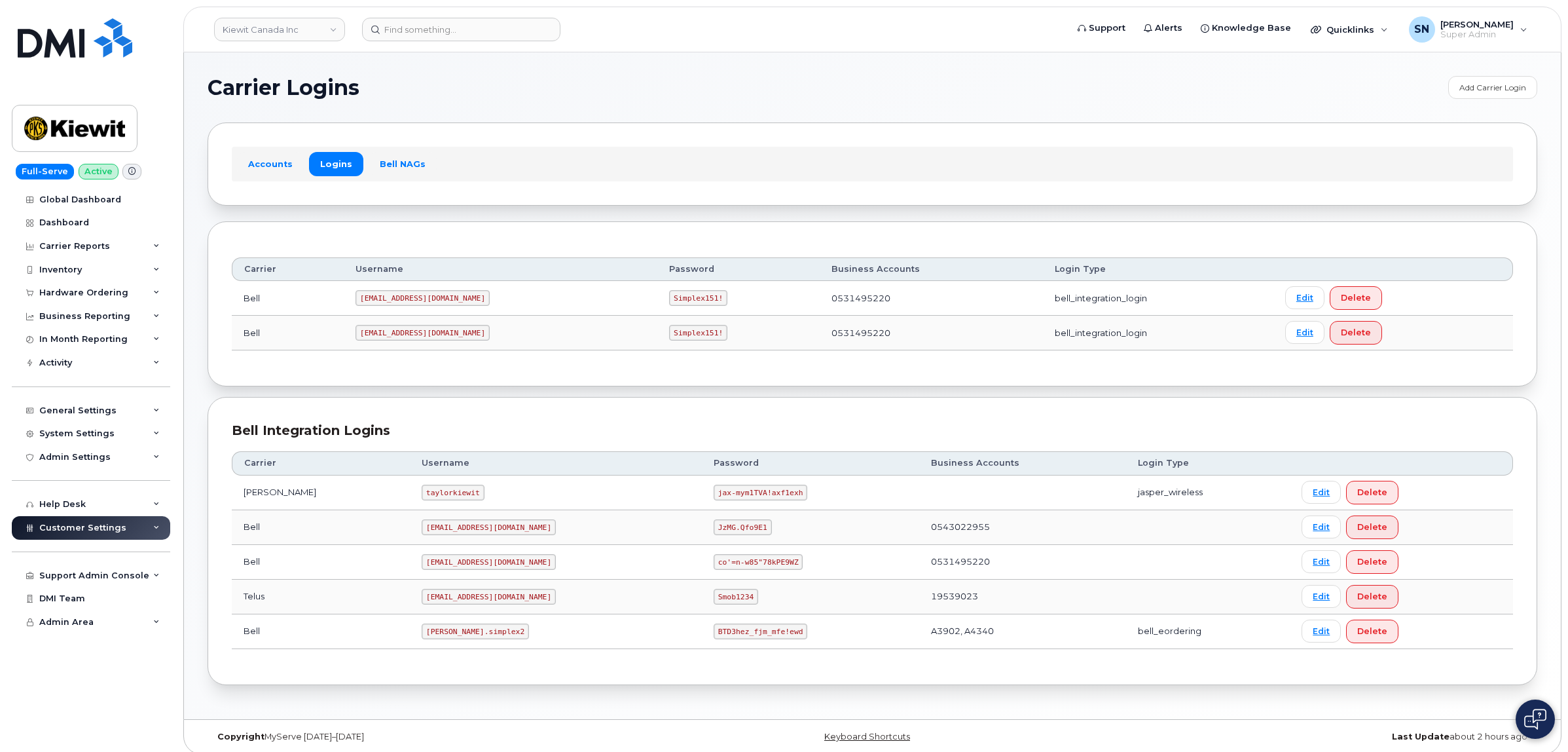
scroll to position [0, 0]
click at [82, 410] on div "General Settings" at bounding box center [78, 410] width 77 height 10
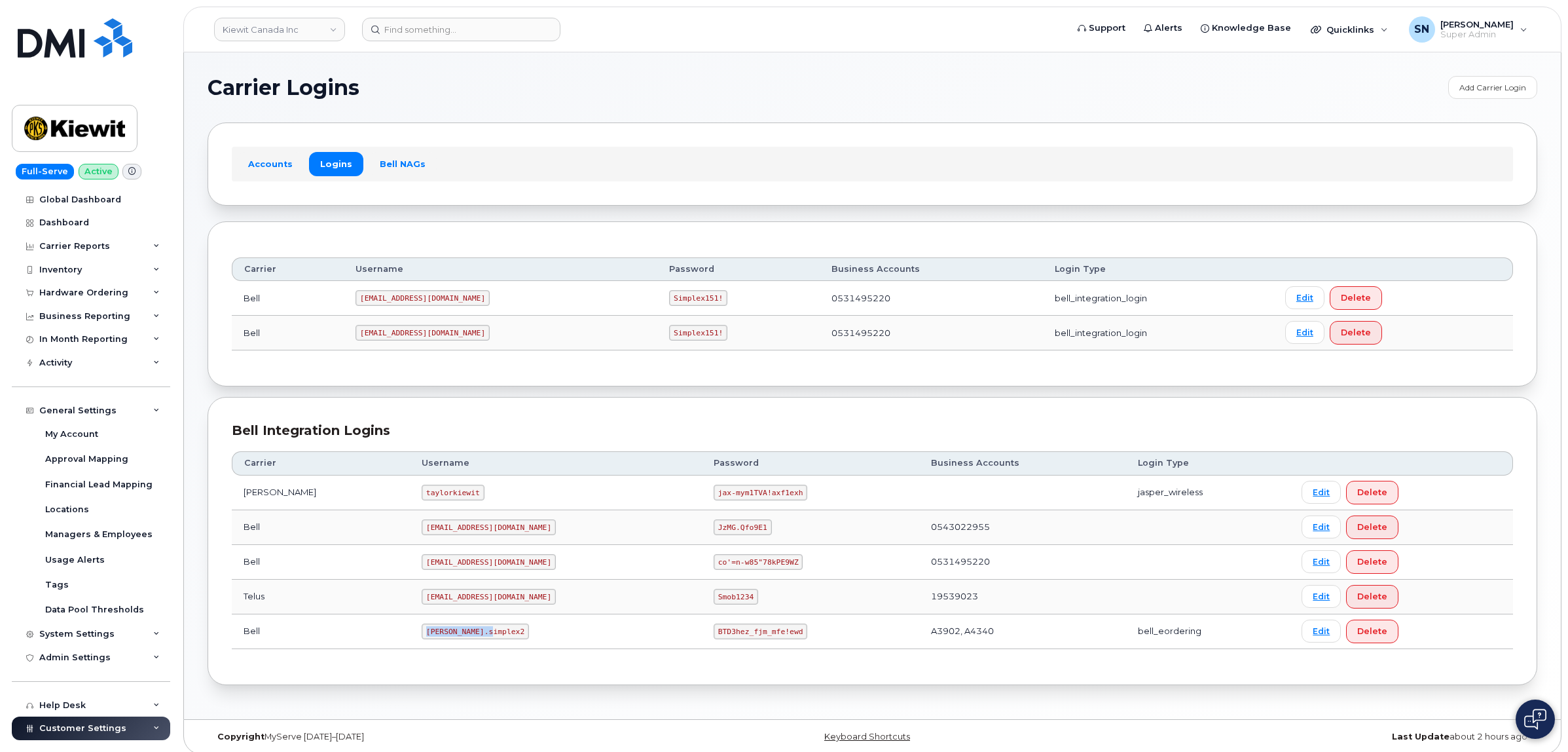
drag, startPoint x: 391, startPoint y: 633, endPoint x: 459, endPoint y: 639, distance: 68.3
click at [459, 639] on td "kiewit.simplex2" at bounding box center [555, 632] width 292 height 34
copy code "kiewit.simplex2"
drag, startPoint x: 656, startPoint y: 632, endPoint x: 733, endPoint y: 639, distance: 77.3
click at [733, 639] on code "BTD3hez_fjm_mfe!ewd" at bounding box center [760, 631] width 93 height 16
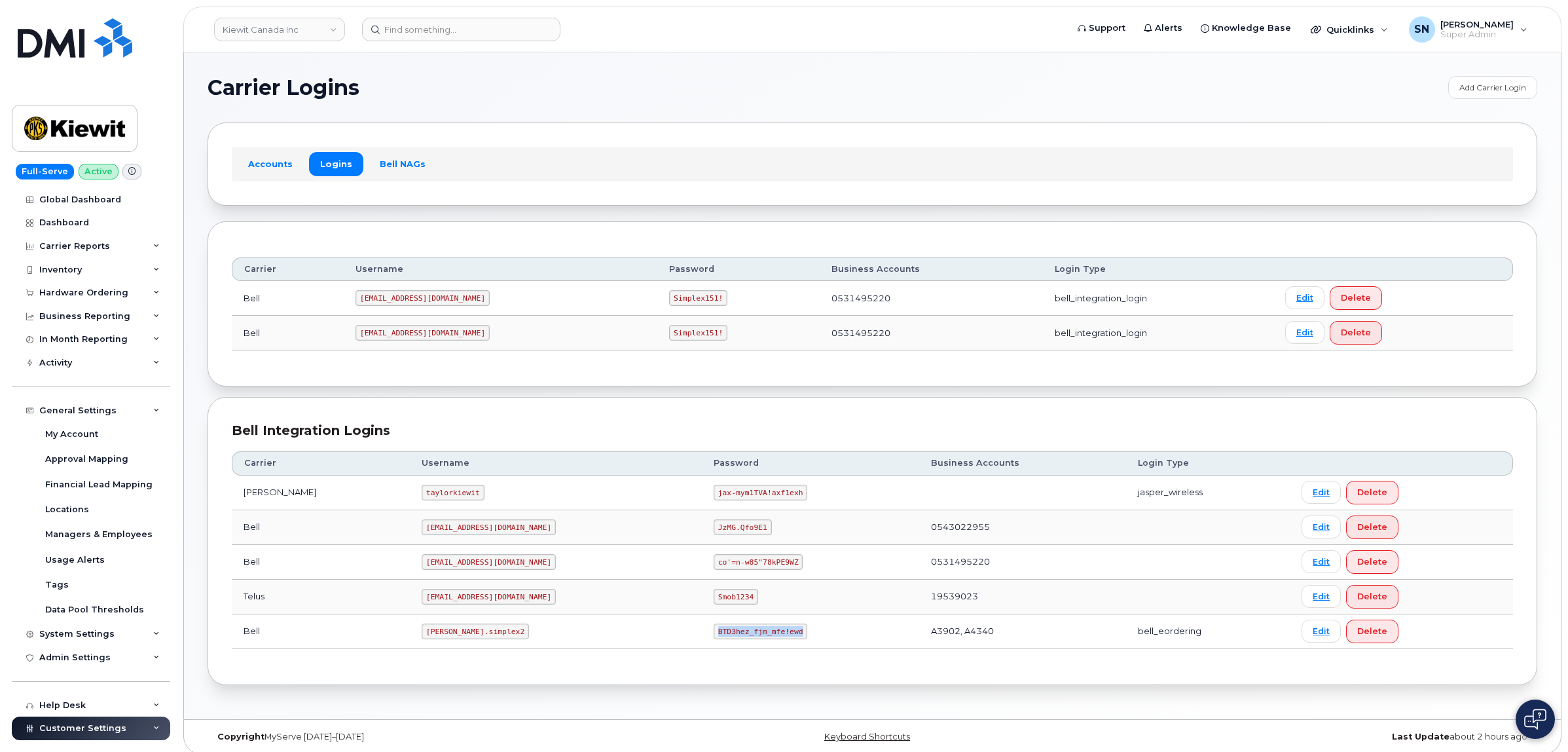
copy code "BTD3hez_fjm_mfe!ewd"
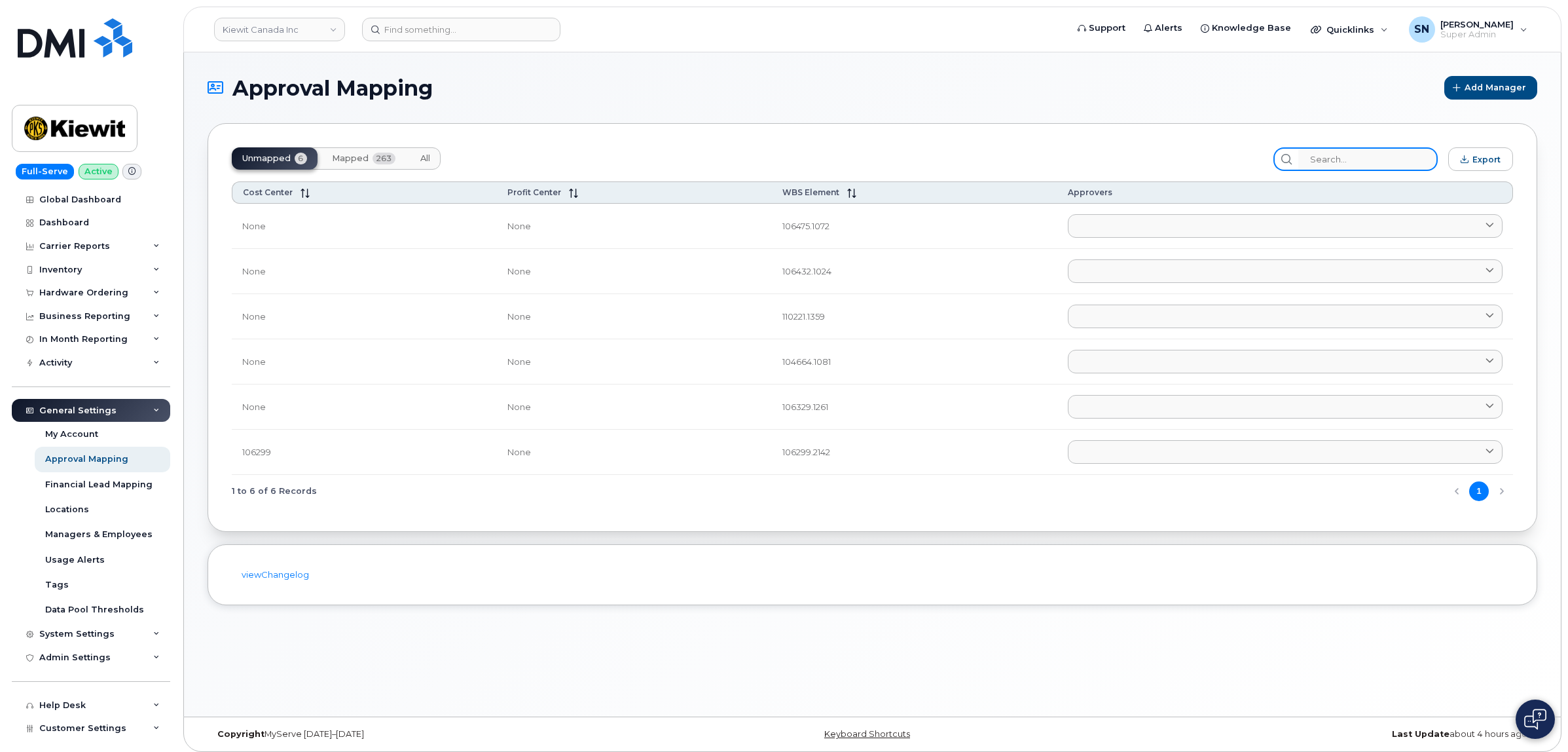
click at [1340, 159] on input "search" at bounding box center [1368, 159] width 140 height 23
paste input "106064"
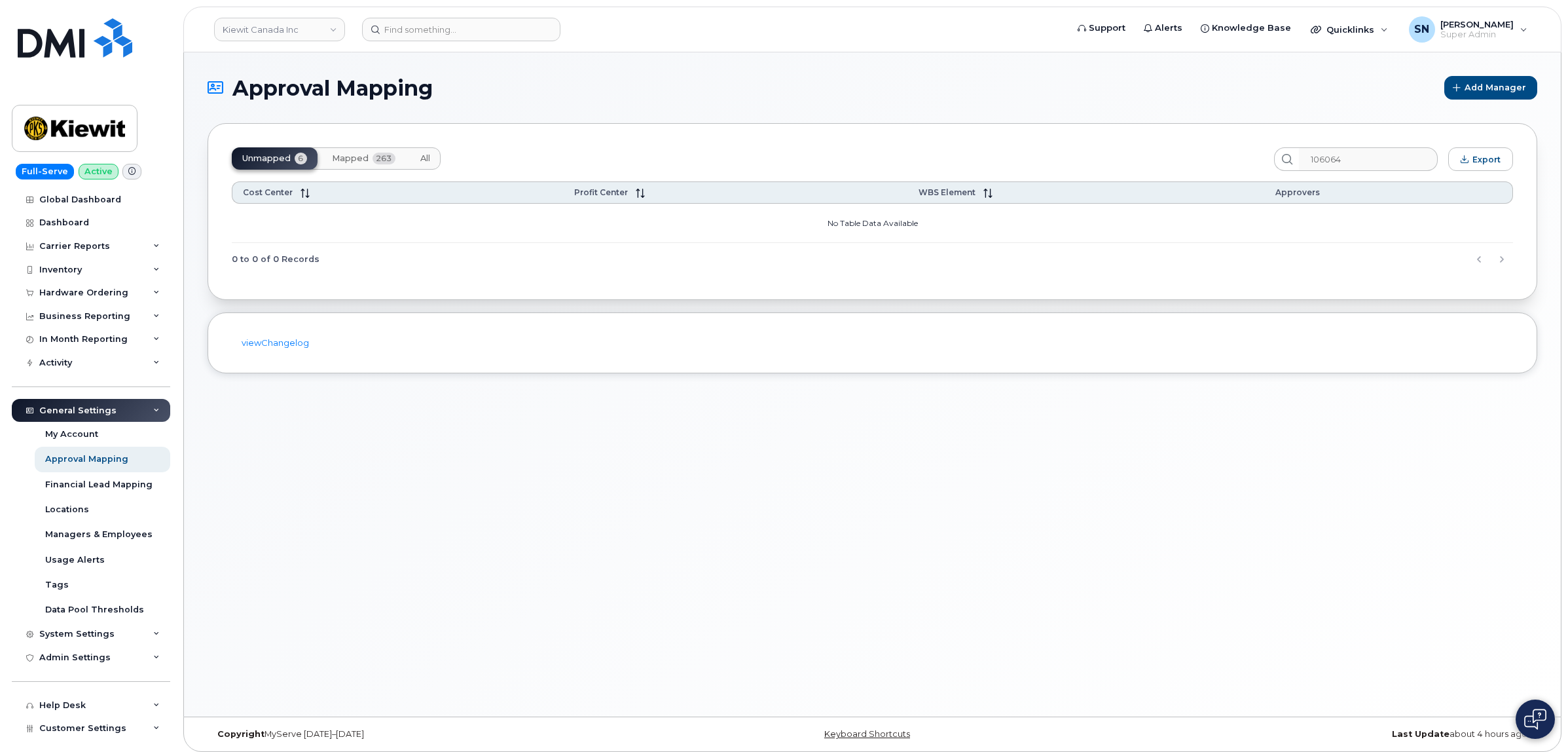
click at [341, 157] on span "Mapped" at bounding box center [350, 158] width 36 height 10
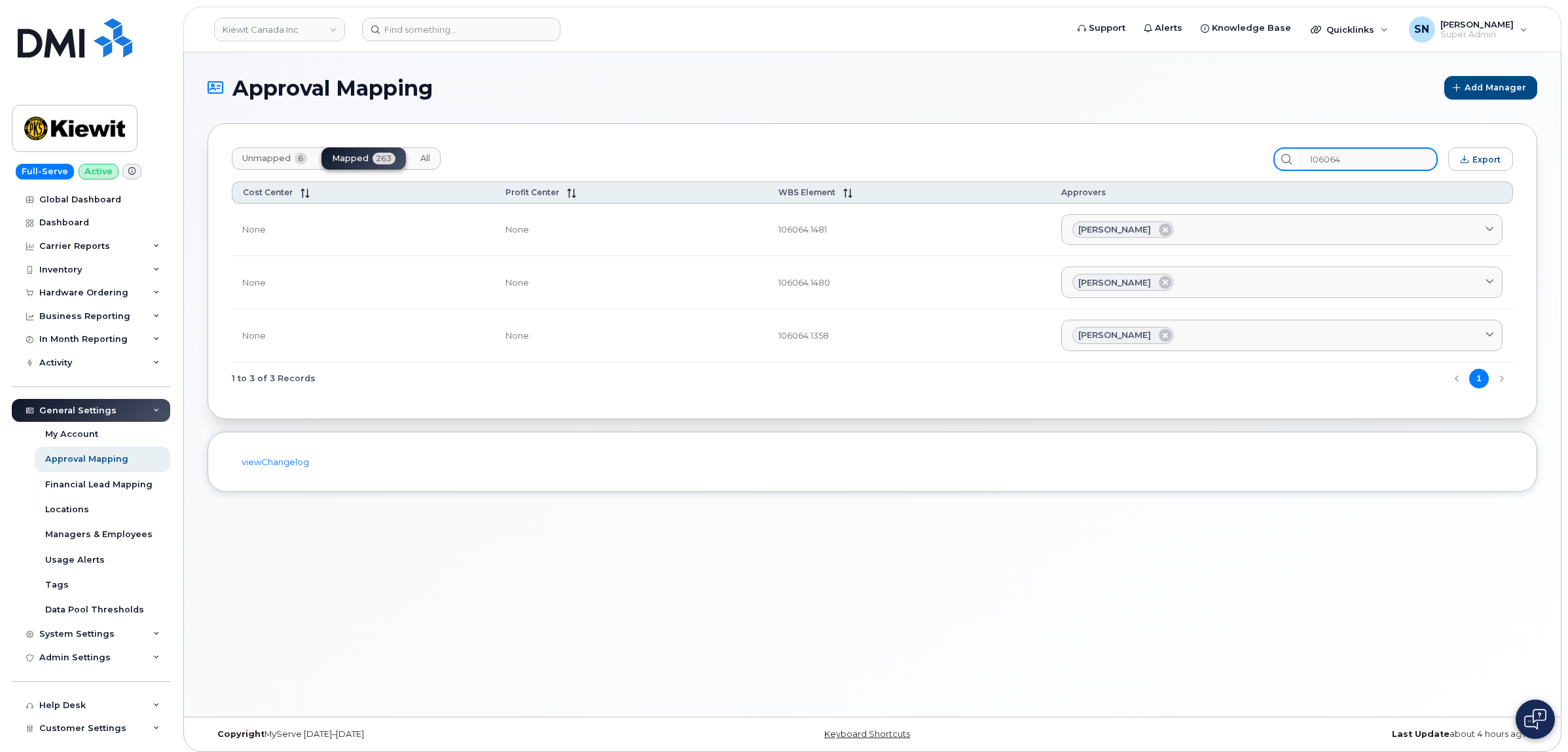
drag, startPoint x: 1384, startPoint y: 159, endPoint x: 1272, endPoint y: 148, distance: 112.5
click at [1291, 148] on div "106064" at bounding box center [1356, 159] width 164 height 23
paste input "52"
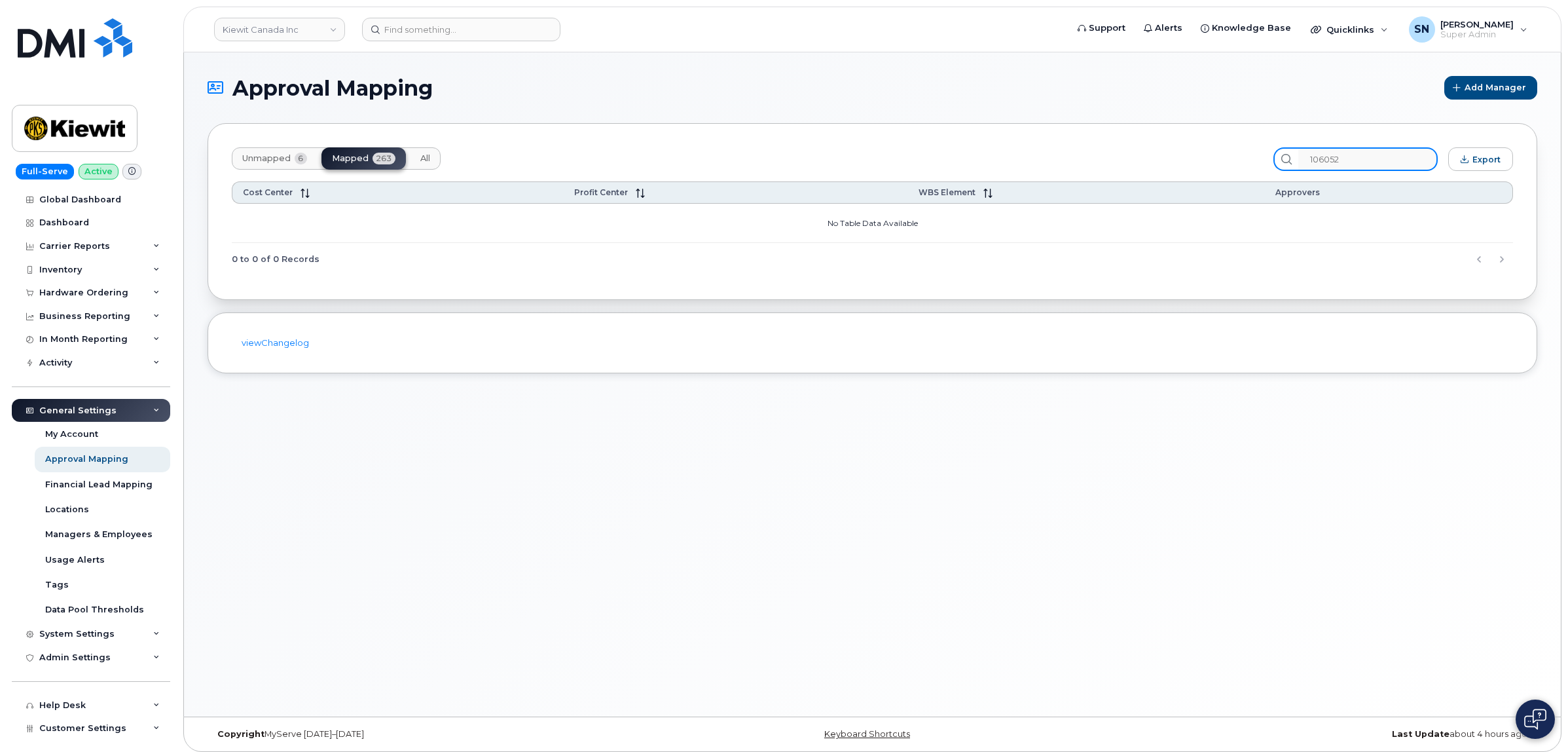
type input "106052"
click at [253, 159] on span "Unmapped" at bounding box center [266, 158] width 48 height 10
click at [1392, 159] on input "106052" at bounding box center [1368, 159] width 140 height 23
click at [345, 156] on span "Mapped" at bounding box center [350, 158] width 36 height 10
click at [1363, 159] on input "106052" at bounding box center [1368, 159] width 140 height 23
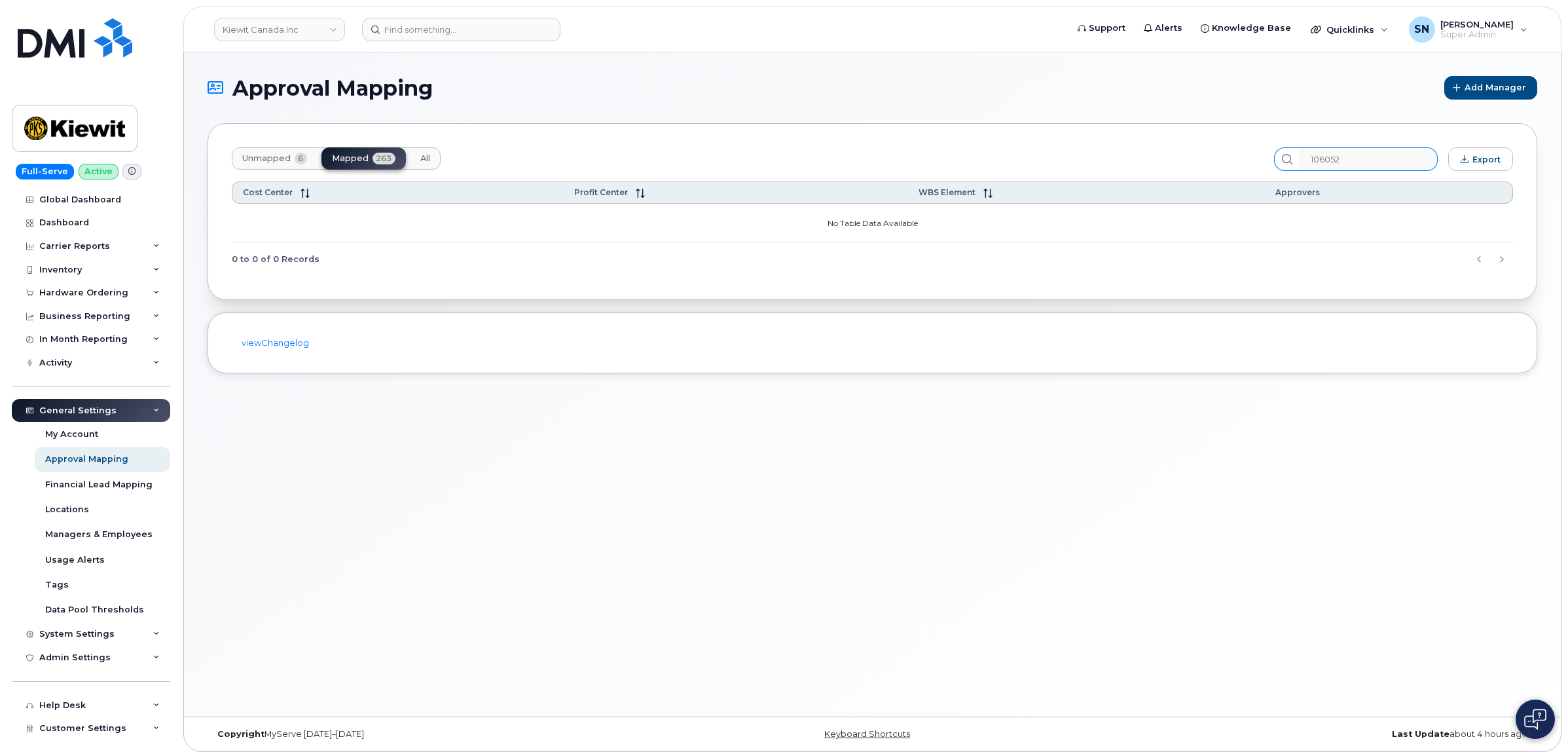
click at [1292, 157] on icon at bounding box center [1287, 159] width 10 height 10
drag, startPoint x: 1323, startPoint y: 160, endPoint x: 1332, endPoint y: 172, distance: 15.0
click at [1325, 161] on input "106052" at bounding box center [1368, 159] width 140 height 23
click at [1380, 160] on input "106052" at bounding box center [1368, 159] width 140 height 23
click at [1292, 157] on icon at bounding box center [1287, 159] width 10 height 10
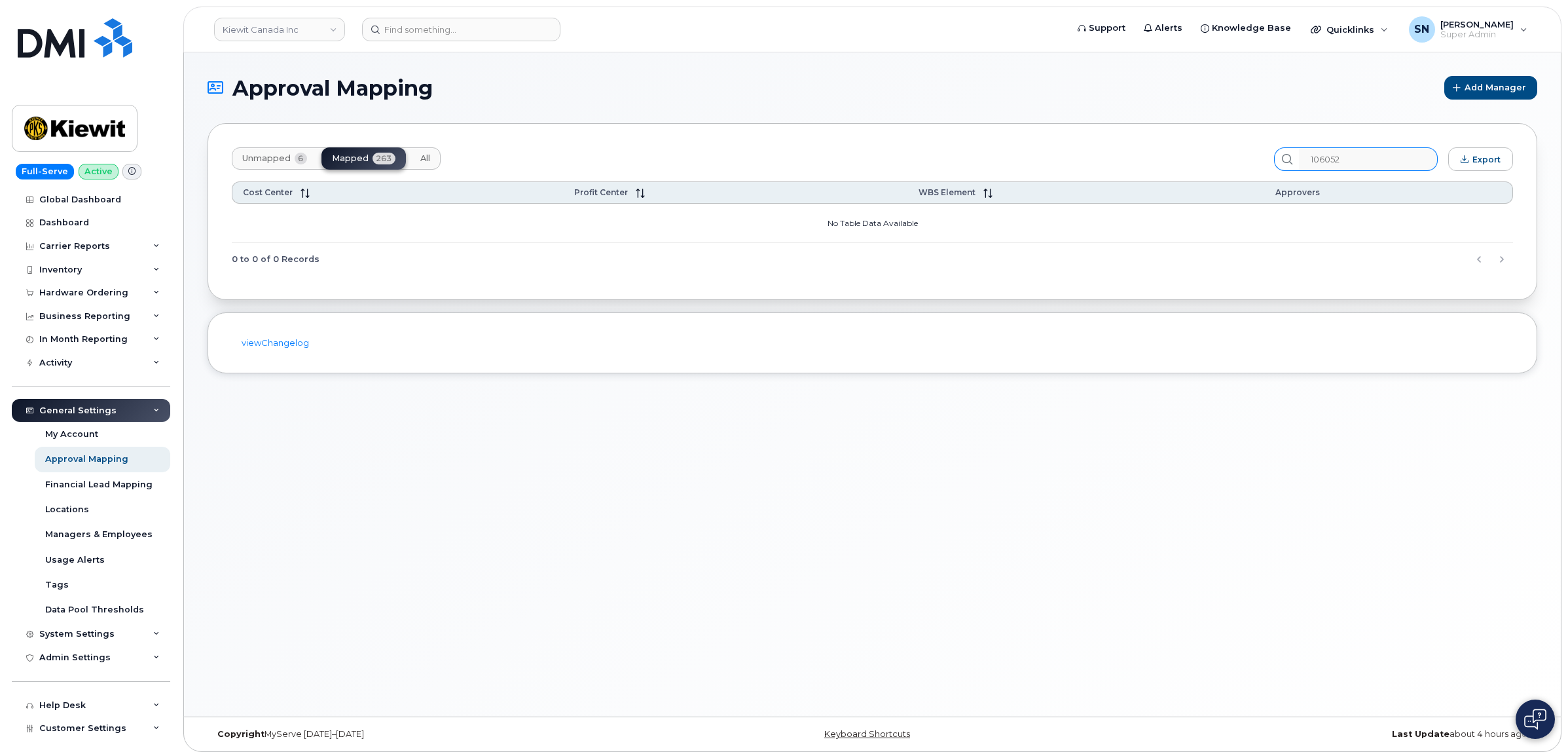
click at [1292, 157] on icon at bounding box center [1287, 159] width 10 height 10
drag, startPoint x: 74, startPoint y: 214, endPoint x: 47, endPoint y: 266, distance: 58.6
click at [74, 214] on link "Dashboard" at bounding box center [91, 223] width 159 height 23
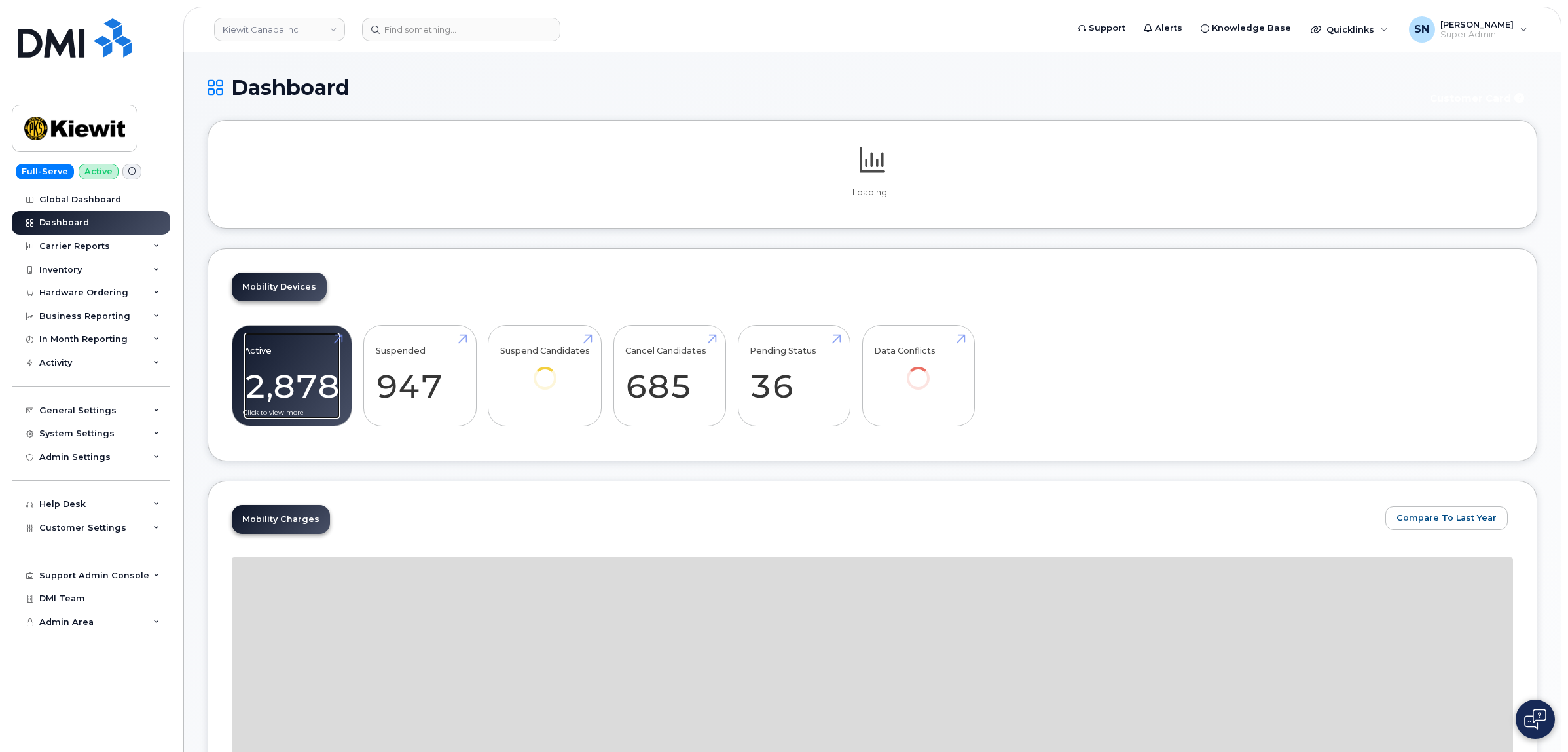
click at [285, 380] on link "Active 2,878 -23%" at bounding box center [291, 376] width 96 height 87
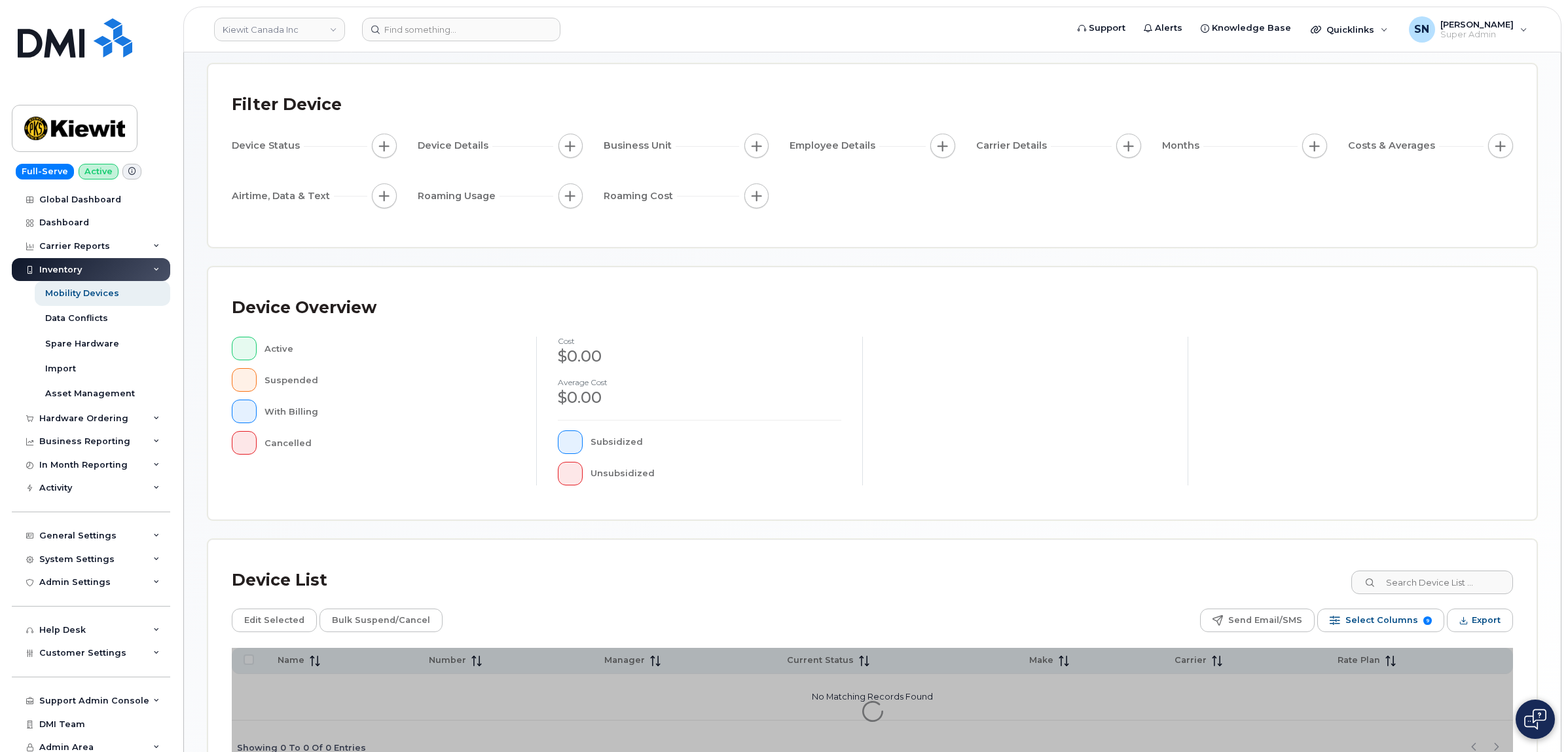
scroll to position [148, 0]
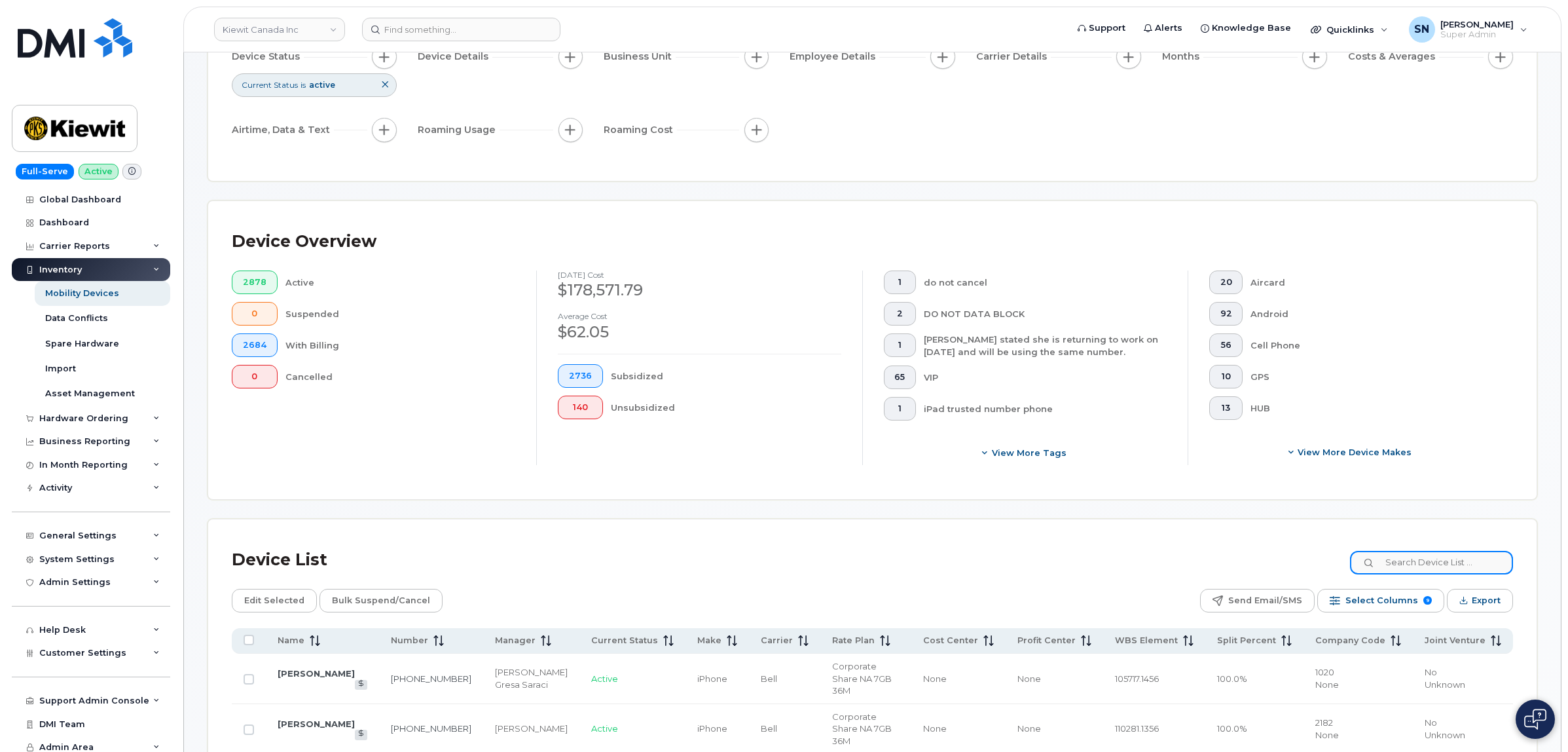
click at [1437, 565] on input at bounding box center [1431, 562] width 163 height 23
paste input "106064"
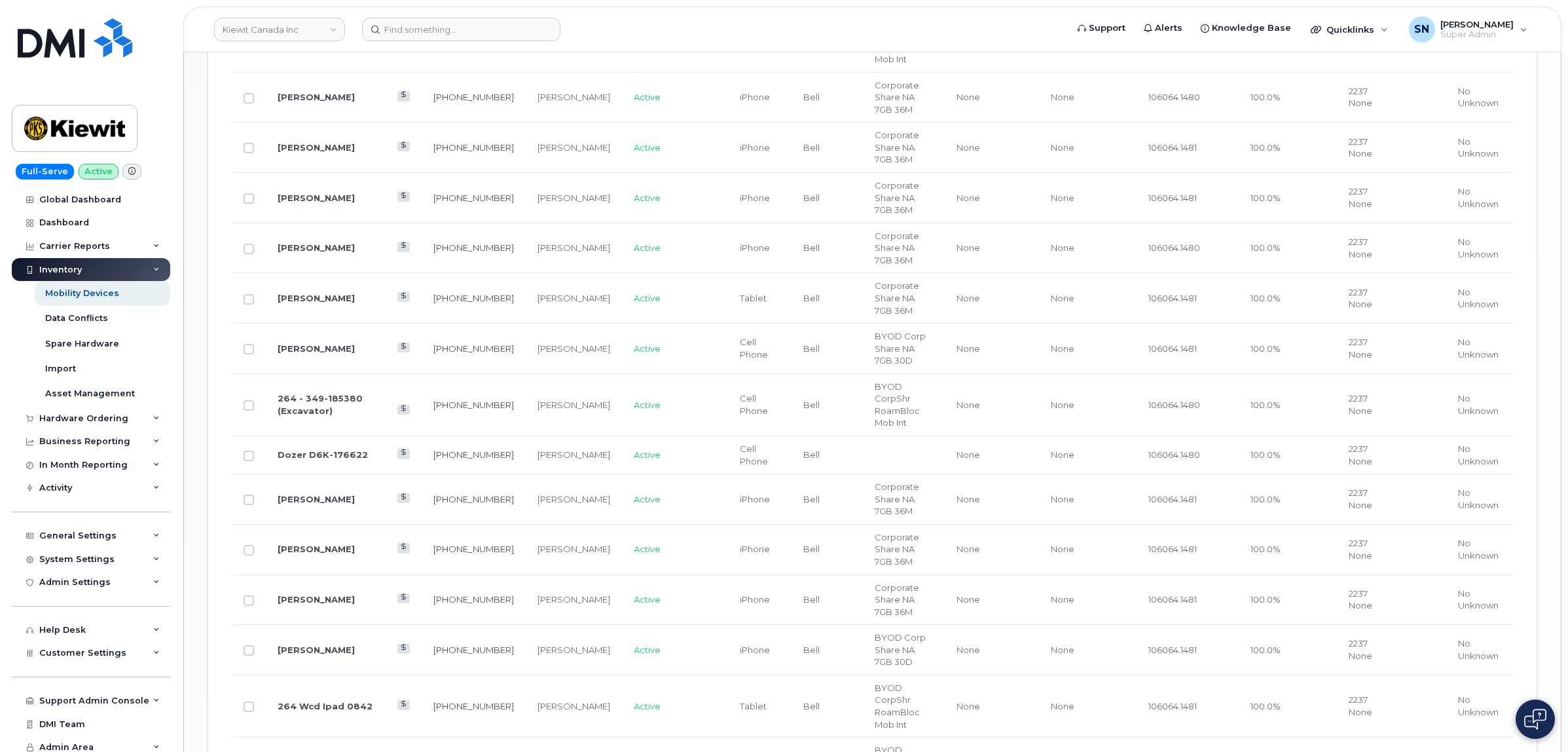
scroll to position [2083, 0]
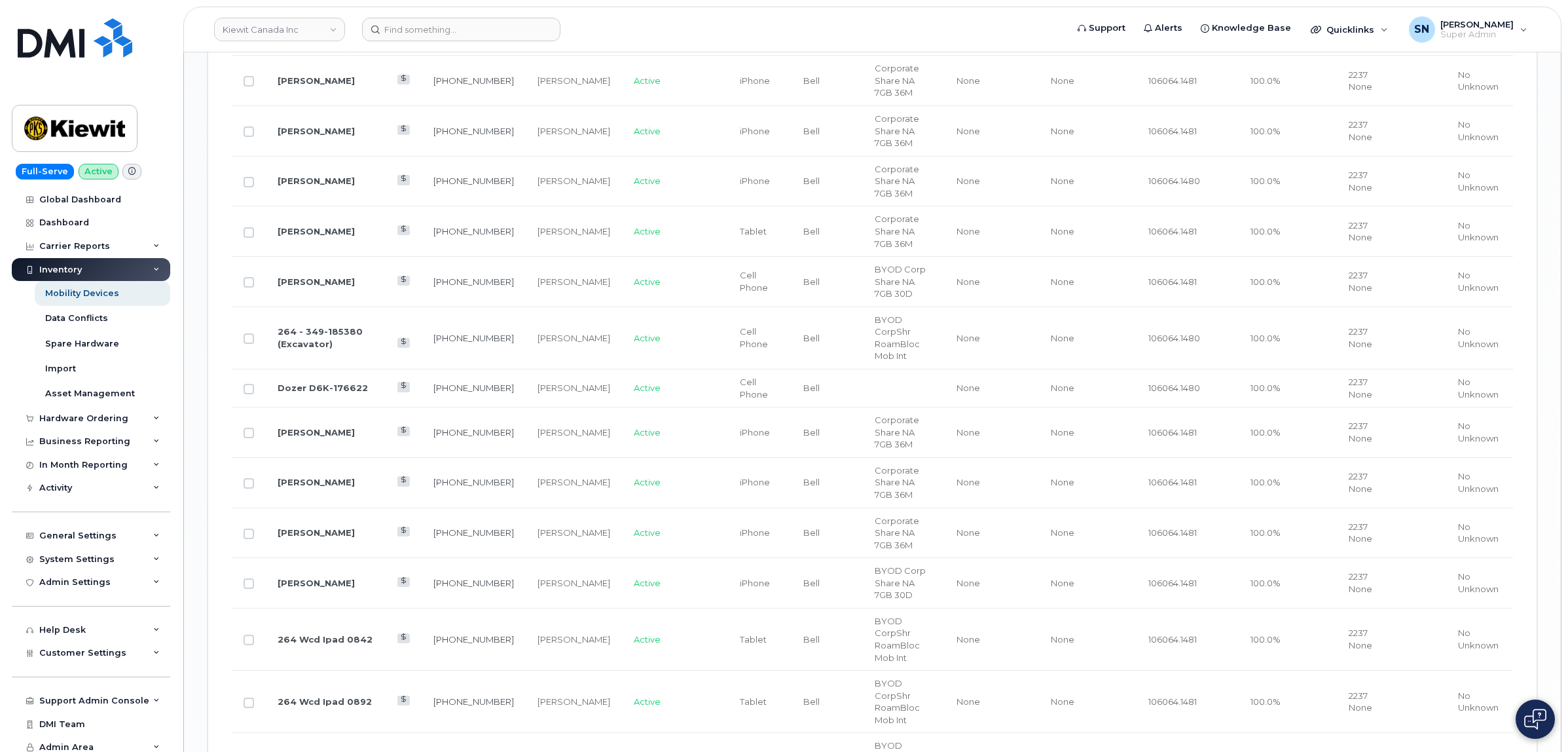
type input "106064"
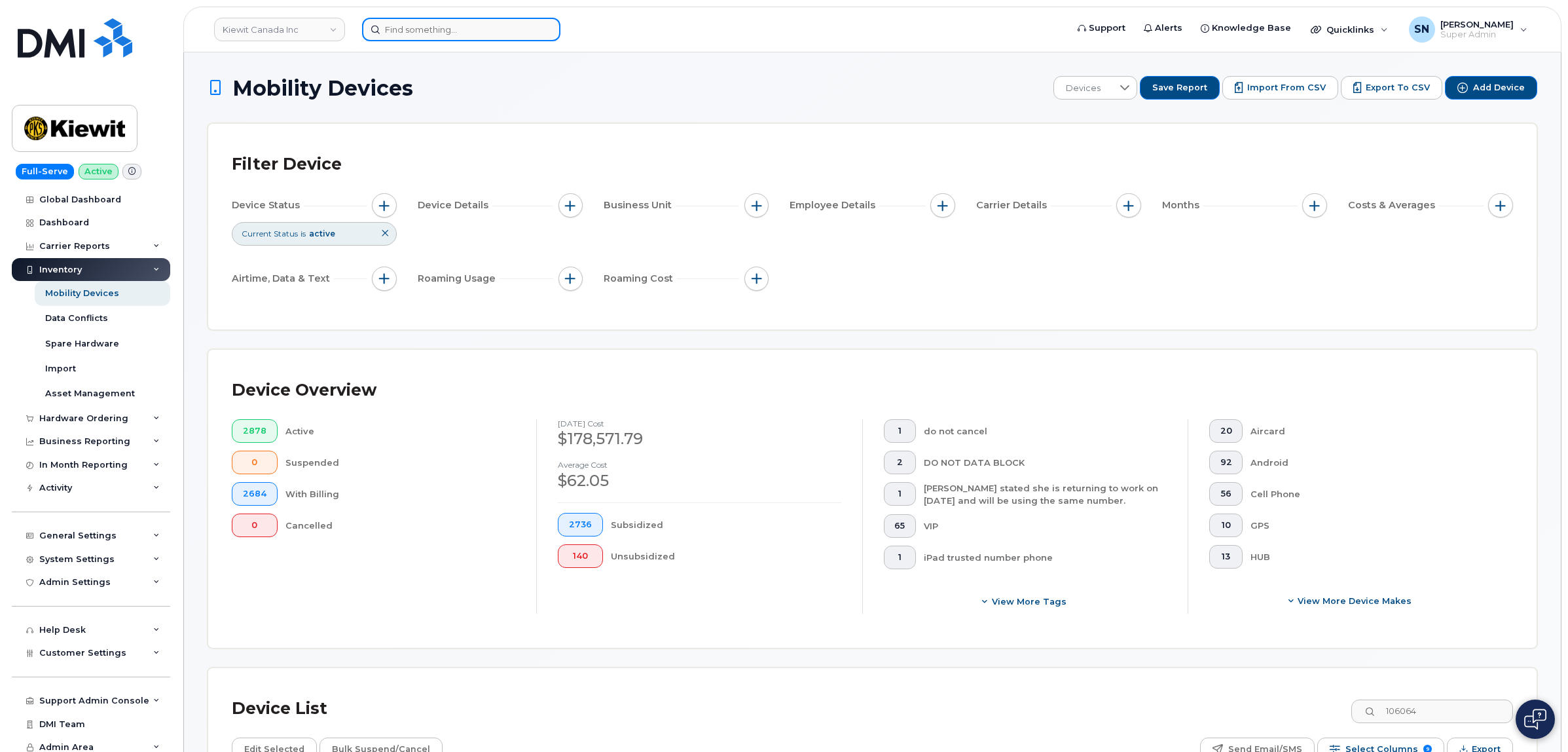
click at [439, 23] on input at bounding box center [461, 30] width 199 height 23
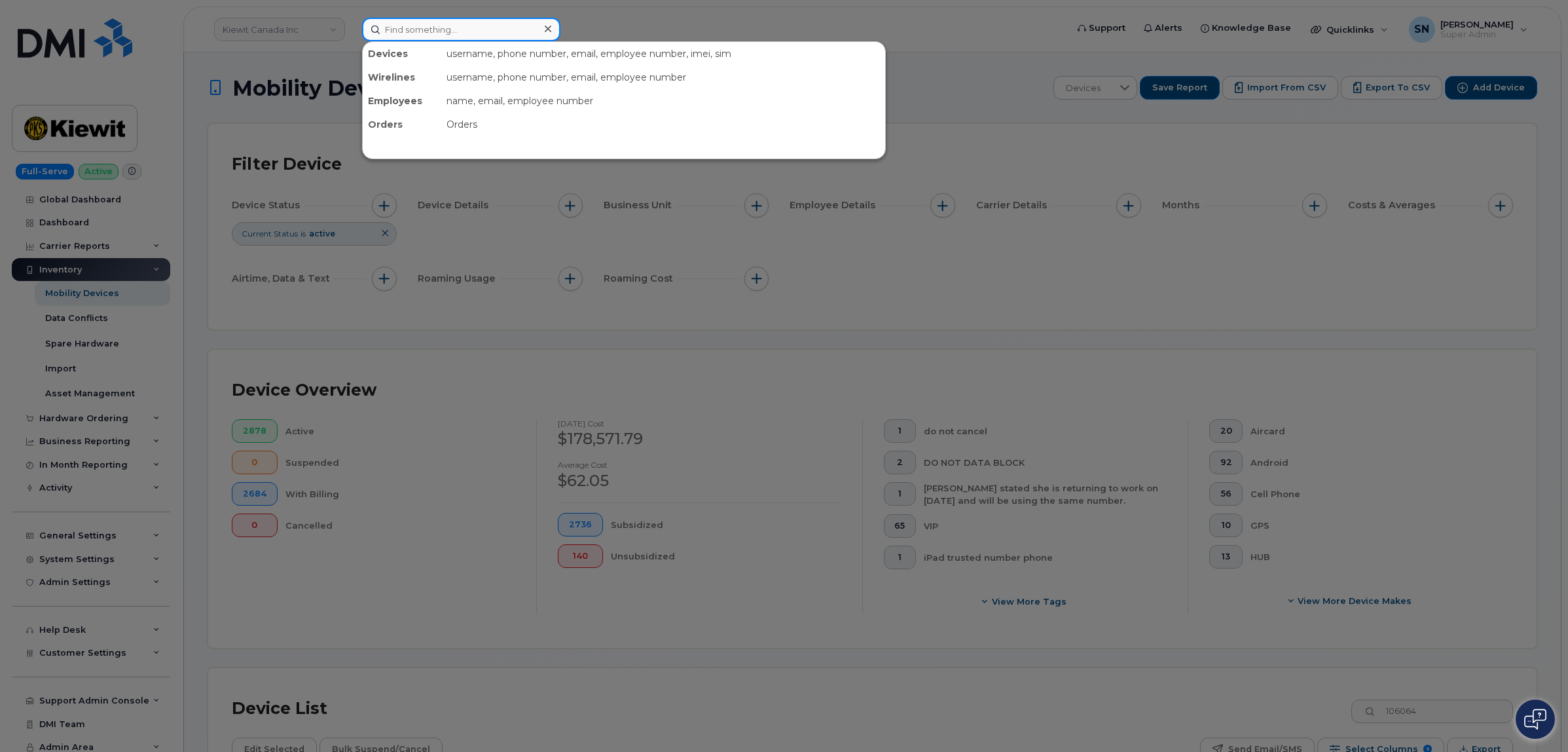
paste input "Justin Lebleu"
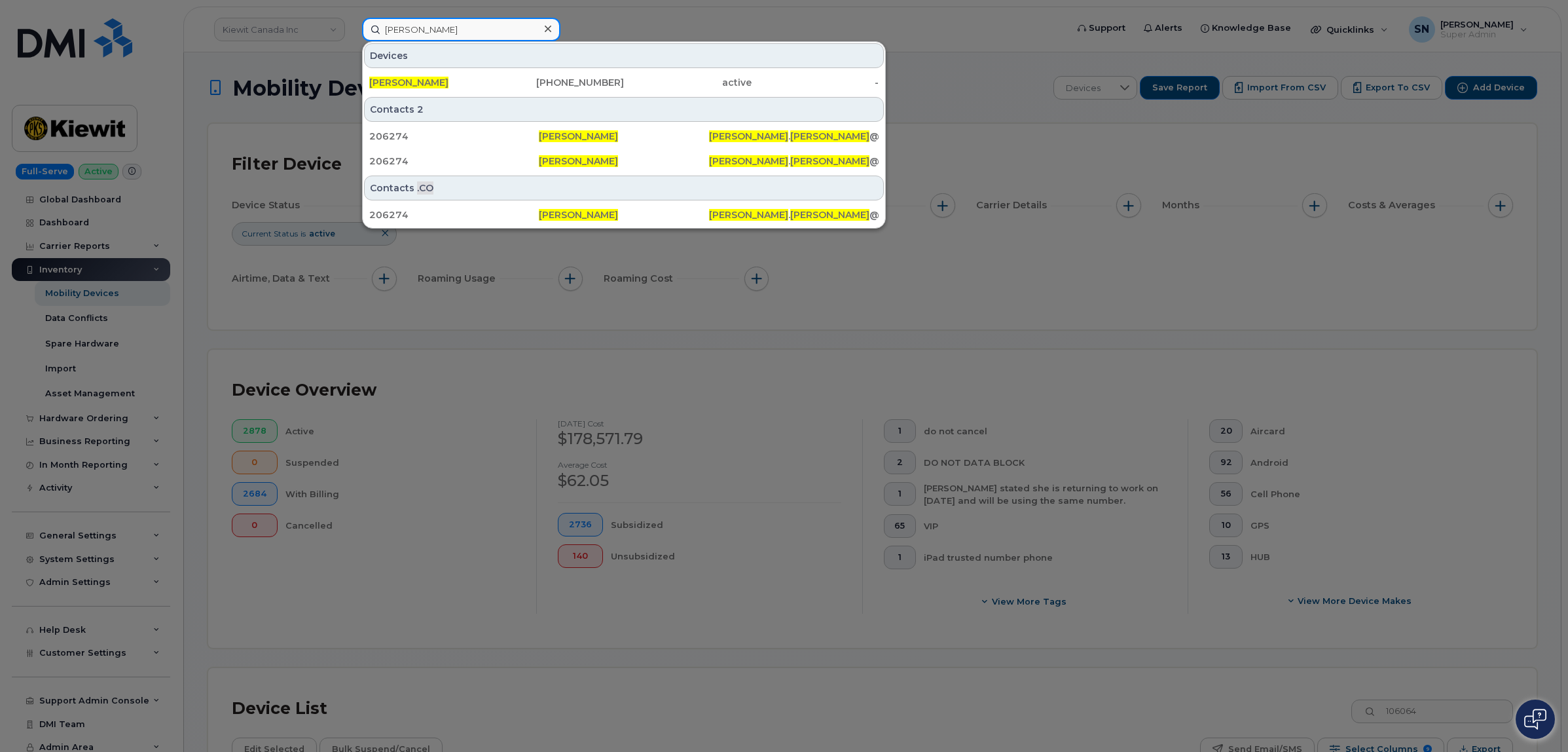
click at [501, 24] on input "[PERSON_NAME]" at bounding box center [461, 30] width 199 height 23
drag, startPoint x: 444, startPoint y: 14, endPoint x: 301, endPoint y: 1, distance: 143.6
click at [352, 18] on div "Justin Lebleu Devices JUSTIN LEBLEU 337-605-1091 active - Contacts 2 206274 Jus…" at bounding box center [710, 30] width 717 height 23
paste input "506-259-3194"
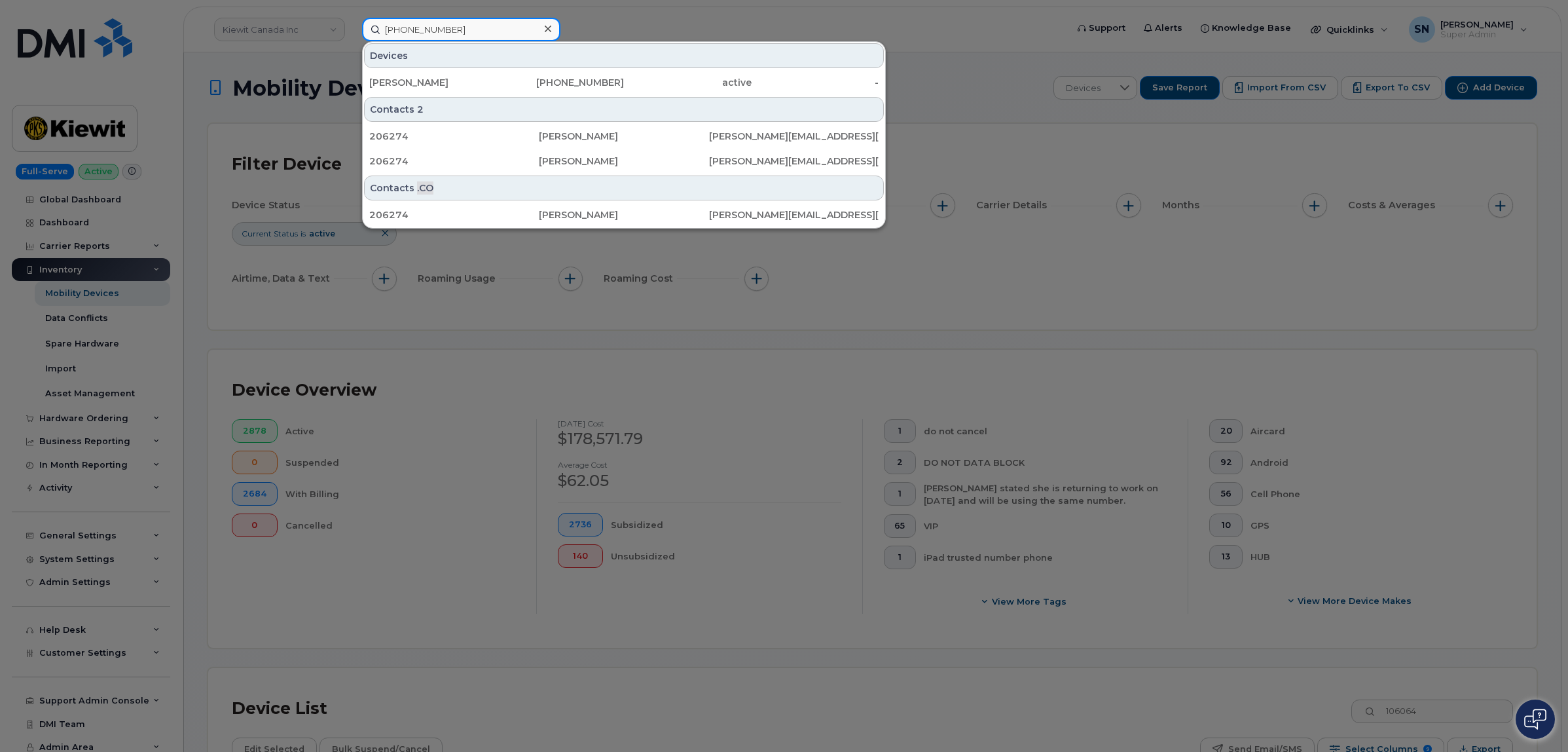
type input "506-259-3194"
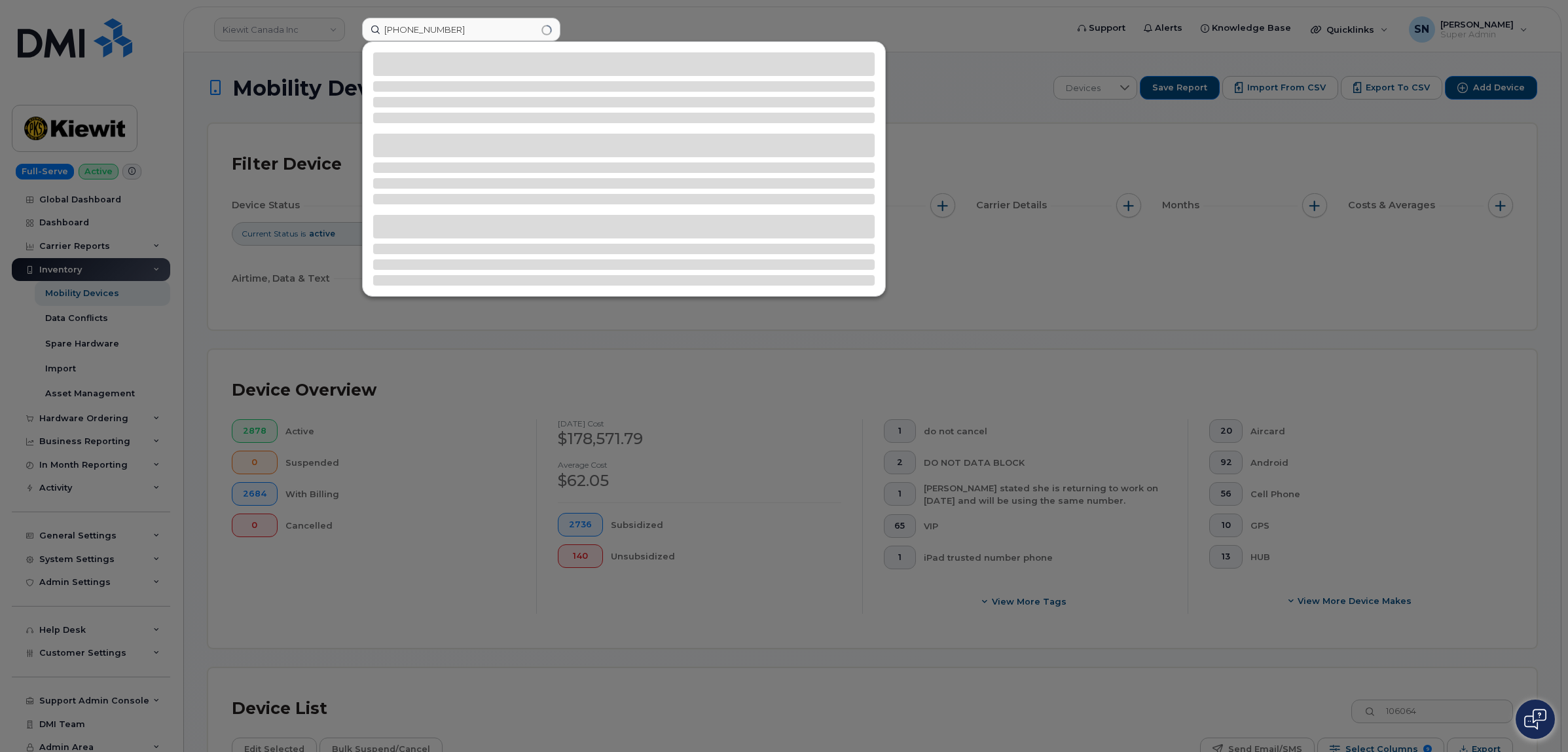
click at [596, 34] on div at bounding box center [784, 376] width 1568 height 752
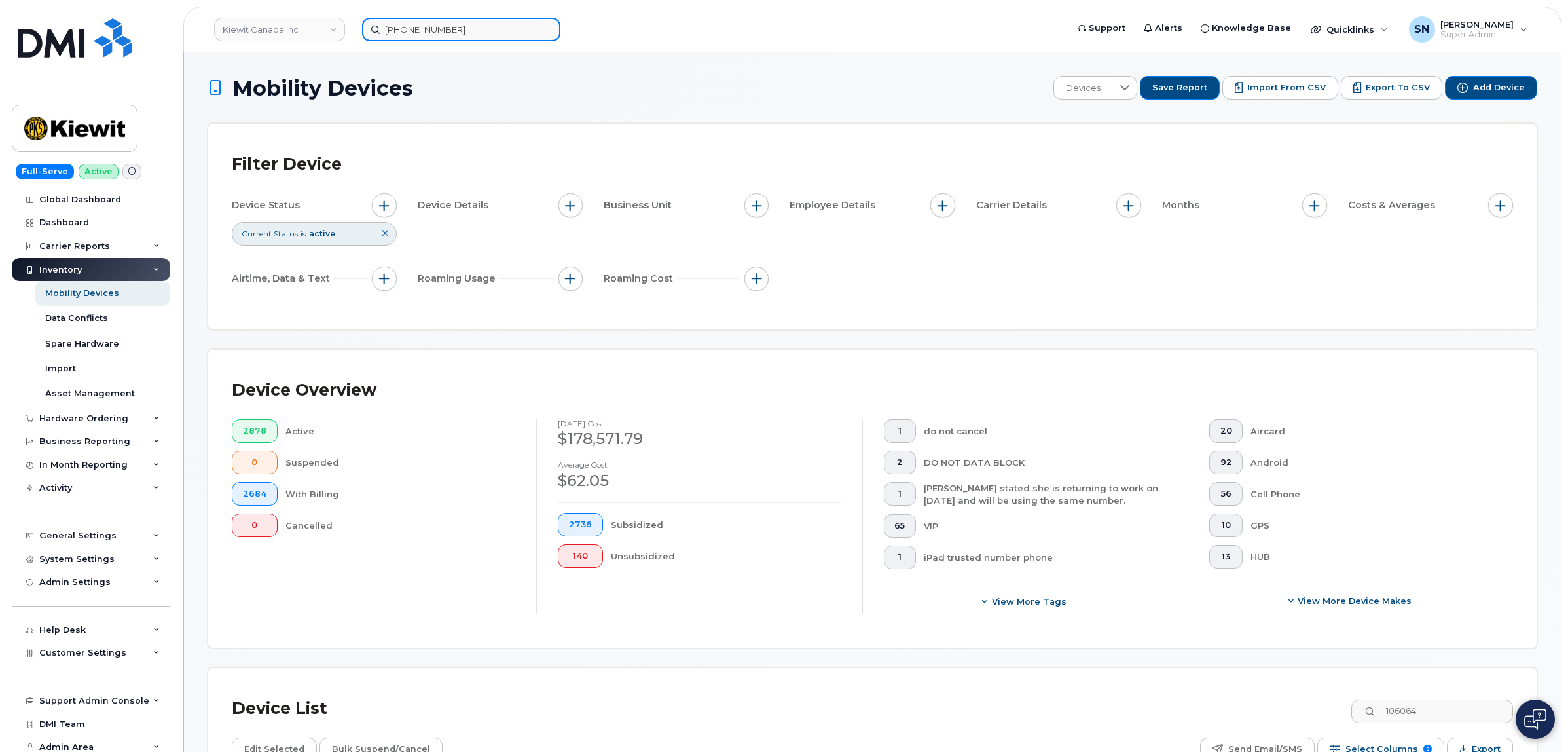
click at [496, 21] on input "506-259-3194" at bounding box center [461, 30] width 199 height 23
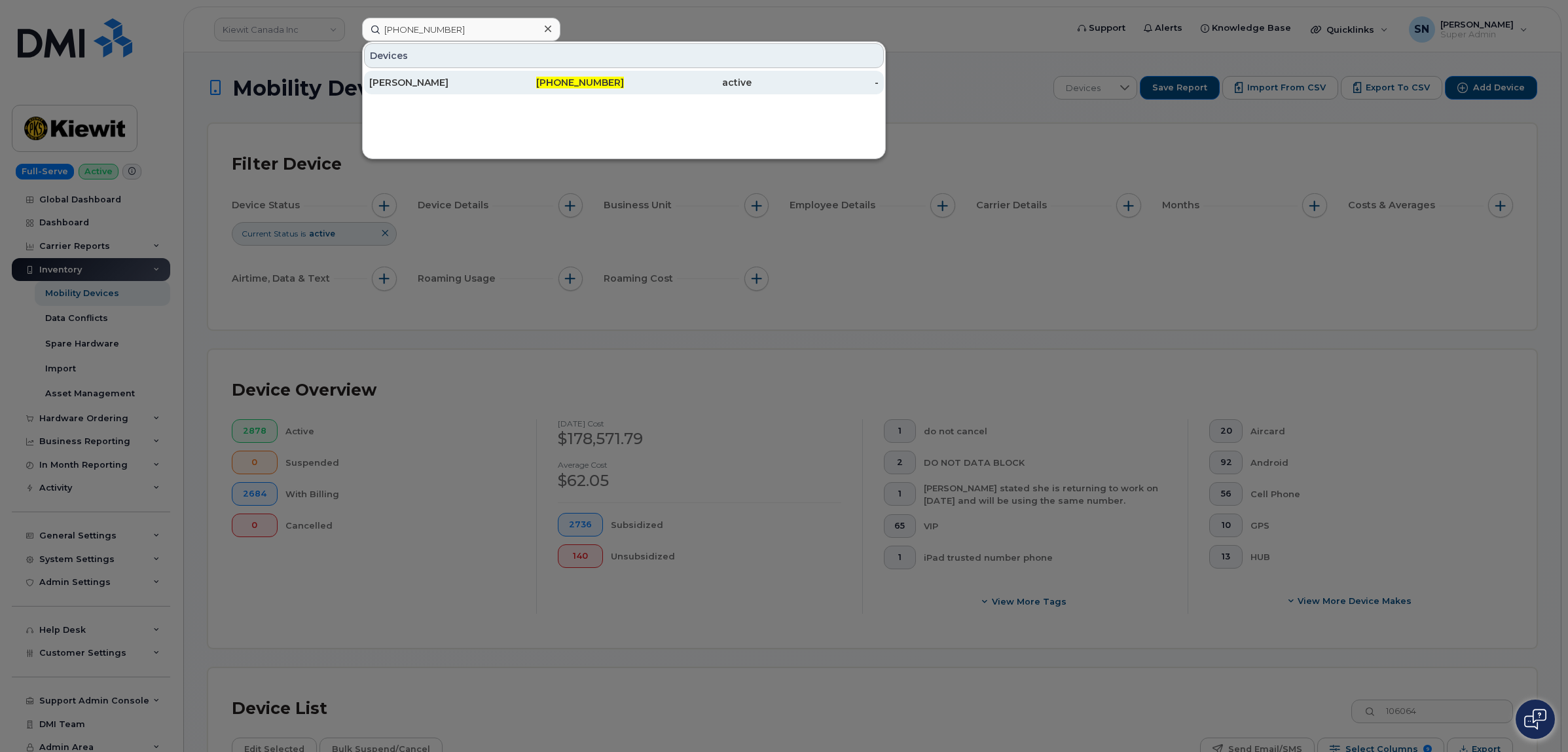
click at [430, 87] on div "Leena Adiroubane" at bounding box center [433, 82] width 128 height 13
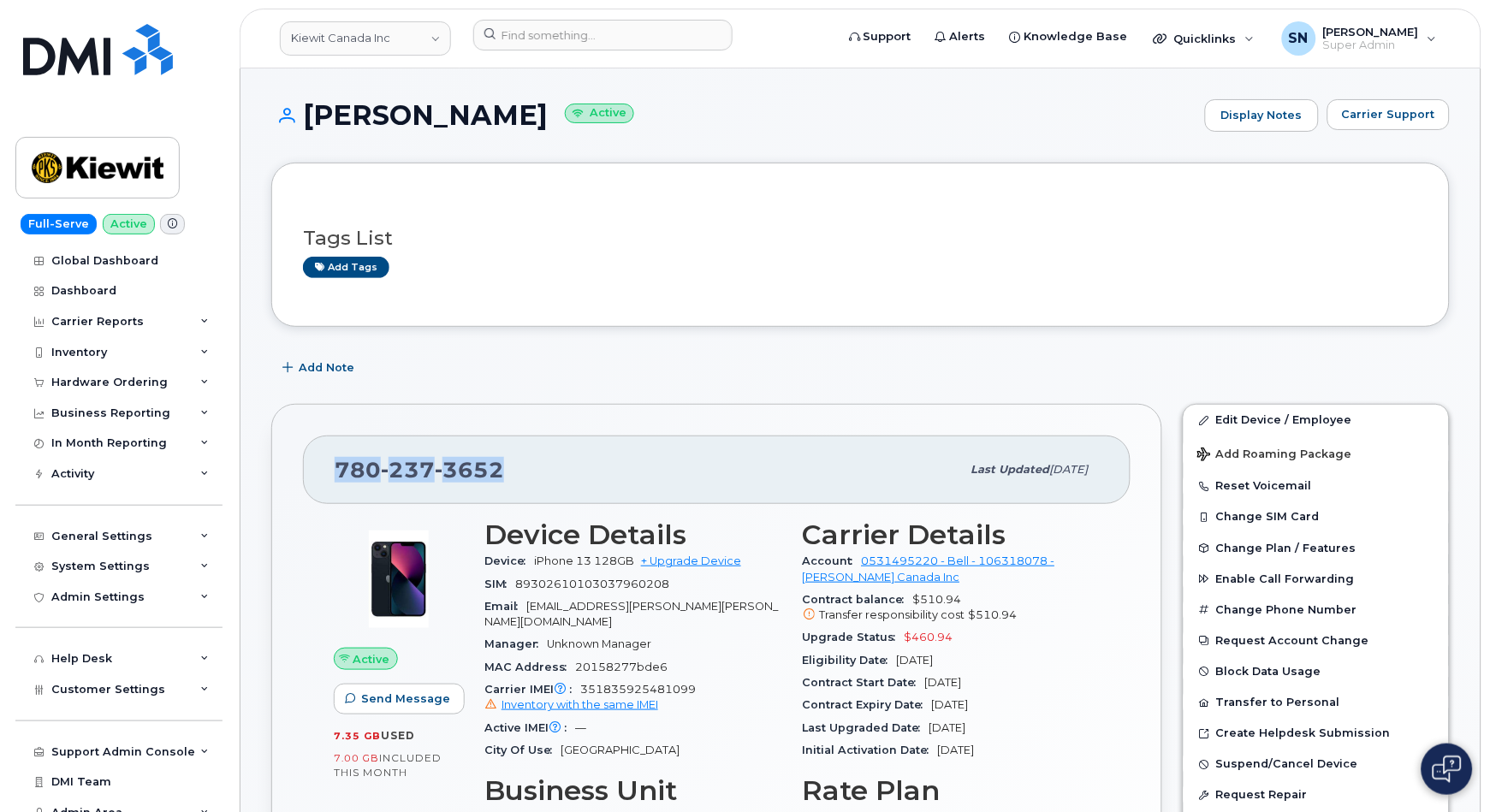
drag, startPoint x: 338, startPoint y: 466, endPoint x: 512, endPoint y: 479, distance: 174.5
click at [512, 479] on div "[PHONE_NUMBER]" at bounding box center [647, 470] width 626 height 36
copy span "[PHONE_NUMBER]"
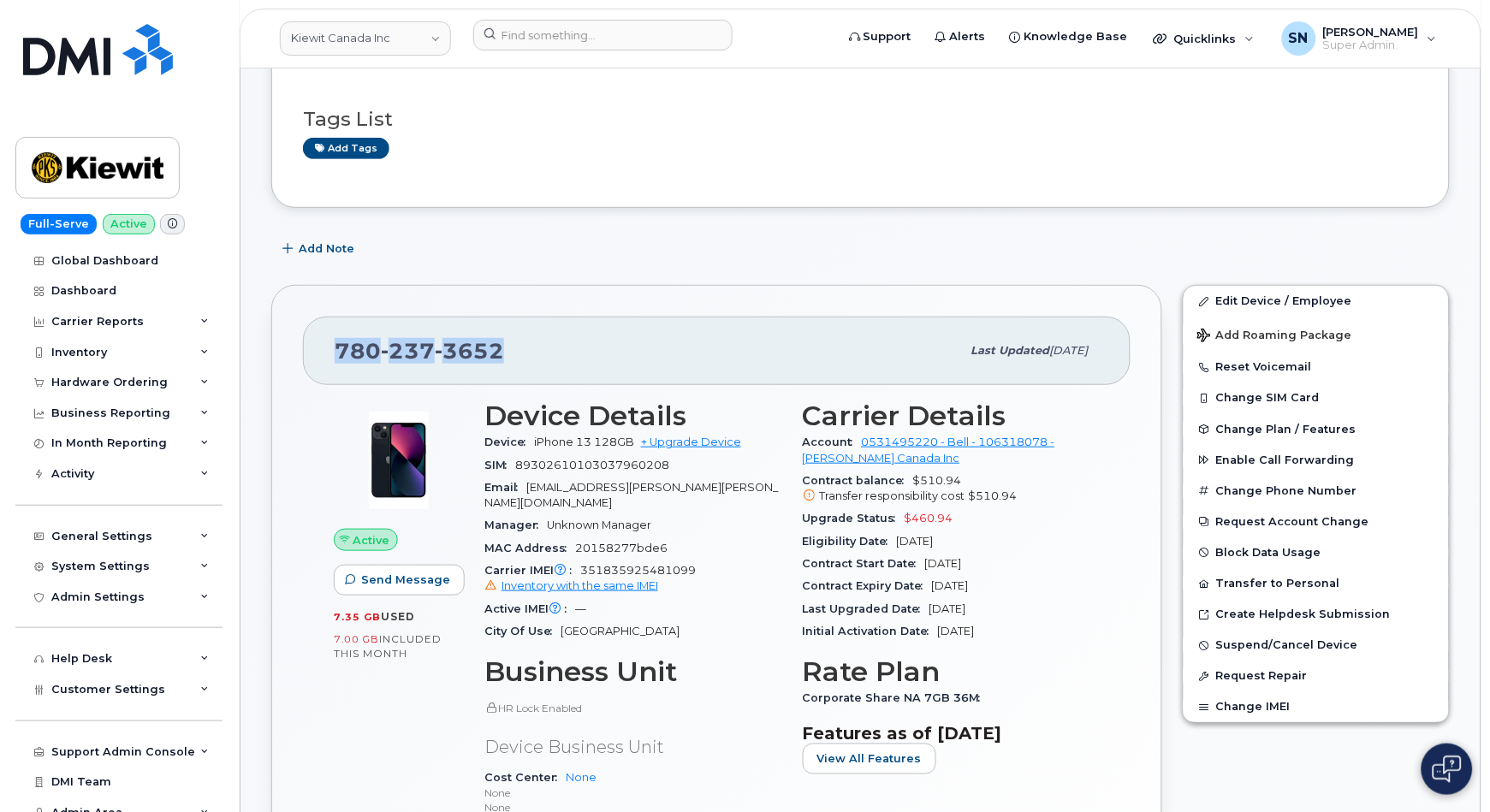
scroll to position [227, 0]
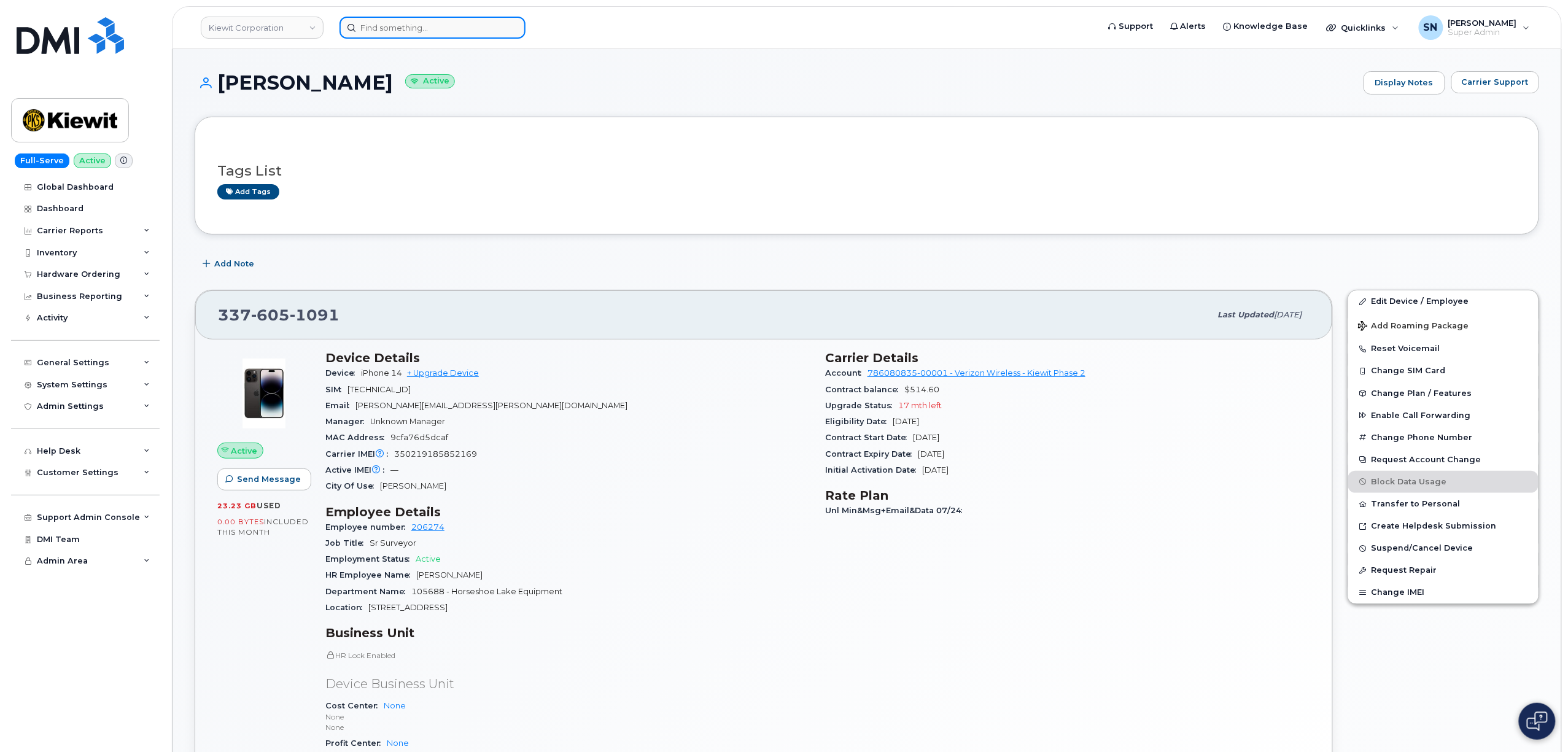
click at [486, 21] on input at bounding box center [432, 28] width 186 height 22
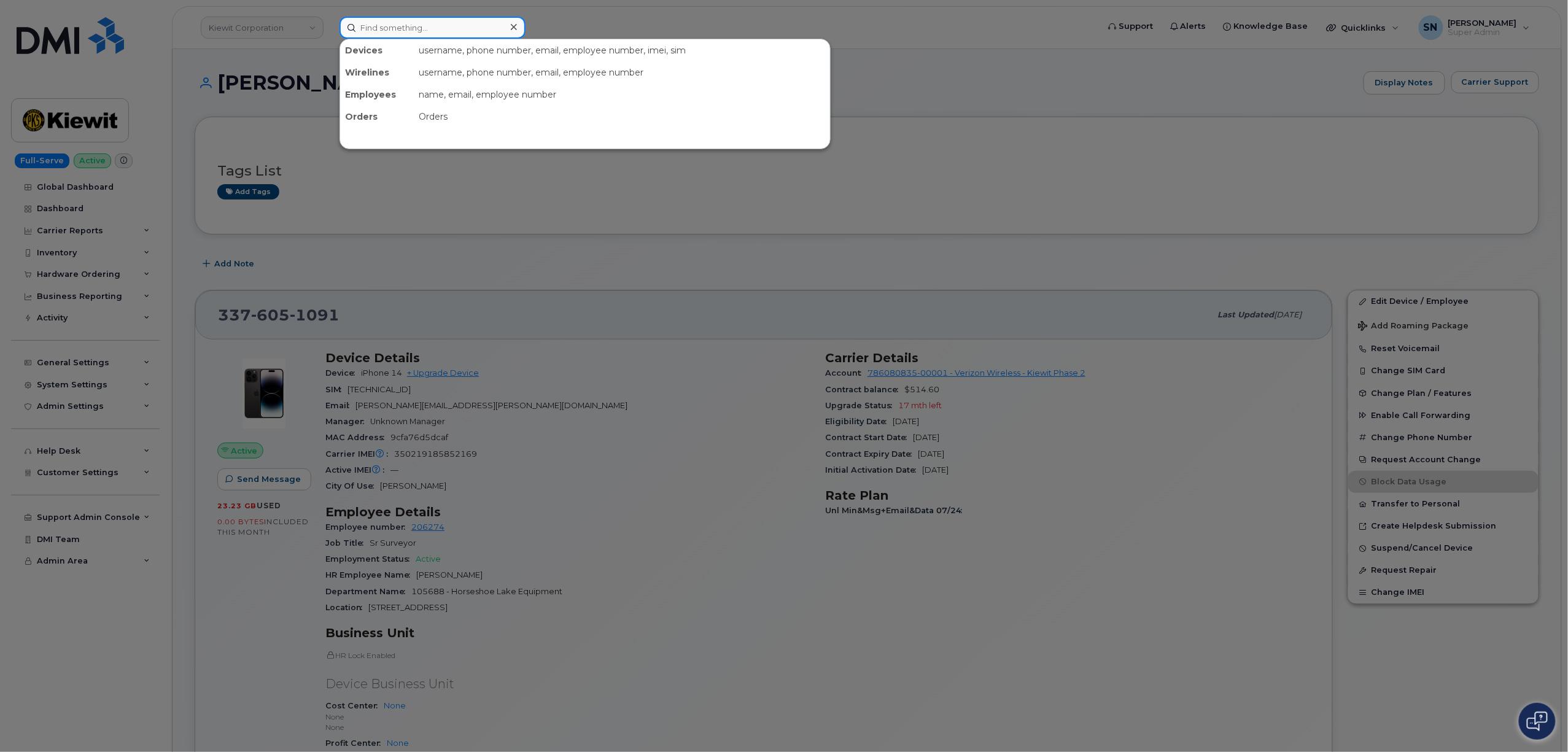
paste input "[EMAIL_ADDRESS][DOMAIN_NAME]"
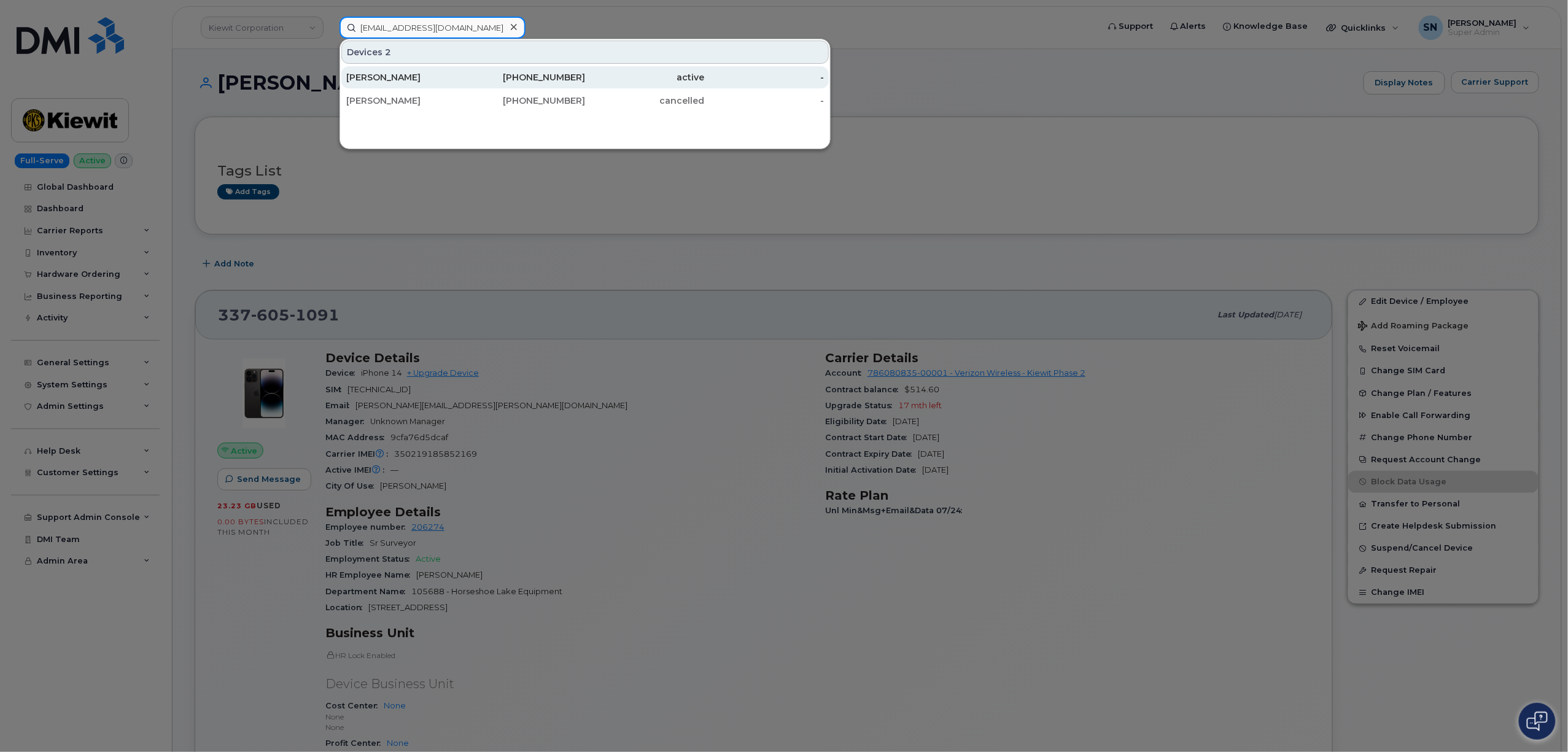
type input "[EMAIL_ADDRESS][DOMAIN_NAME]"
click at [464, 79] on div "[PERSON_NAME]" at bounding box center [406, 77] width 120 height 12
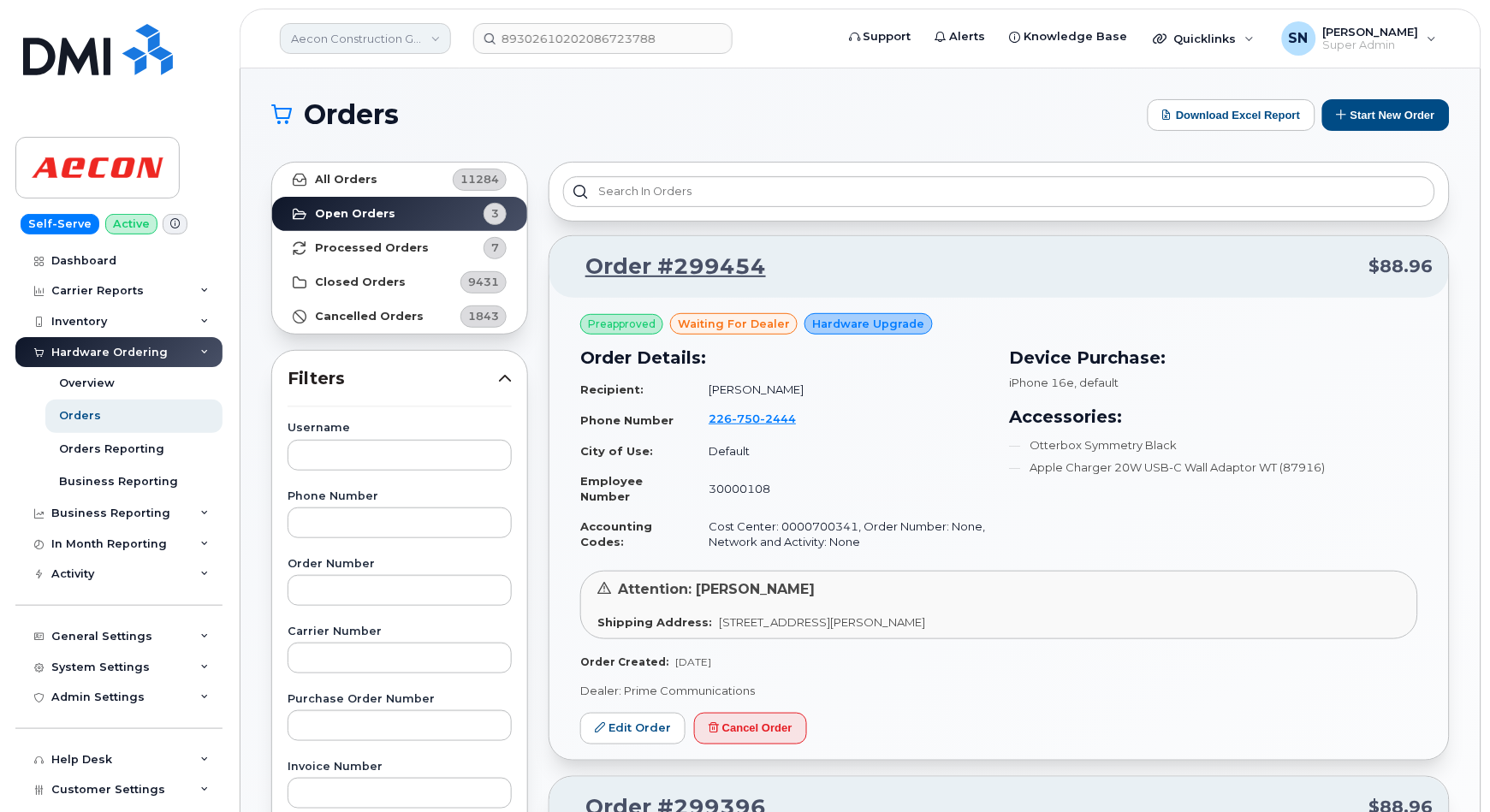
click at [393, 46] on link "Aecon Construction Group Inc" at bounding box center [365, 39] width 172 height 31
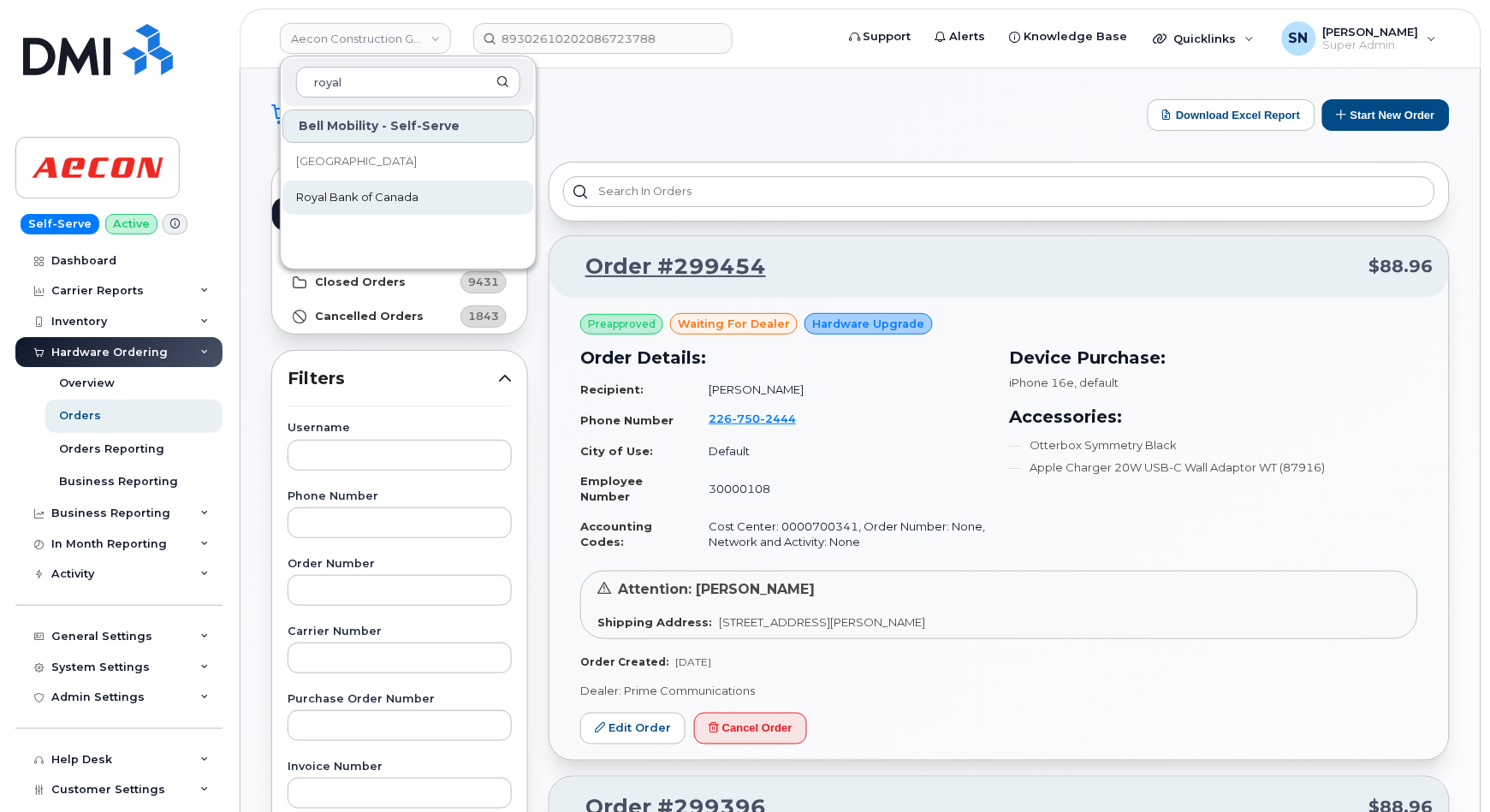
type input "royal"
click at [407, 196] on span "Royal Bank of Canada" at bounding box center [358, 198] width 122 height 17
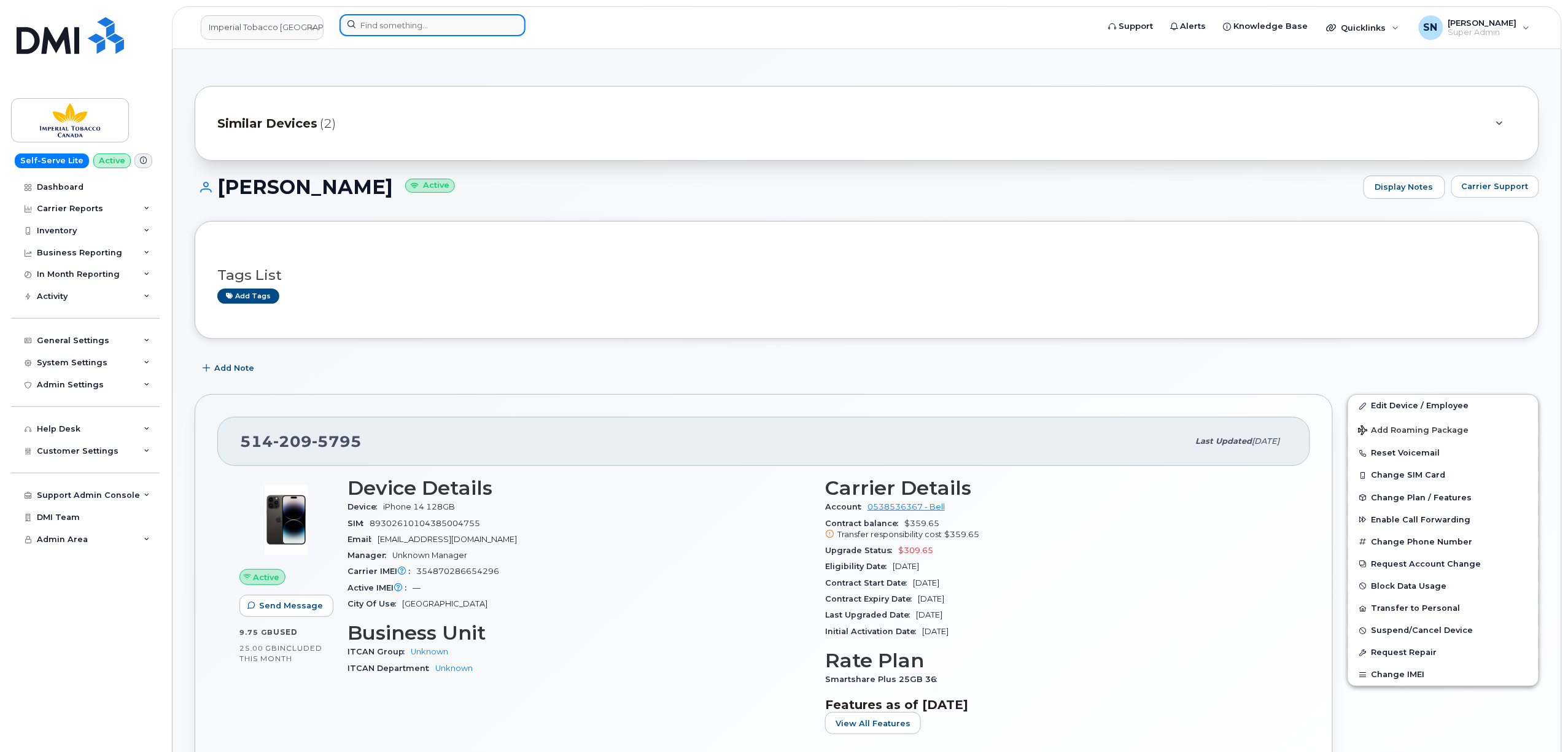
click at [455, 30] on input at bounding box center [432, 25] width 186 height 22
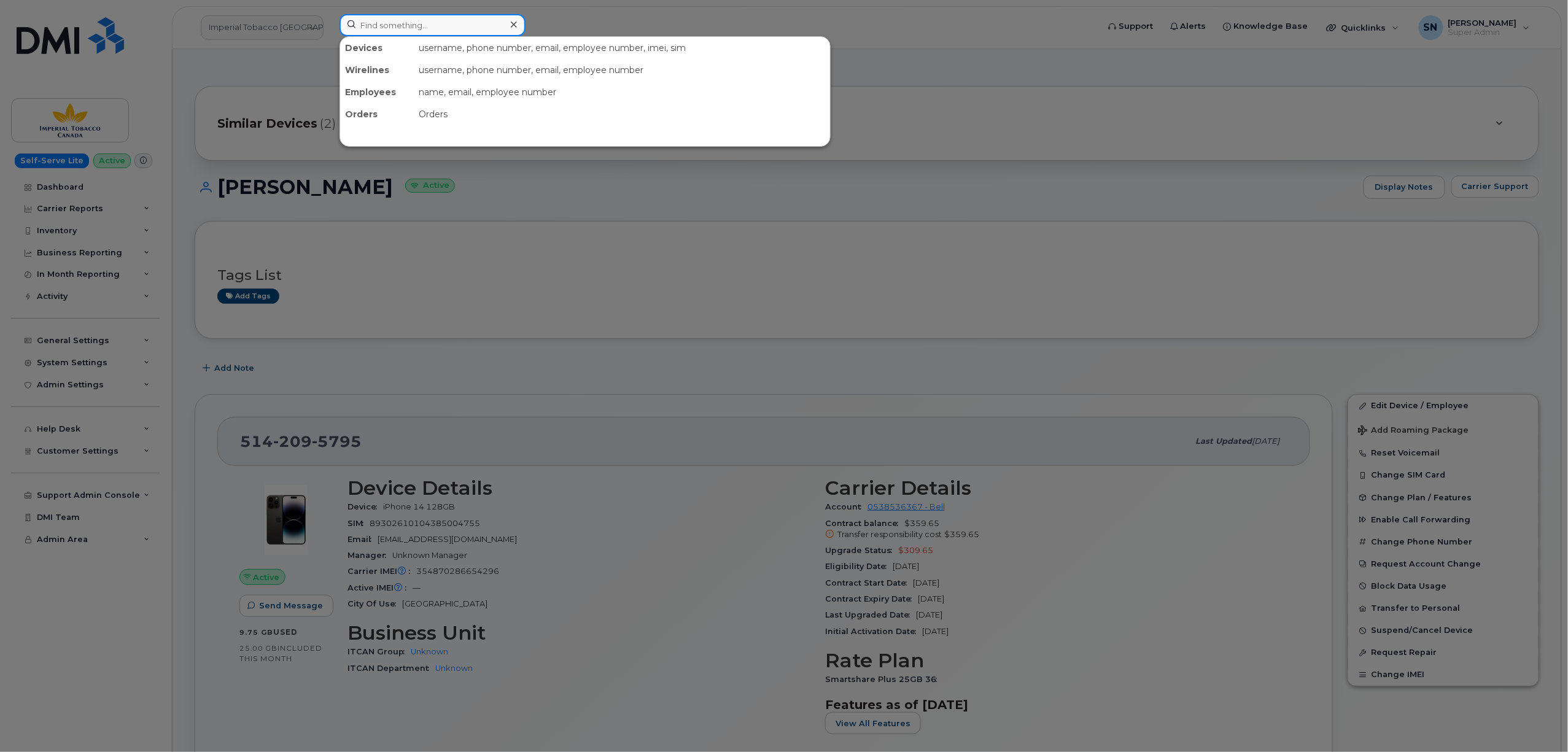
paste input "506-650-3596"
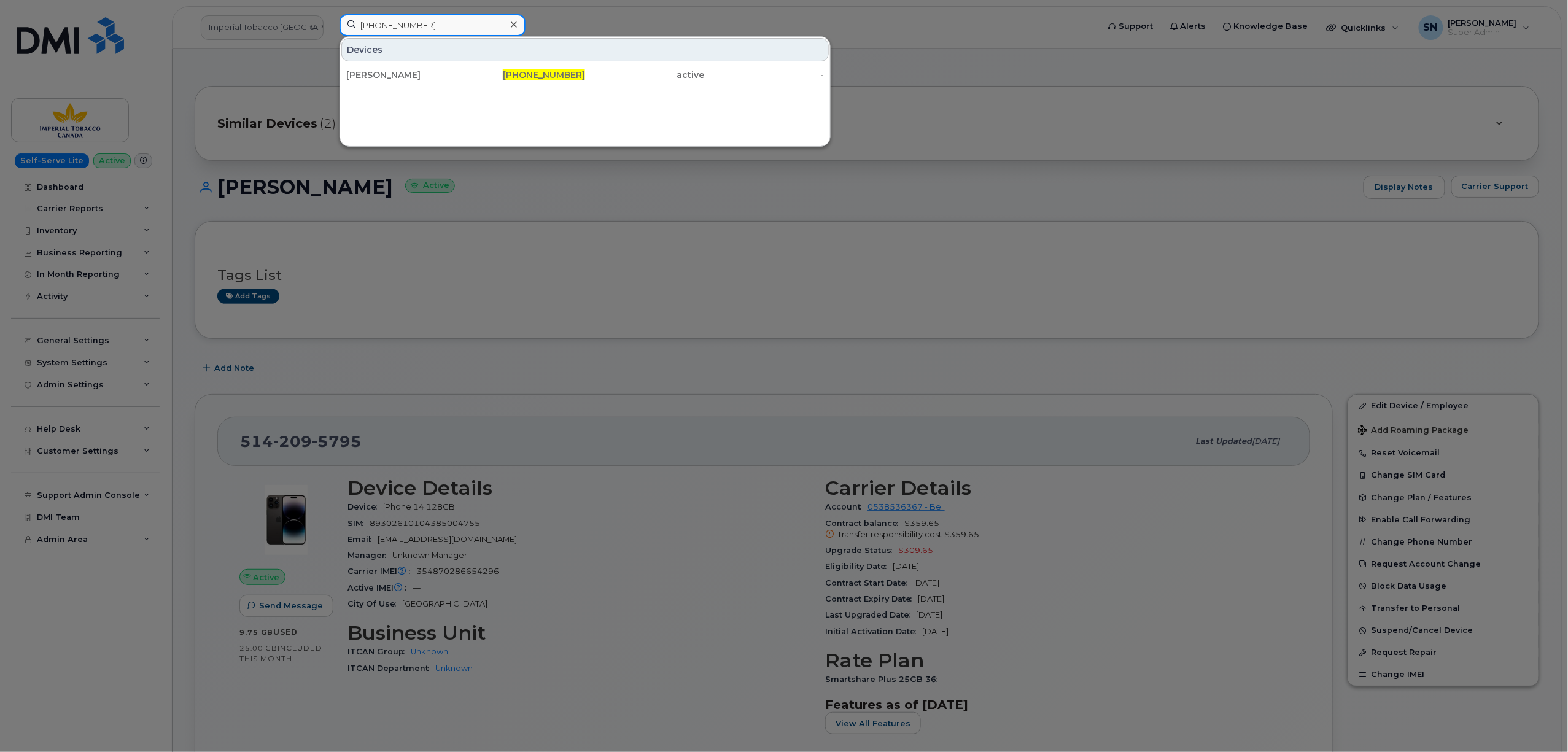
type input "506-650-3596"
click at [383, 72] on div "Theresa Phillips" at bounding box center [406, 75] width 120 height 12
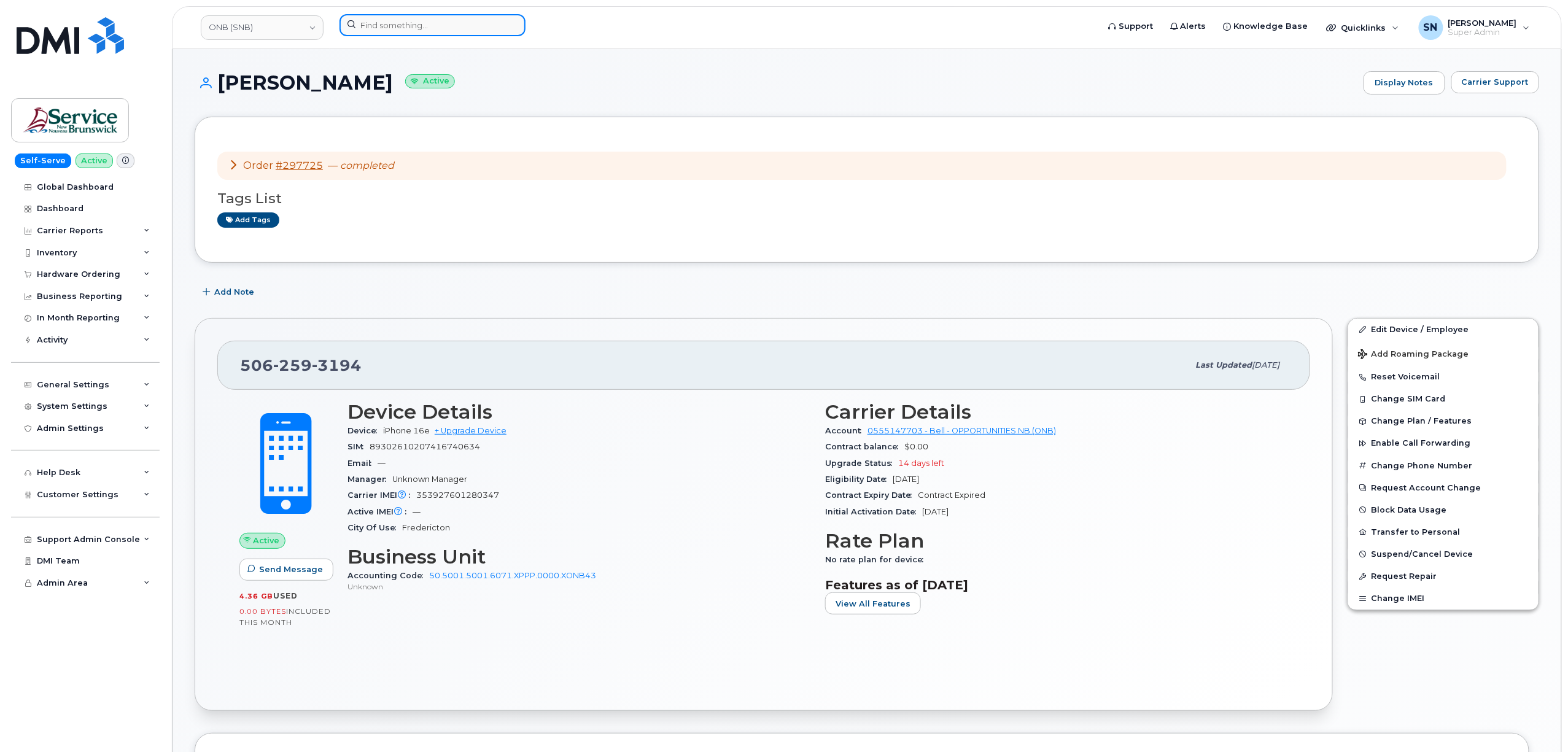
click at [436, 18] on input at bounding box center [432, 25] width 186 height 22
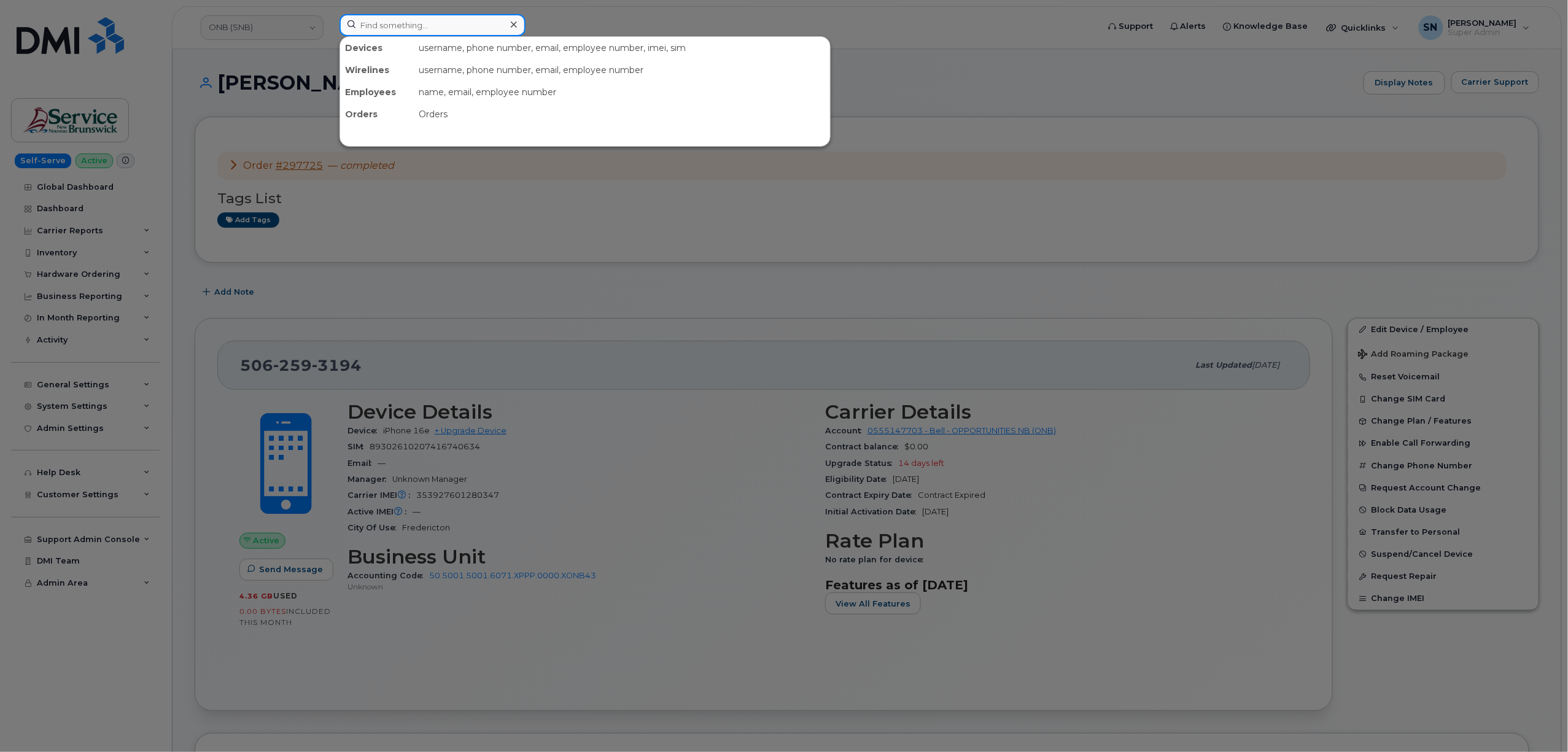
paste input "2262345959"
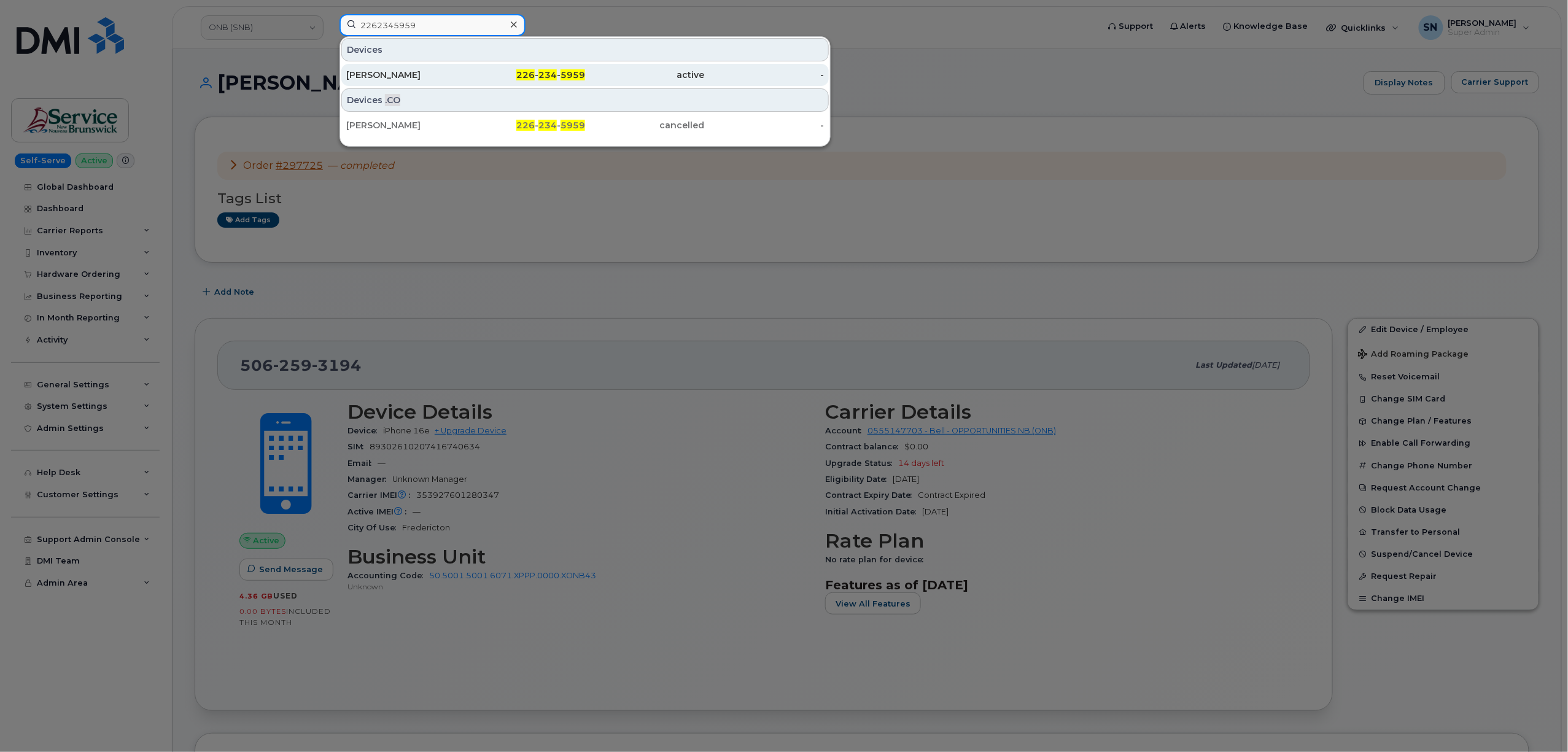
type input "2262345959"
click at [433, 72] on div "[PERSON_NAME]" at bounding box center [406, 75] width 120 height 12
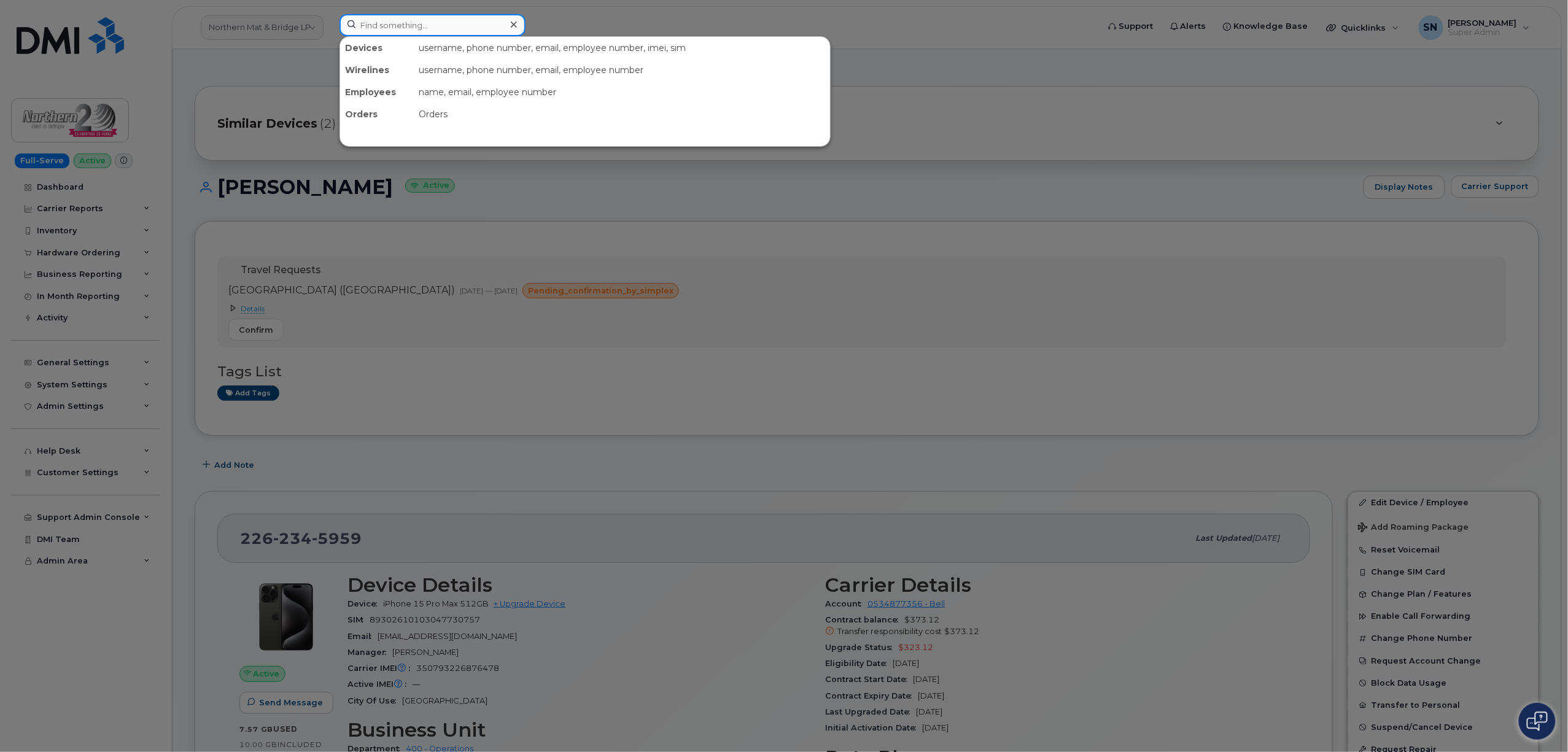
click at [486, 31] on input at bounding box center [432, 25] width 186 height 22
paste input "902578647"
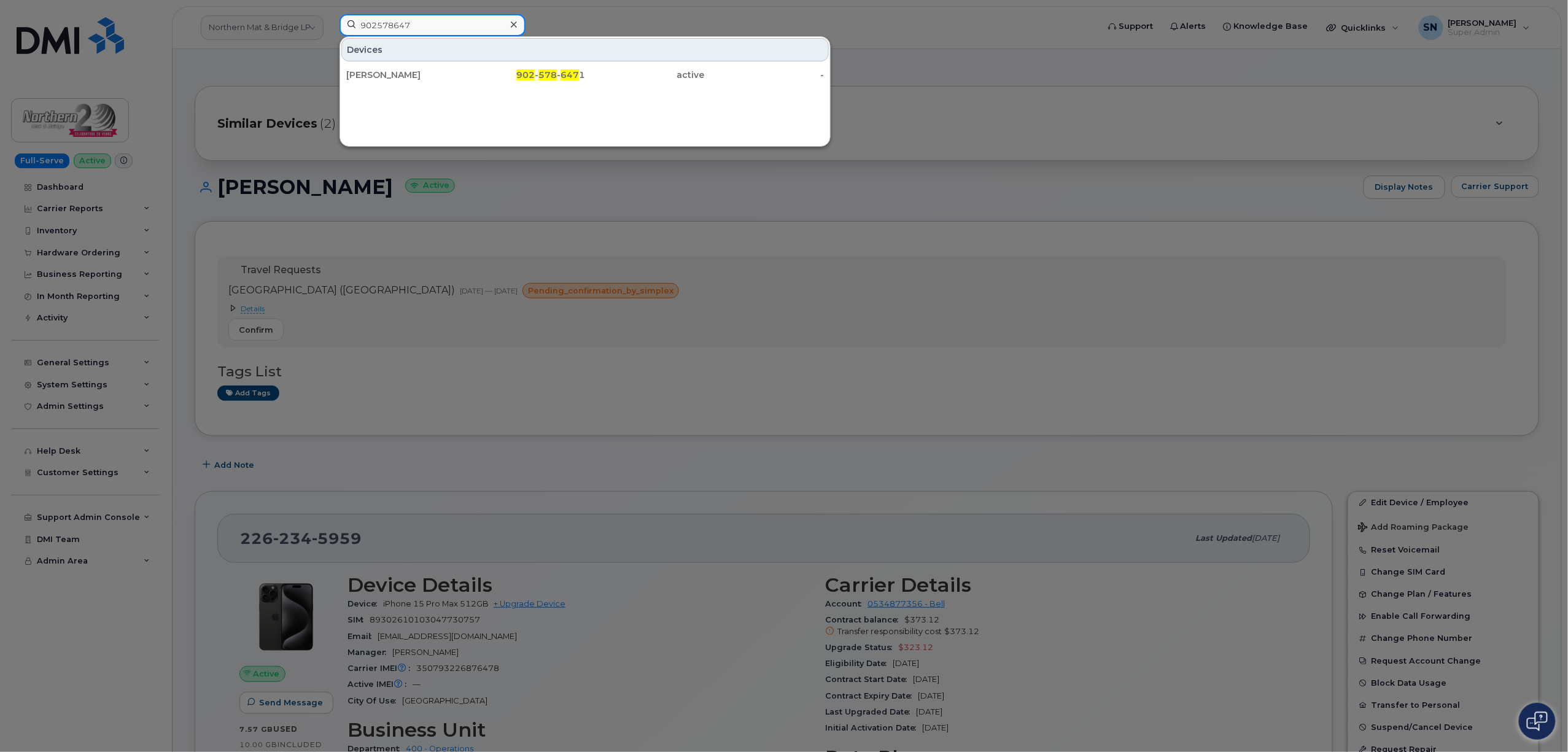
type input "902578647"
click at [466, 69] on div "[PERSON_NAME]" at bounding box center [526, 75] width 120 height 22
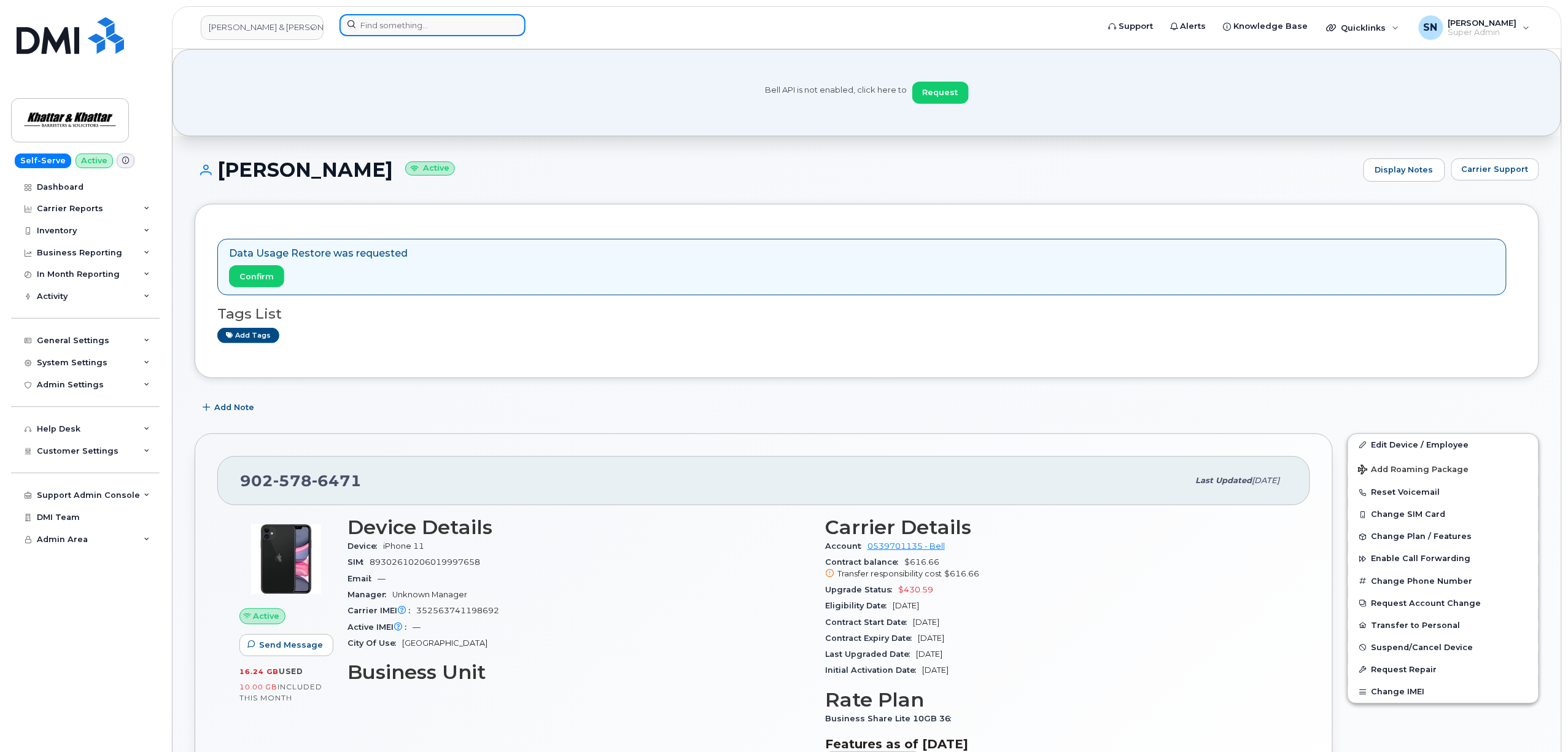
click at [497, 22] on input at bounding box center [432, 25] width 186 height 22
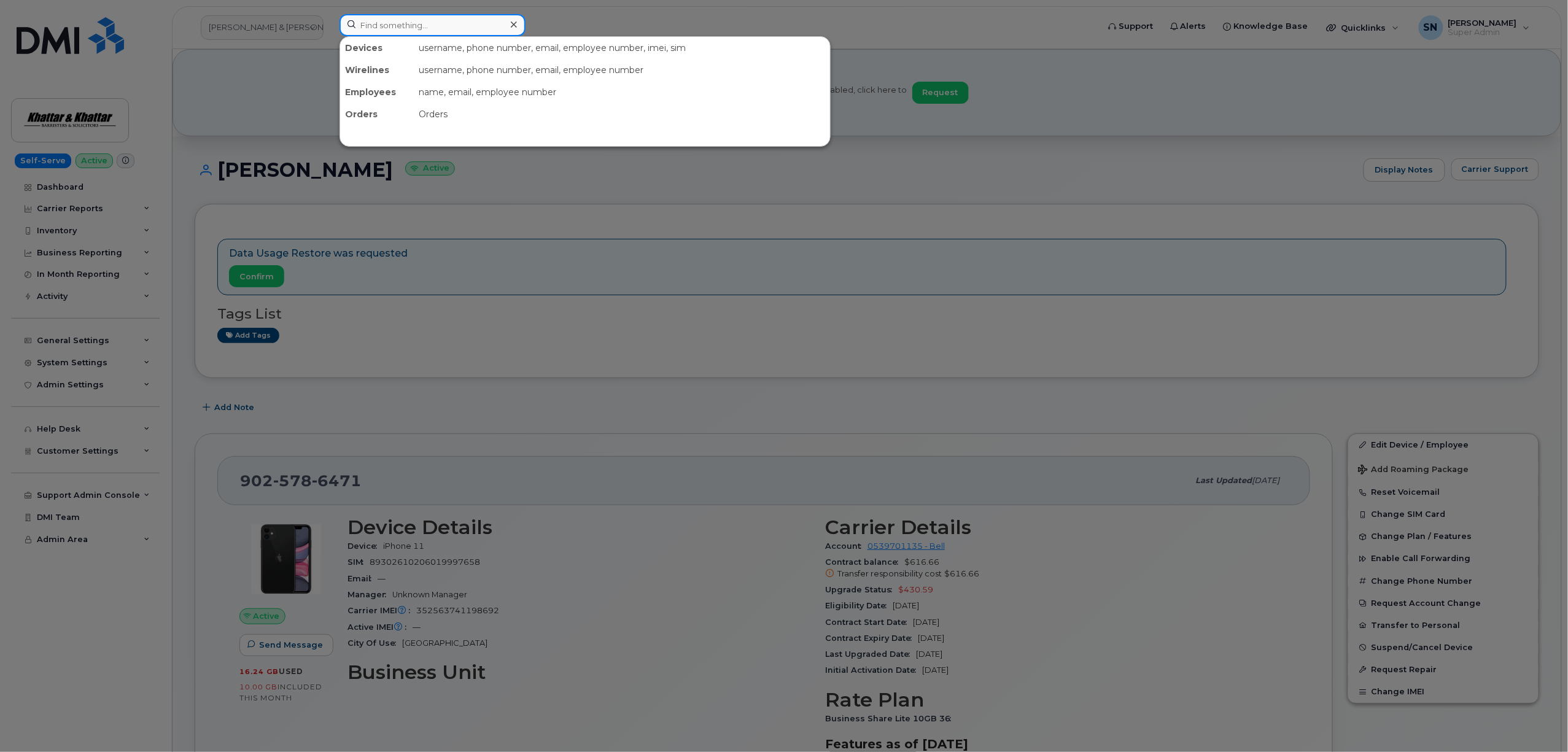
paste input "9022214467"
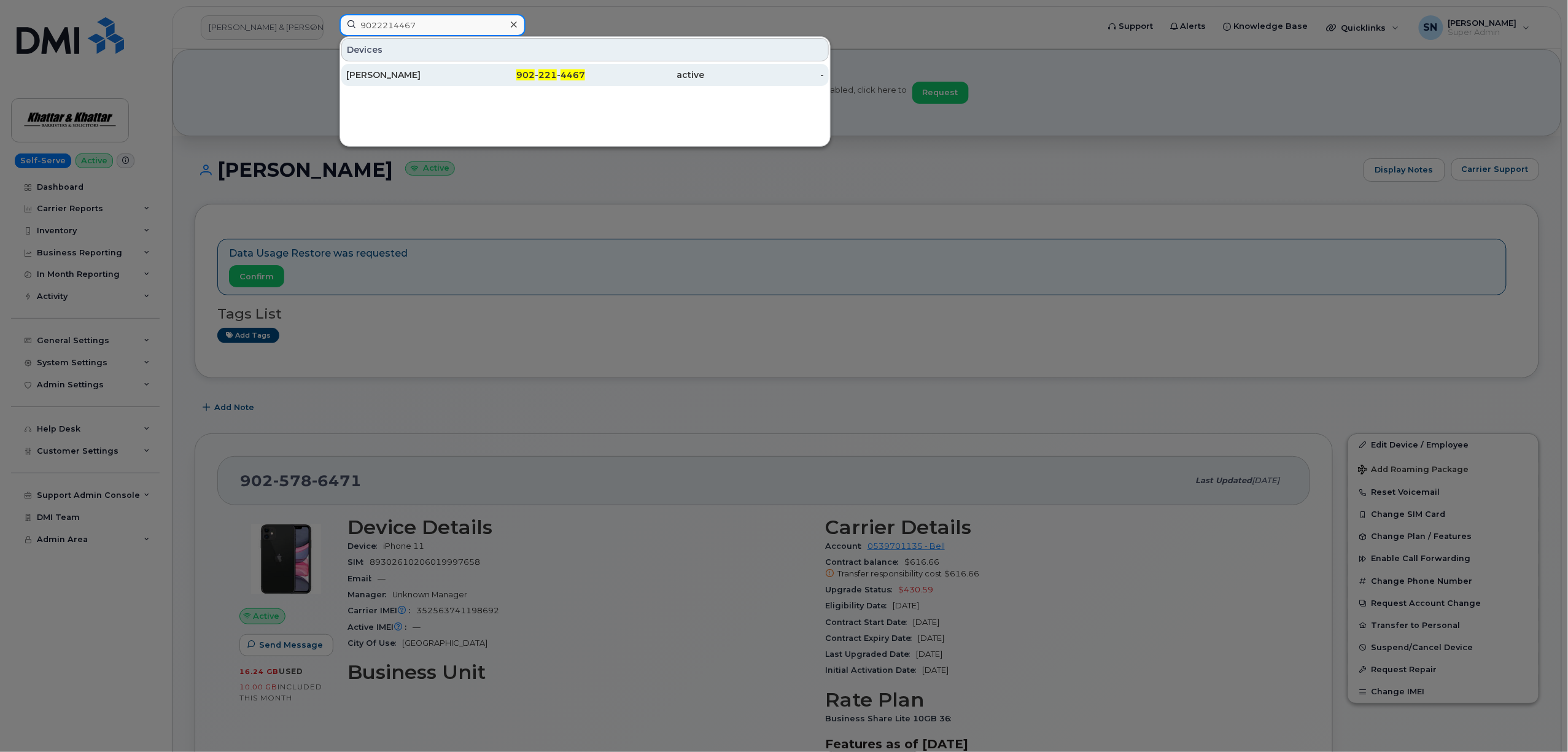
type input "9022214467"
click at [466, 68] on div "[PERSON_NAME]" at bounding box center [526, 75] width 120 height 22
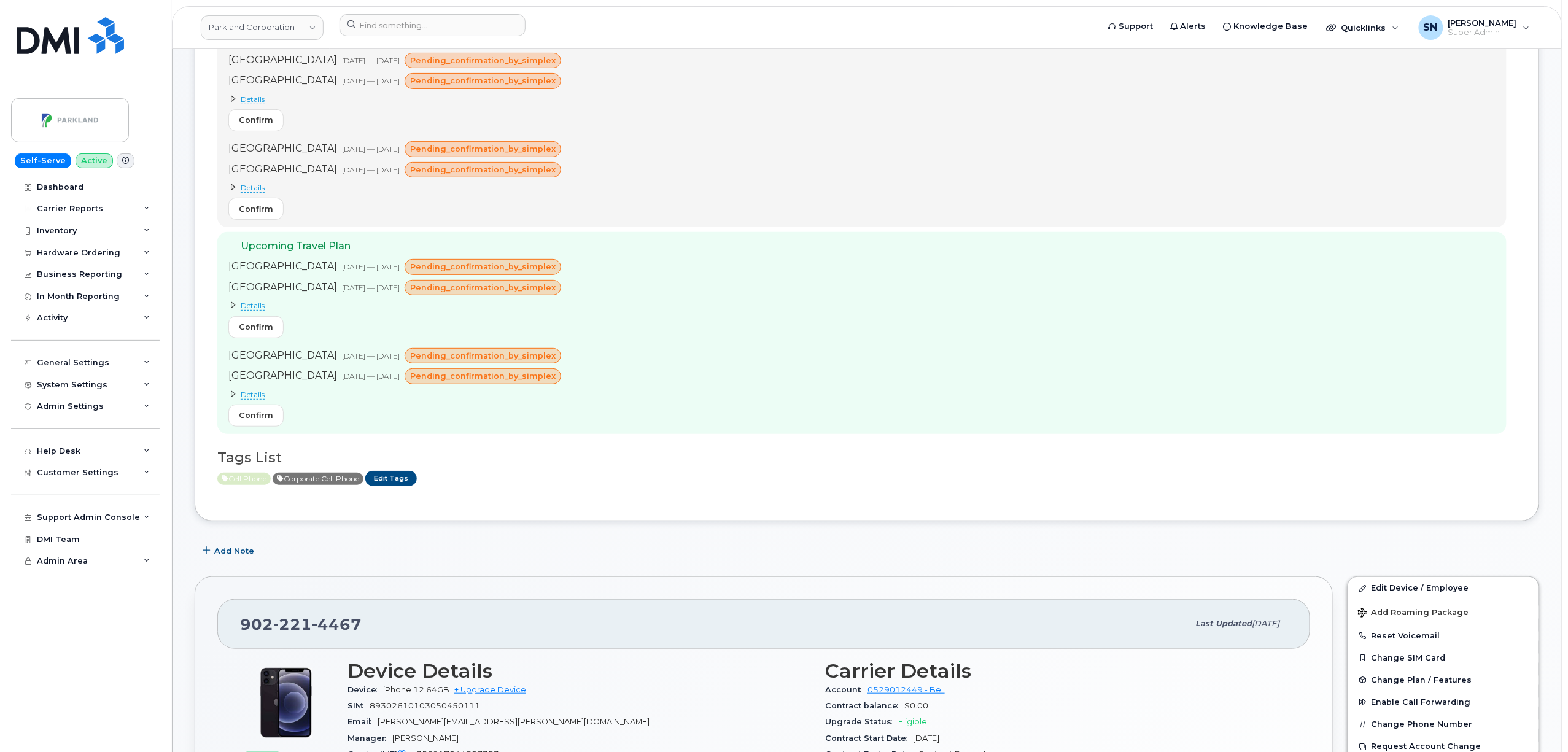
scroll to position [246, 0]
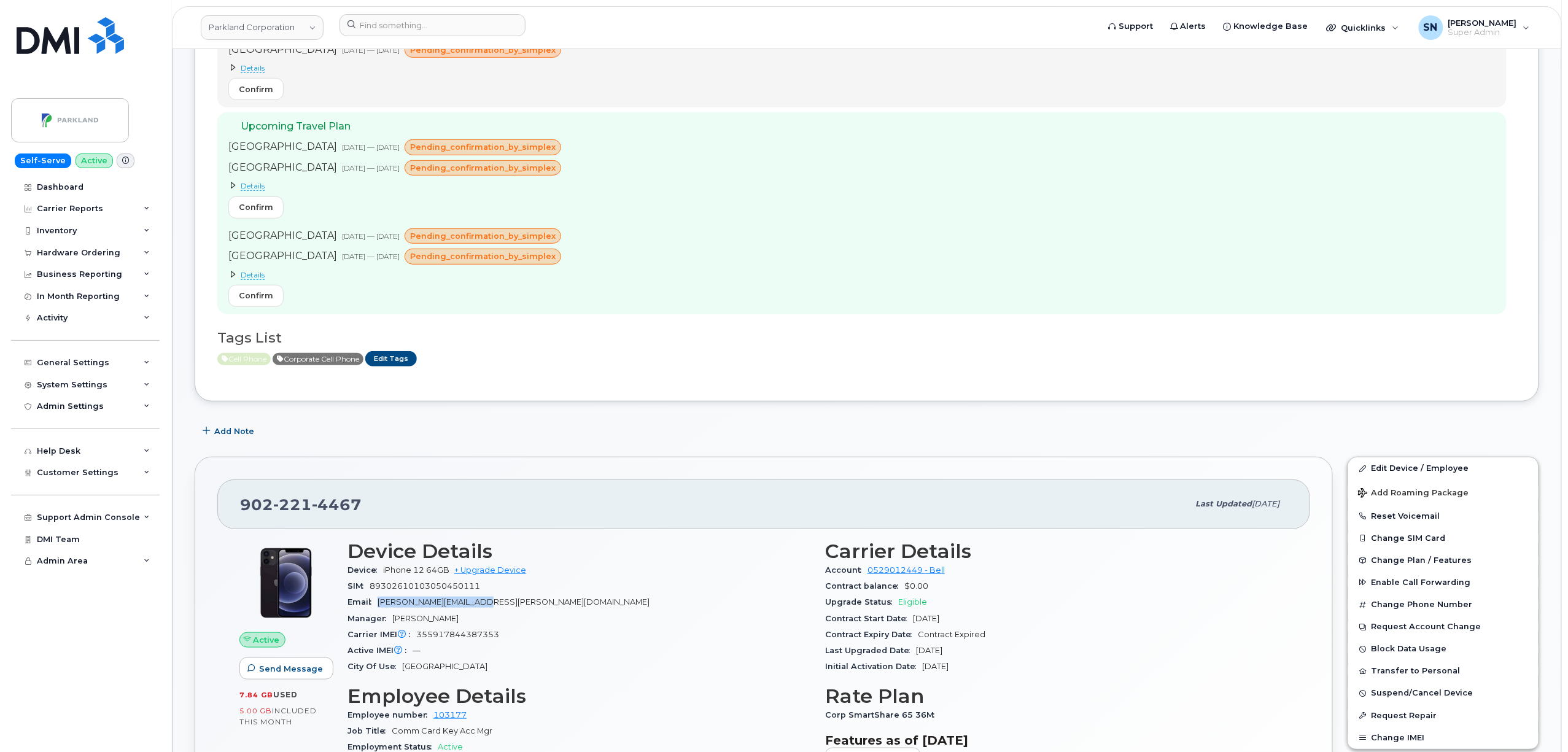
drag, startPoint x: 481, startPoint y: 613, endPoint x: 379, endPoint y: 610, distance: 102.0
click at [379, 610] on div "Email Mike.Jennex@parkland.ca" at bounding box center [579, 602] width 463 height 16
copy span "Mike.Jennex@parkland.ca"
click at [452, 31] on input at bounding box center [432, 25] width 186 height 22
paste input "514-214-6944"
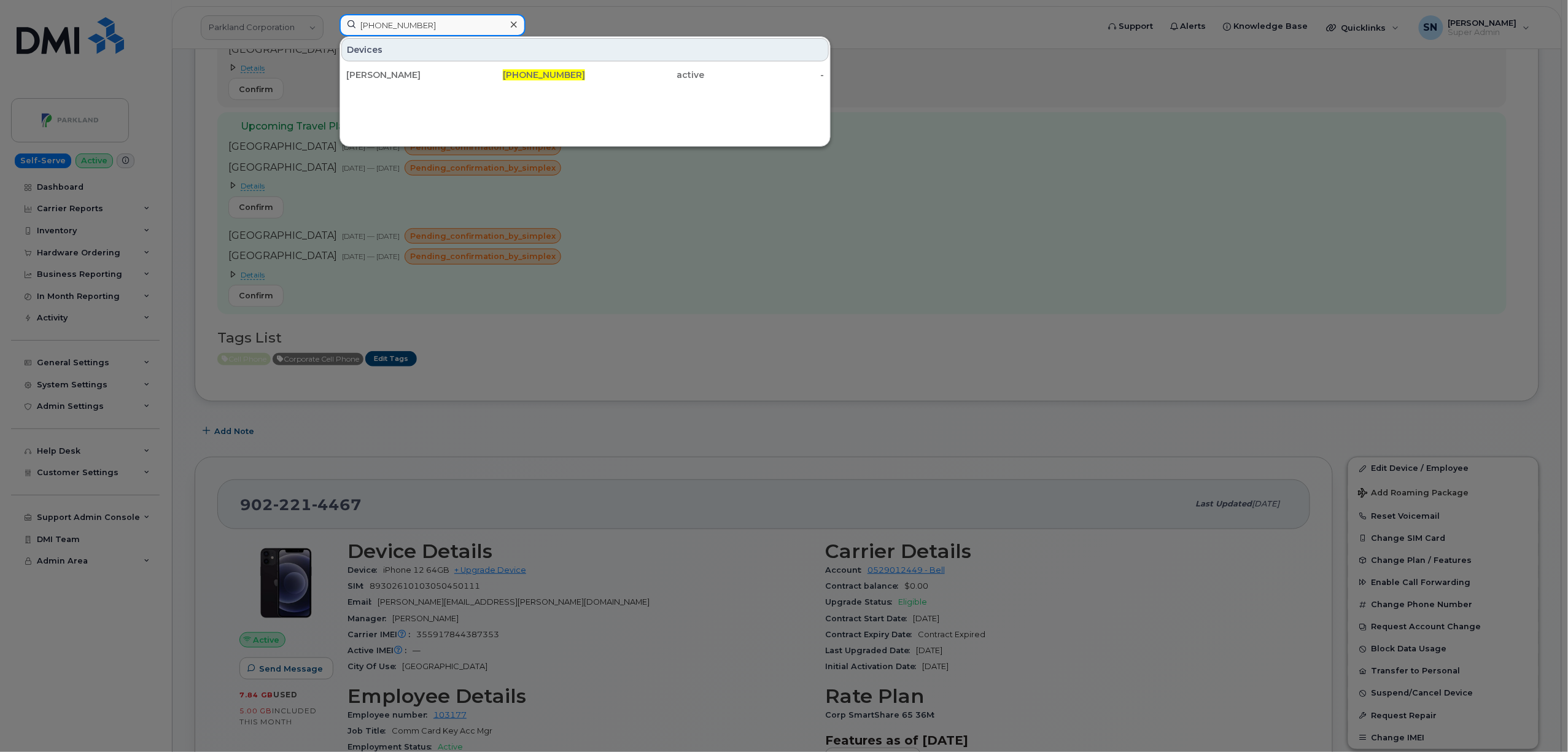
type input "514-214-6944"
click at [404, 70] on div "Sylvian Chopra" at bounding box center [406, 75] width 120 height 12
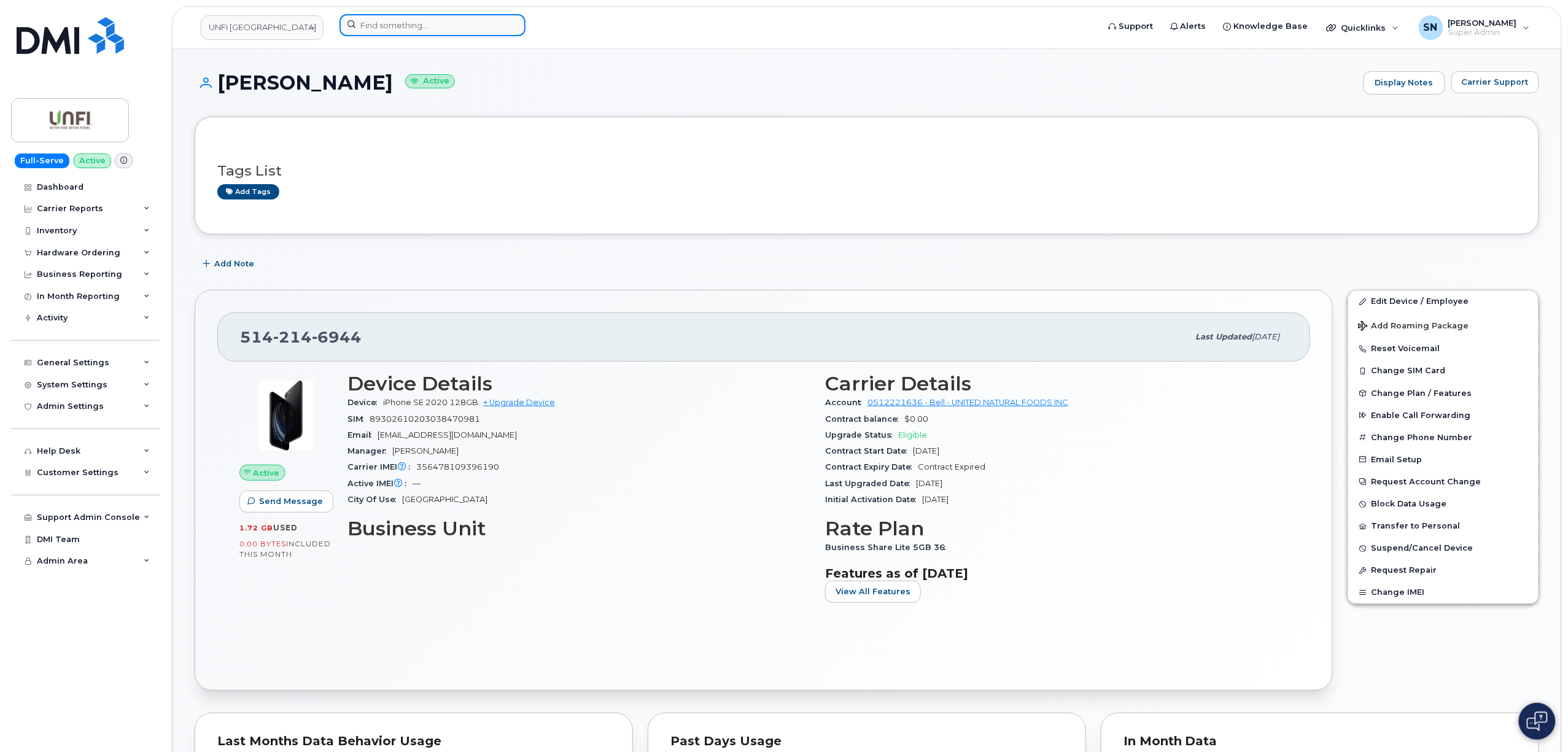
click at [477, 23] on input at bounding box center [432, 25] width 186 height 22
paste input "306-380-9084"
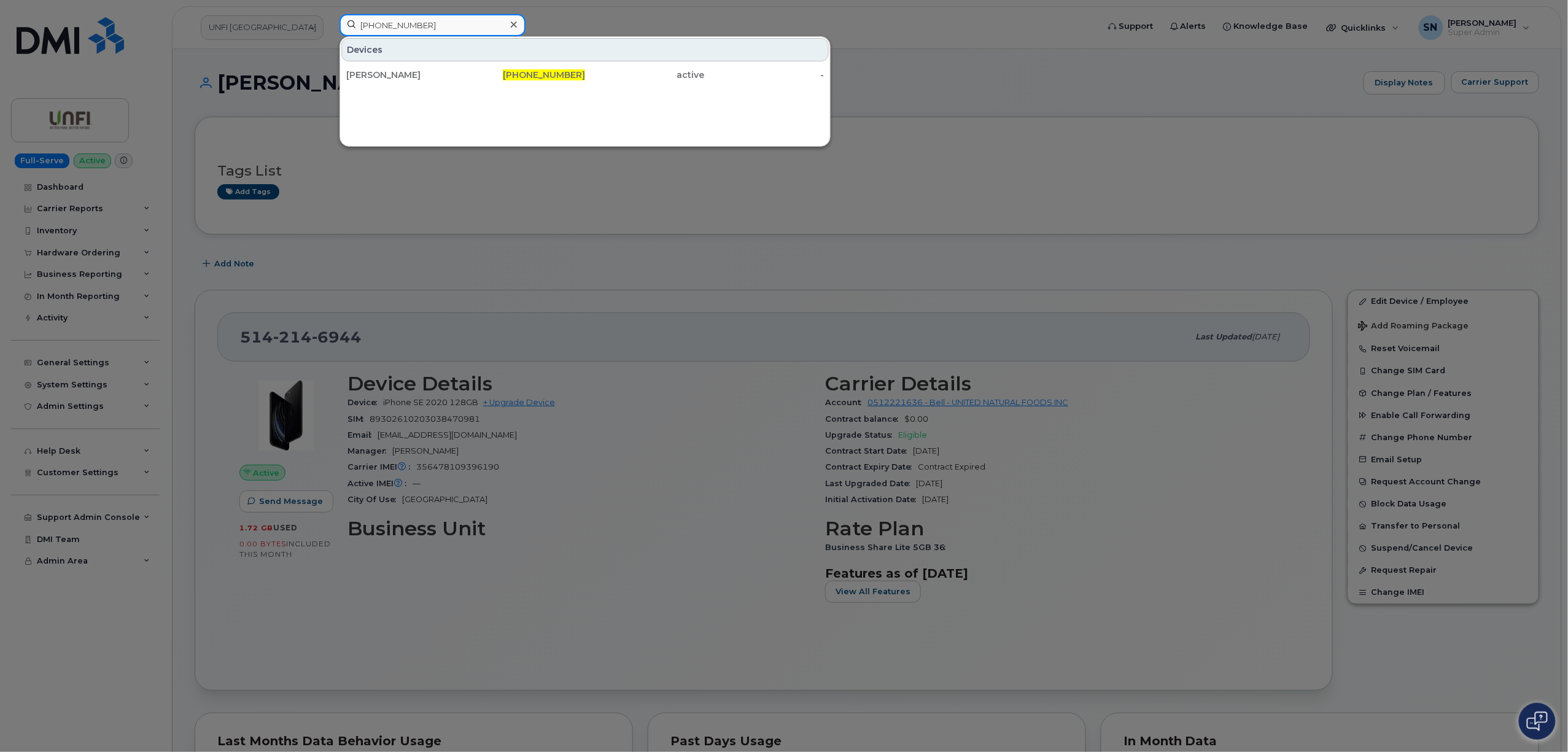
type input "306-380-9084"
click at [466, 65] on div "Ali Abukar" at bounding box center [526, 75] width 120 height 22
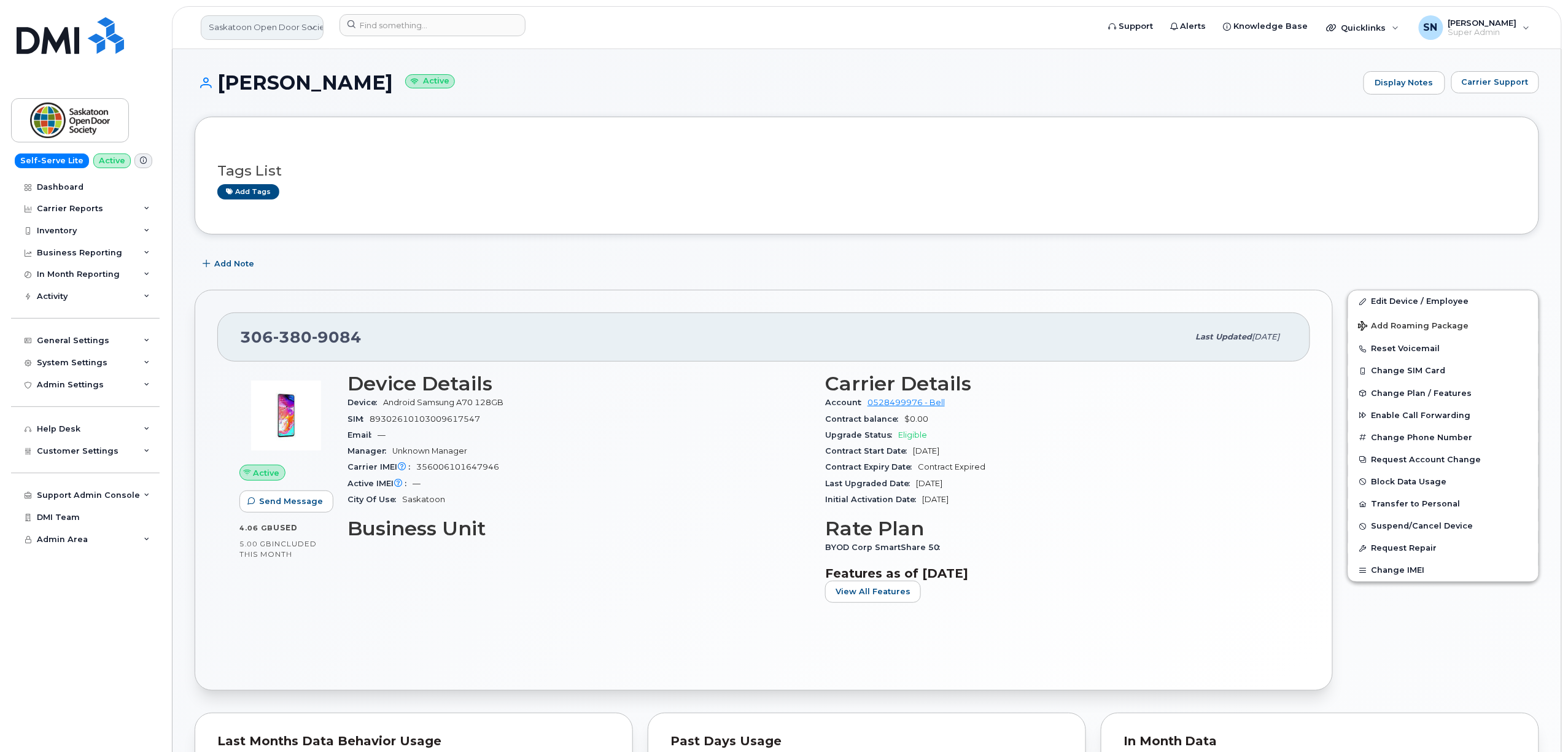
click at [296, 26] on link "Saskatoon Open Door Society" at bounding box center [262, 28] width 123 height 24
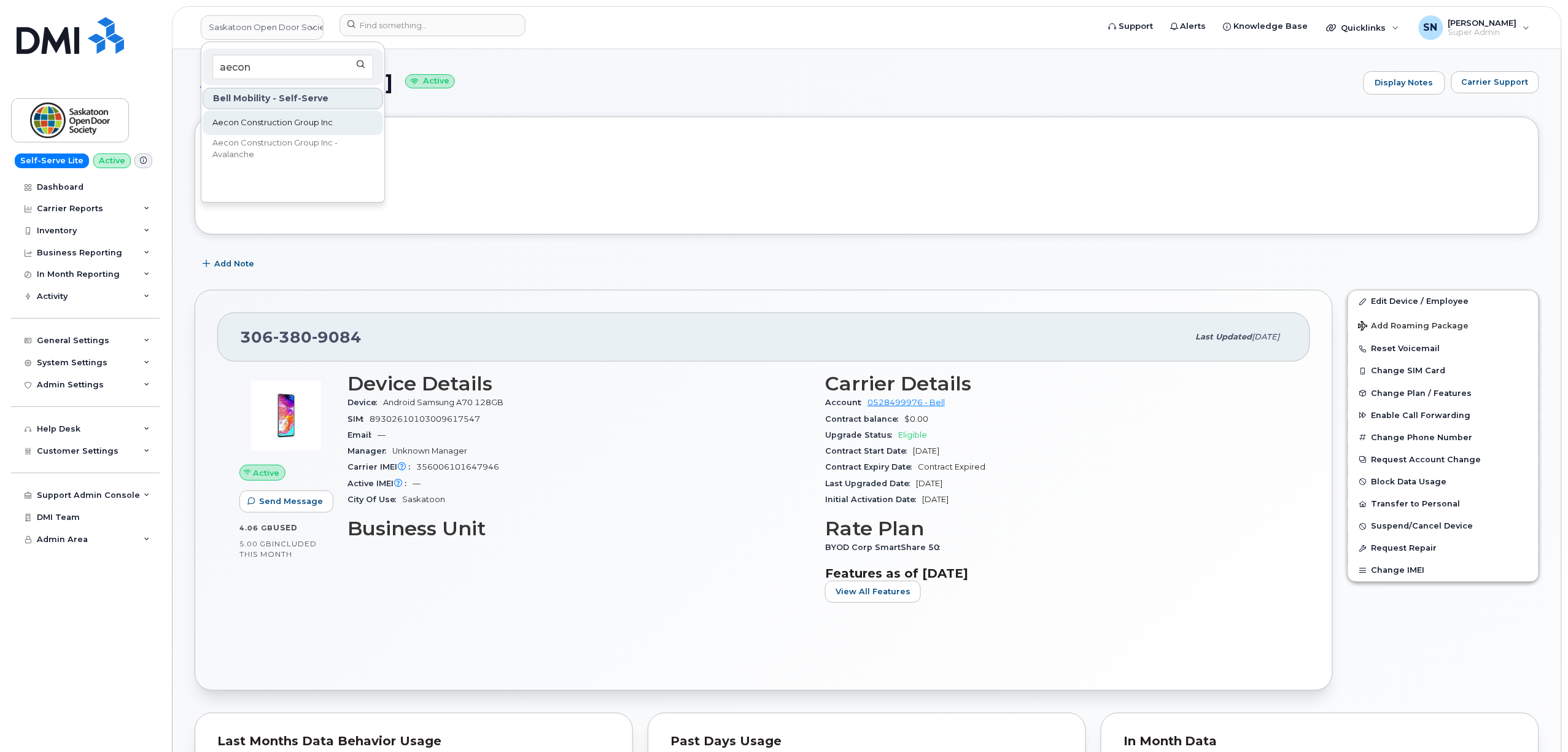
type input "aecon"
click at [286, 119] on span "Aecon Construction Group Inc" at bounding box center [273, 122] width 121 height 12
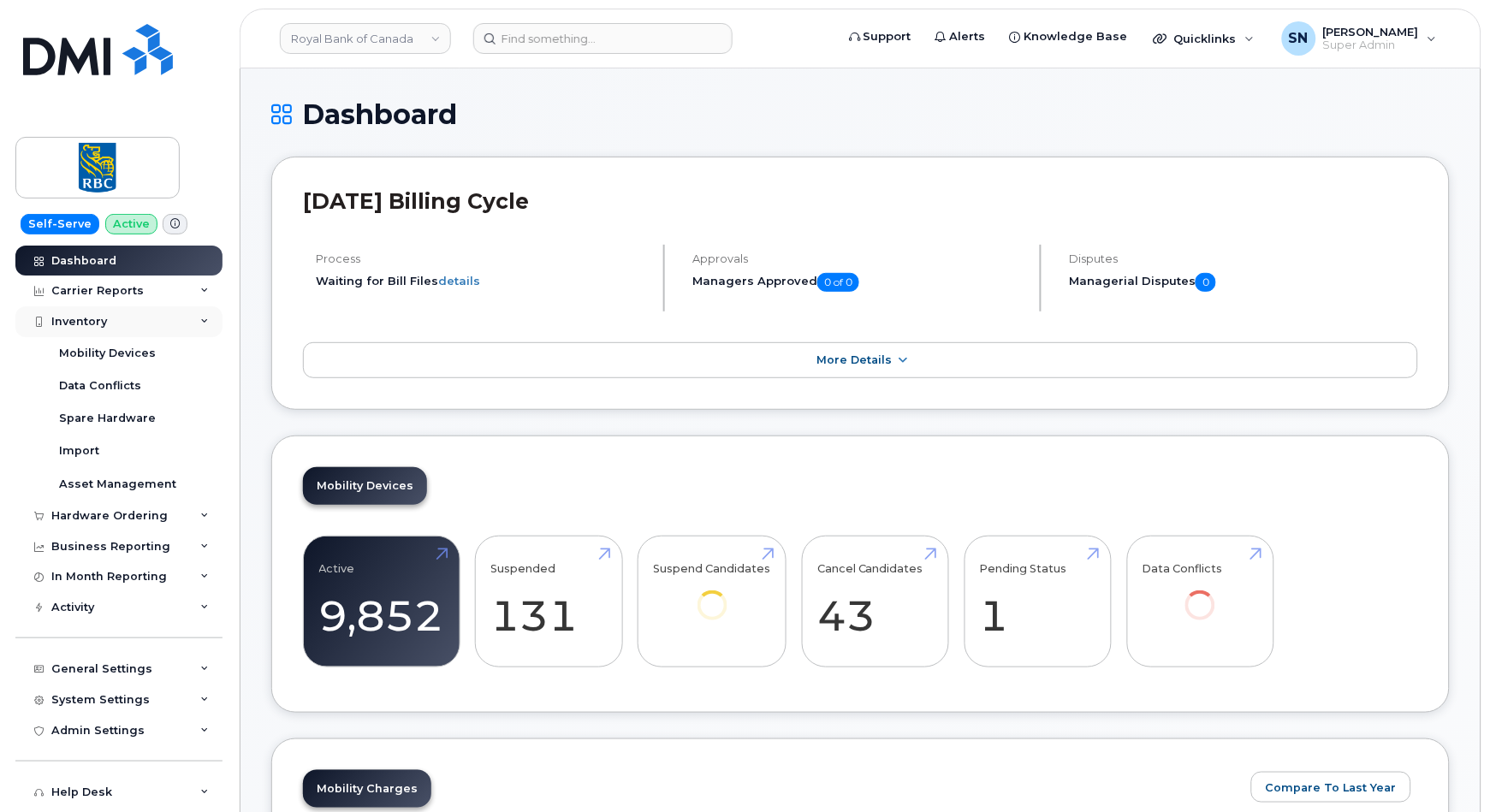
click at [91, 320] on div "Inventory" at bounding box center [79, 322] width 56 height 13
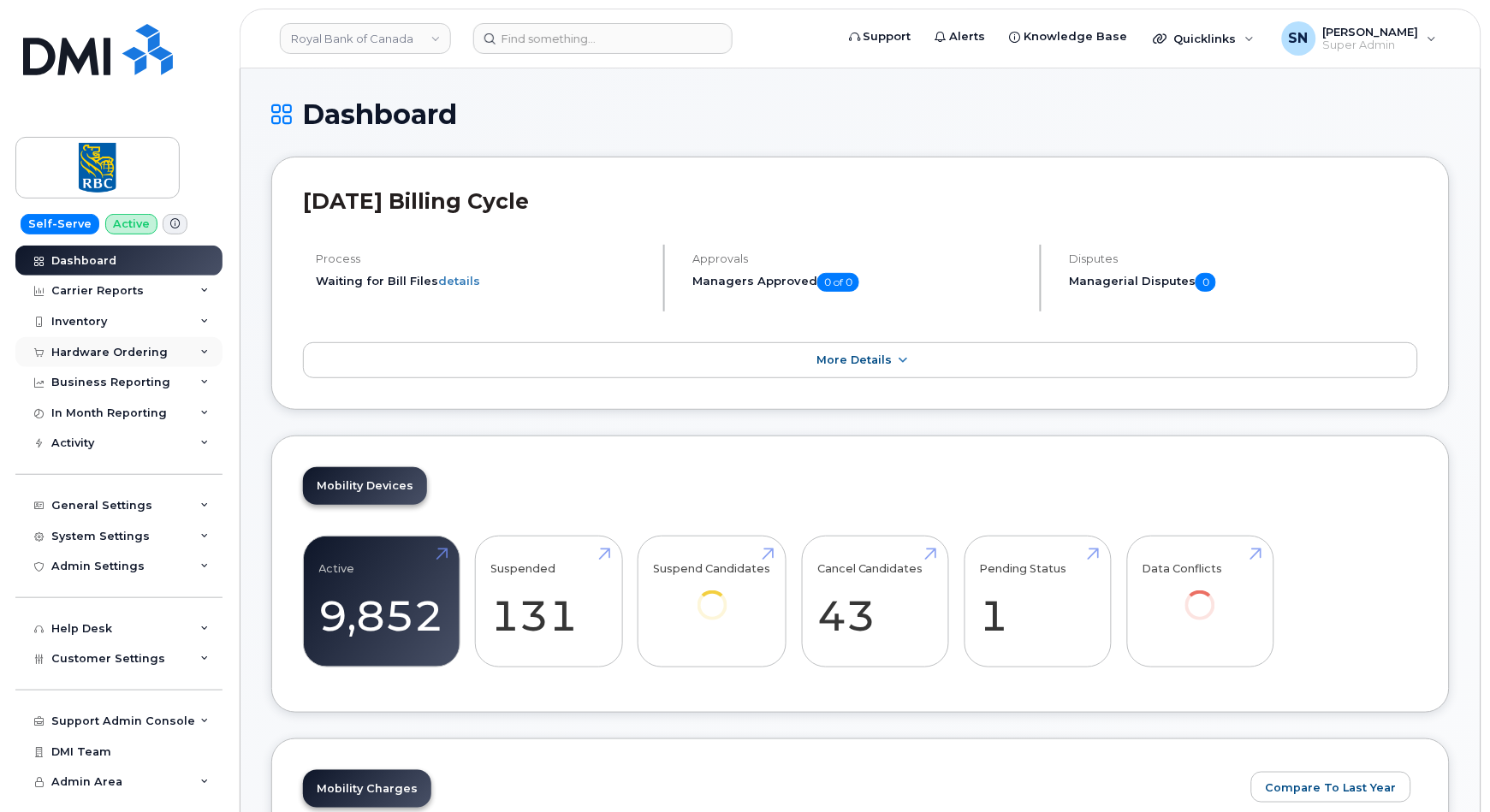
click at [100, 343] on div "Hardware Ordering" at bounding box center [119, 352] width 208 height 31
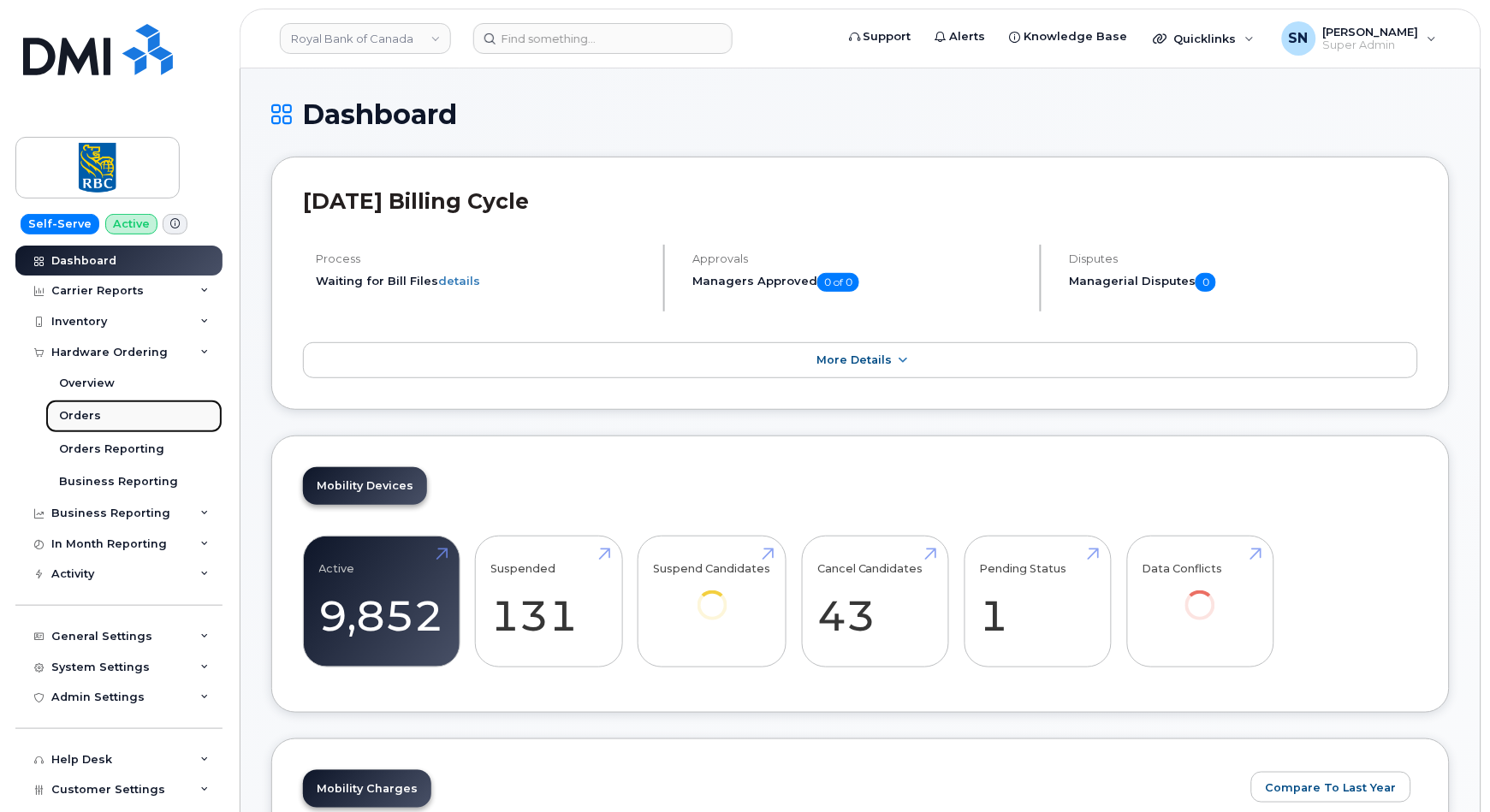
click at [84, 412] on div "Orders" at bounding box center [80, 415] width 42 height 15
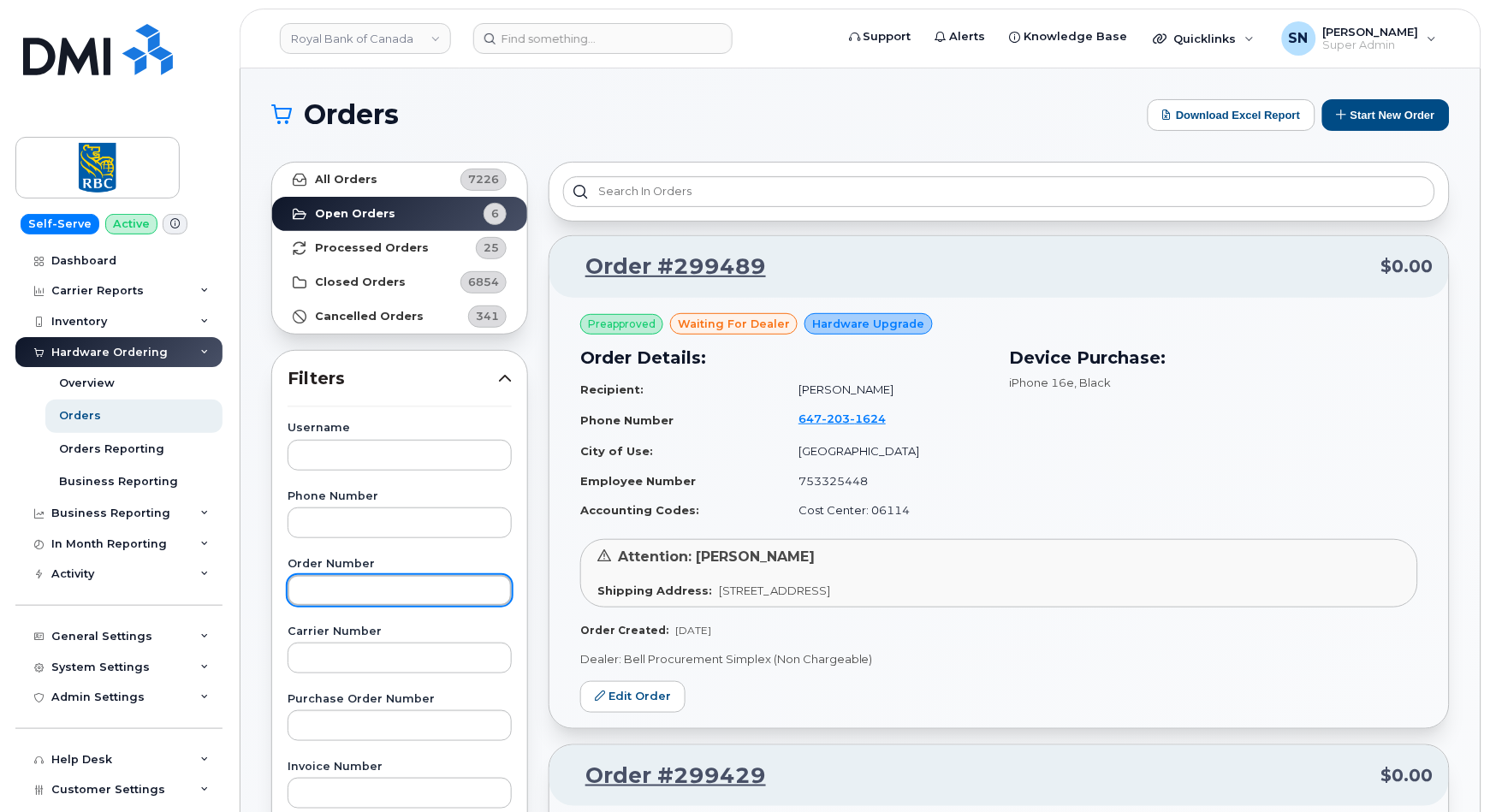
click at [392, 588] on input "text" at bounding box center [400, 590] width 225 height 31
paste input "299429"
click at [351, 164] on link "All Orders 7226" at bounding box center [400, 180] width 255 height 34
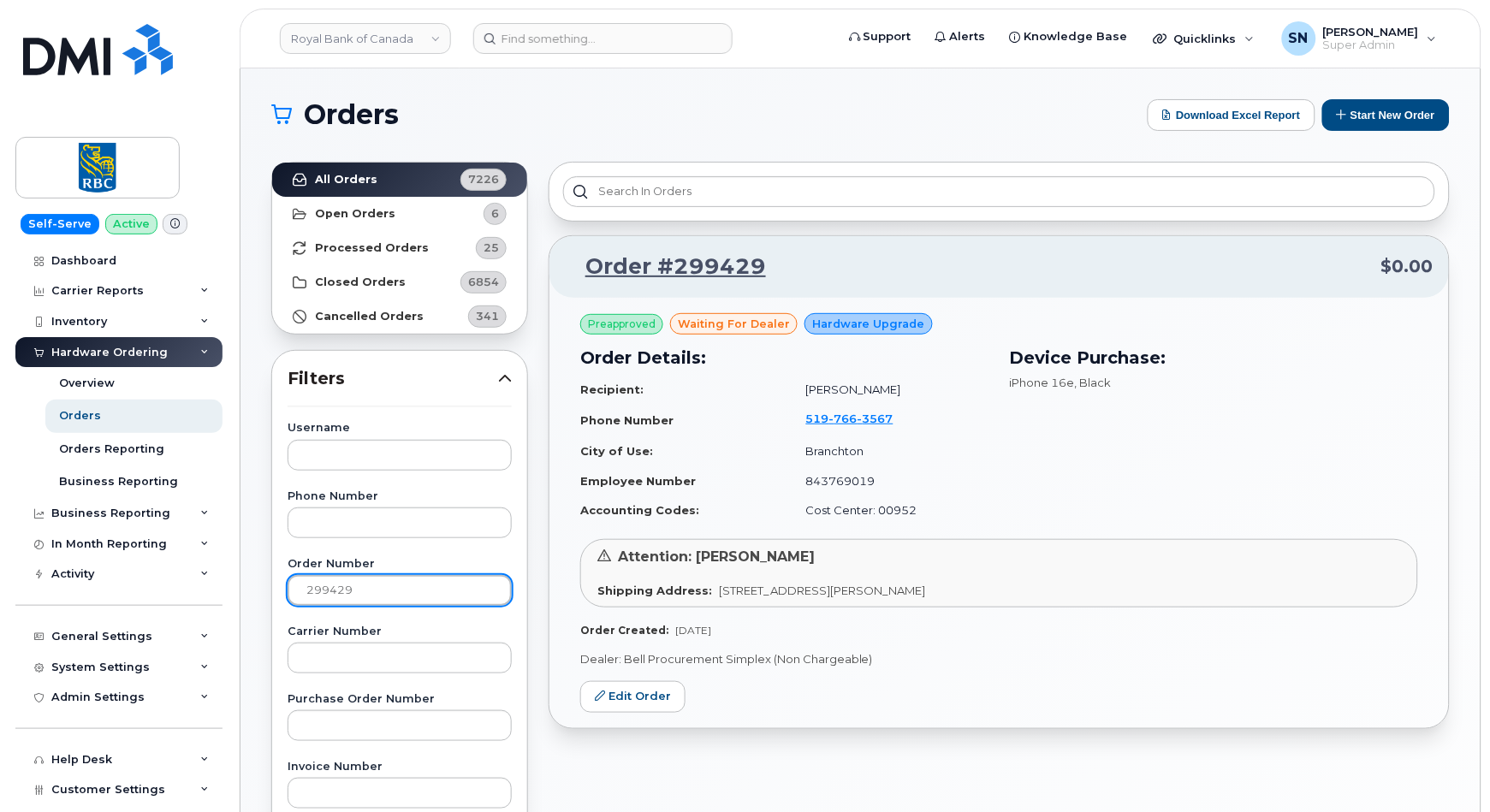
drag, startPoint x: 377, startPoint y: 581, endPoint x: 244, endPoint y: 580, distance: 133.0
click at [244, 580] on div "Orders Download Excel Report Start New Order All Orders 7226 Open Orders 6 Proc…" at bounding box center [861, 721] width 1240 height 1306
paste input "18"
type input "299189"
click at [349, 177] on strong "All Orders" at bounding box center [347, 179] width 63 height 13
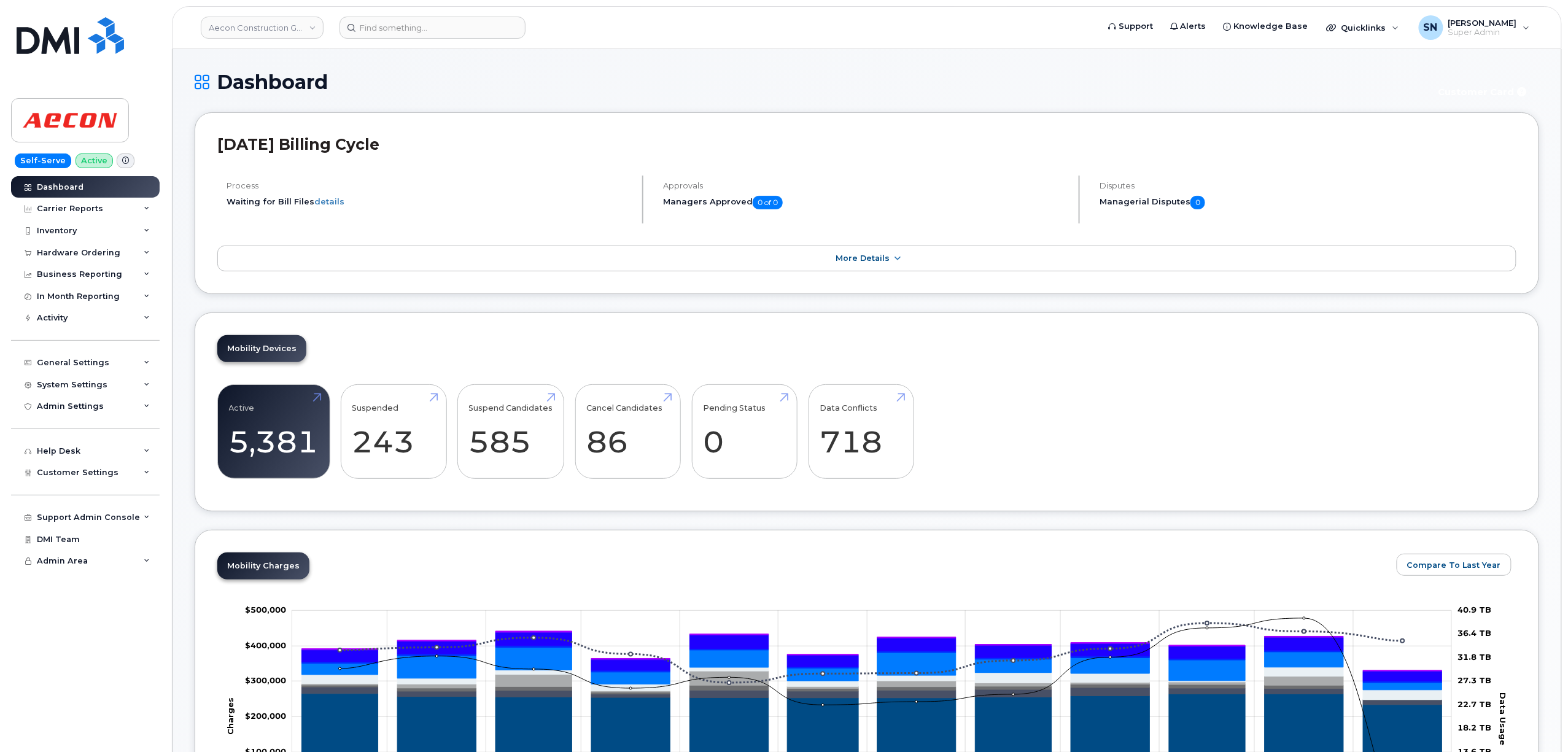
click at [441, 80] on h1 "Dashboard" at bounding box center [808, 82] width 1228 height 21
click at [448, 322] on div "Mobility Devices Active 5,381 -18% Suspended 243 -68% Suspend Candidates 585 Ca…" at bounding box center [867, 412] width 1344 height 200
click at [661, 91] on h1 "Dashboard" at bounding box center [808, 82] width 1228 height 21
click at [89, 247] on div "Hardware Ordering" at bounding box center [85, 253] width 149 height 22
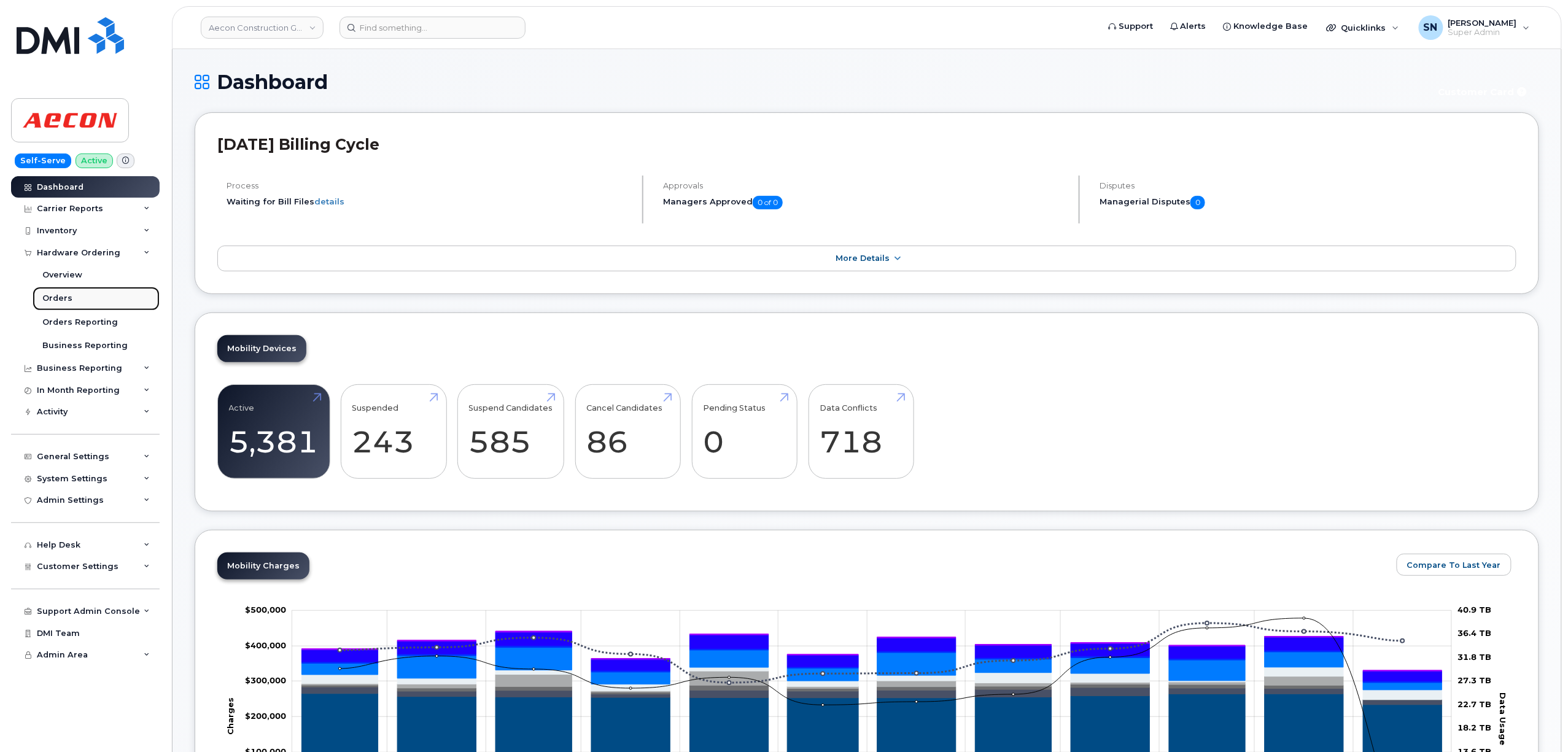
click at [77, 296] on link "Orders" at bounding box center [95, 298] width 127 height 23
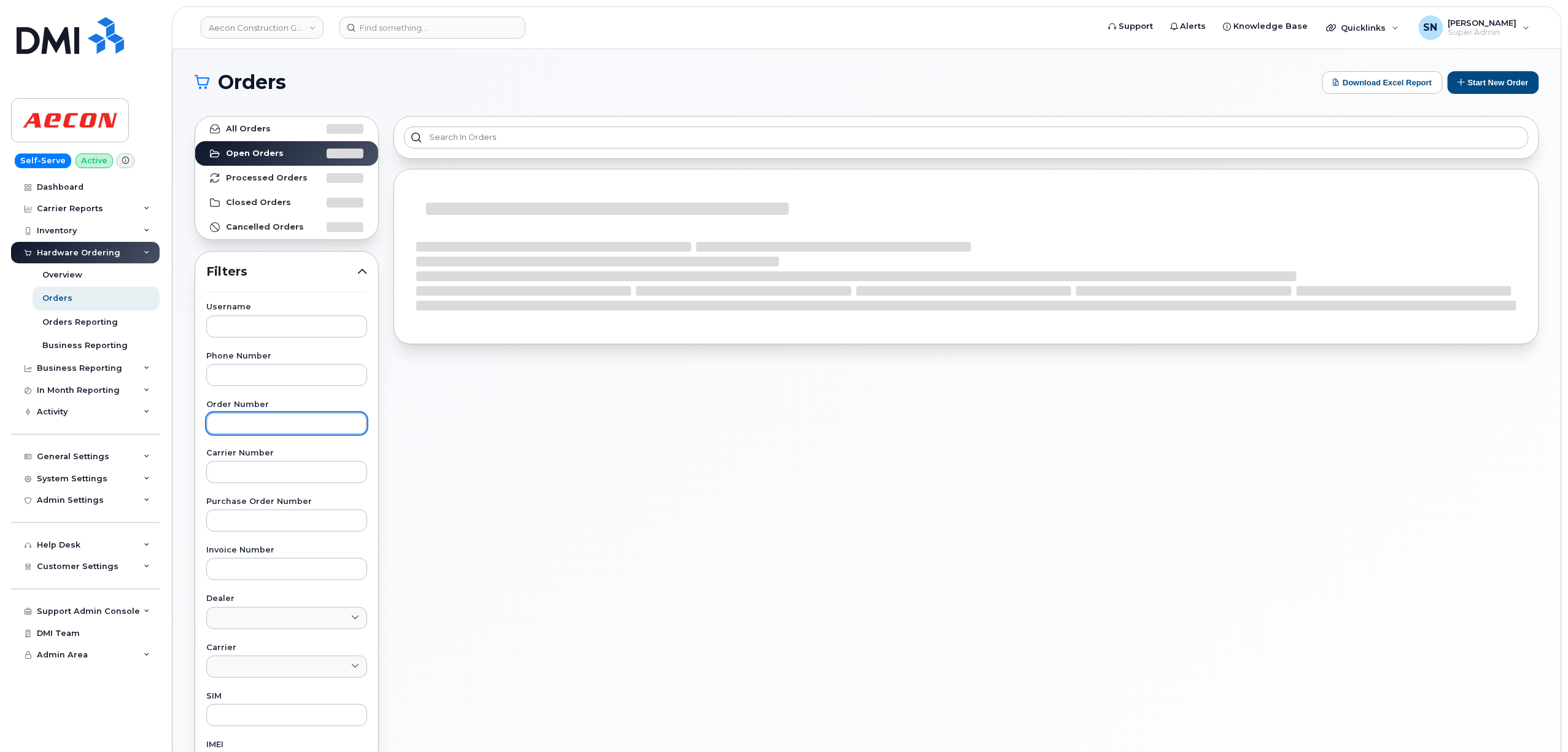
click at [278, 433] on input "text" at bounding box center [287, 423] width 161 height 22
paste input "299454"
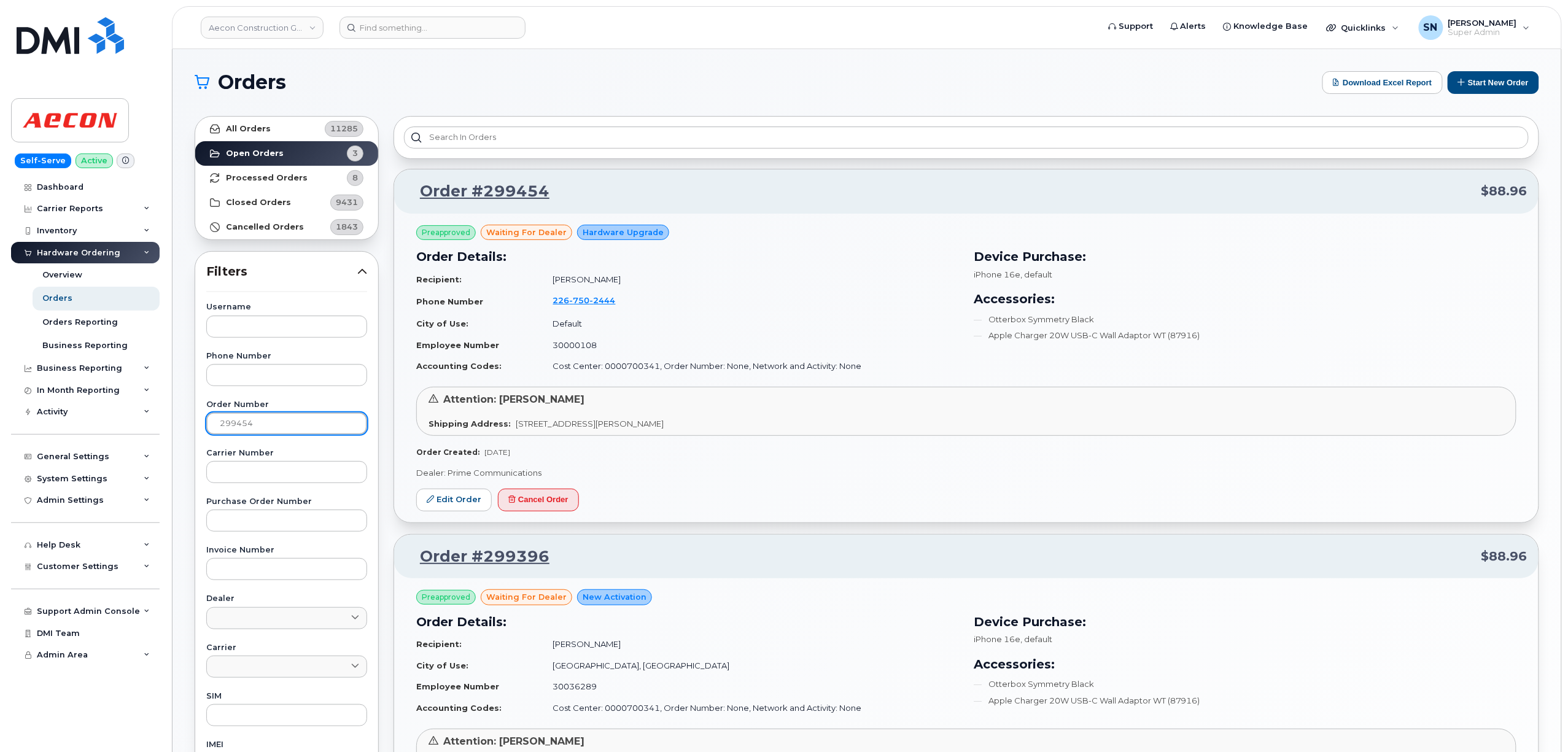
type input "299454"
click at [266, 123] on link "All Orders 11285" at bounding box center [287, 129] width 183 height 24
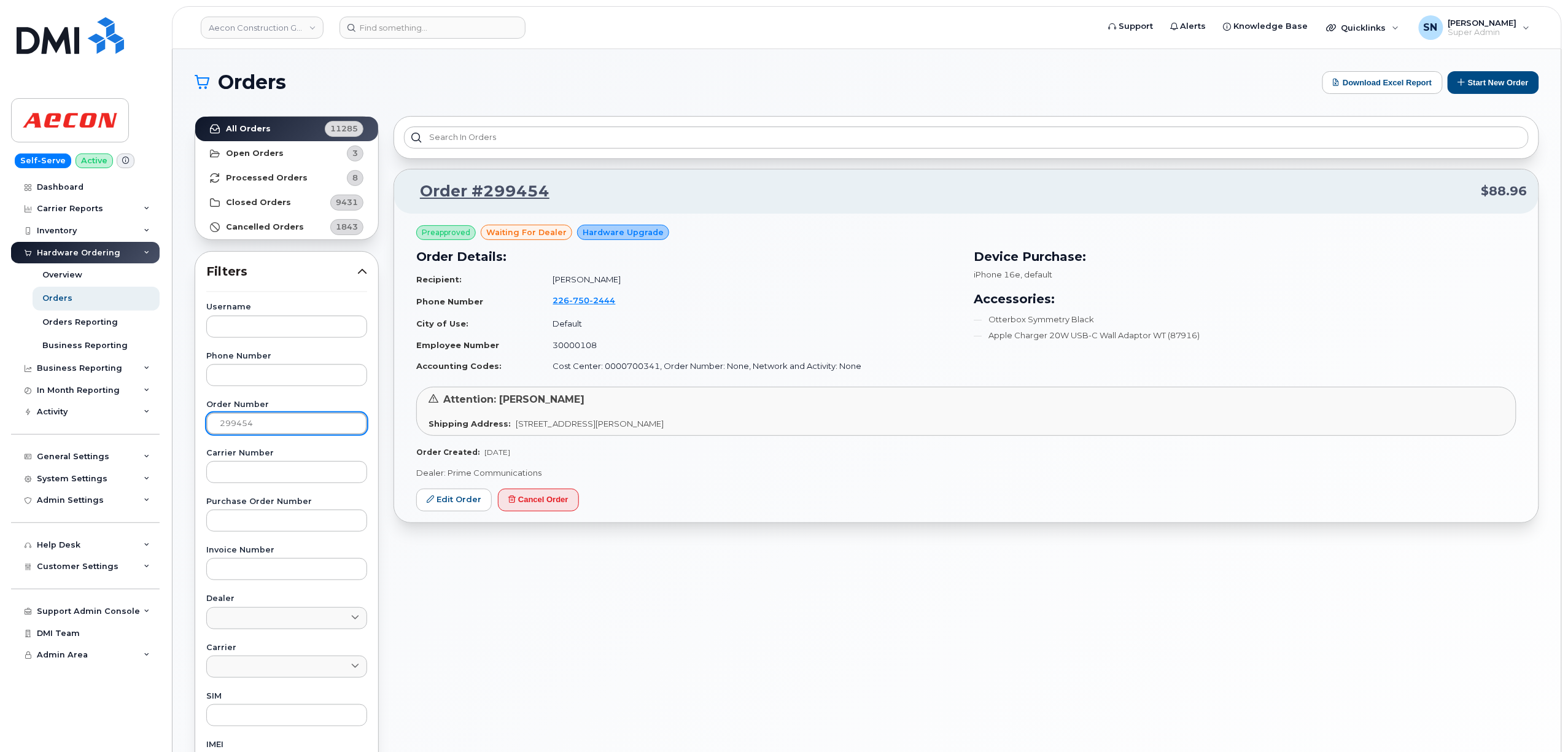
drag, startPoint x: 280, startPoint y: 429, endPoint x: 170, endPoint y: 425, distance: 110.1
click at [170, 425] on body "Aecon Construction Group Inc Support Alerts Knowledge Base Quicklinks Suspend /…" at bounding box center [784, 512] width 1568 height 1025
click at [268, 130] on link "All Orders 11285" at bounding box center [287, 129] width 183 height 24
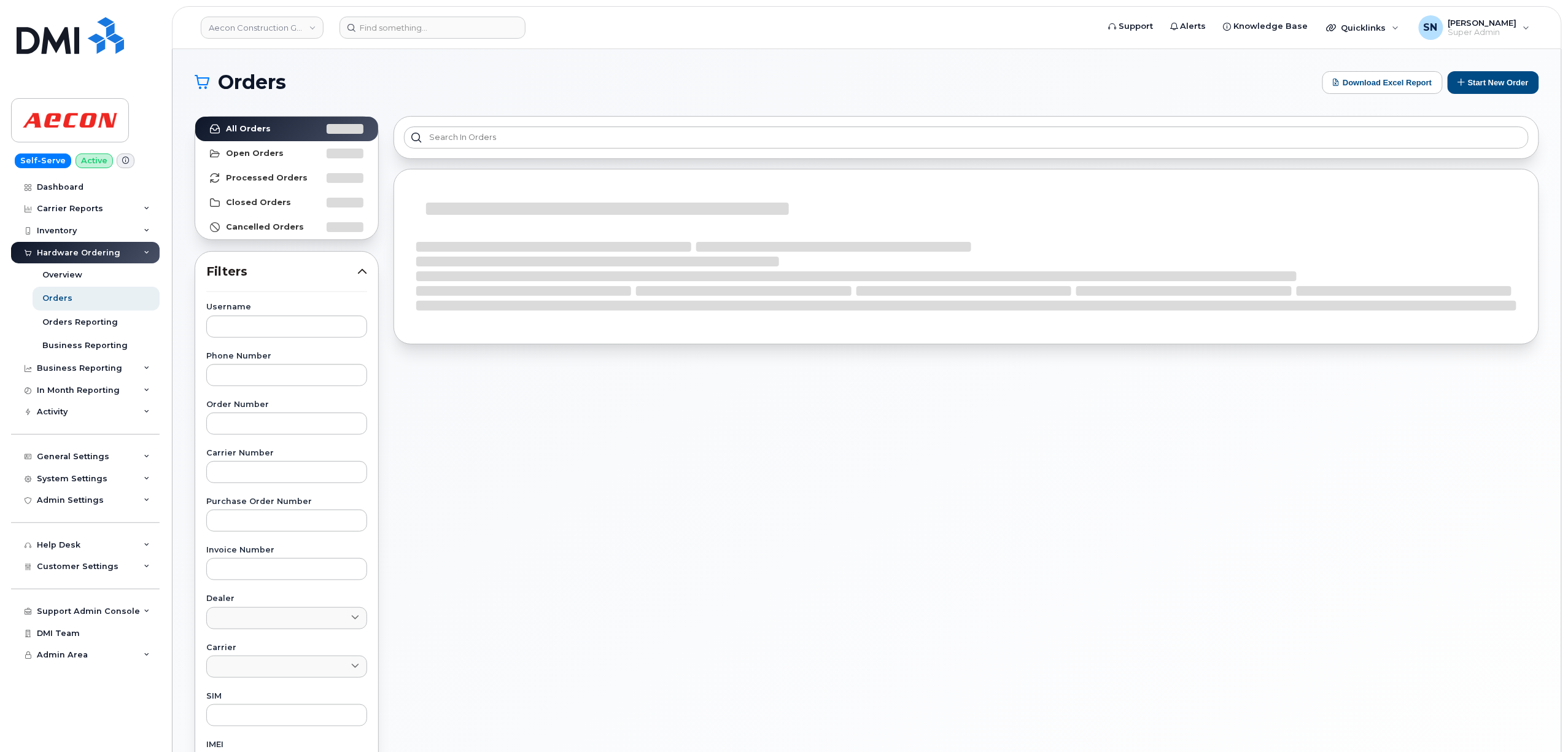
click at [532, 81] on h1 "Orders" at bounding box center [755, 82] width 1121 height 19
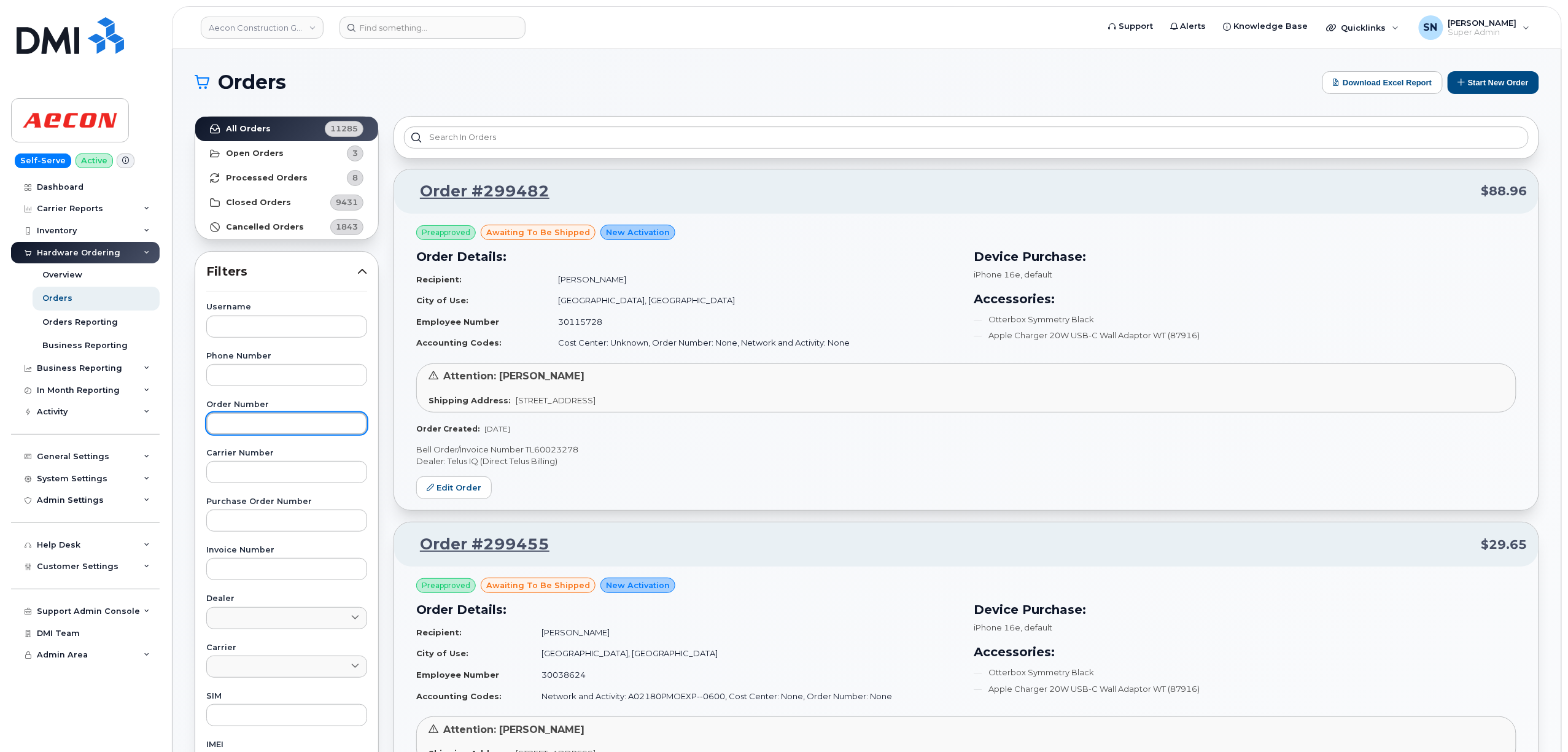
click at [259, 429] on input "text" at bounding box center [287, 423] width 161 height 22
paste input "299454"
type input "299454"
click at [259, 122] on link "All Orders 11285" at bounding box center [287, 129] width 183 height 24
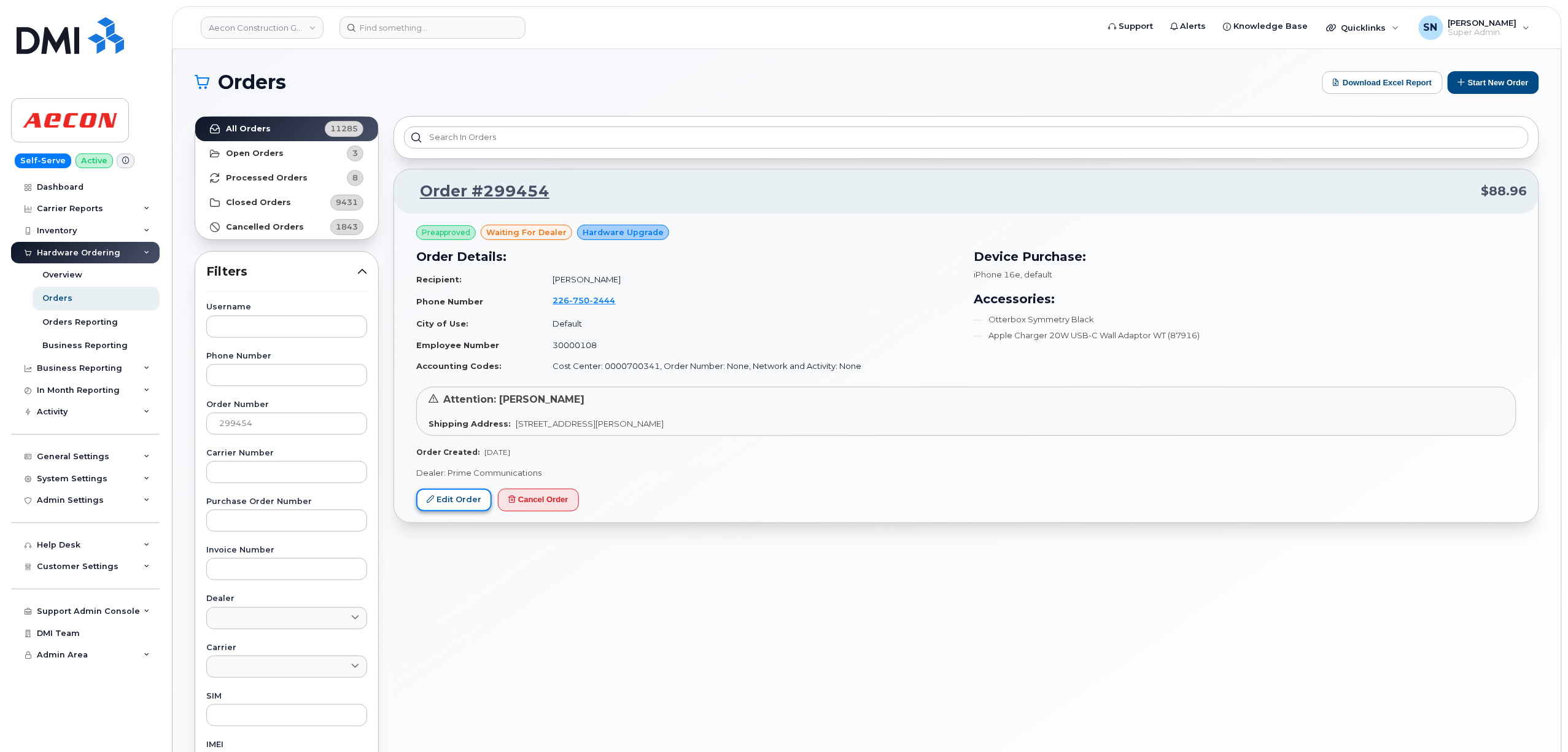
click at [467, 499] on link "Edit Order" at bounding box center [454, 499] width 75 height 23
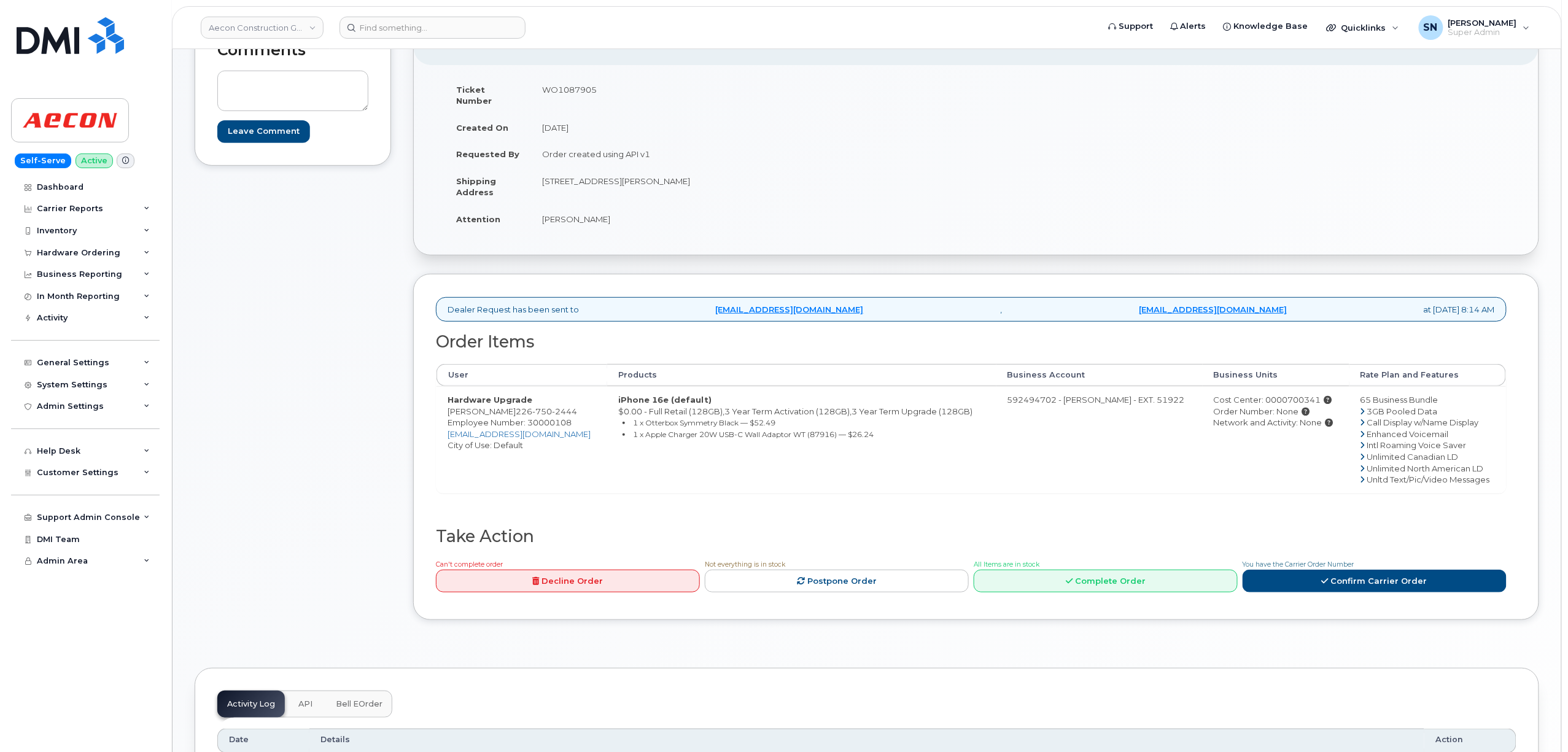
scroll to position [163, 0]
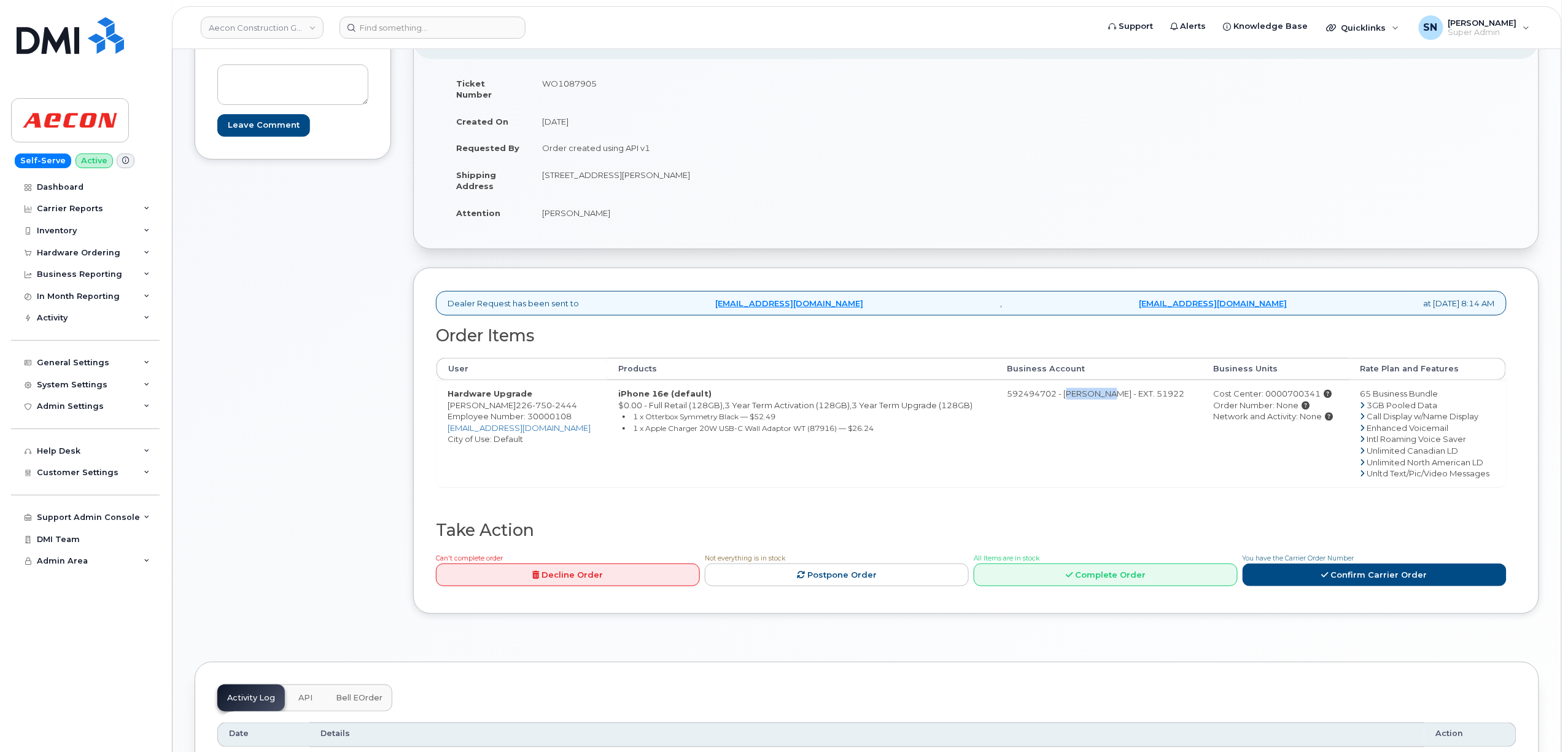
drag, startPoint x: 1077, startPoint y: 384, endPoint x: 1114, endPoint y: 394, distance: 38.3
click at [1114, 394] on td "592494702 - [PERSON_NAME] - EXT. 51922" at bounding box center [1099, 434] width 206 height 107
click at [325, 462] on div "Comments Leave Comment" at bounding box center [293, 322] width 197 height 619
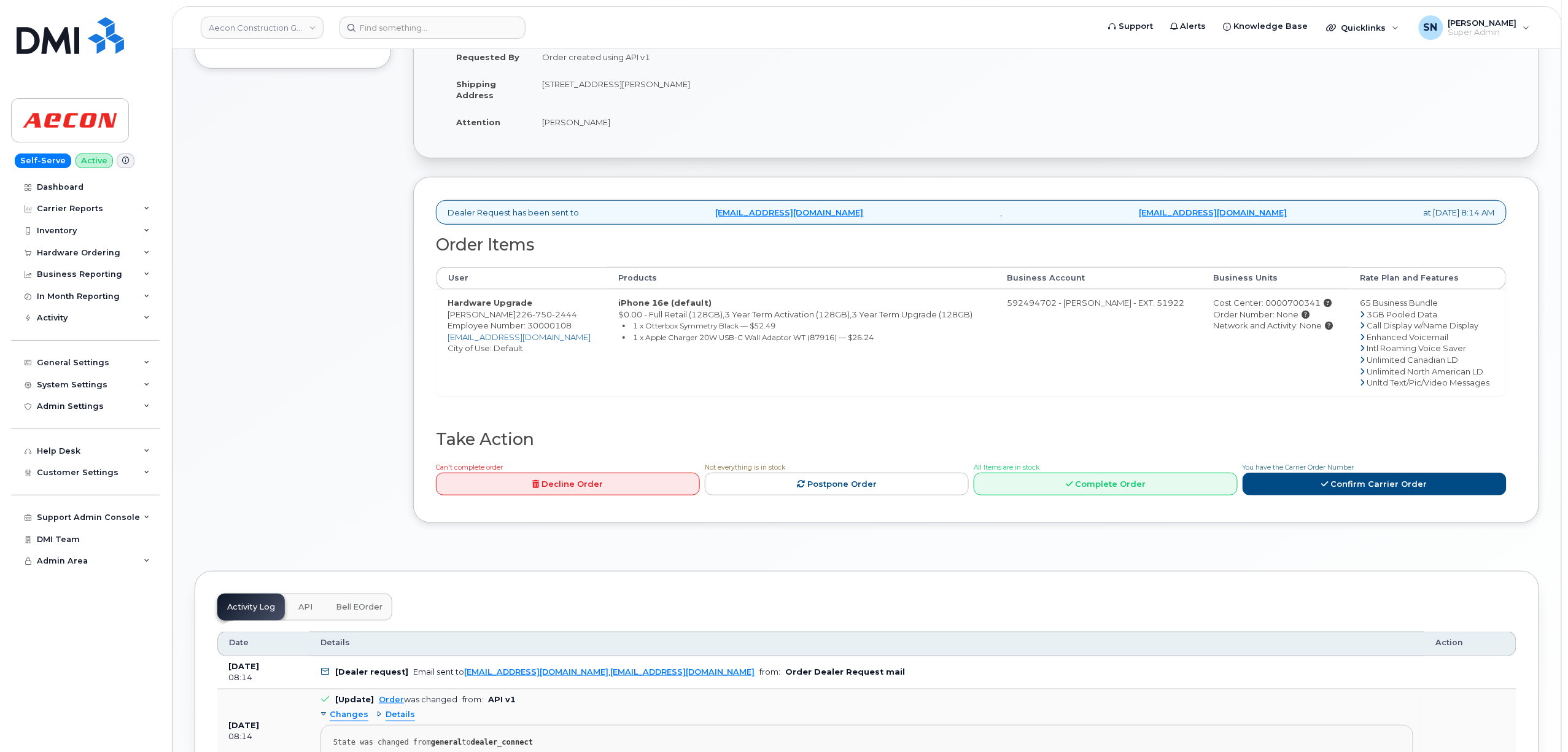
scroll to position [246, 0]
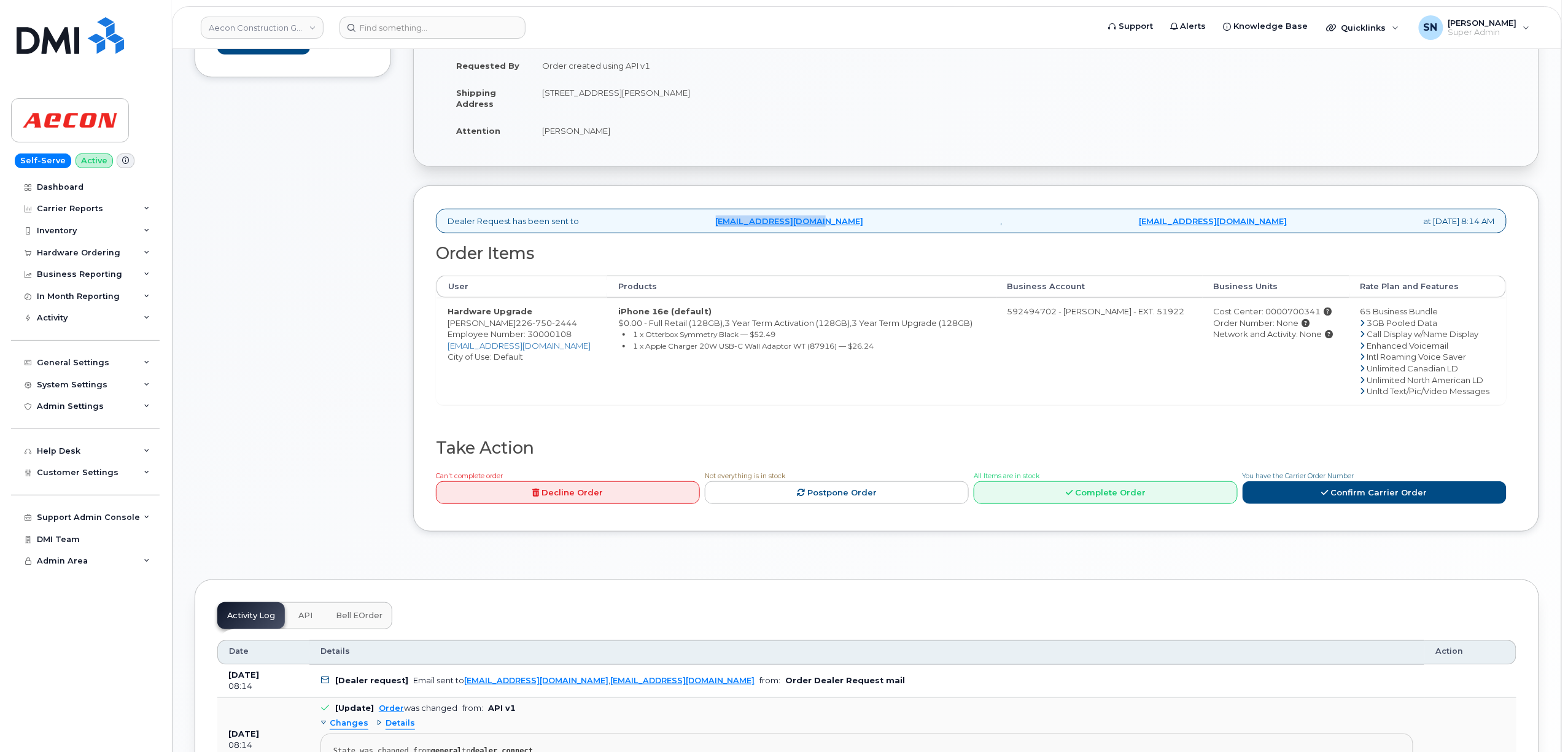
drag, startPoint x: 713, startPoint y: 215, endPoint x: 848, endPoint y: 219, distance: 135.1
click at [848, 219] on div "Dealer Request has been sent to [EMAIL_ADDRESS][DOMAIN_NAME] , [EMAIL_ADDRESS][…" at bounding box center [971, 221] width 1070 height 25
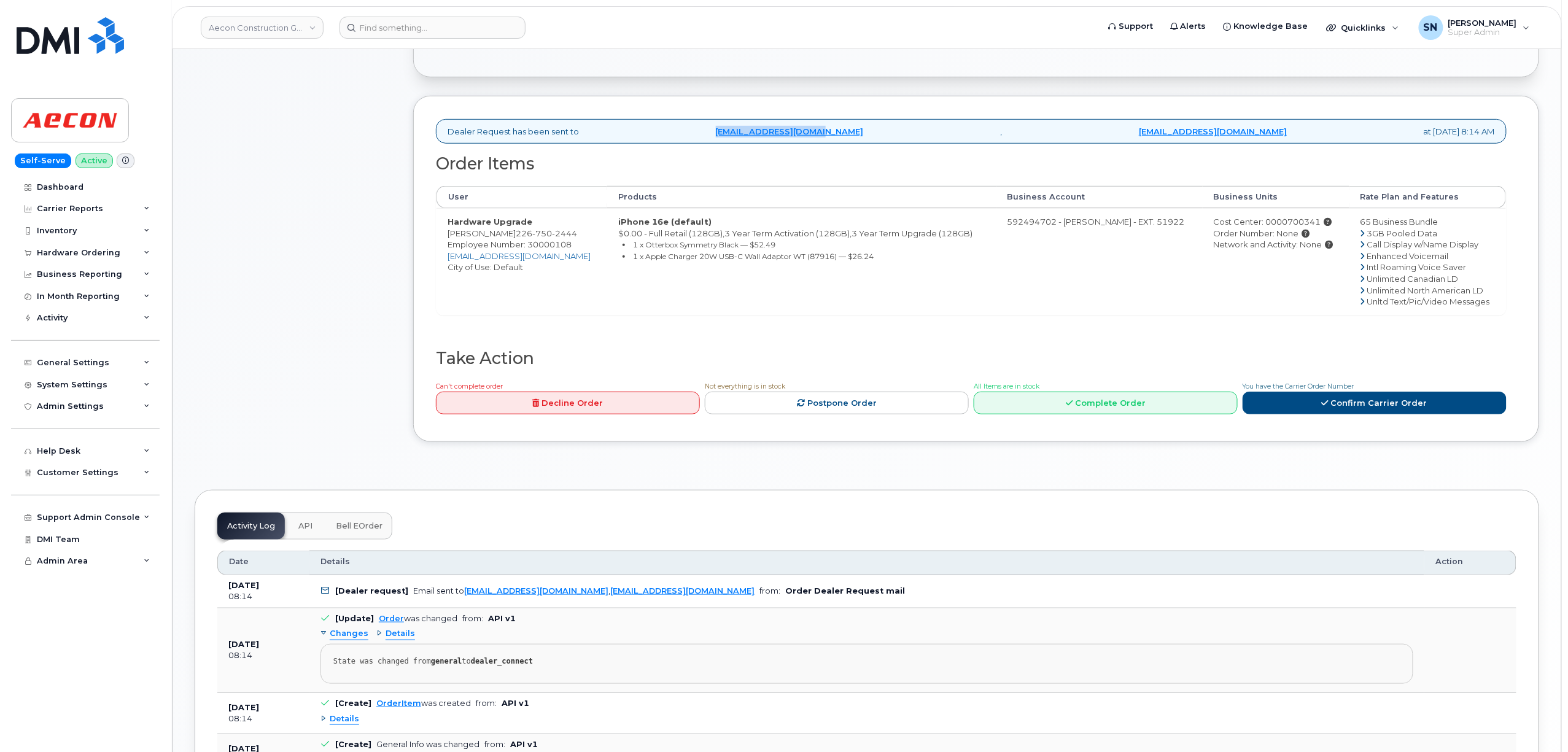
scroll to position [491, 0]
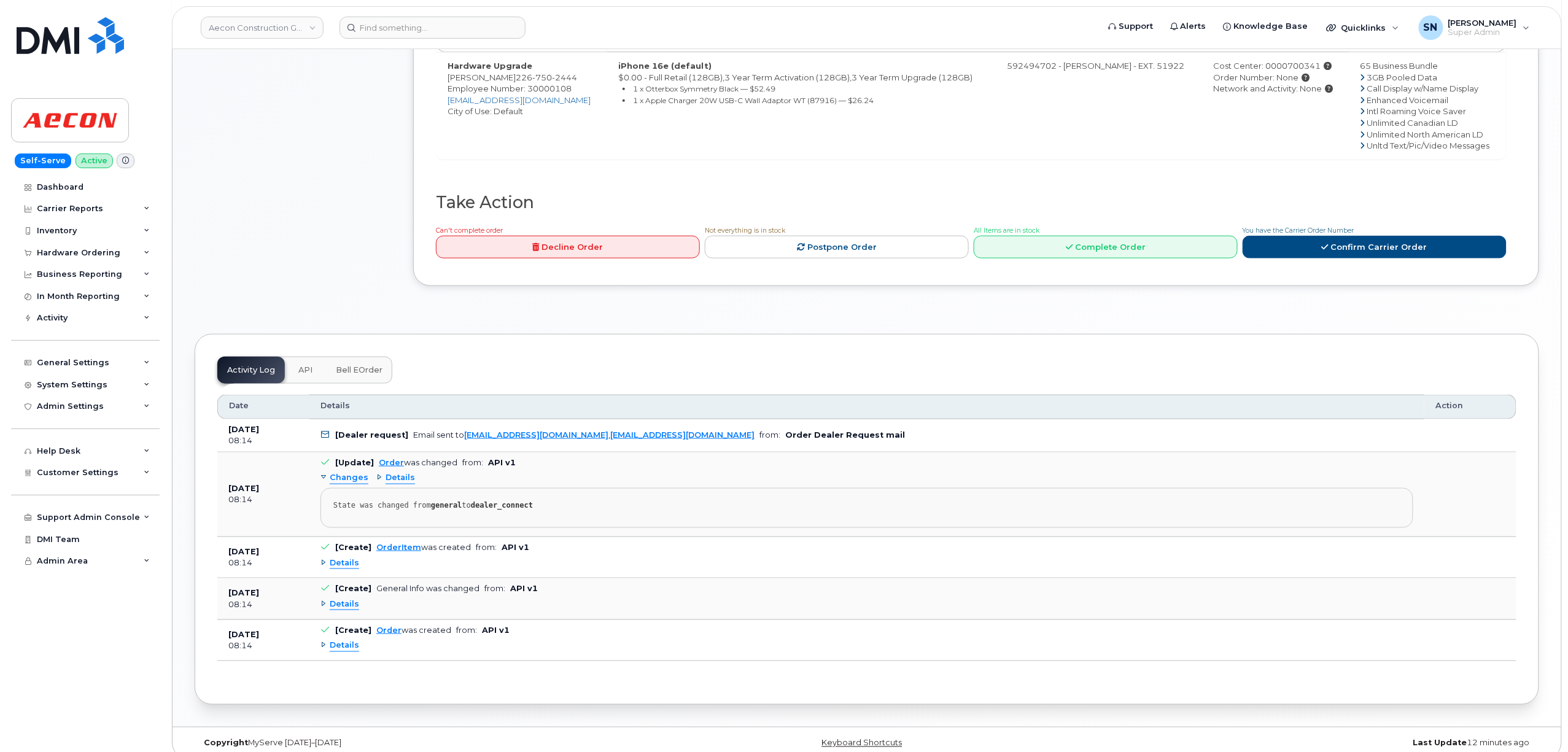
click at [462, 442] on td "[Dealer request] Email sent to [EMAIL_ADDRESS][DOMAIN_NAME] , [EMAIL_ADDRESS][D…" at bounding box center [867, 436] width 1115 height 33
drag, startPoint x: 460, startPoint y: 436, endPoint x: 567, endPoint y: 438, distance: 107.0
click at [567, 438] on td "[Dealer request] Email sent to [EMAIL_ADDRESS][DOMAIN_NAME] , [EMAIL_ADDRESS][D…" at bounding box center [867, 436] width 1115 height 33
click at [324, 439] on td "[Dealer request] Email sent to [EMAIL_ADDRESS][DOMAIN_NAME] , [EMAIL_ADDRESS][D…" at bounding box center [867, 436] width 1115 height 33
drag, startPoint x: 343, startPoint y: 431, endPoint x: 568, endPoint y: 438, distance: 225.1
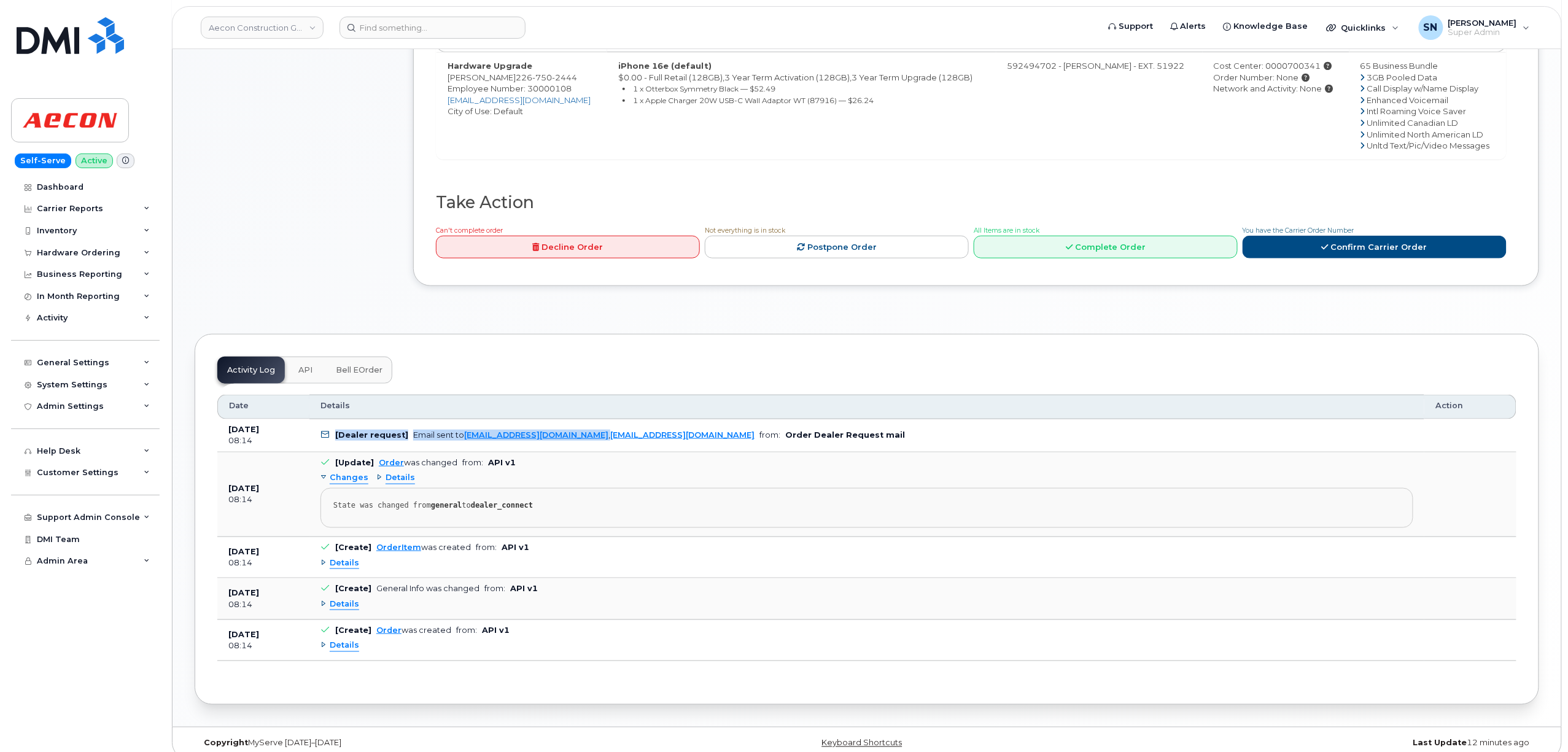
click at [568, 438] on td "[Dealer request] Email sent to [EMAIL_ADDRESS][DOMAIN_NAME] , [EMAIL_ADDRESS][D…" at bounding box center [867, 436] width 1115 height 33
click at [458, 437] on td "[Dealer request] Email sent to [EMAIL_ADDRESS][DOMAIN_NAME] , [EMAIL_ADDRESS][D…" at bounding box center [867, 436] width 1115 height 33
click at [464, 430] on link "[EMAIL_ADDRESS][DOMAIN_NAME]" at bounding box center [536, 435] width 144 height 9
drag, startPoint x: 460, startPoint y: 427, endPoint x: 526, endPoint y: 431, distance: 66.1
click at [526, 430] on div "Email sent to [EMAIL_ADDRESS][DOMAIN_NAME] , [EMAIL_ADDRESS][DOMAIN_NAME]" at bounding box center [584, 435] width 342 height 9
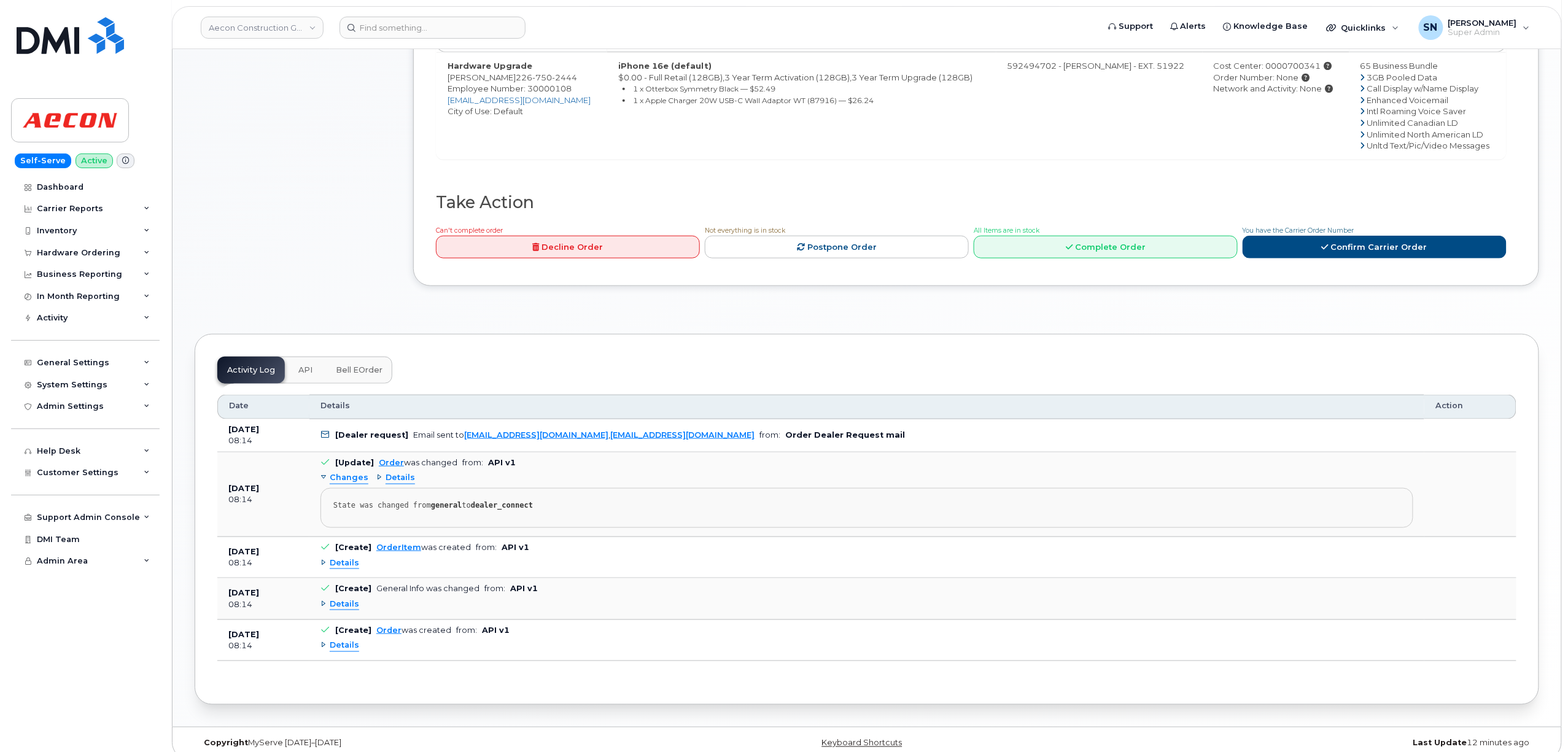
click at [560, 440] on td "[Dealer request] Email sent to [EMAIL_ADDRESS][DOMAIN_NAME] , [EMAIL_ADDRESS][D…" at bounding box center [867, 436] width 1115 height 33
click at [566, 433] on td "[Dealer request] Email sent to [EMAIL_ADDRESS][DOMAIN_NAME] , [EMAIL_ADDRESS][D…" at bounding box center [867, 436] width 1115 height 33
drag, startPoint x: 566, startPoint y: 431, endPoint x: 460, endPoint y: 430, distance: 106.0
click at [460, 430] on div "Email sent to [EMAIL_ADDRESS][DOMAIN_NAME] , [EMAIL_ADDRESS][DOMAIN_NAME]" at bounding box center [584, 435] width 342 height 9
copy link "[EMAIL_ADDRESS][DOMAIN_NAME]"
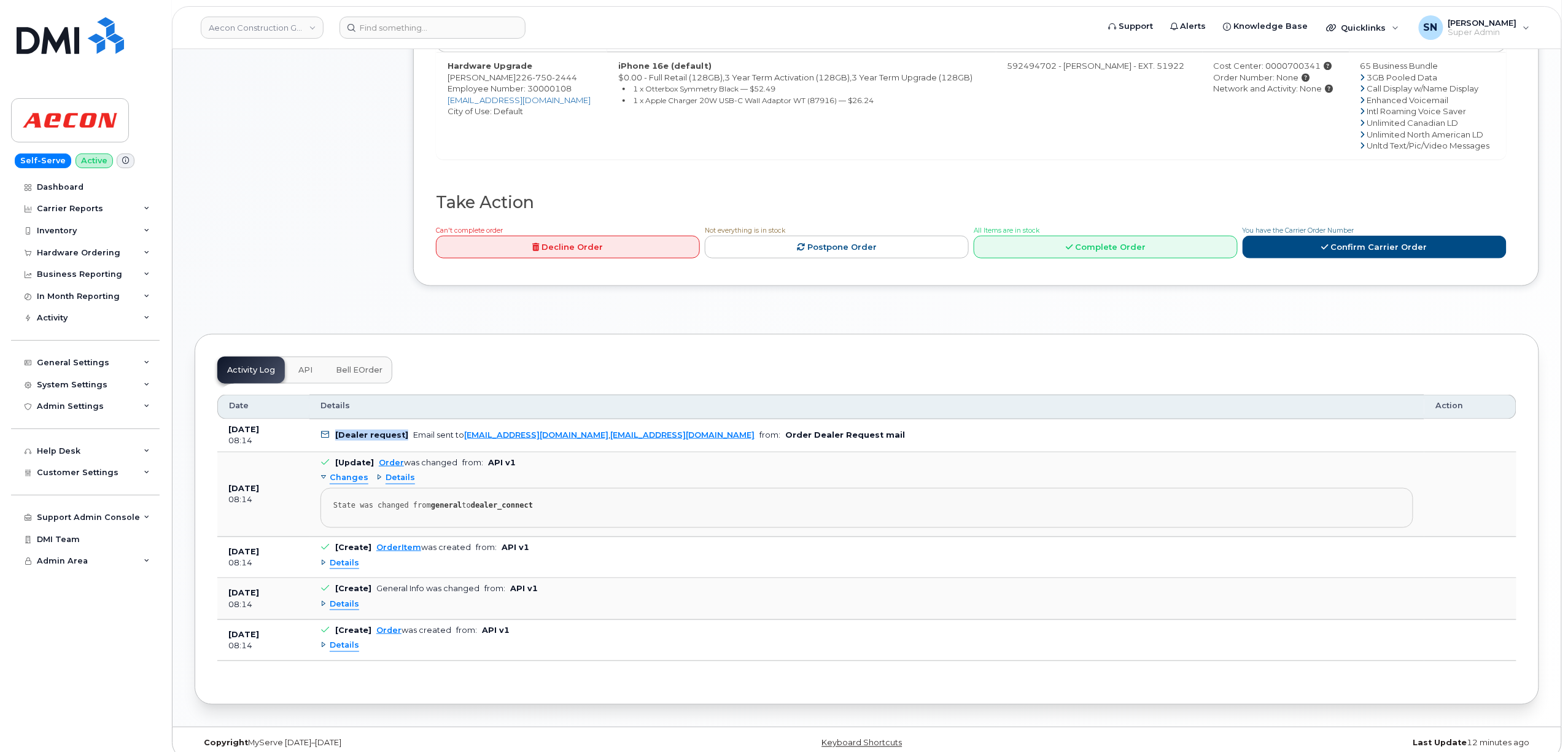
drag, startPoint x: 334, startPoint y: 430, endPoint x: 403, endPoint y: 436, distance: 69.3
click at [403, 436] on td "[Dealer request] Email sent to [EMAIL_ADDRESS][DOMAIN_NAME] , [EMAIL_ADDRESS][D…" at bounding box center [867, 436] width 1115 height 33
click at [644, 441] on td "[Dealer request] Email sent to [EMAIL_ADDRESS][DOMAIN_NAME] , [EMAIL_ADDRESS][D…" at bounding box center [867, 436] width 1115 height 33
drag, startPoint x: 573, startPoint y: 436, endPoint x: 690, endPoint y: 438, distance: 117.0
click at [690, 438] on td "[Dealer request] Email sent to [EMAIL_ADDRESS][DOMAIN_NAME] , [EMAIL_ADDRESS][D…" at bounding box center [867, 436] width 1115 height 33
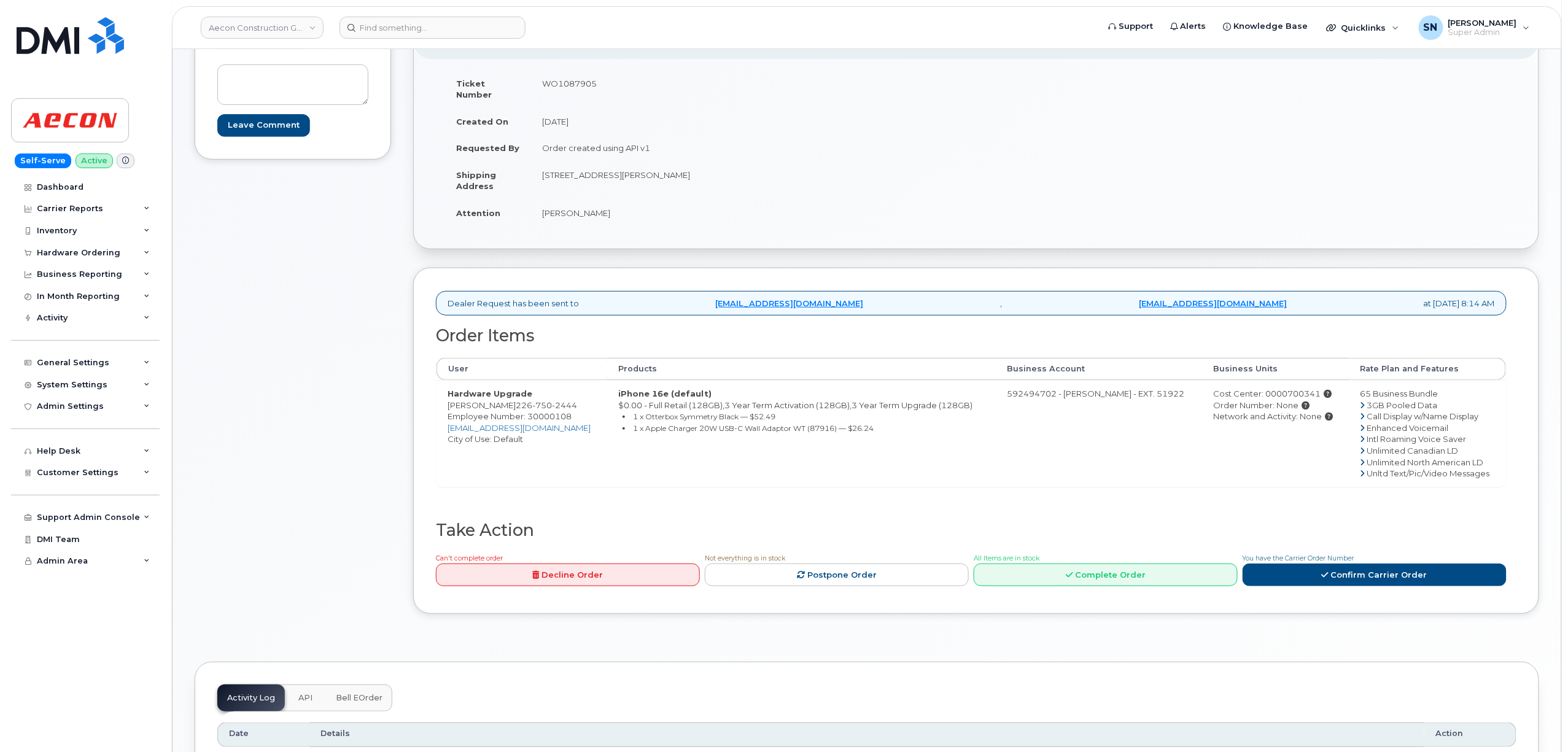
scroll to position [0, 0]
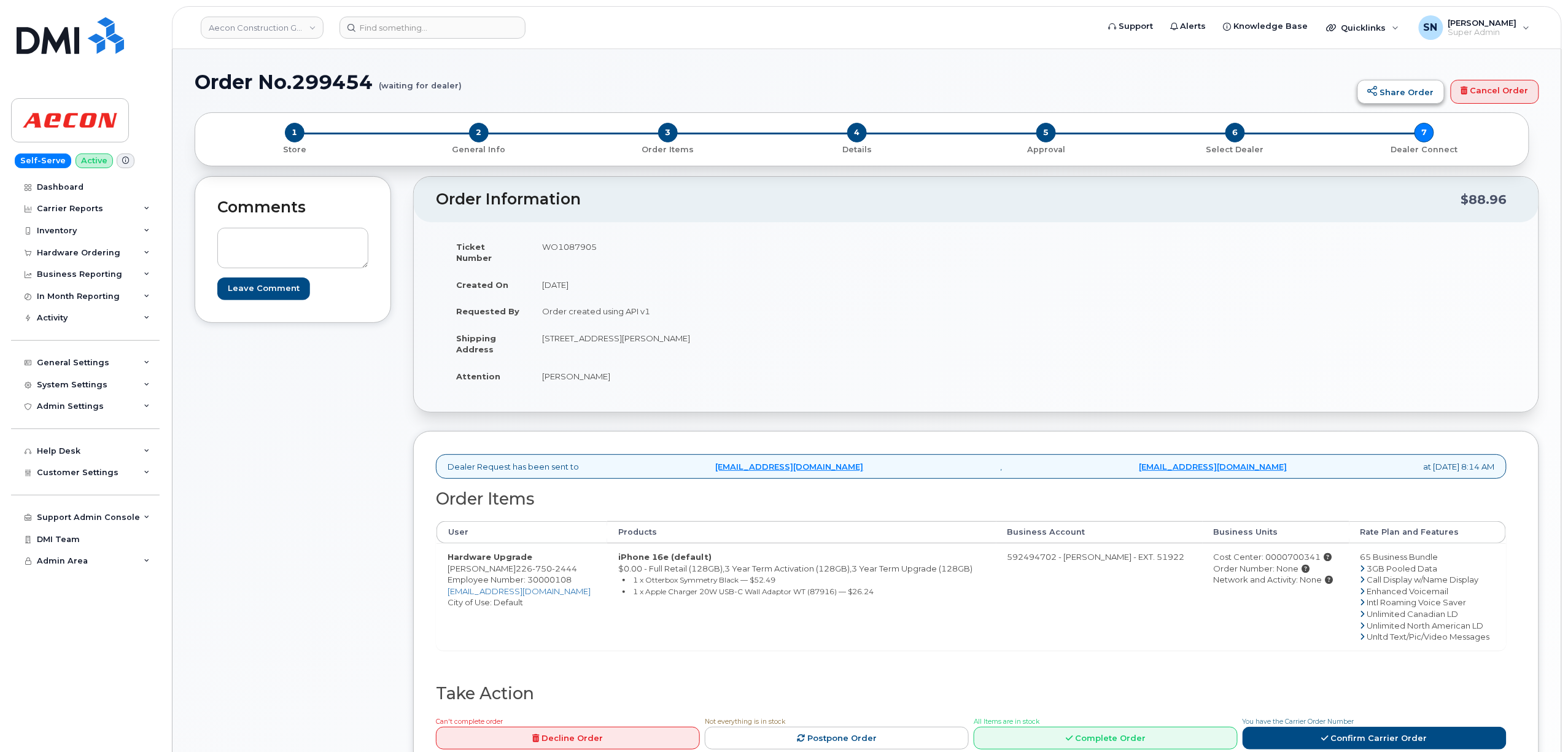
click at [1406, 97] on link "Share Order" at bounding box center [1400, 92] width 87 height 24
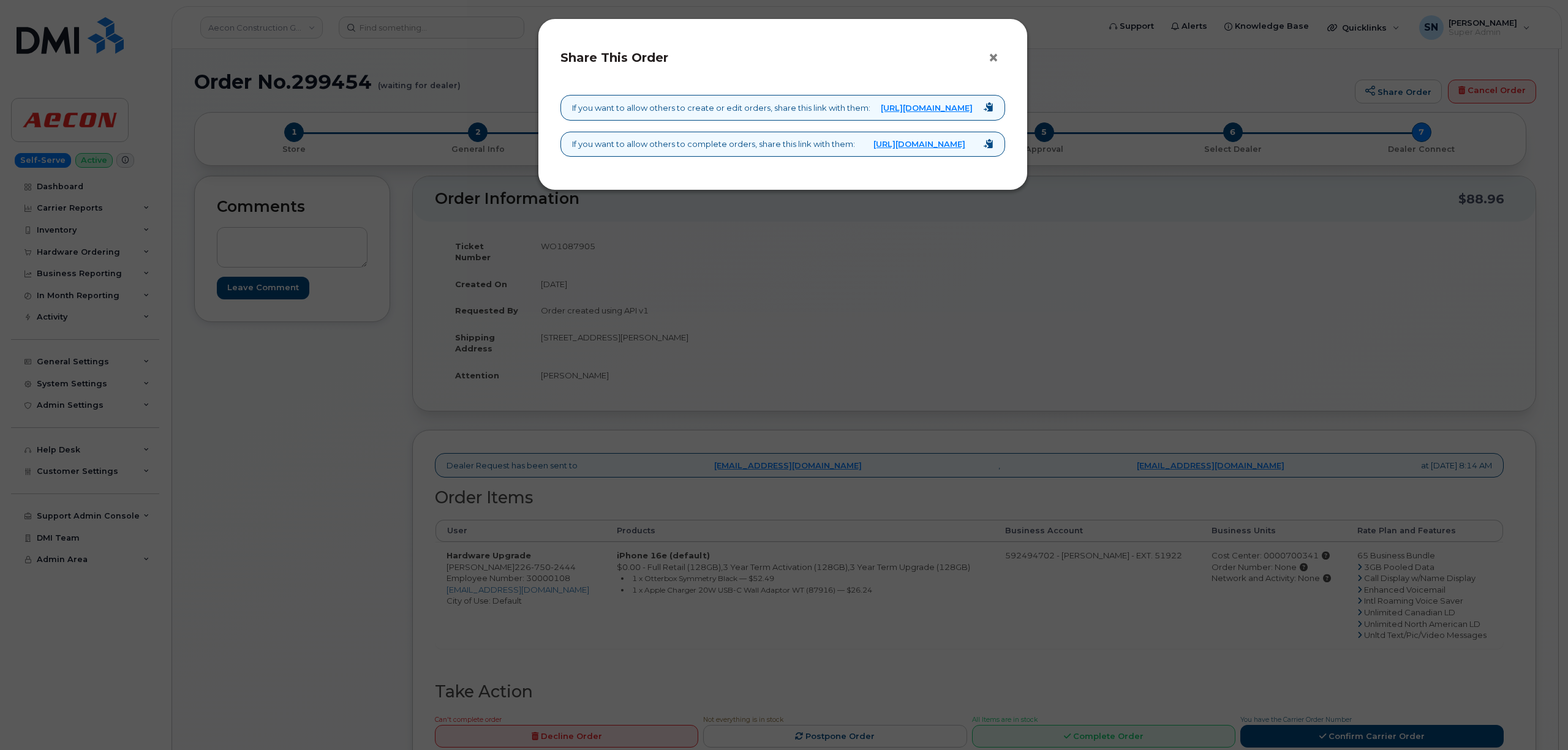
click at [991, 55] on button "×" at bounding box center [996, 58] width 17 height 19
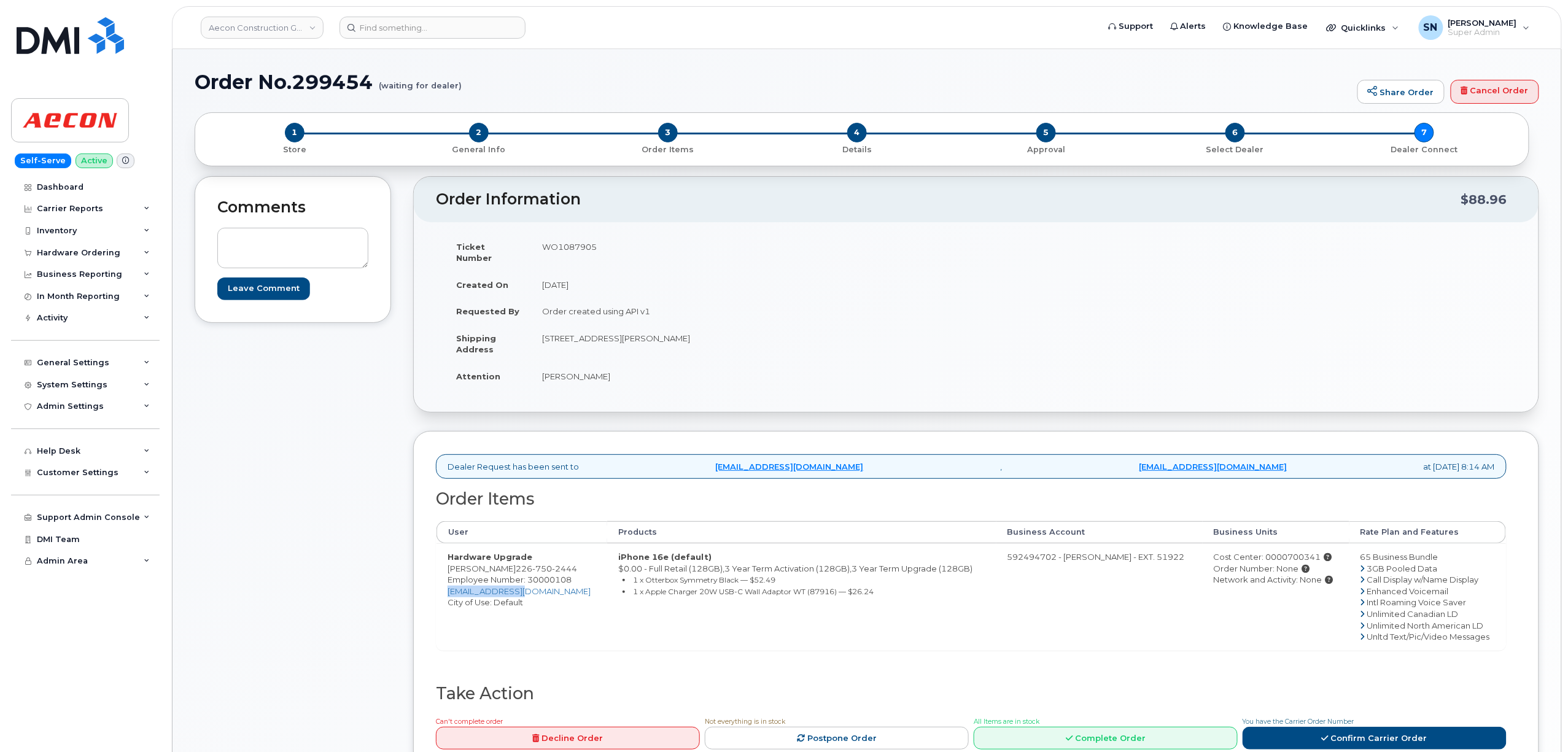
drag, startPoint x: 531, startPoint y: 581, endPoint x: 447, endPoint y: 588, distance: 84.3
click at [447, 588] on td "Hardware Upgrade [PERSON_NAME] [PHONE_NUMBER] Employee Number: 30000108 [EMAIL_…" at bounding box center [521, 597] width 171 height 107
copy link "[EMAIL_ADDRESS][DOMAIN_NAME]"
click at [434, 561] on div "Dealer Request has been sent to [EMAIL_ADDRESS][DOMAIN_NAME] , [EMAIL_ADDRESS][…" at bounding box center [976, 604] width 1126 height 346
drag, startPoint x: 445, startPoint y: 561, endPoint x: 462, endPoint y: 563, distance: 17.1
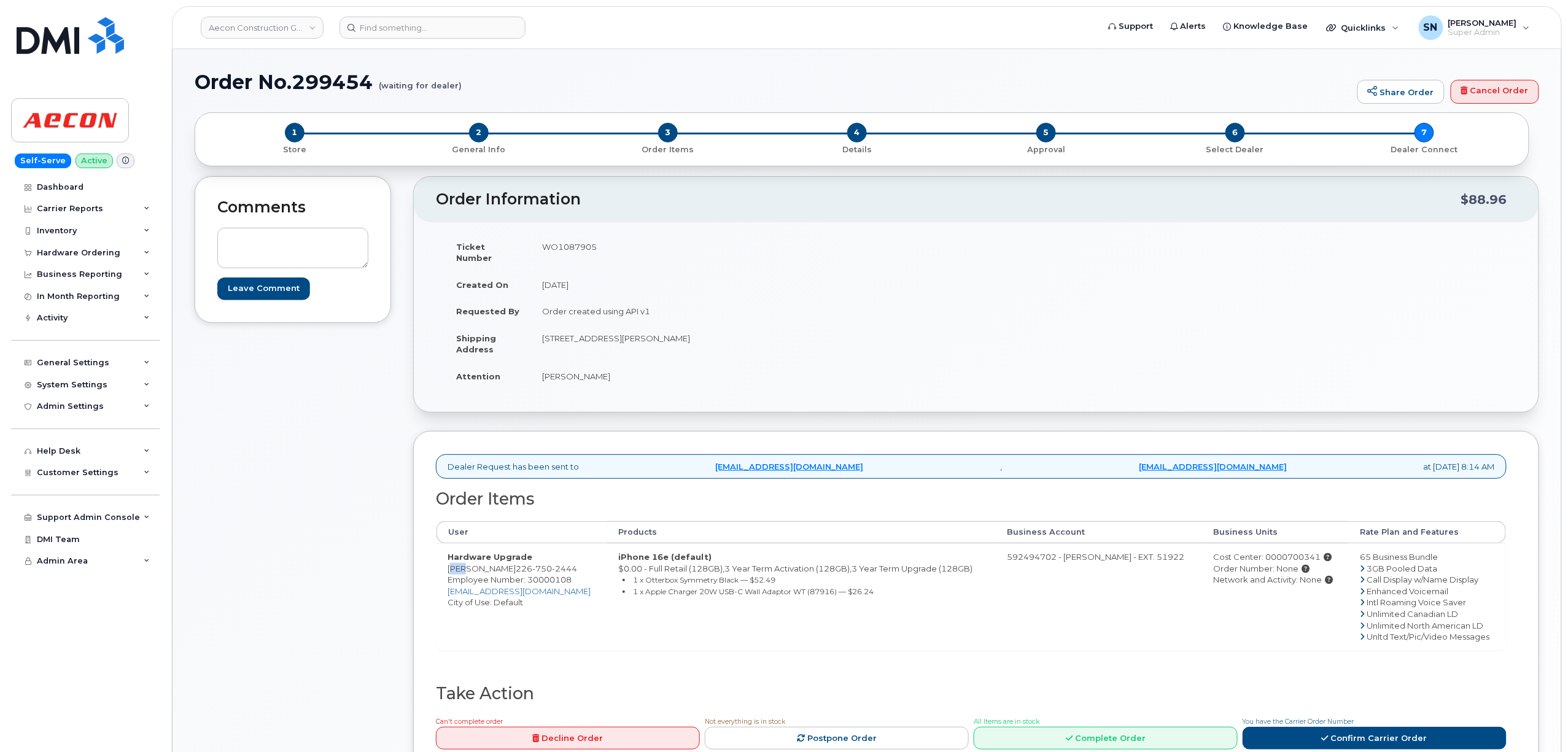
click at [462, 563] on td "Hardware Upgrade Jim Weber 226 750 2444 Employee Number: 30000108 jweber@aecon.…" at bounding box center [521, 597] width 171 height 107
click at [264, 24] on link "Aecon Construction Group Inc" at bounding box center [262, 28] width 123 height 22
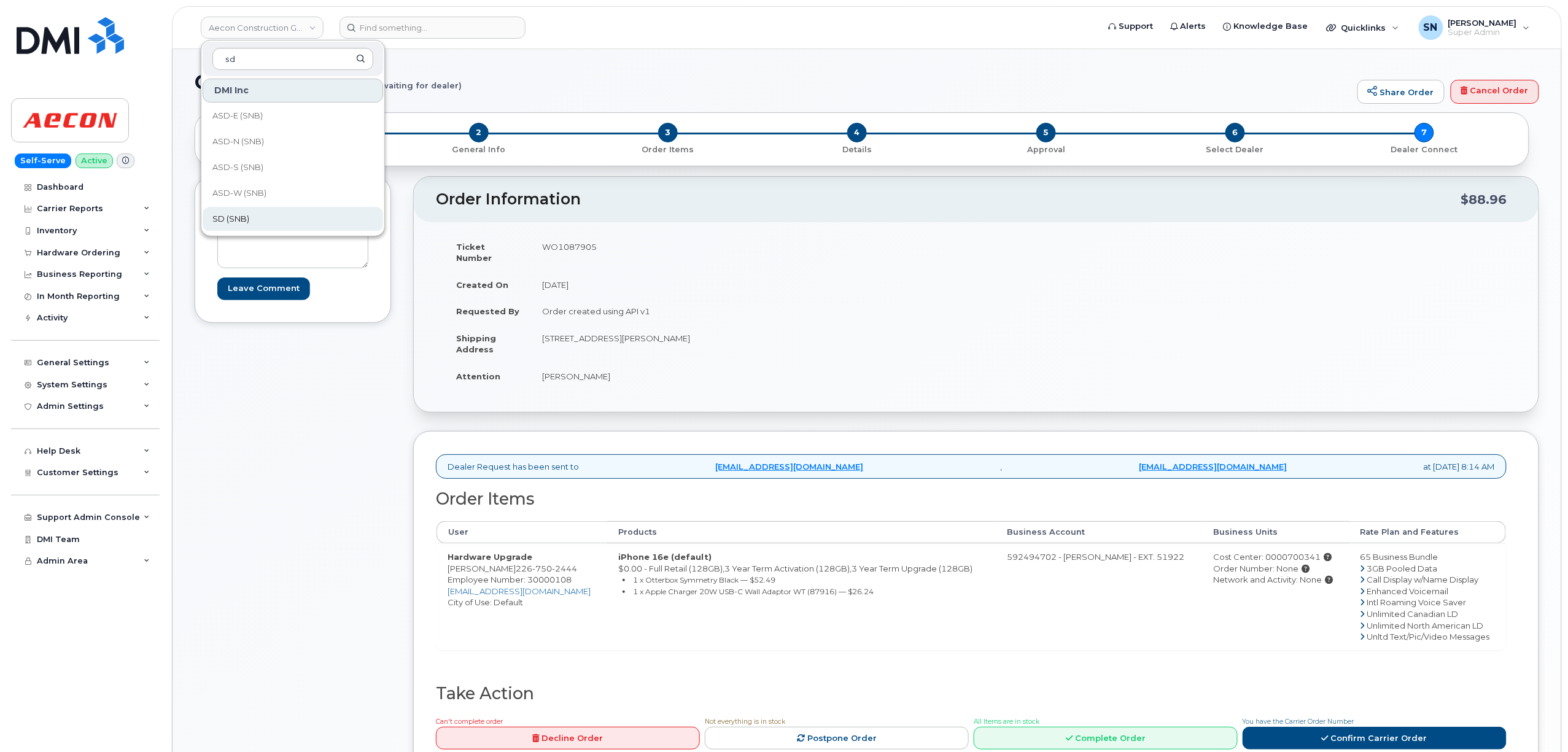
type input "sd"
click at [268, 216] on link "SD (SNB)" at bounding box center [293, 219] width 180 height 24
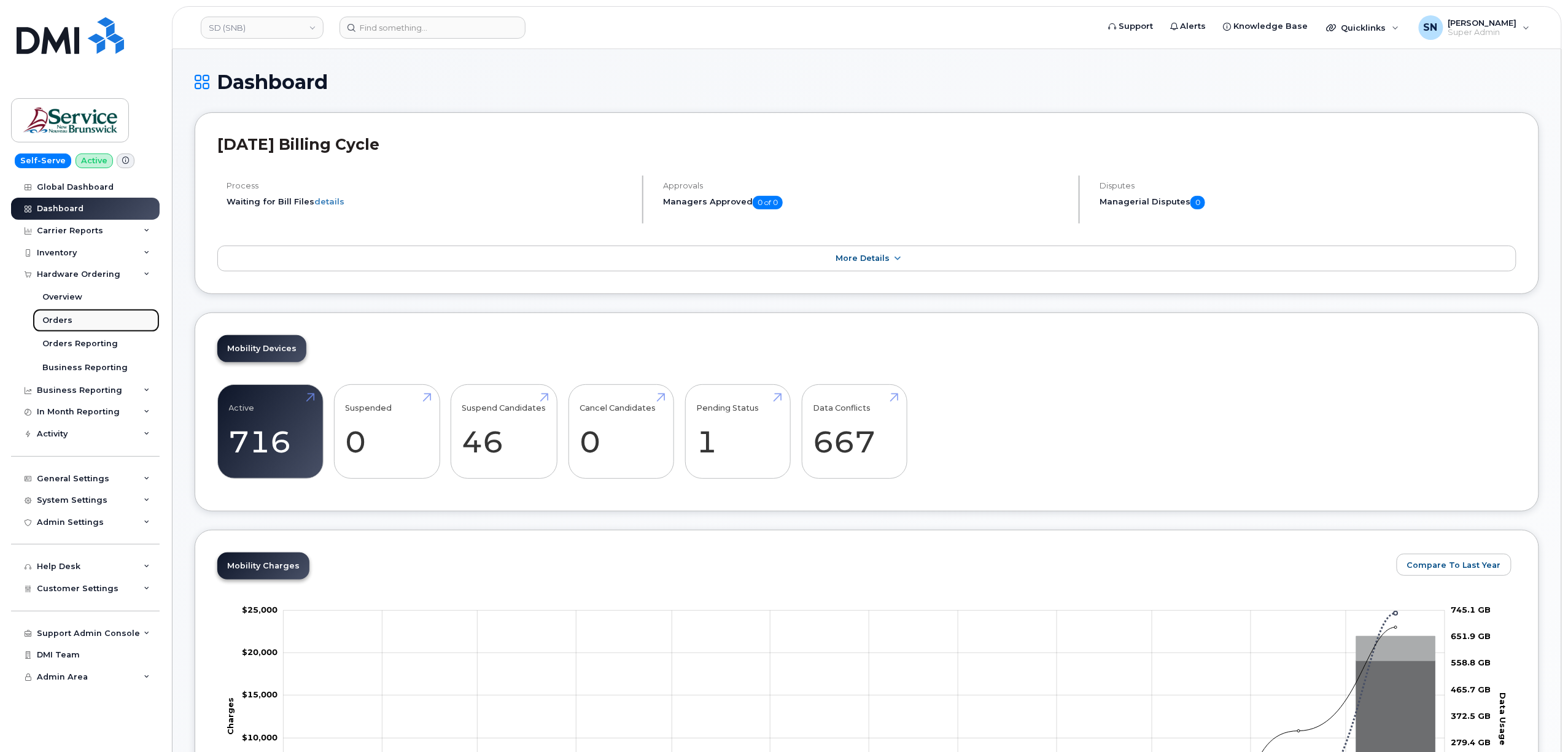
click at [82, 313] on link "Orders" at bounding box center [95, 320] width 127 height 23
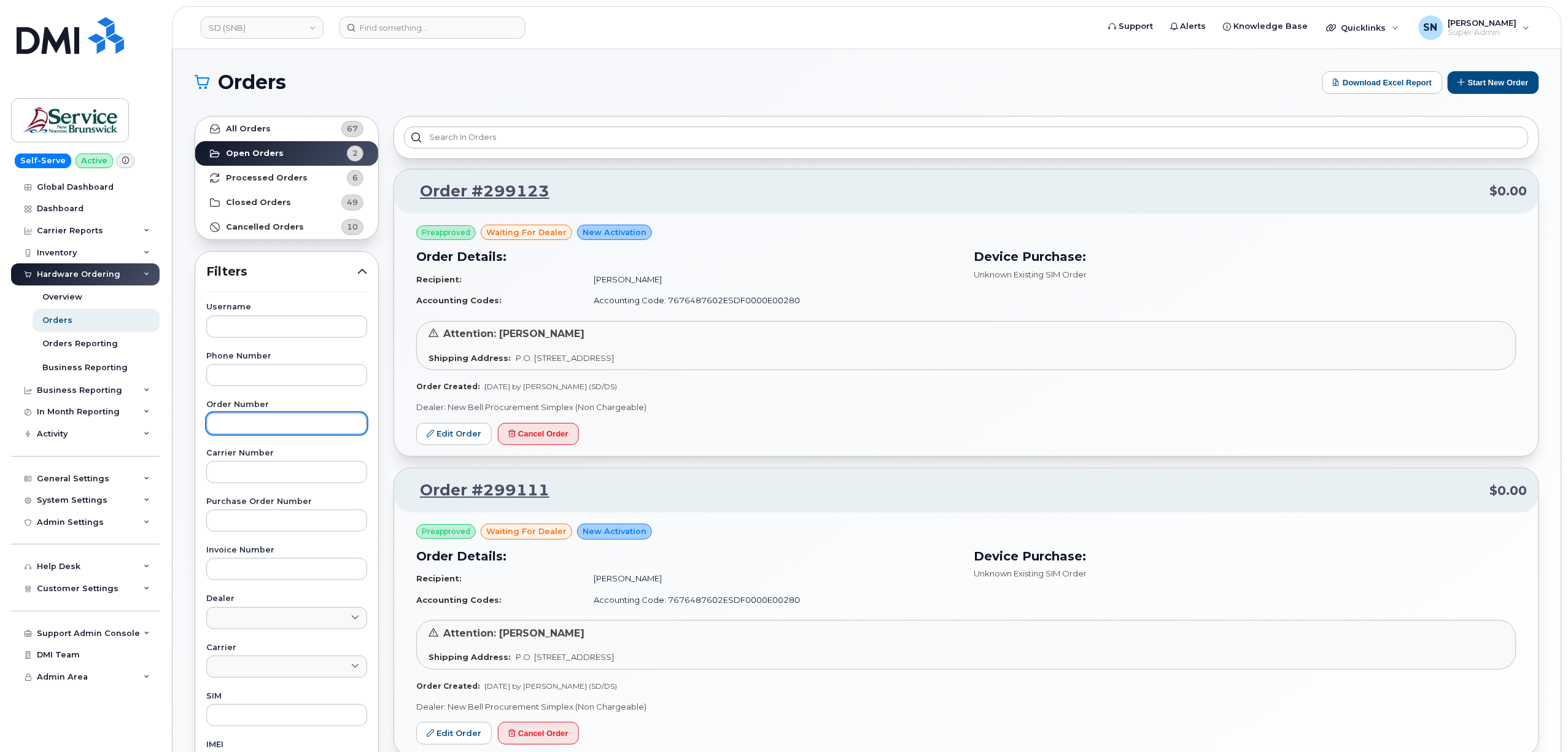
click at [291, 429] on input "text" at bounding box center [287, 423] width 161 height 22
paste input "291553"
type input "291553"
click at [295, 131] on link "All Orders 67" at bounding box center [287, 129] width 183 height 24
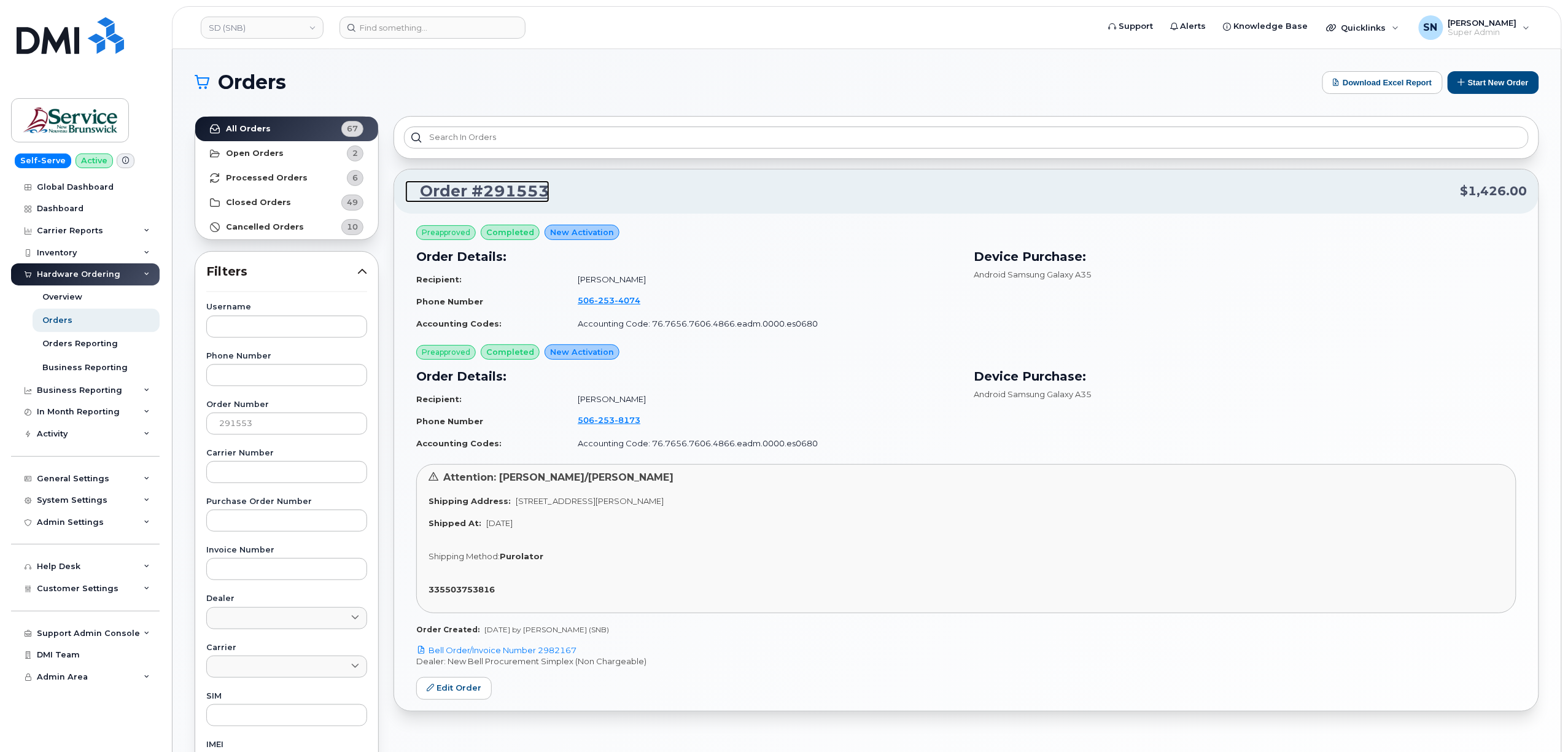
click at [479, 189] on link "Order #291553" at bounding box center [478, 191] width 144 height 22
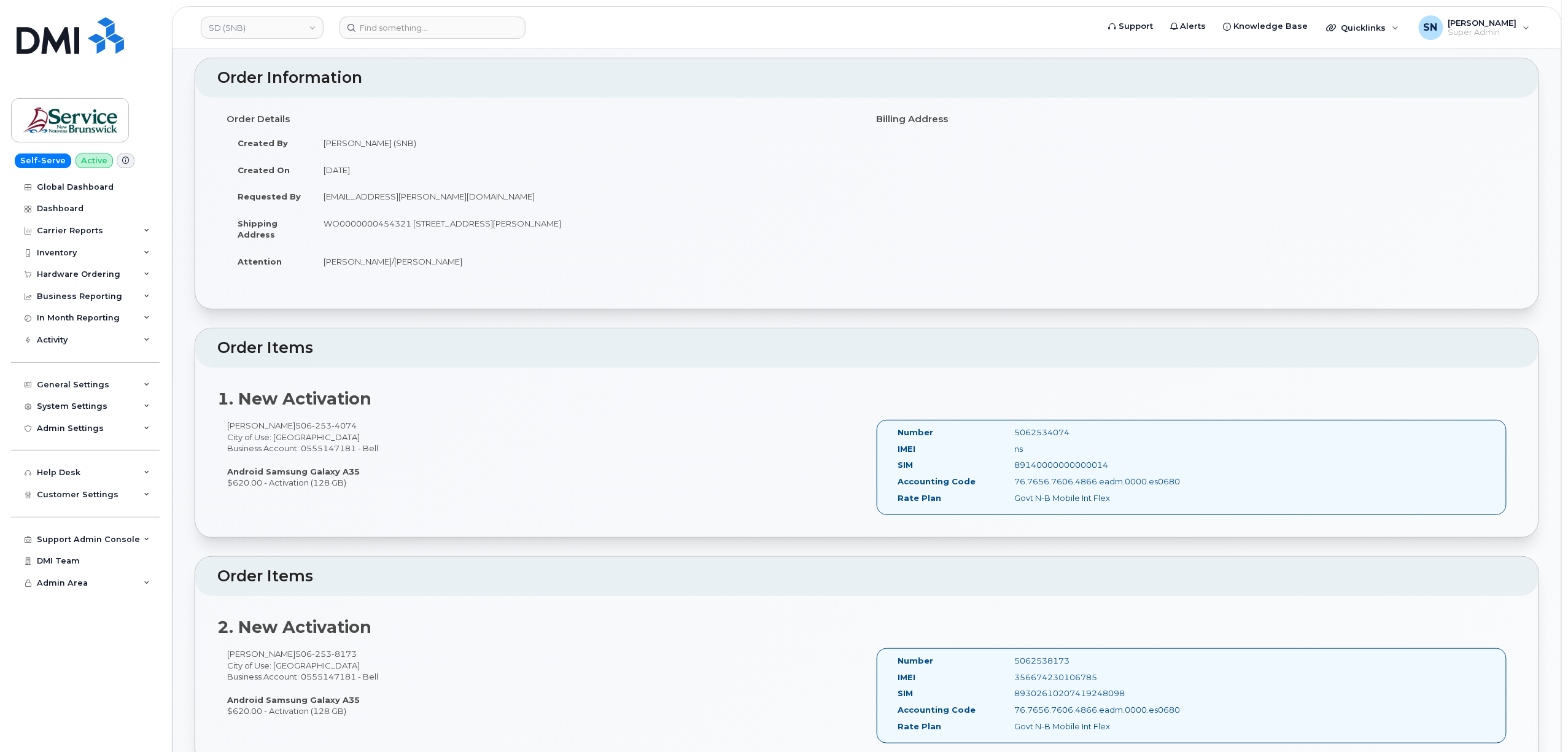
scroll to position [82, 0]
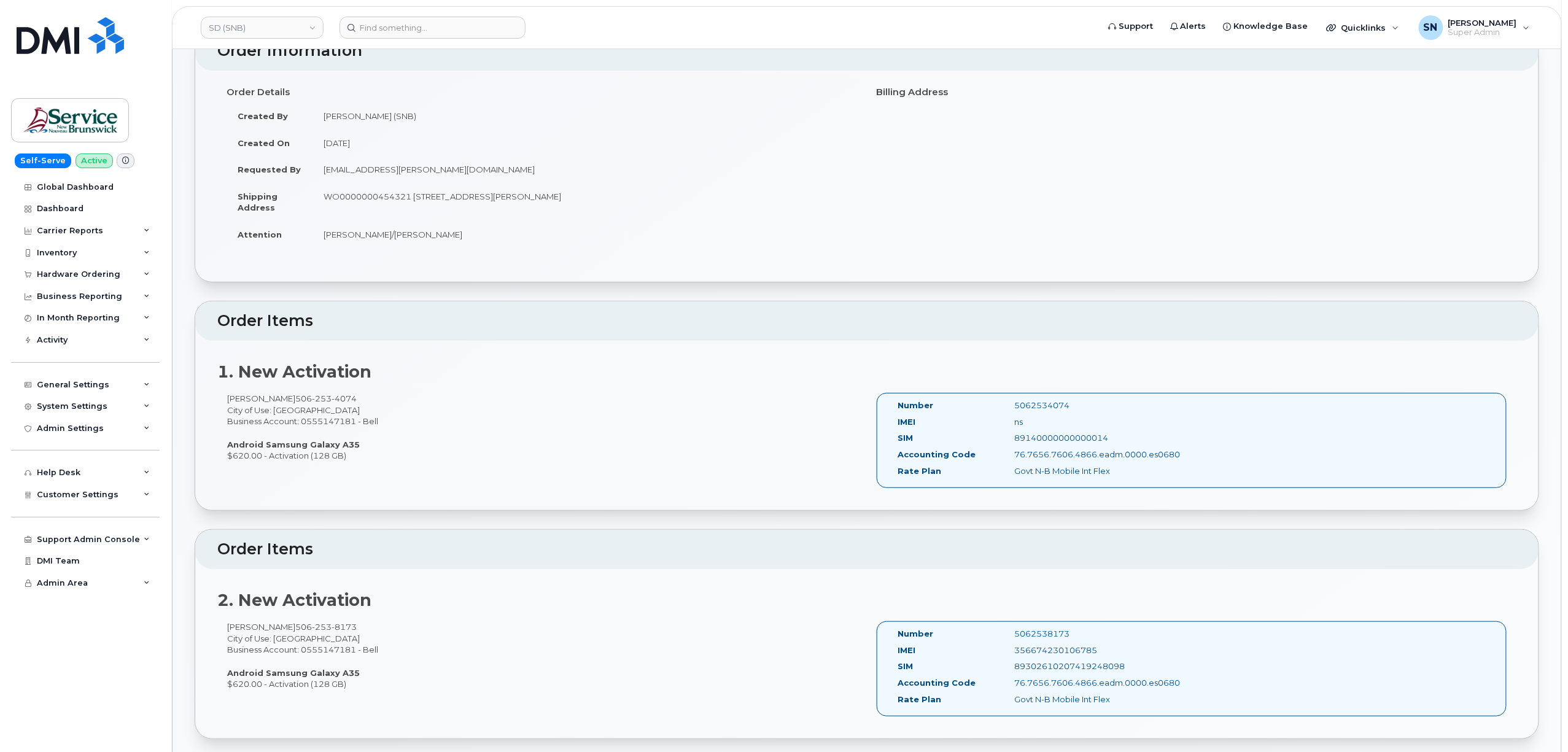
click at [315, 408] on div "[PERSON_NAME] [PHONE_NUMBER] City of Use: [GEOGRAPHIC_DATA] Business Account: 0…" at bounding box center [542, 427] width 650 height 68
copy div "Edmundston"
drag, startPoint x: 228, startPoint y: 396, endPoint x: 310, endPoint y: 401, distance: 82.2
click at [310, 401] on div "[PERSON_NAME] [PHONE_NUMBER] City of Use: [GEOGRAPHIC_DATA] Business Account: 0…" at bounding box center [542, 427] width 650 height 68
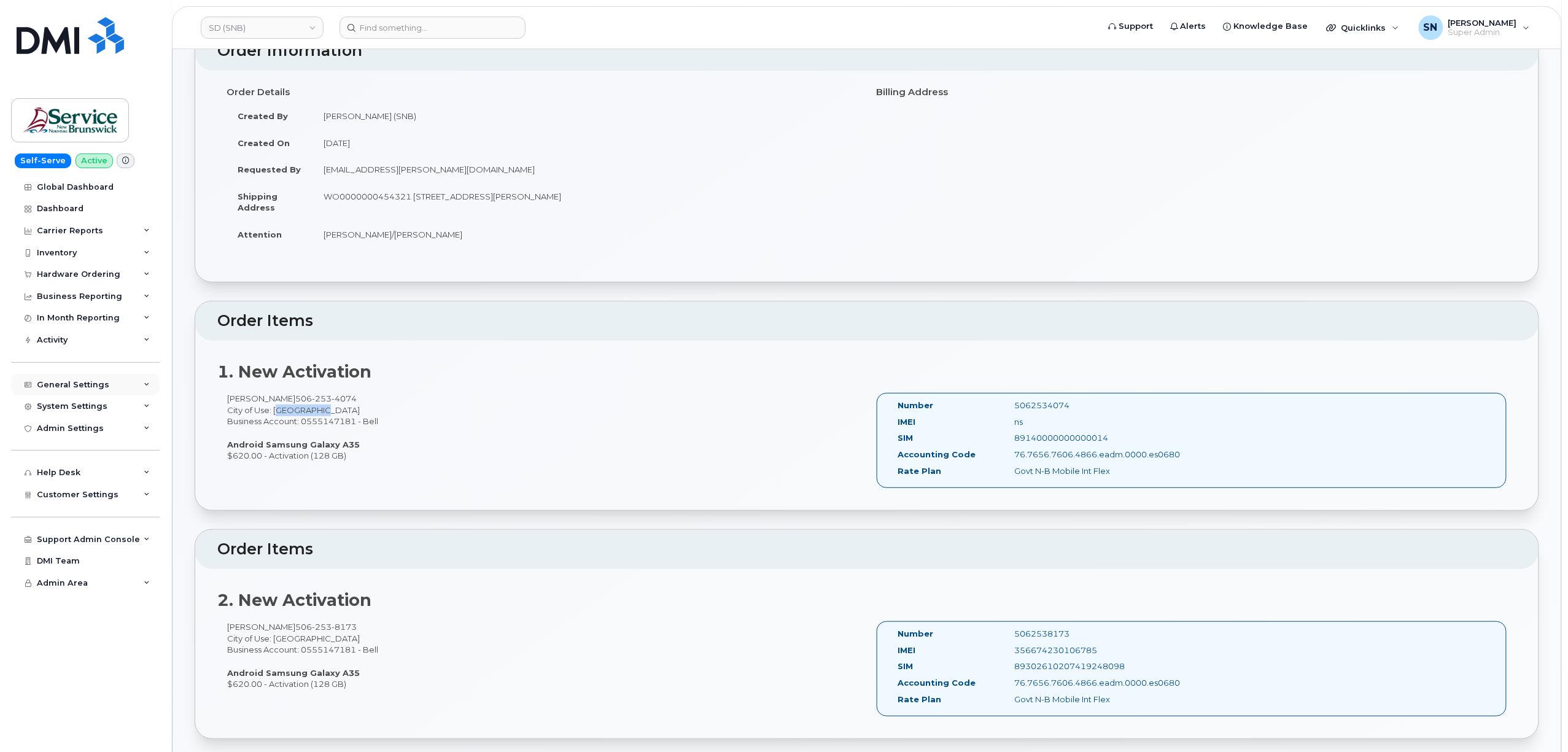
copy div "[PERSON_NAME]"
click at [625, 411] on div "[PERSON_NAME] [PHONE_NUMBER] City of Use: [GEOGRAPHIC_DATA] Business Account: 0…" at bounding box center [542, 427] width 650 height 68
drag, startPoint x: 415, startPoint y: 197, endPoint x: 460, endPoint y: 202, distance: 45.3
click at [460, 202] on td "WO0000000454321 [STREET_ADDRESS][PERSON_NAME]" at bounding box center [585, 202] width 545 height 38
copy td "[STREET_ADDRESS]"
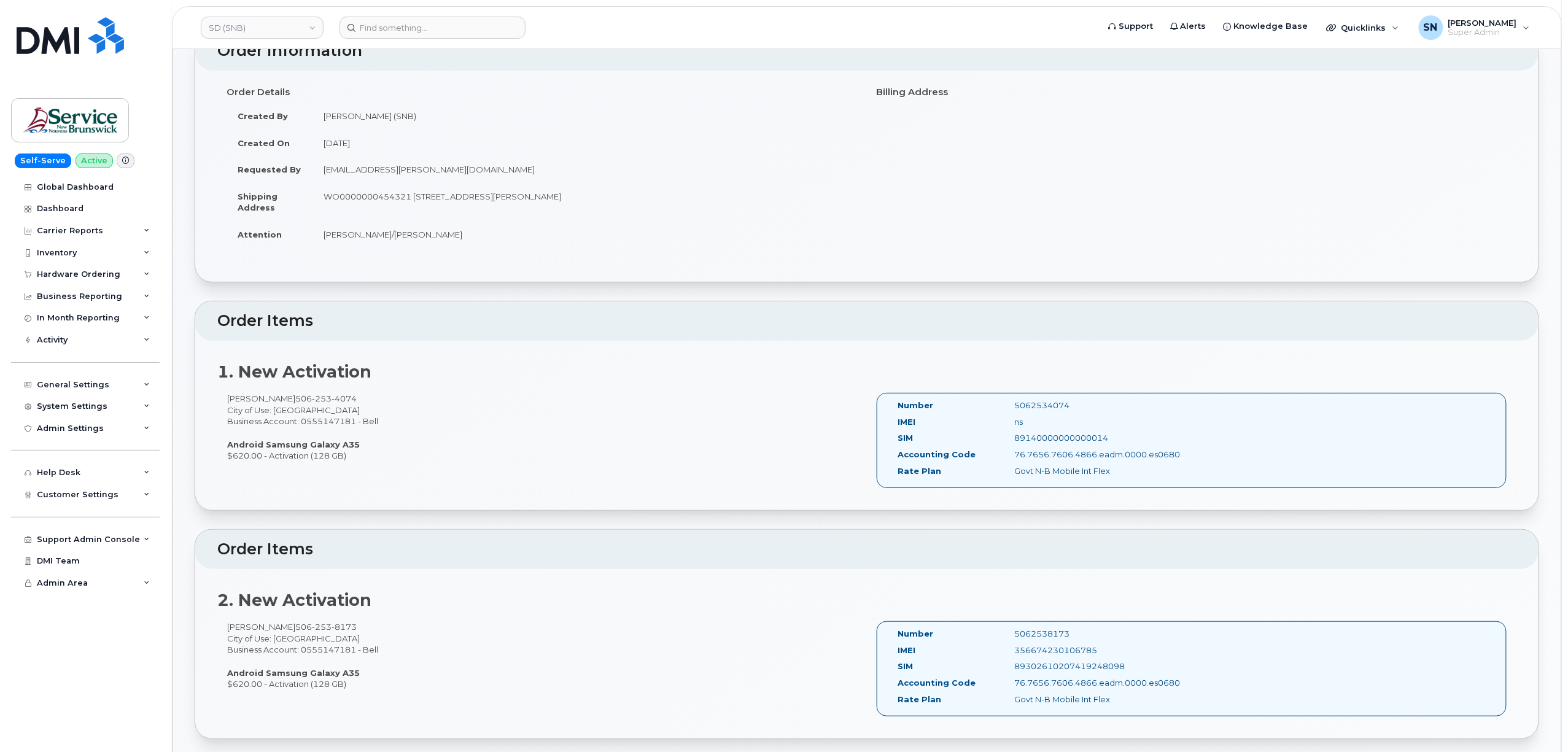
drag, startPoint x: 501, startPoint y: 235, endPoint x: 543, endPoint y: 227, distance: 42.8
click at [508, 234] on td "[PERSON_NAME]/[PERSON_NAME]" at bounding box center [585, 235] width 545 height 27
drag, startPoint x: 583, startPoint y: 195, endPoint x: 620, endPoint y: 198, distance: 37.1
click at [620, 198] on td "WO0000000454321 [STREET_ADDRESS][PERSON_NAME]" at bounding box center [585, 202] width 545 height 38
copy td "E3V 3K5"
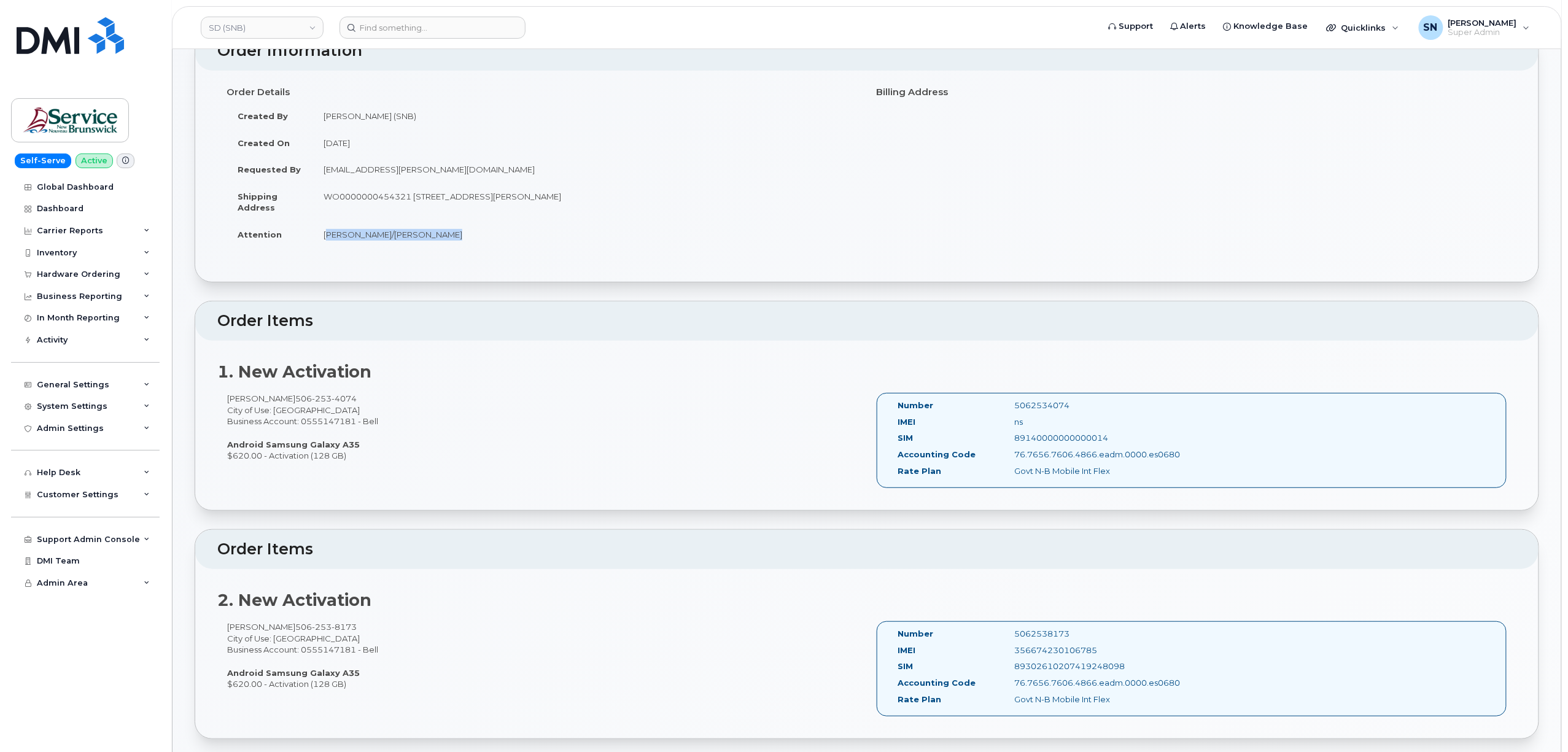
drag, startPoint x: 325, startPoint y: 237, endPoint x: 452, endPoint y: 239, distance: 127.0
click at [452, 239] on td "[PERSON_NAME]/[PERSON_NAME]" at bounding box center [585, 235] width 545 height 27
copy td "[PERSON_NAME]/[PERSON_NAME]"
copy td "WO0000000454321"
drag, startPoint x: 325, startPoint y: 198, endPoint x: 411, endPoint y: 200, distance: 86.0
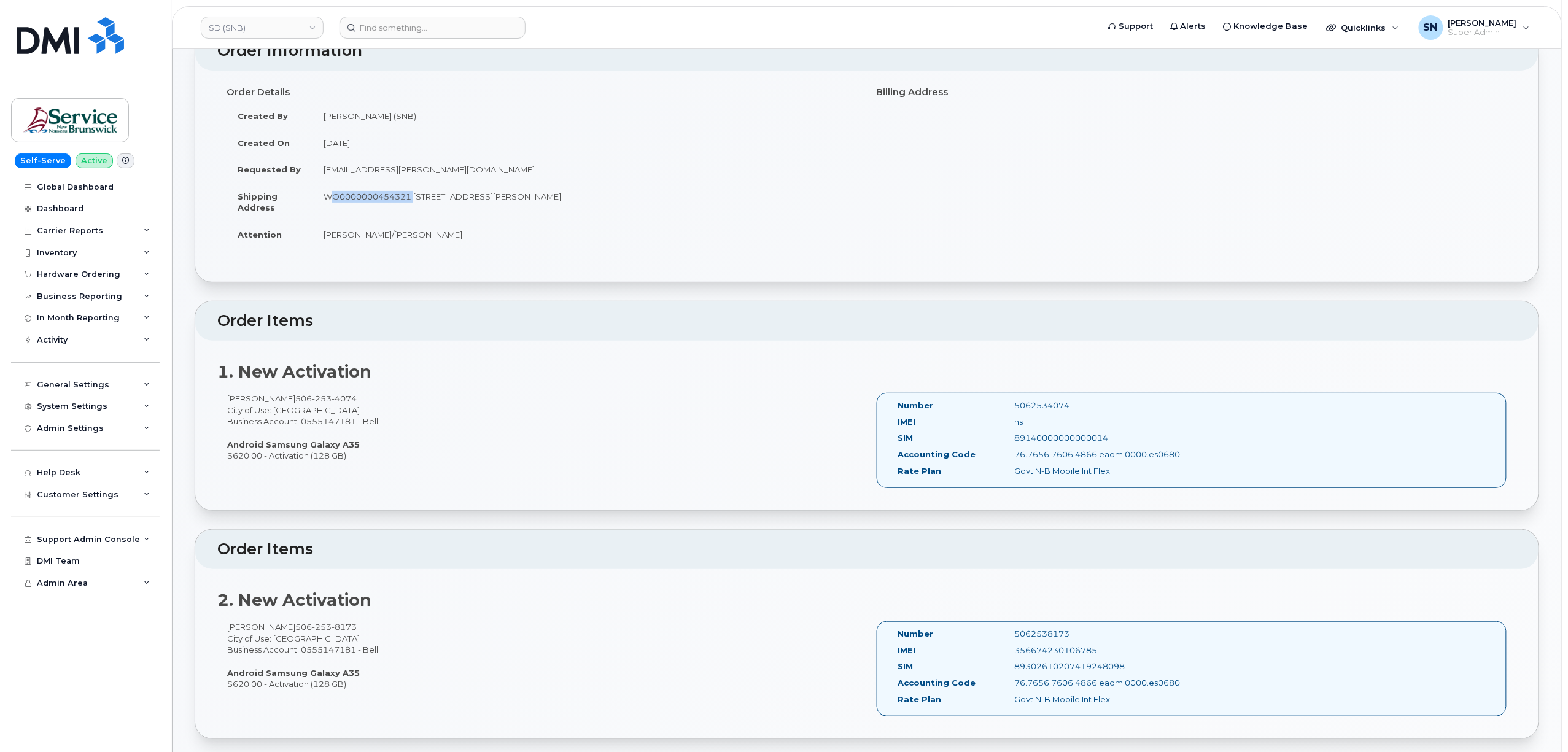
click at [411, 200] on td "WO0000000454321 [STREET_ADDRESS][PERSON_NAME]" at bounding box center [585, 202] width 545 height 38
drag, startPoint x: 229, startPoint y: 394, endPoint x: 373, endPoint y: 394, distance: 144.0
click at [373, 394] on div "Manon Grandmaison 506 253 4074 City of Use: Edmundston Business Account: 055514…" at bounding box center [542, 427] width 650 height 68
copy div "Manon Grandmaison 506 253 4074"
click at [256, 433] on div "Manon Grandmaison 506 253 4074 City of Use: Edmundston Business Account: 055514…" at bounding box center [542, 427] width 650 height 68
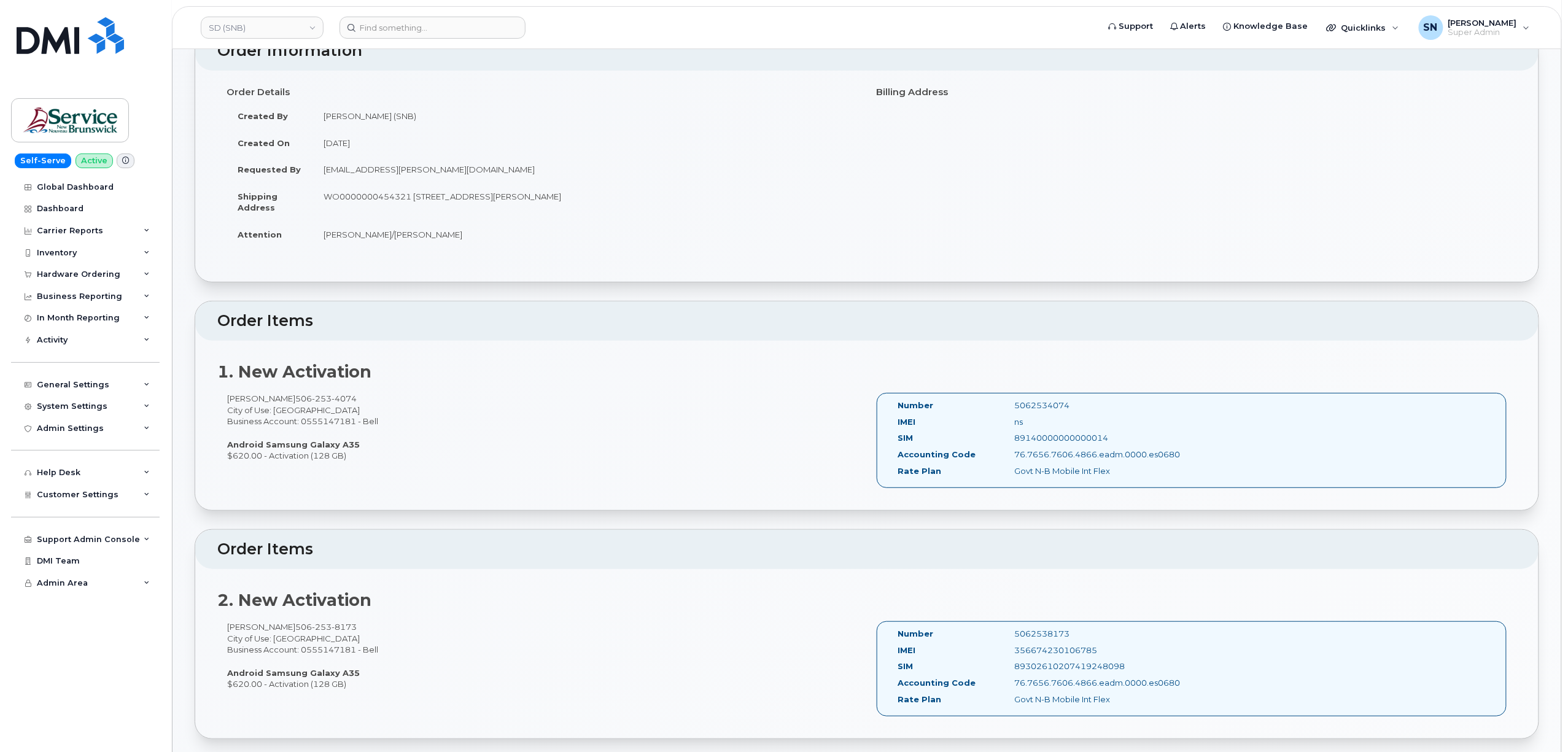
drag, startPoint x: 227, startPoint y: 396, endPoint x: 309, endPoint y: 399, distance: 82.1
click at [309, 399] on div "Manon Grandmaison 506 253 4074 City of Use: Edmundston Business Account: 055514…" at bounding box center [542, 427] width 650 height 68
copy div "[PERSON_NAME]"
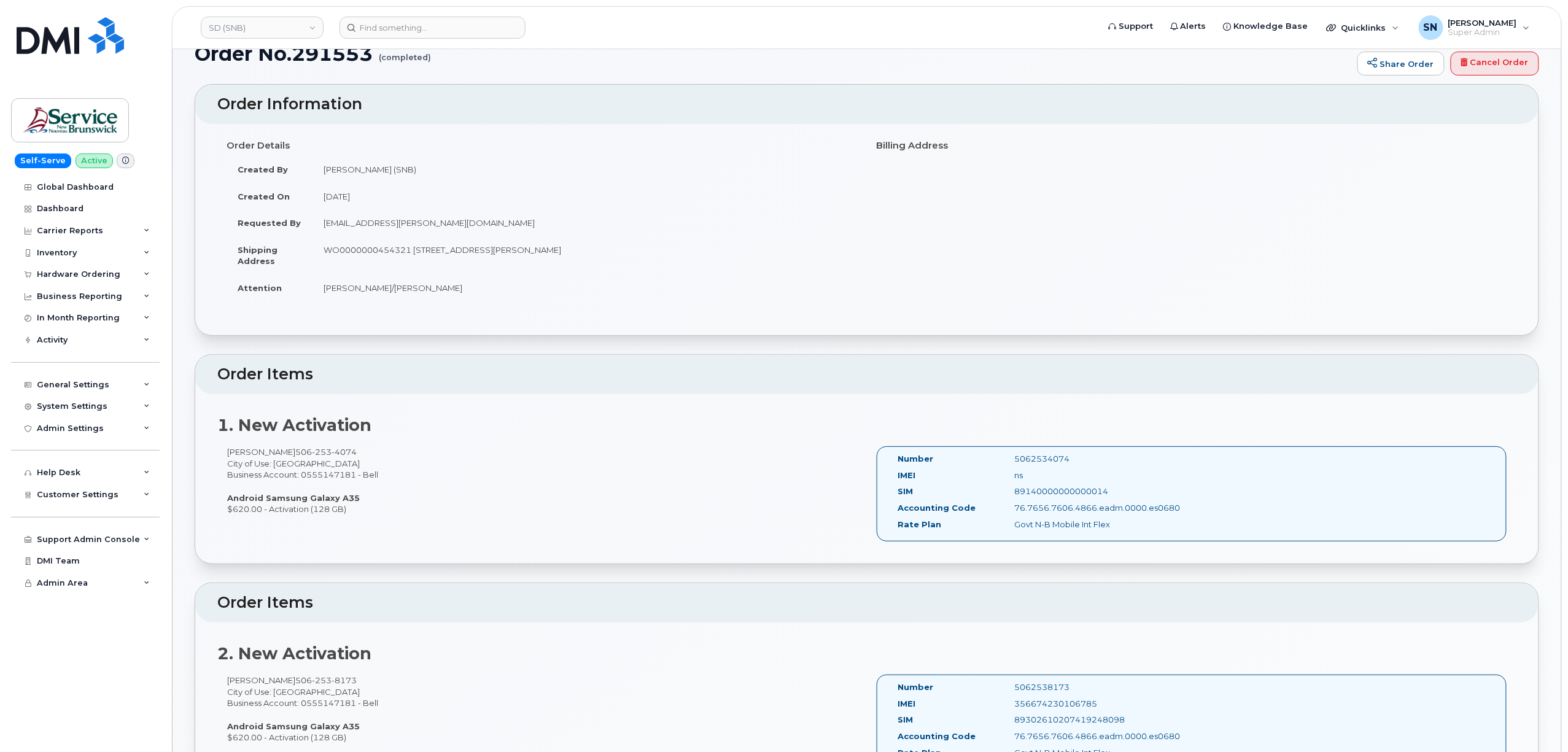
scroll to position [0, 0]
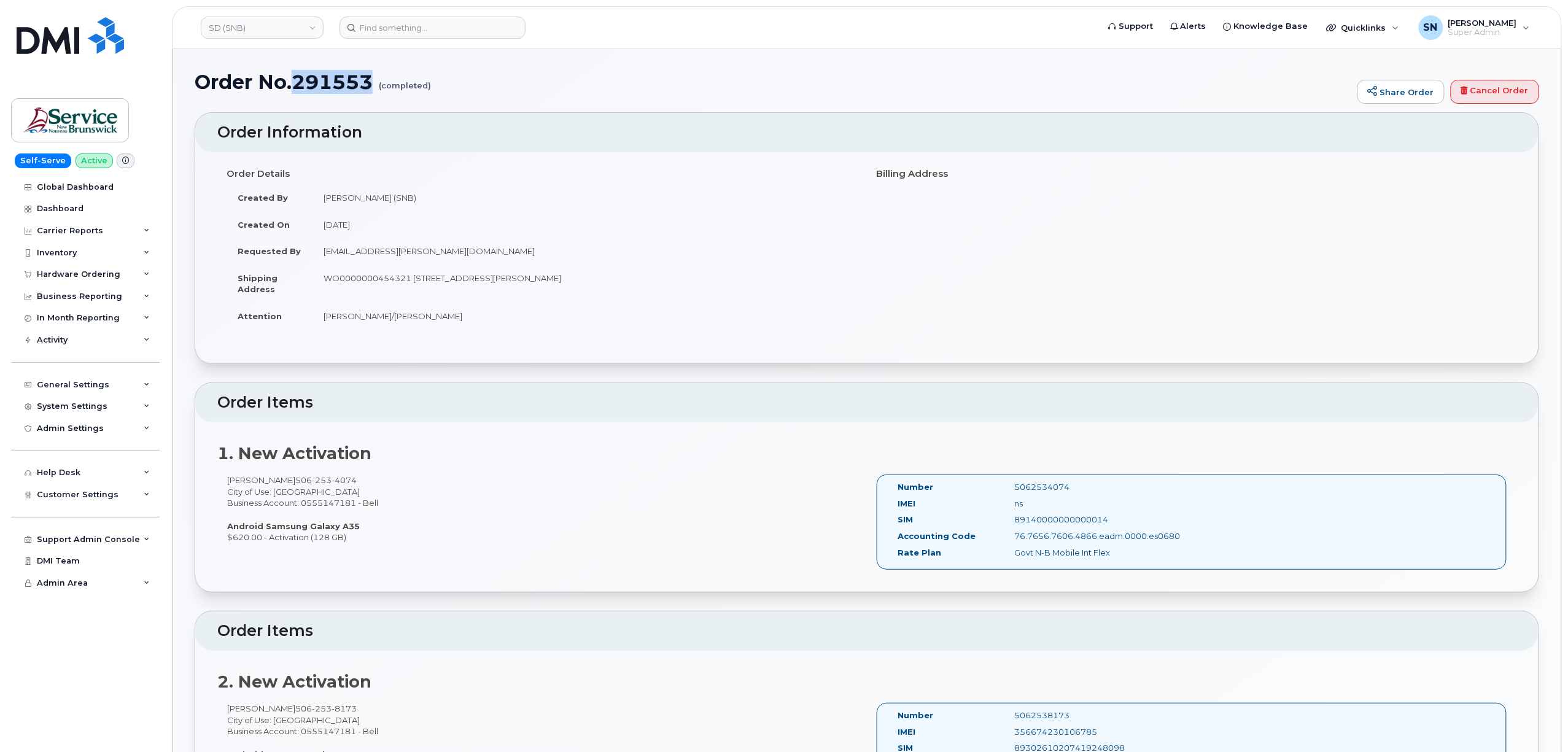
drag, startPoint x: 293, startPoint y: 79, endPoint x: 376, endPoint y: 82, distance: 83.1
click at [376, 82] on h1 "Order No.291553 (completed)" at bounding box center [773, 82] width 1157 height 21
copy h1 "291553"
click at [91, 497] on span "Customer Settings" at bounding box center [77, 494] width 82 height 9
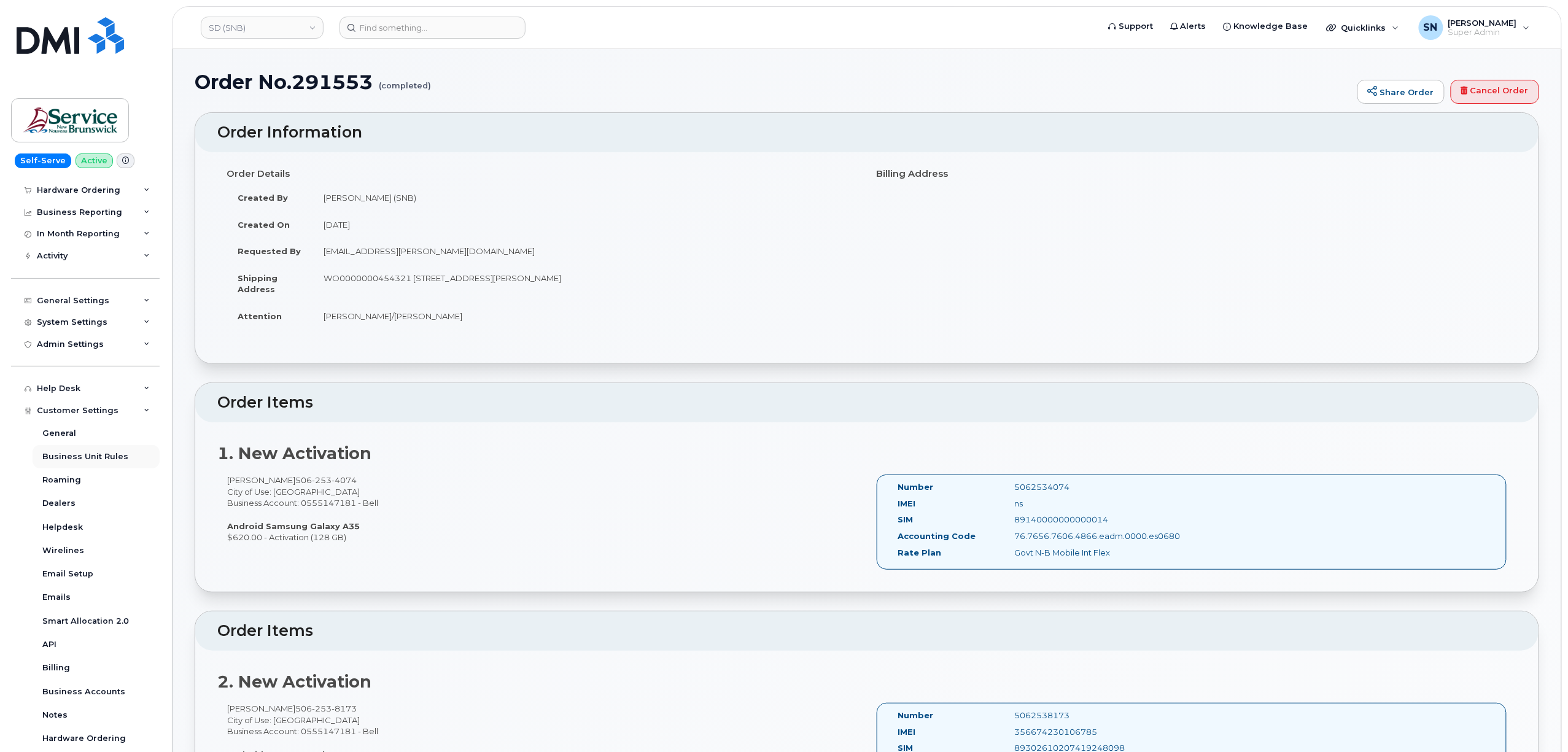
scroll to position [193, 0]
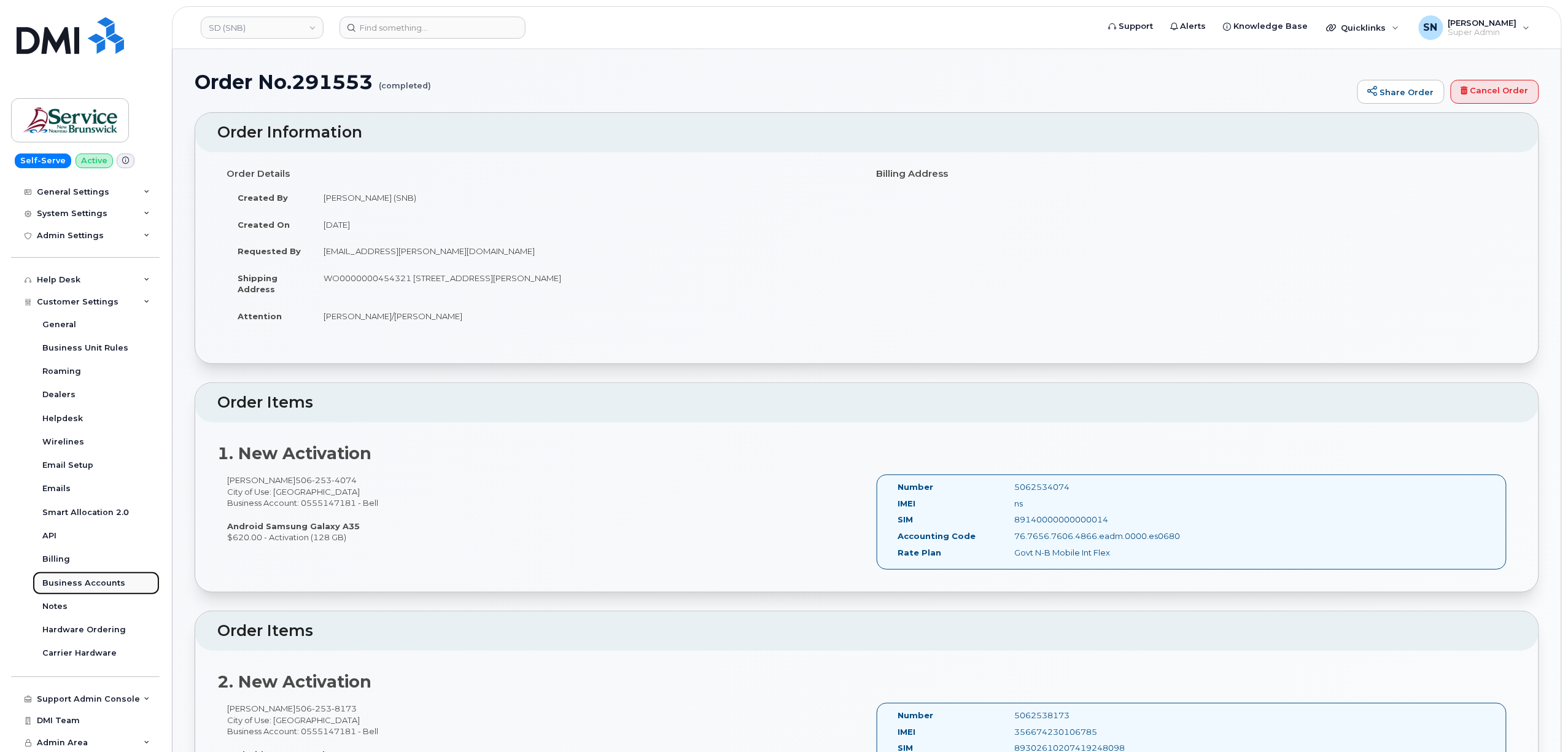
click at [88, 590] on link "Business Accounts" at bounding box center [95, 583] width 127 height 23
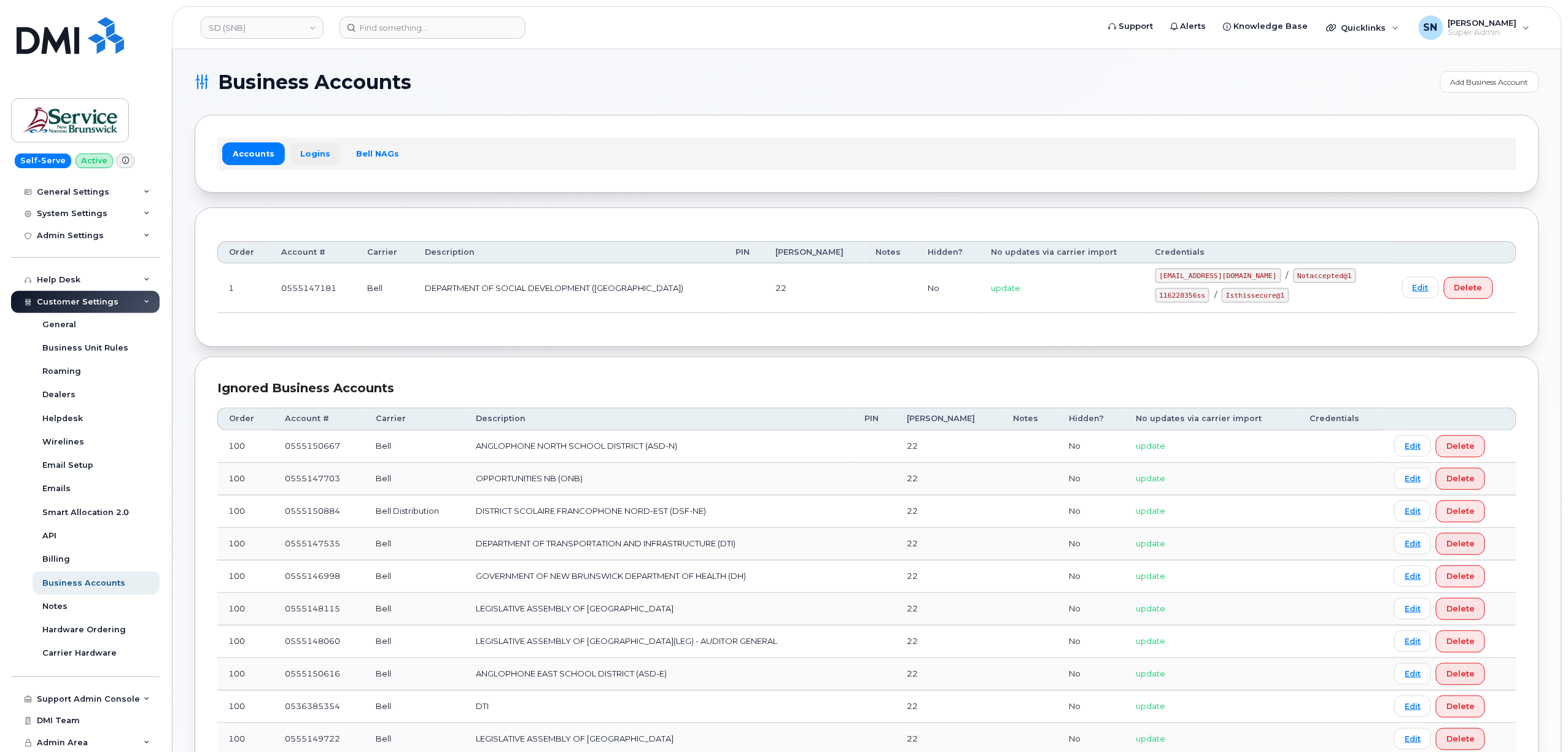
click at [309, 157] on link "Logins" at bounding box center [315, 153] width 51 height 22
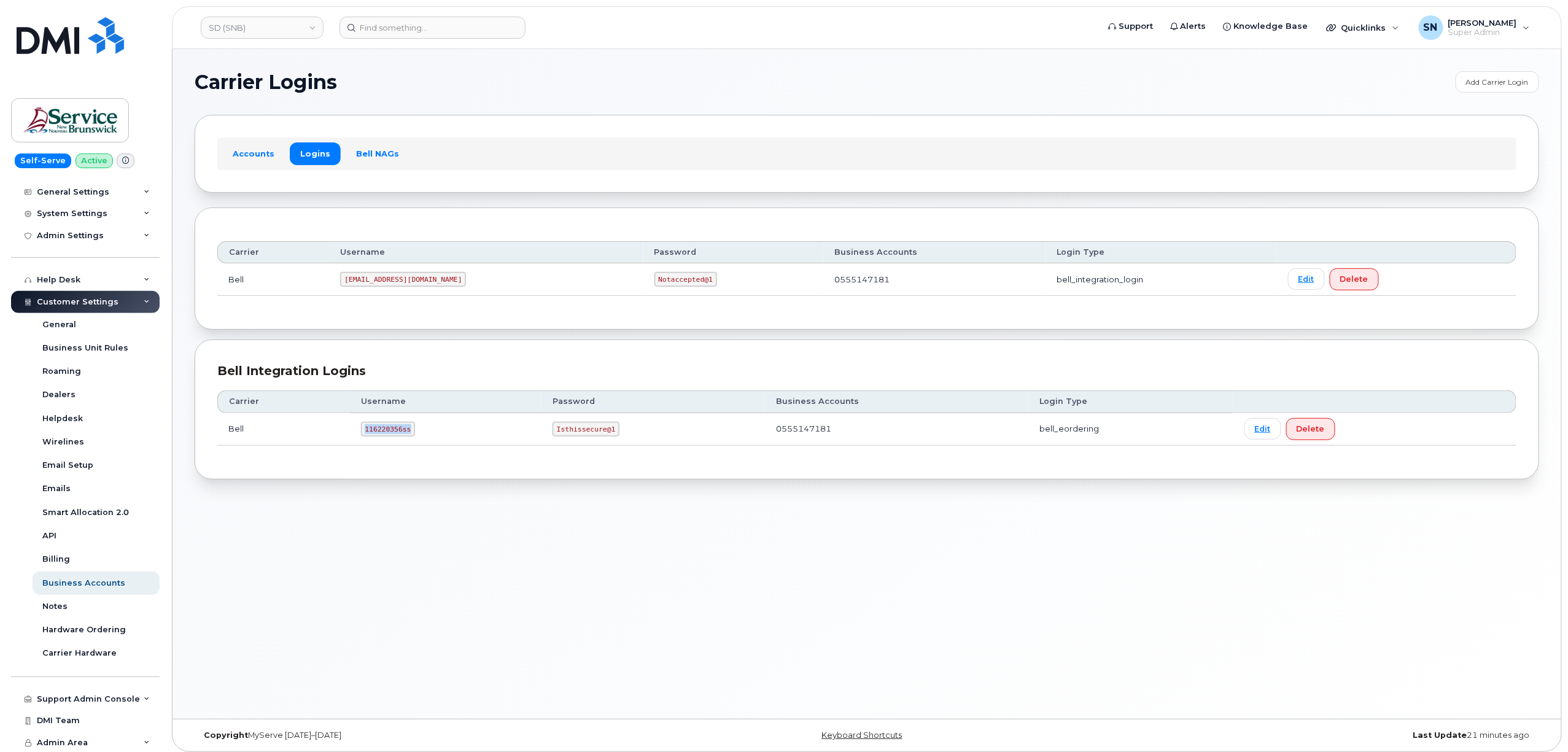
drag, startPoint x: 364, startPoint y: 434, endPoint x: 411, endPoint y: 441, distance: 47.5
click at [411, 441] on td "116220356ss" at bounding box center [446, 429] width 192 height 32
copy code "116220356ss"
drag, startPoint x: 552, startPoint y: 427, endPoint x: 615, endPoint y: 435, distance: 63.5
click at [615, 435] on td "Isthissecure@1" at bounding box center [653, 429] width 224 height 32
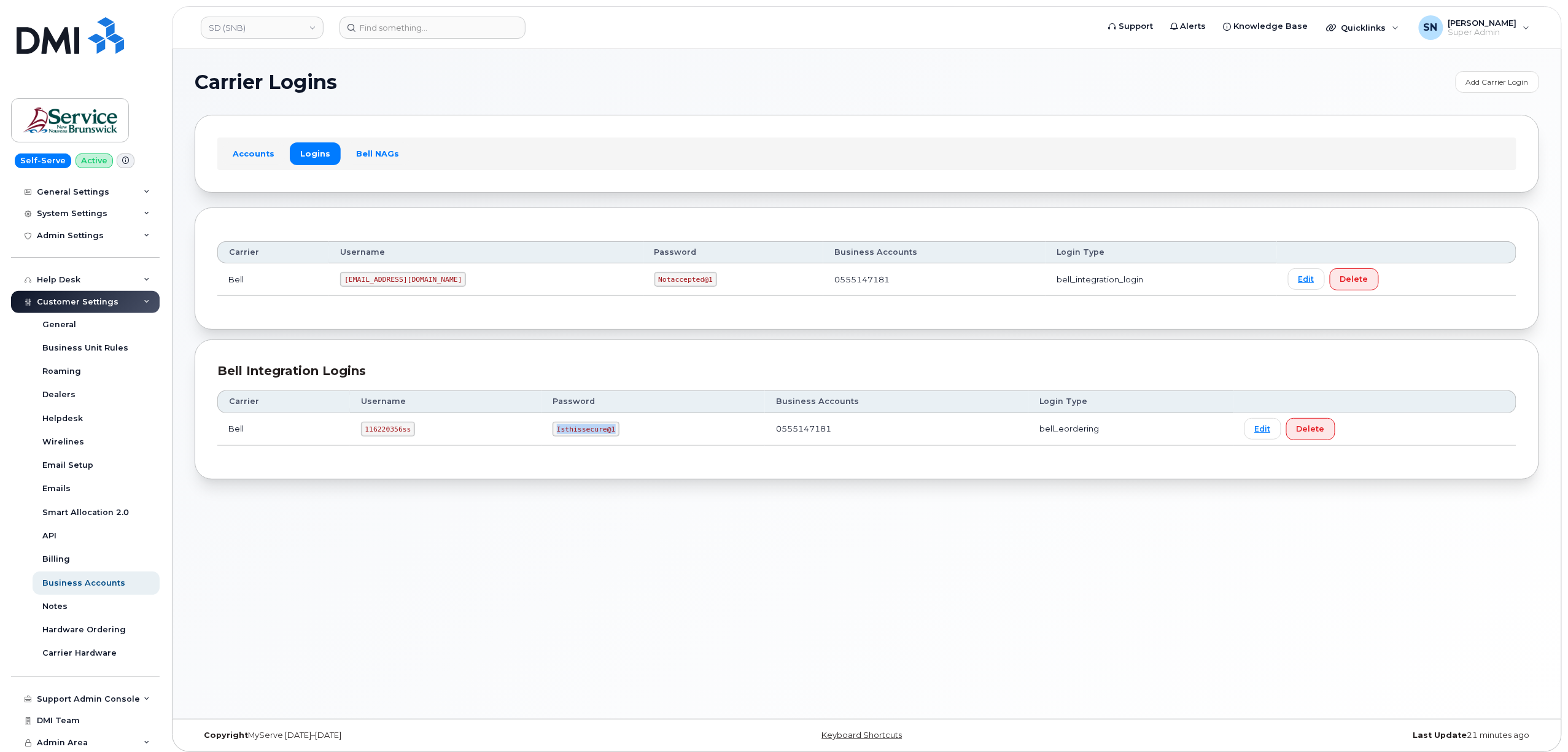
copy code "Isthissecure@1"
